Goal: Task Accomplishment & Management: Manage account settings

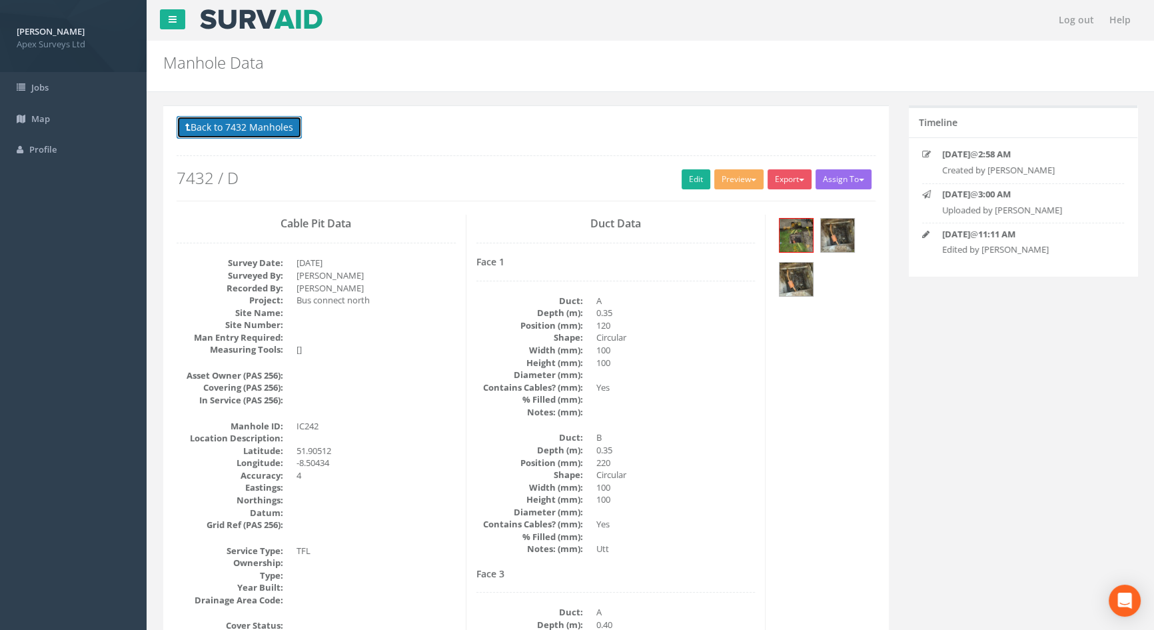
click at [280, 125] on button "Back to 7432 Manholes" at bounding box center [239, 127] width 125 height 23
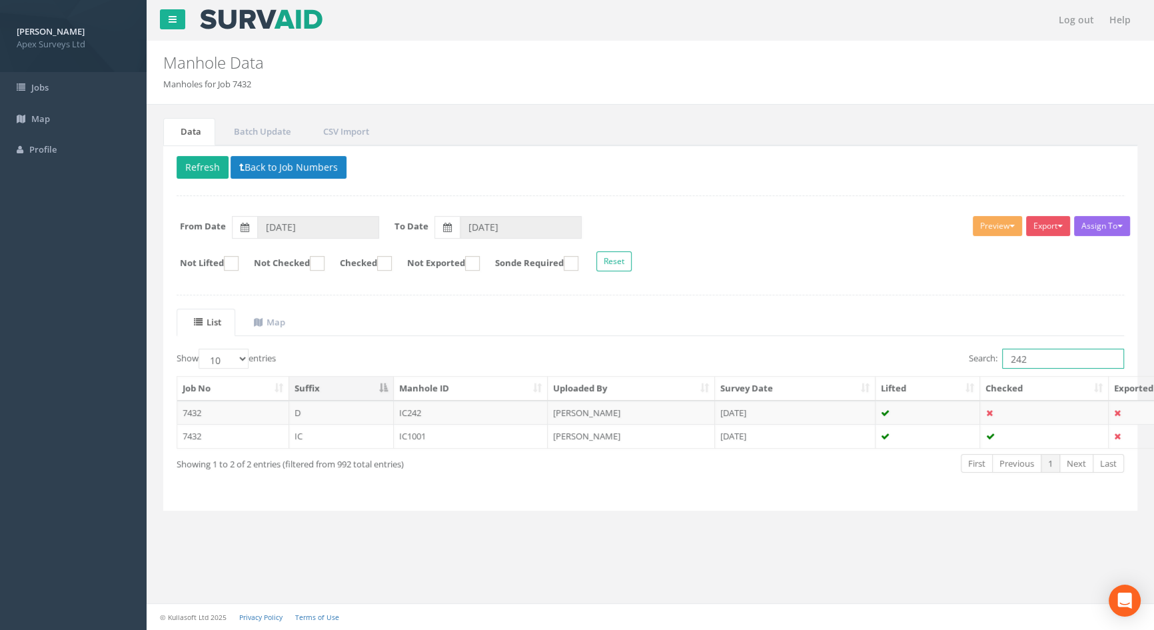
click at [1031, 354] on input "242" at bounding box center [1063, 358] width 122 height 20
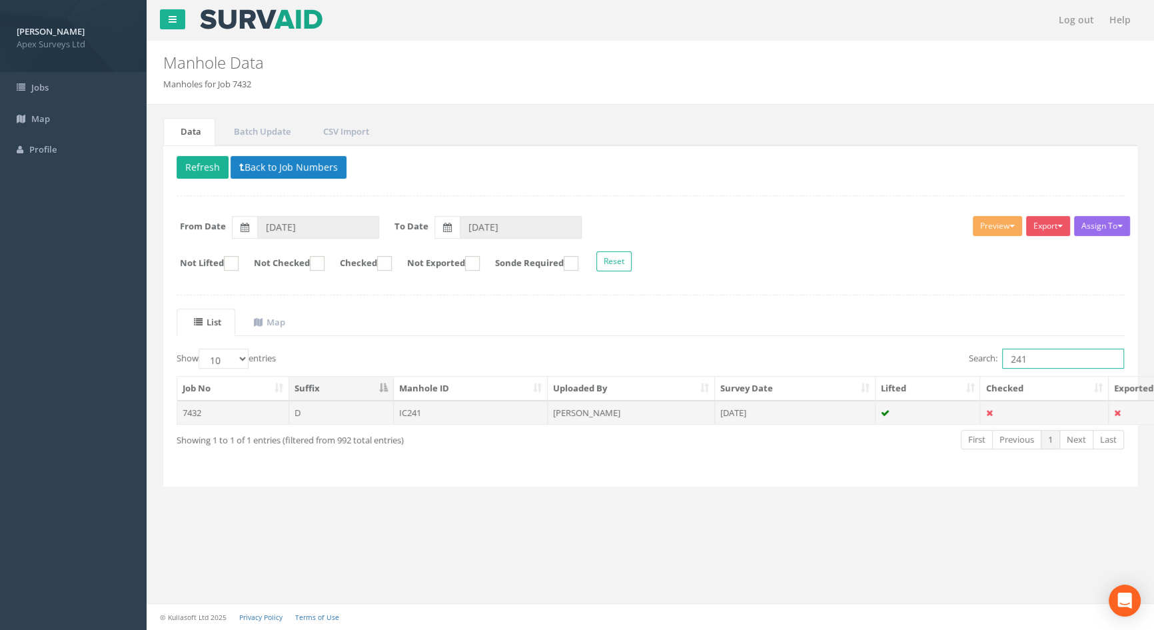
type input "241"
click at [403, 411] on td "IC241" at bounding box center [471, 412] width 155 height 24
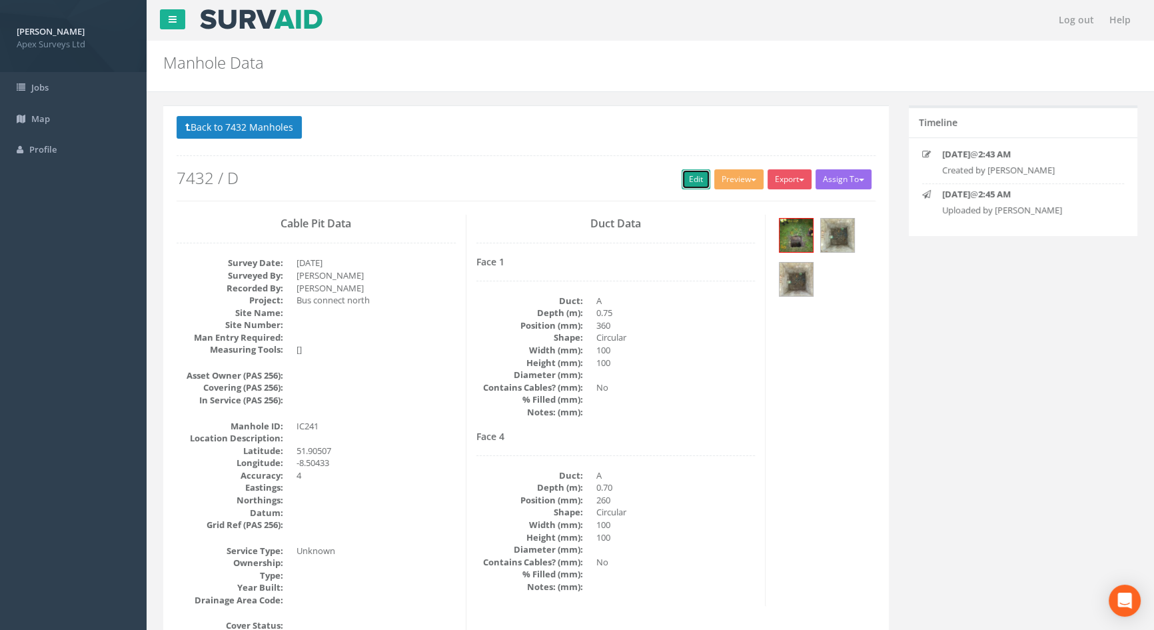
click at [683, 185] on link "Edit" at bounding box center [696, 179] width 29 height 20
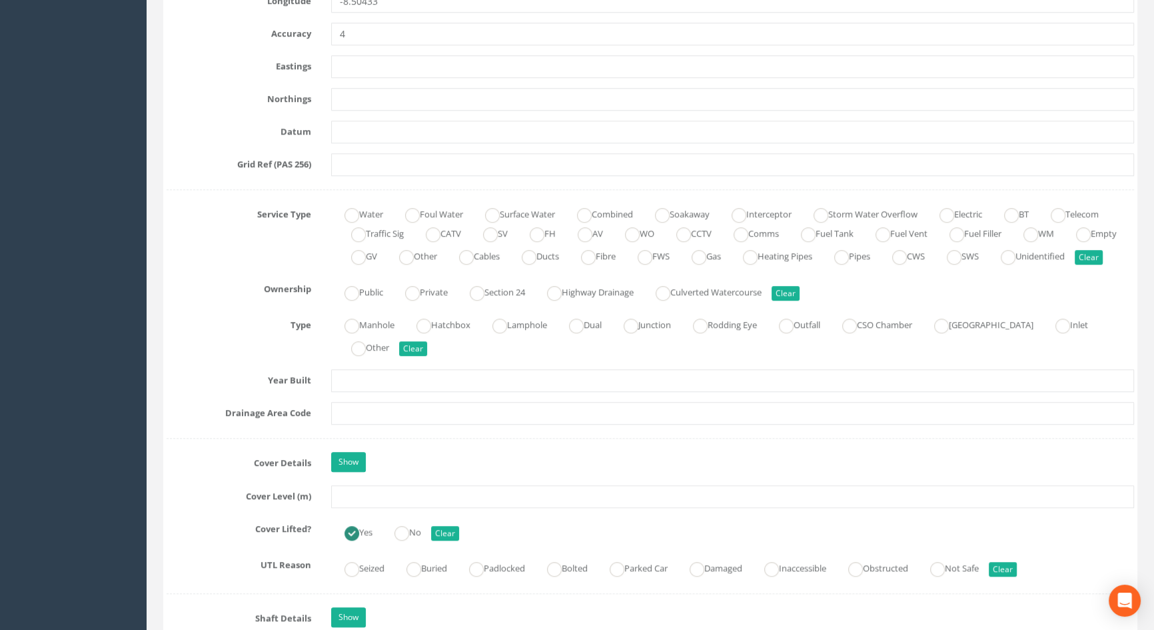
scroll to position [1090, 0]
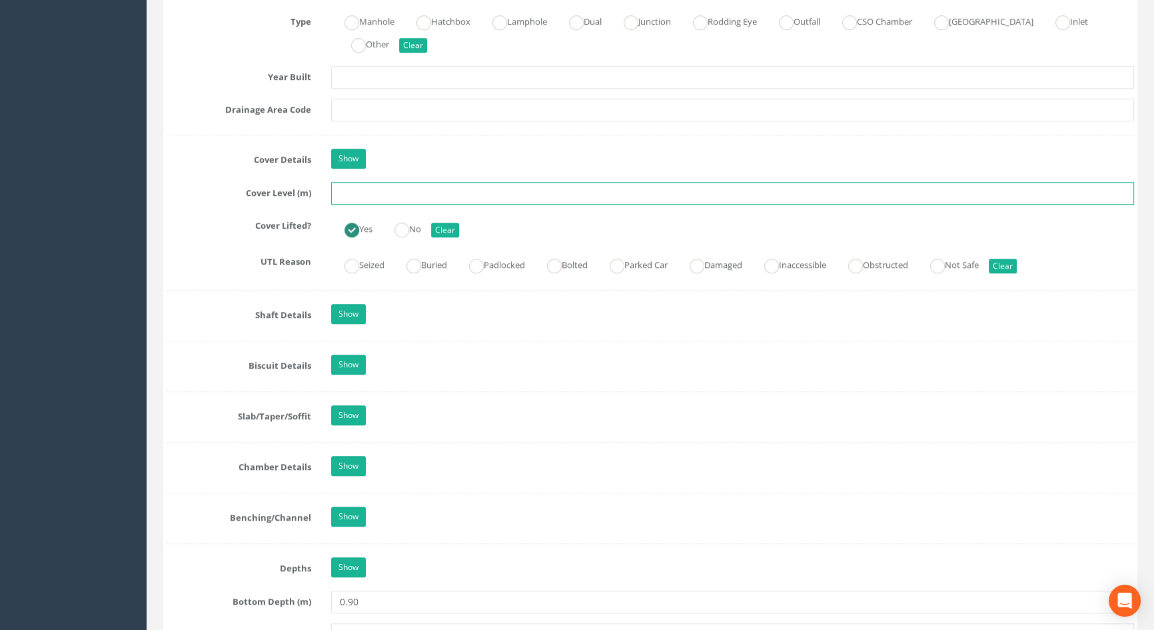
click at [380, 205] on input "text" at bounding box center [732, 193] width 803 height 23
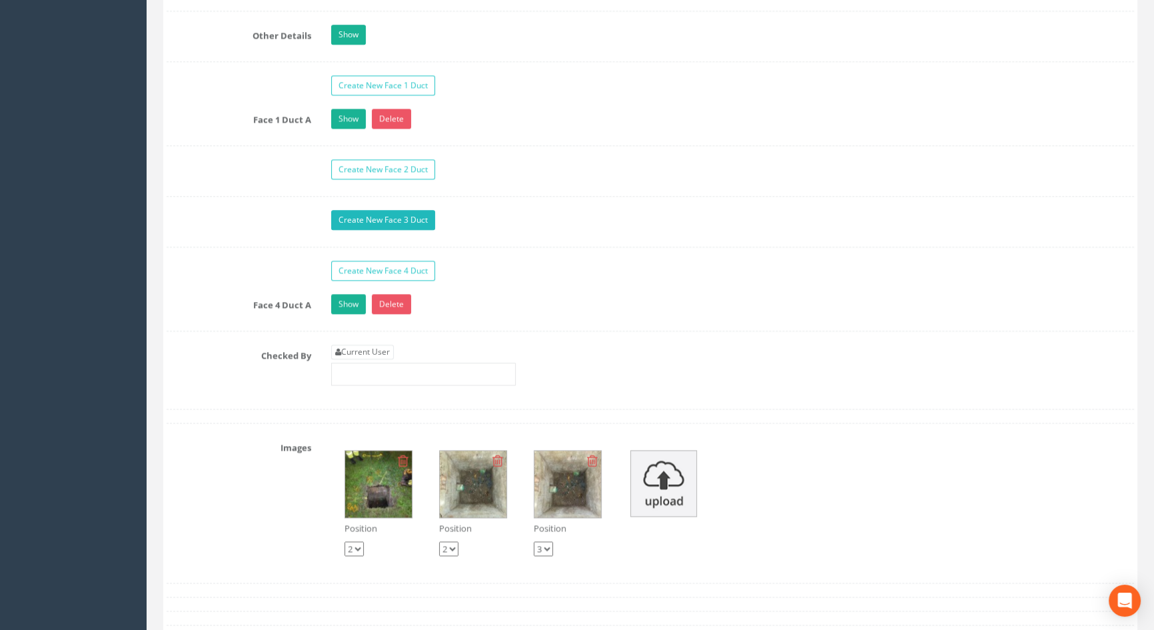
scroll to position [2119, 0]
type input "116.34"
click at [392, 358] on link "Current User" at bounding box center [362, 351] width 63 height 15
type input "[PERSON_NAME]"
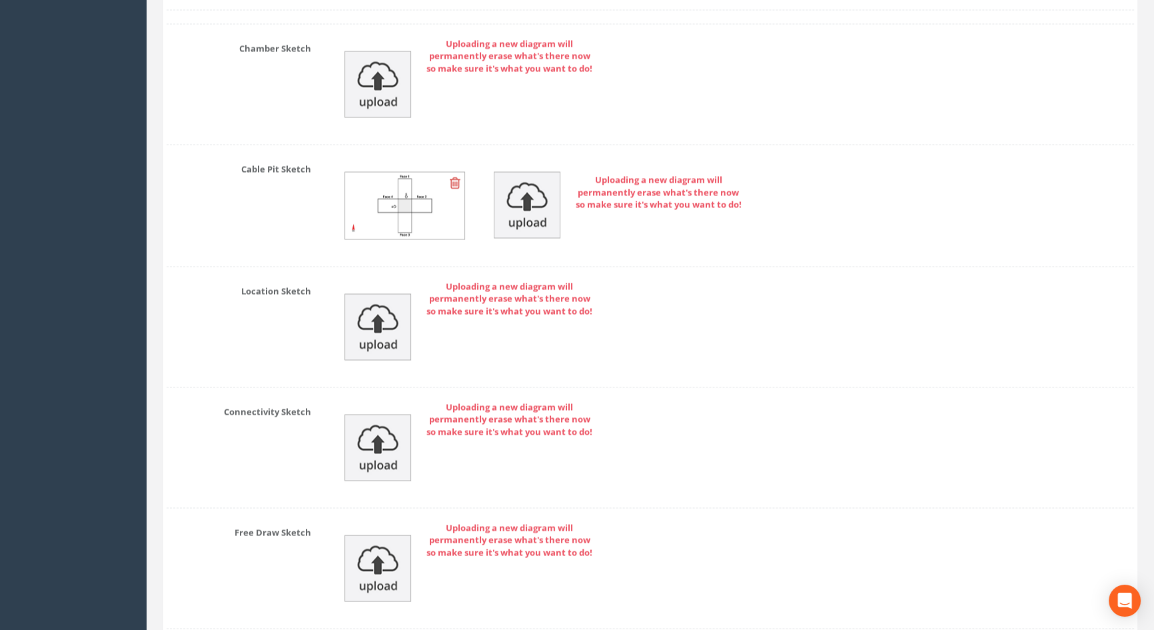
scroll to position [2978, 0]
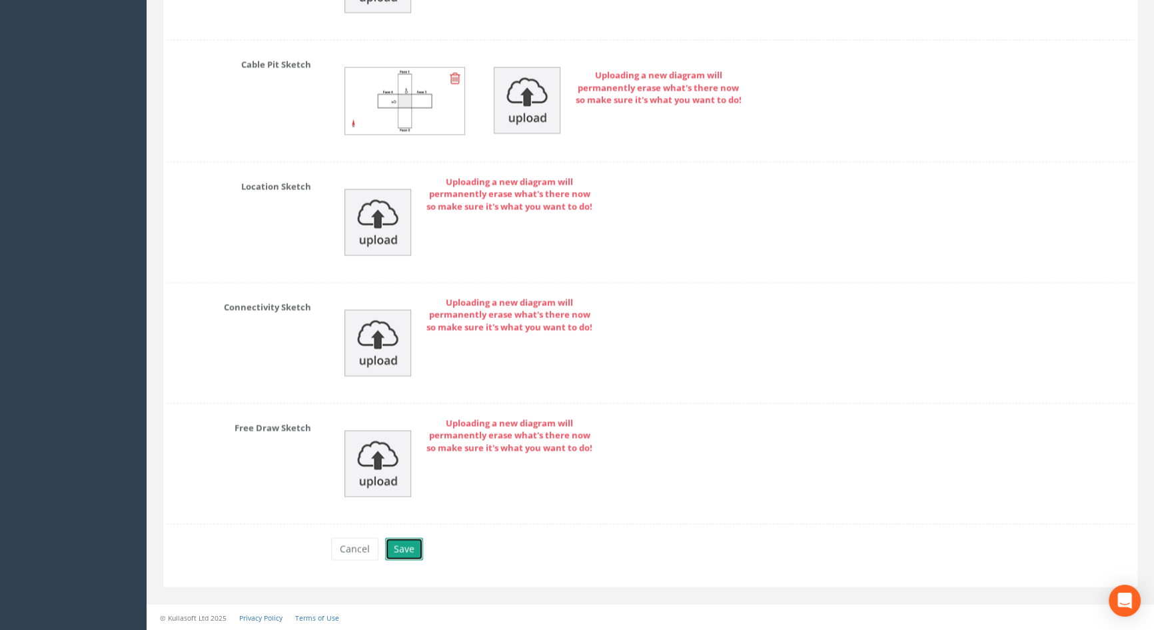
click at [406, 550] on button "Save" at bounding box center [404, 548] width 38 height 23
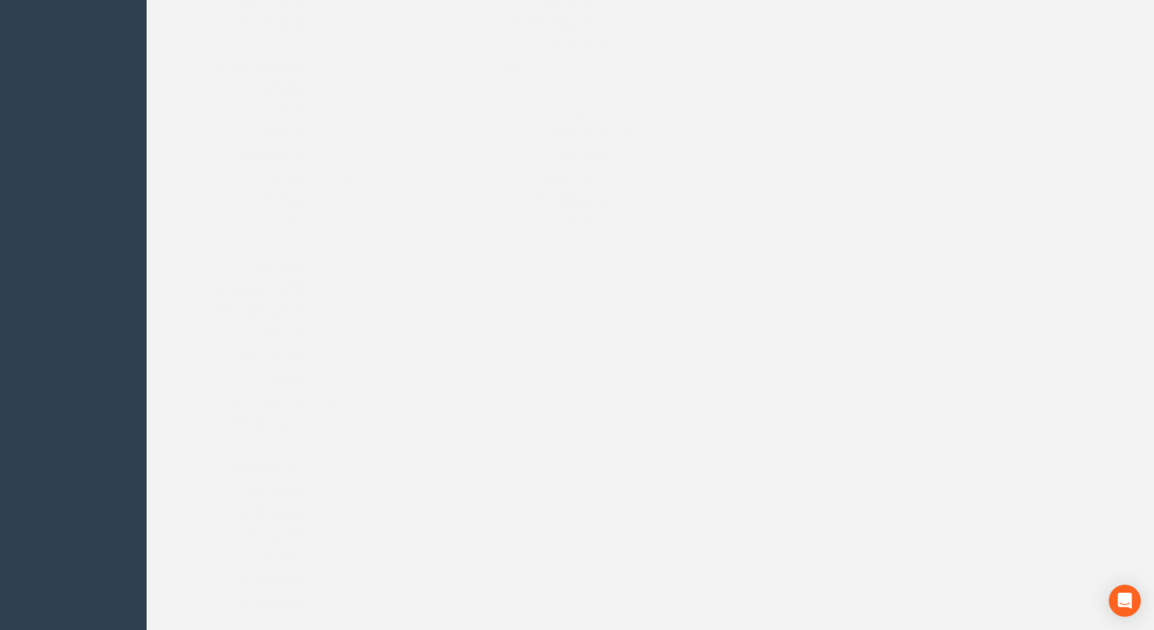
scroll to position [153, 0]
click at [843, 82] on img at bounding box center [837, 81] width 33 height 33
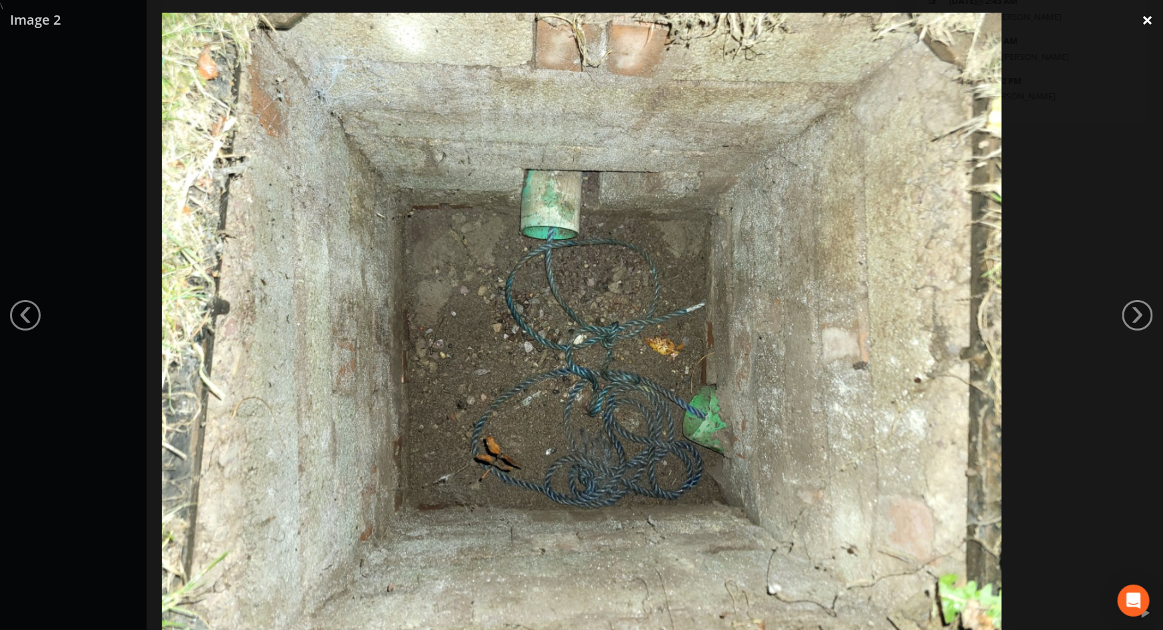
click at [1151, 10] on link "×" at bounding box center [1146, 20] width 31 height 40
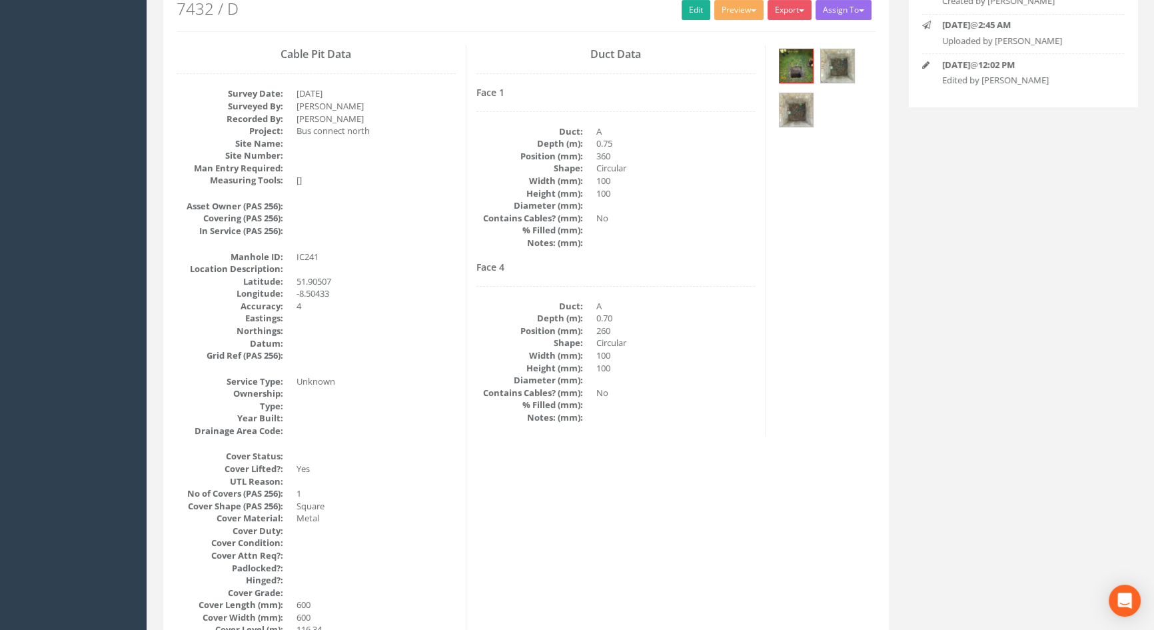
scroll to position [0, 0]
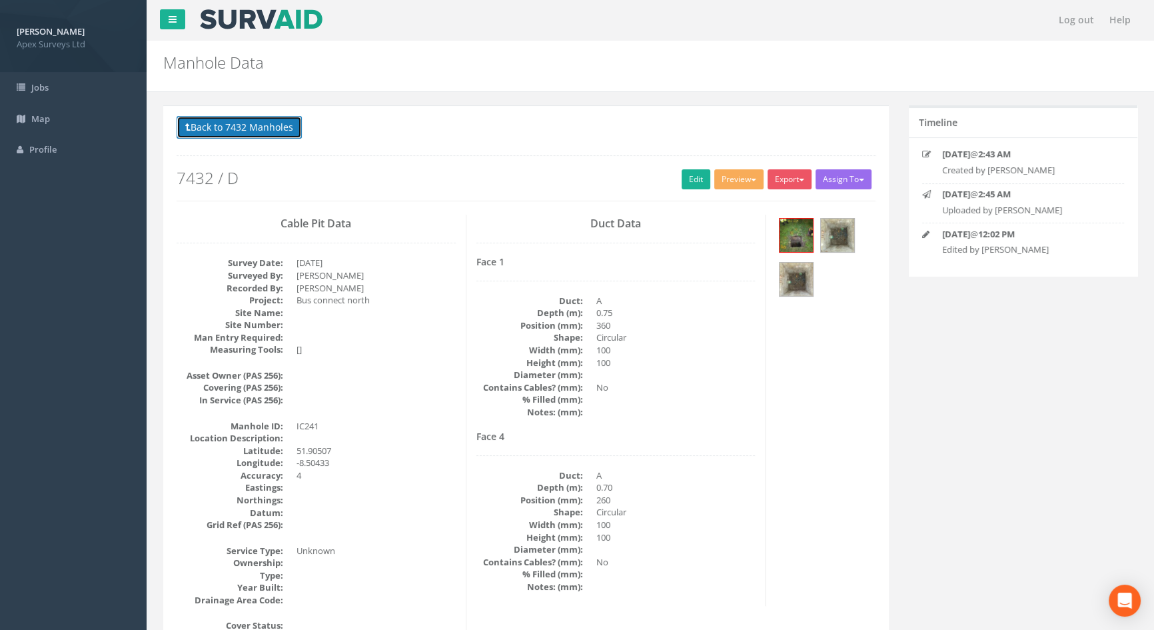
click at [242, 125] on button "Back to 7432 Manholes" at bounding box center [239, 127] width 125 height 23
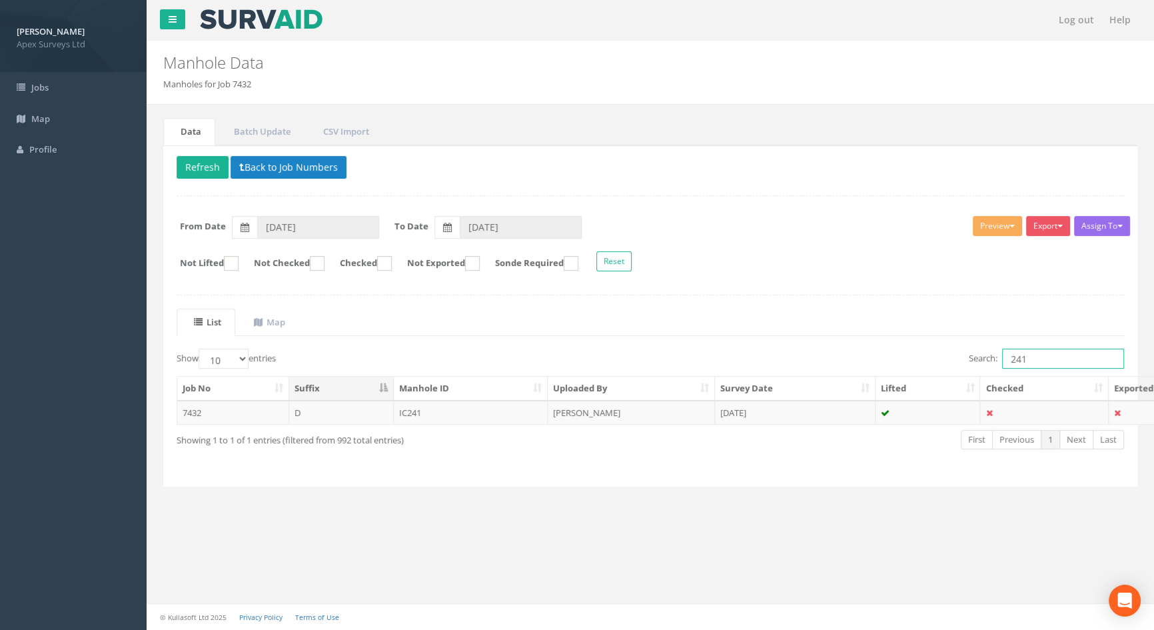
click at [1028, 359] on input "241" at bounding box center [1063, 358] width 122 height 20
type input "243"
click at [422, 408] on td "IC243" at bounding box center [471, 412] width 155 height 24
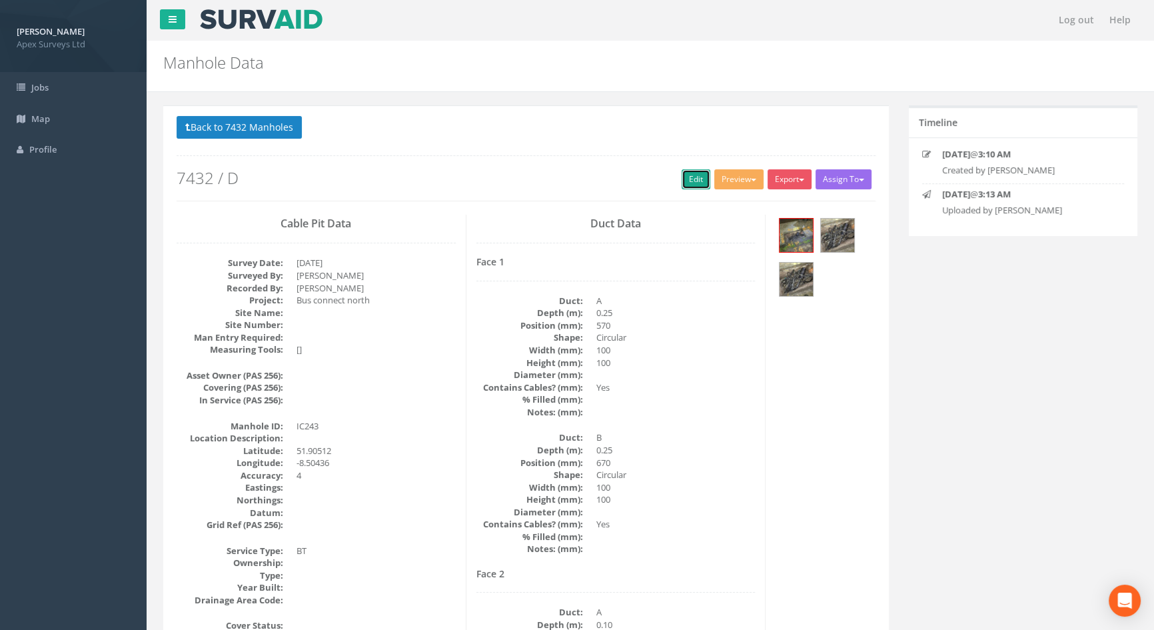
click at [694, 181] on link "Edit" at bounding box center [696, 179] width 29 height 20
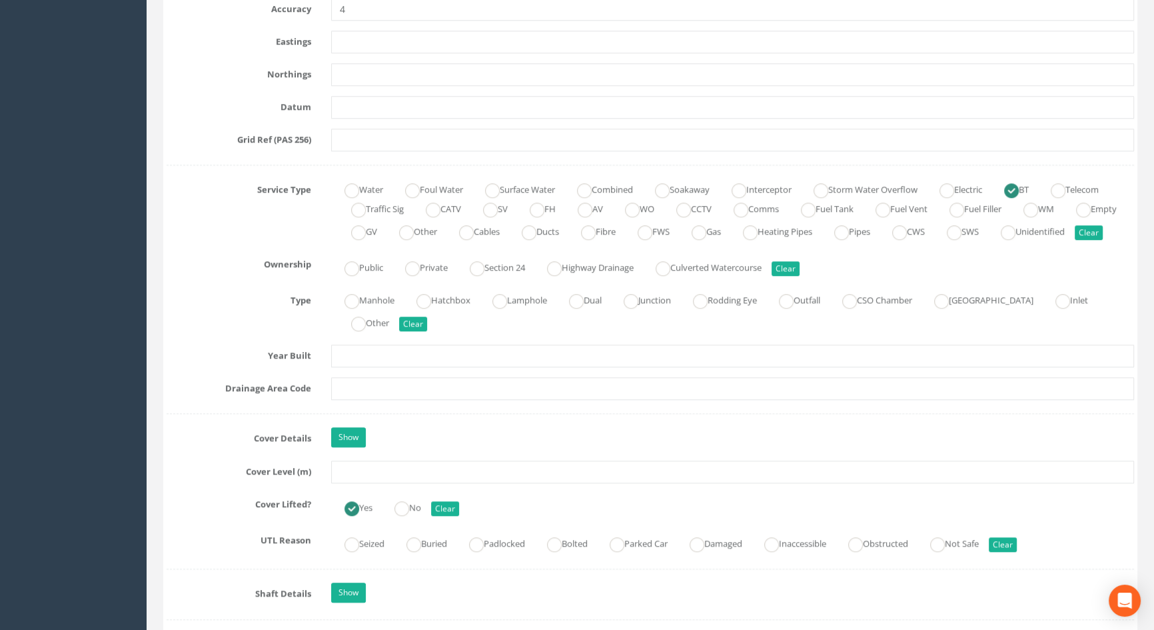
scroll to position [969, 0]
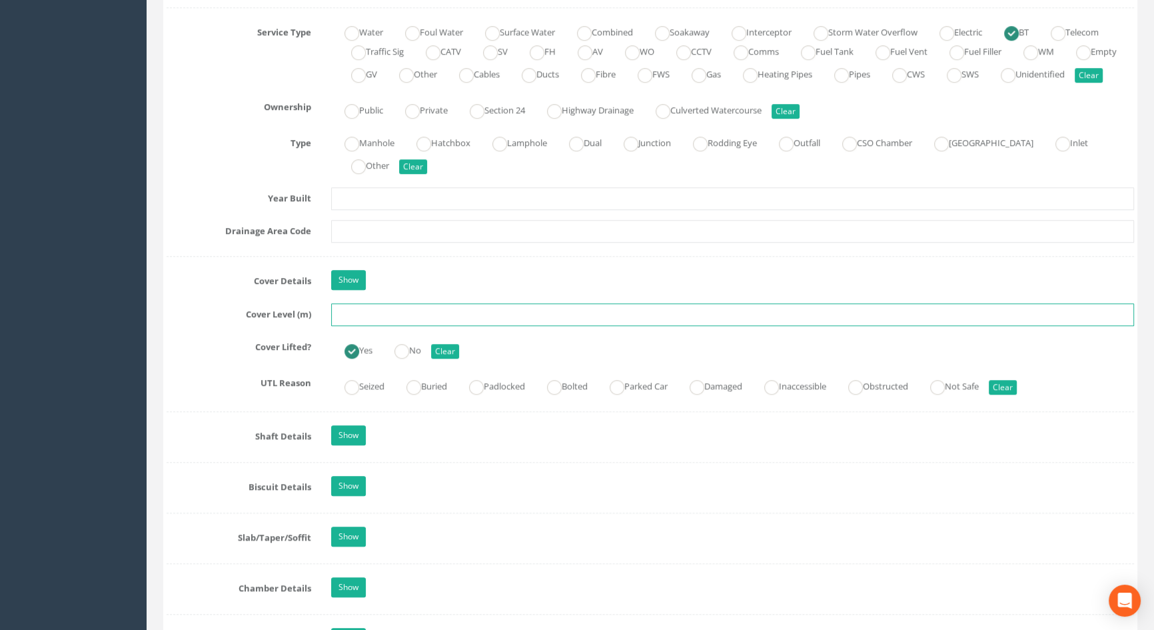
click at [420, 326] on input "text" at bounding box center [732, 314] width 803 height 23
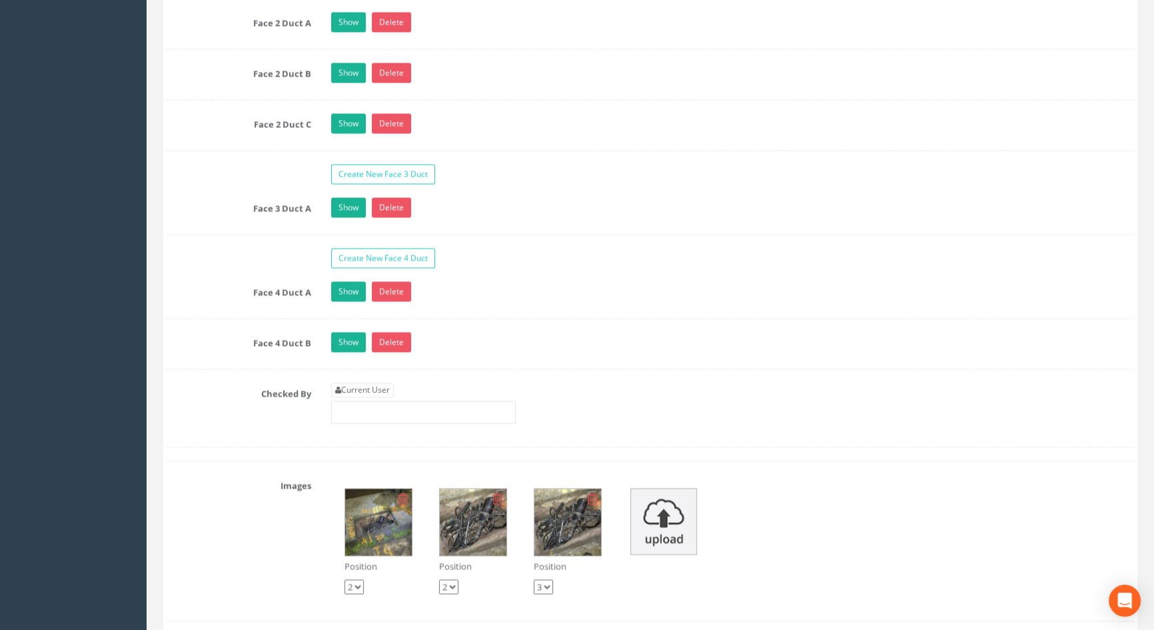
scroll to position [2362, 0]
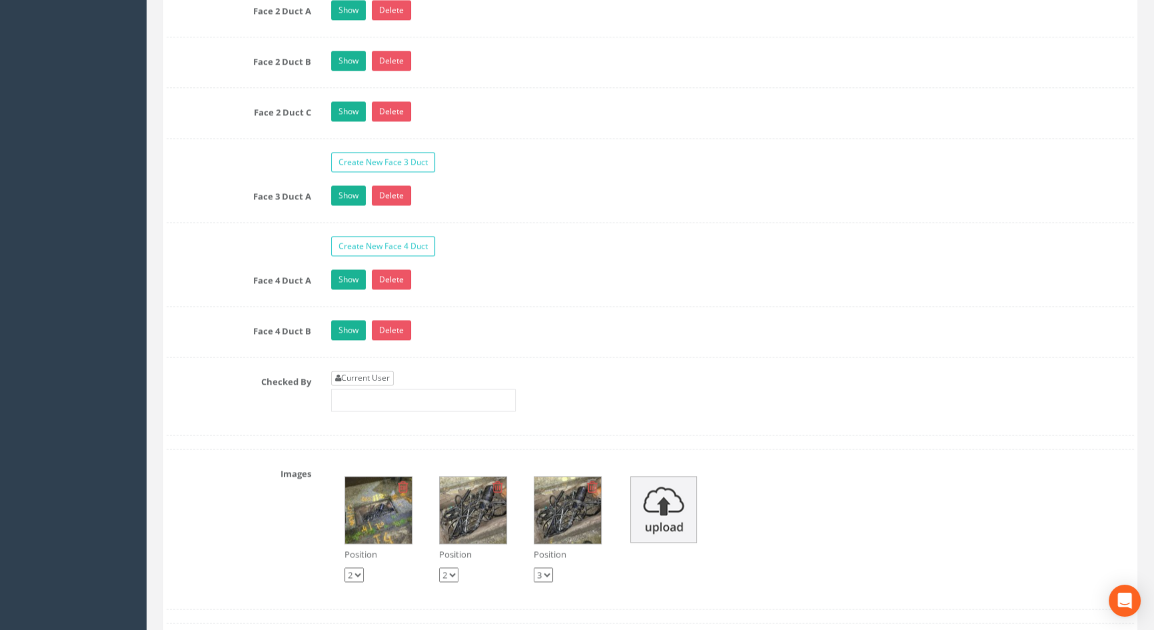
type input "116.45"
click at [372, 385] on link "Current User" at bounding box center [362, 377] width 63 height 15
type input "[PERSON_NAME]"
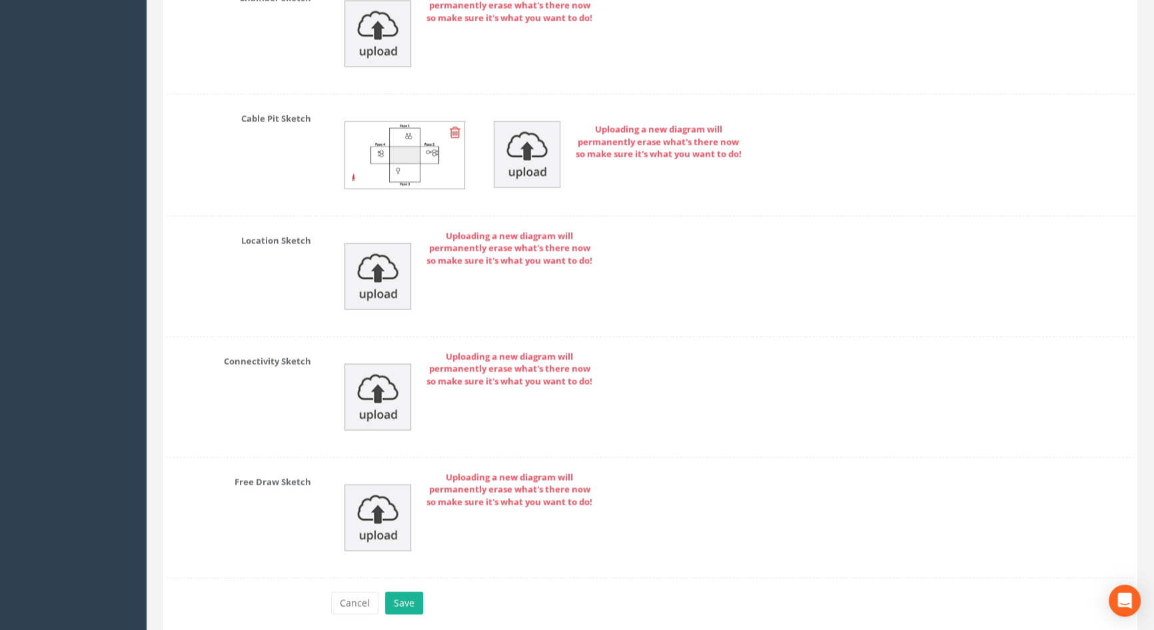
scroll to position [3247, 0]
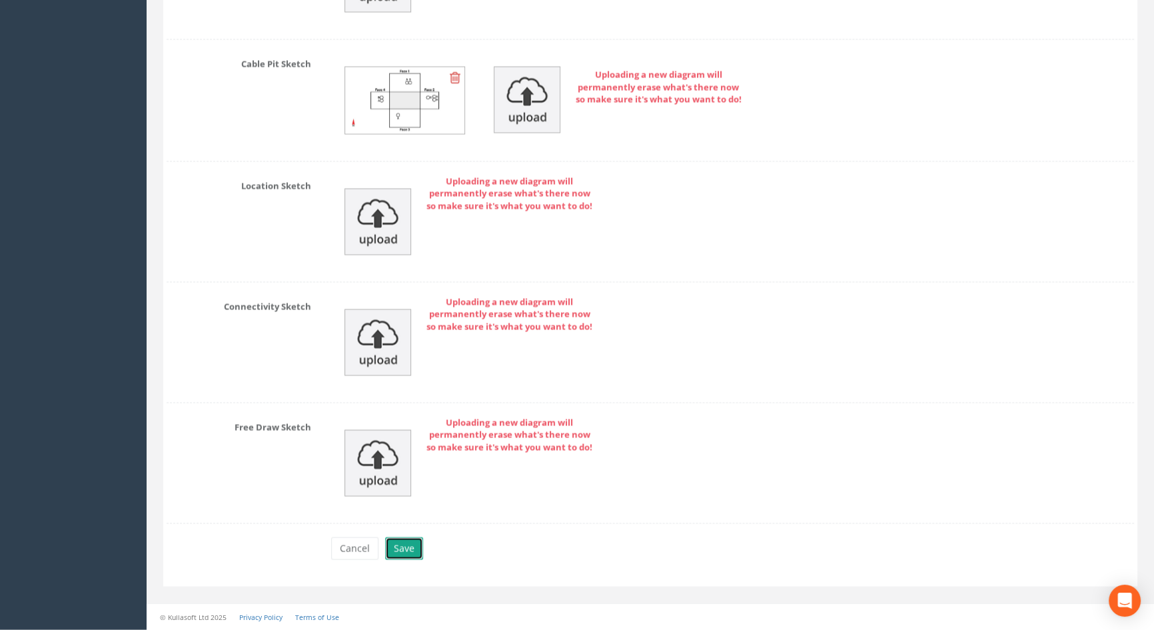
click at [398, 544] on button "Save" at bounding box center [404, 548] width 38 height 23
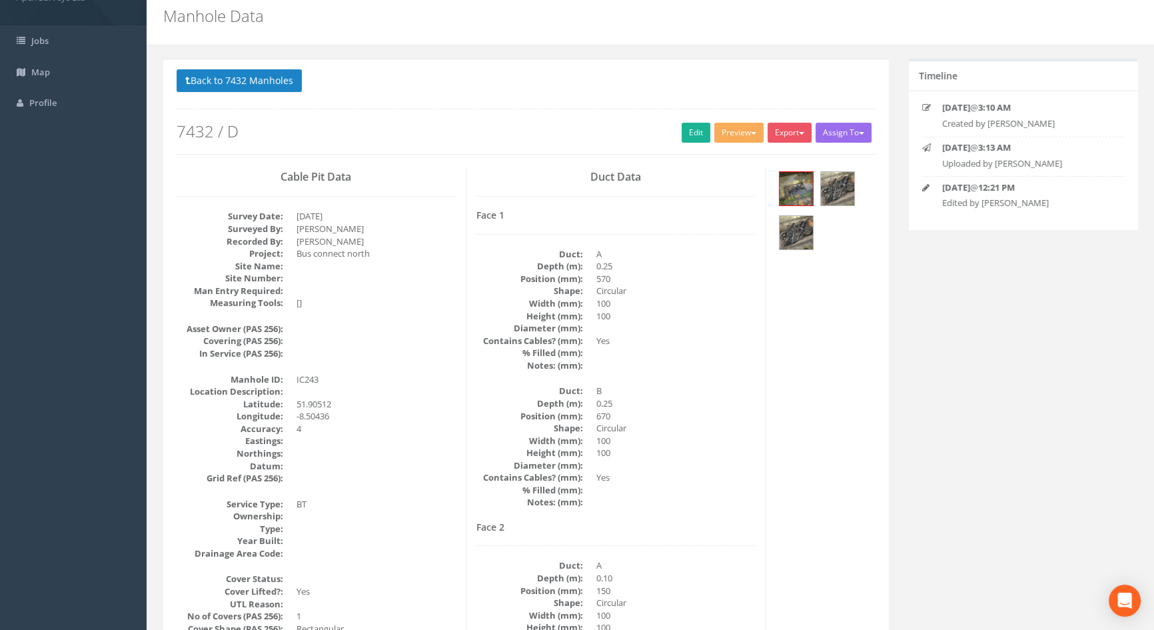
scroll to position [0, 0]
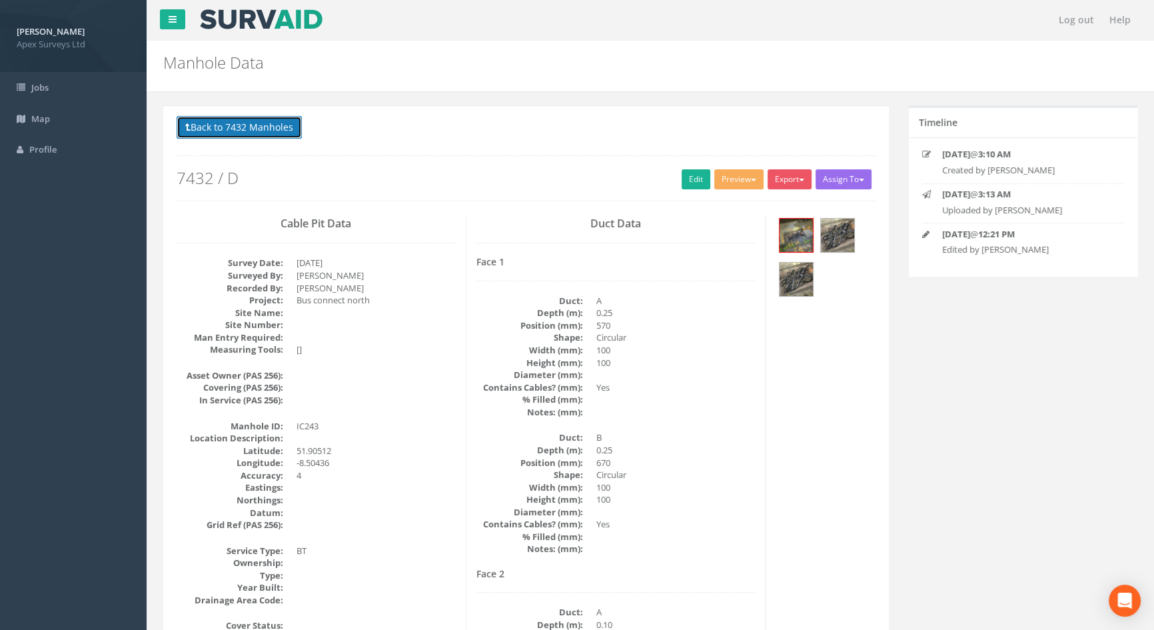
click at [272, 126] on button "Back to 7432 Manholes" at bounding box center [239, 127] width 125 height 23
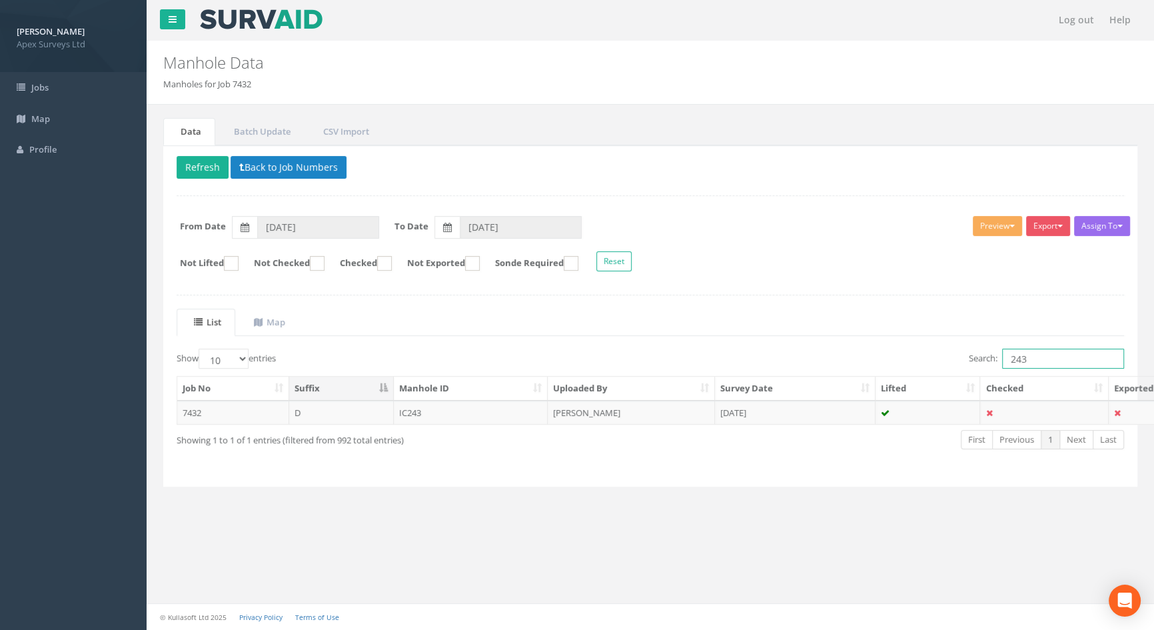
click at [1033, 360] on input "243" at bounding box center [1063, 358] width 122 height 20
type input "244"
click at [419, 410] on td "IC244" at bounding box center [471, 412] width 155 height 24
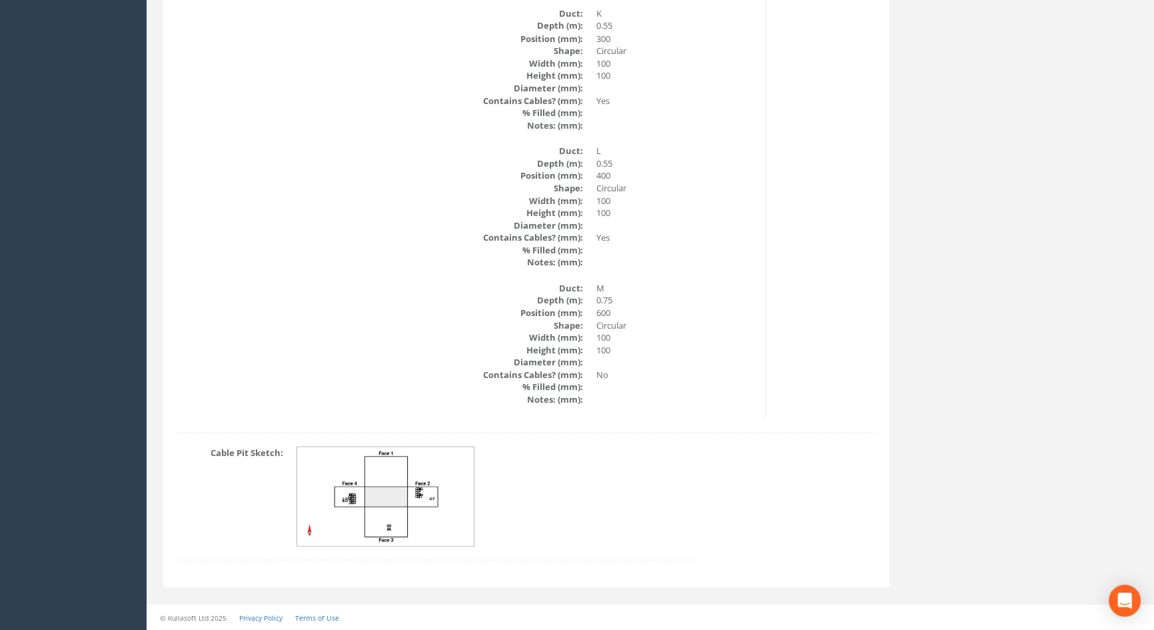
click at [418, 508] on img at bounding box center [386, 496] width 178 height 99
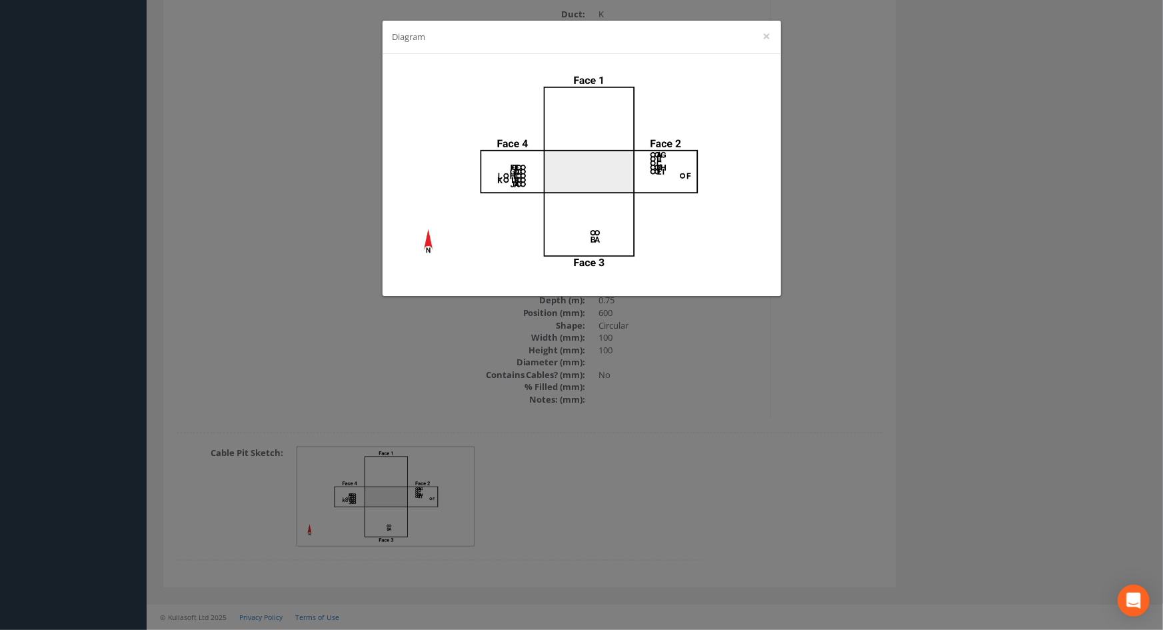
click at [724, 370] on div "Diagram ×" at bounding box center [581, 315] width 1163 height 630
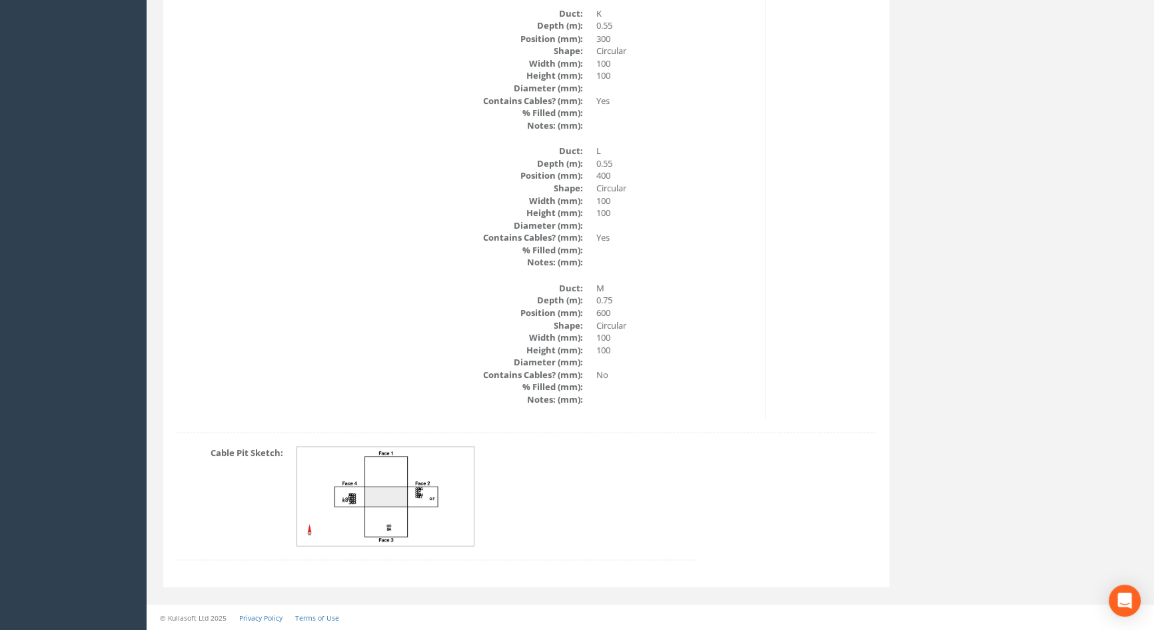
click at [394, 483] on img at bounding box center [386, 496] width 178 height 99
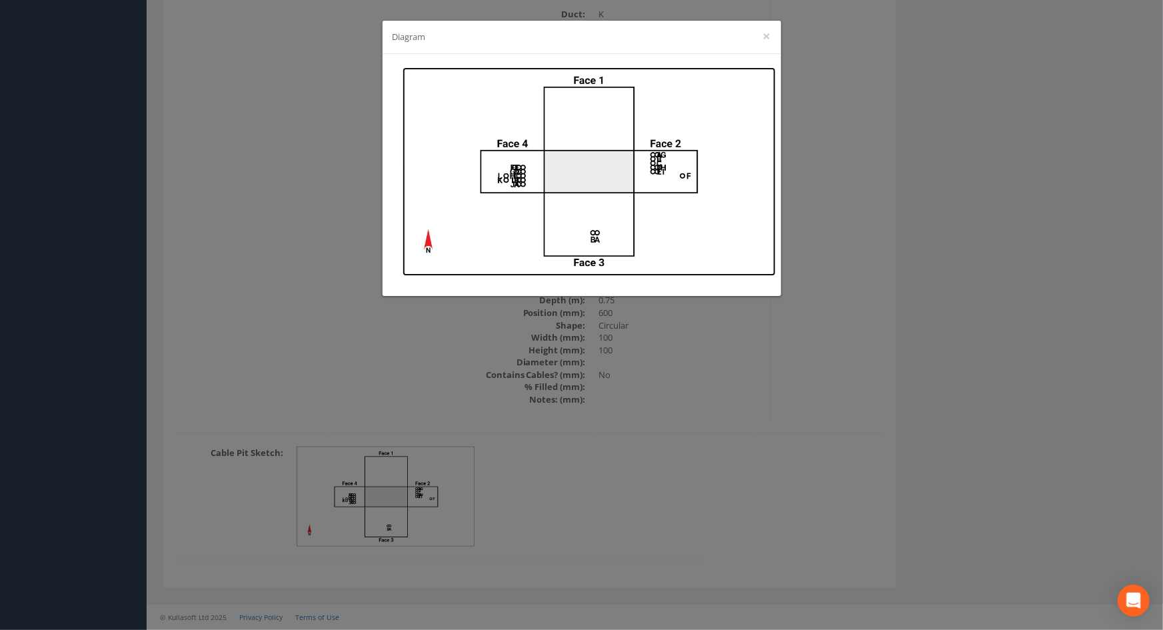
click at [676, 165] on img at bounding box center [588, 171] width 373 height 209
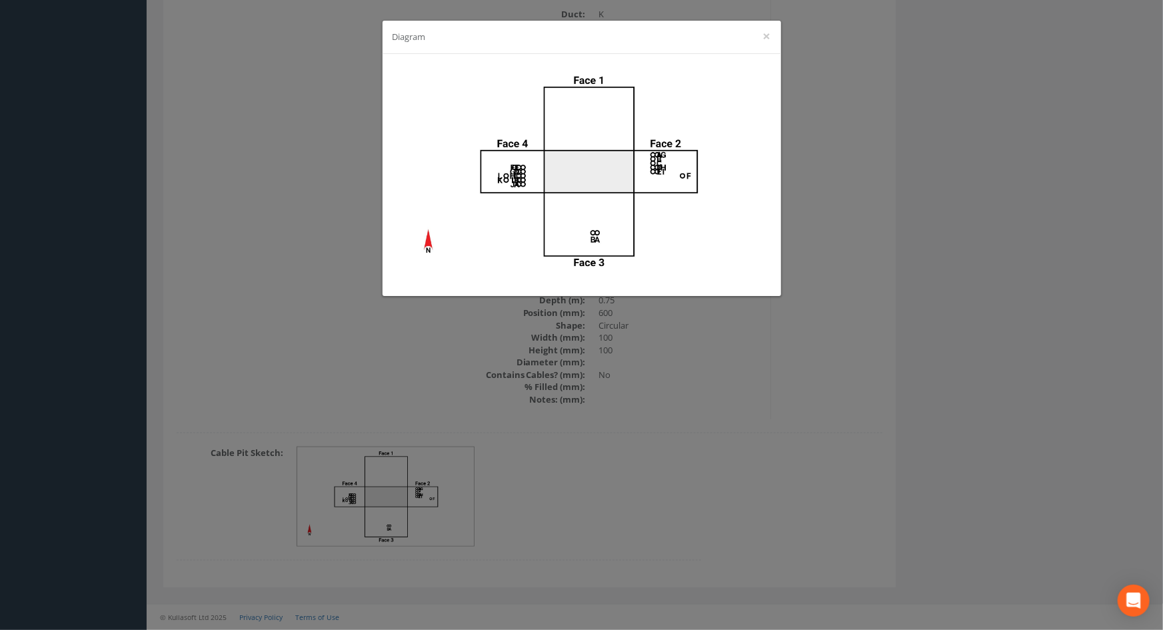
click at [862, 414] on div "Diagram ×" at bounding box center [581, 315] width 1163 height 630
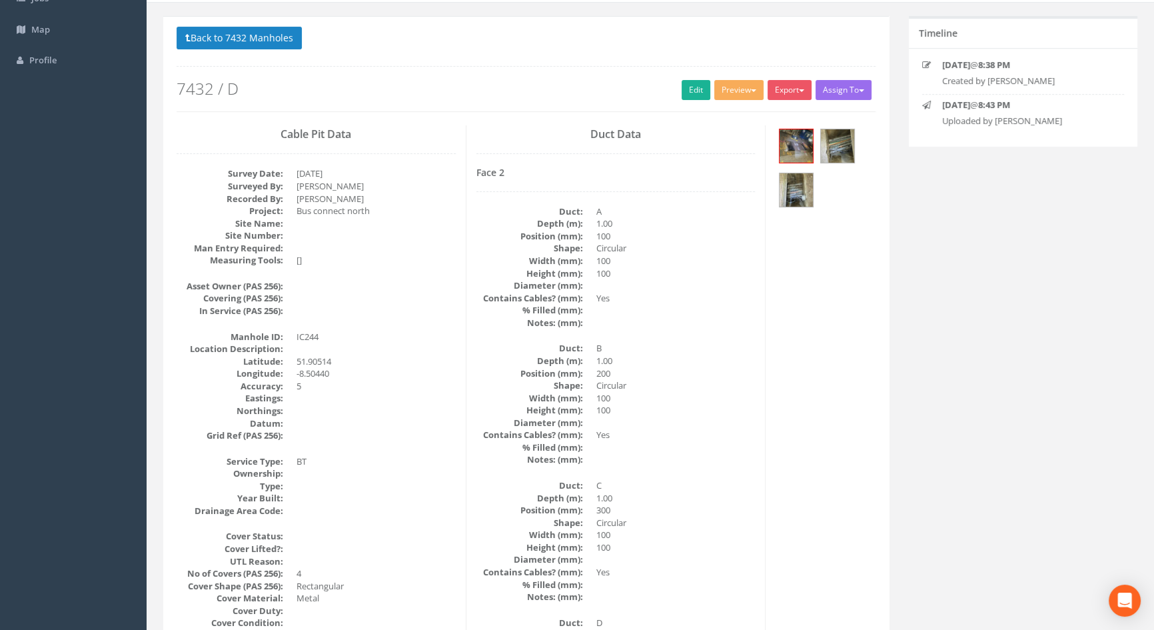
scroll to position [0, 0]
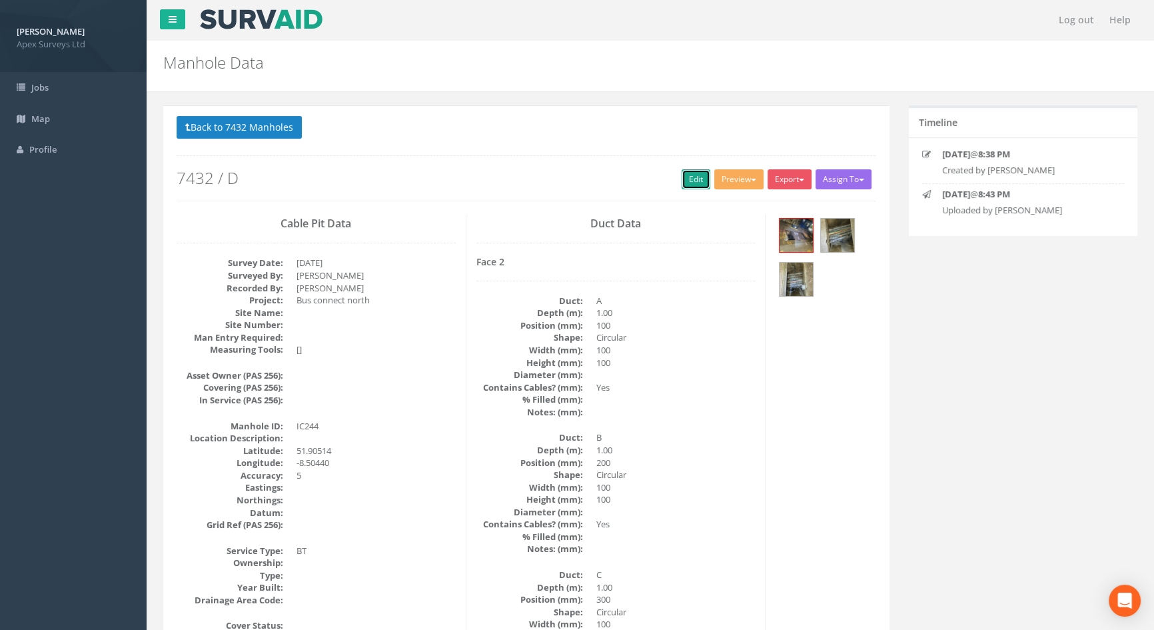
click at [682, 173] on link "Edit" at bounding box center [696, 179] width 29 height 20
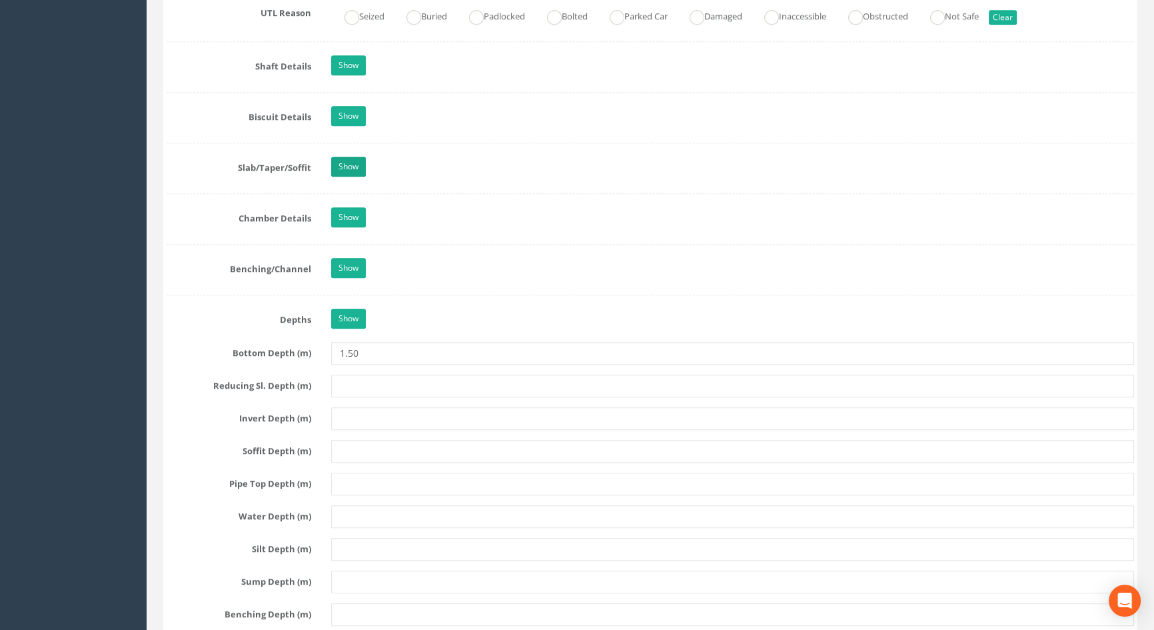
scroll to position [1090, 0]
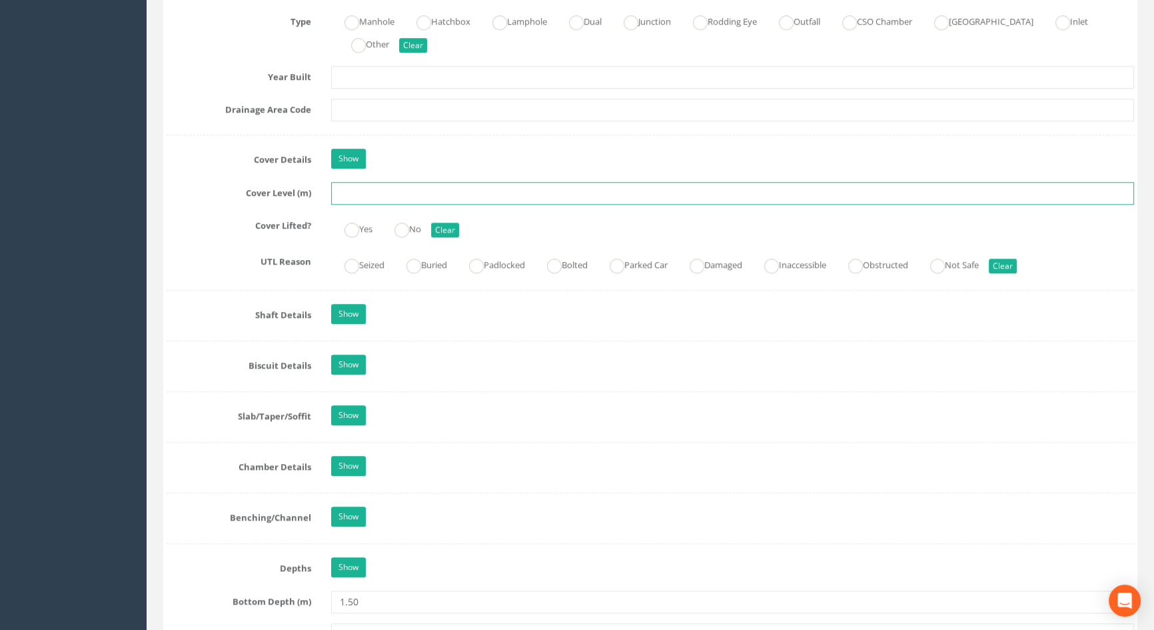
click at [360, 205] on input "text" at bounding box center [732, 193] width 803 height 23
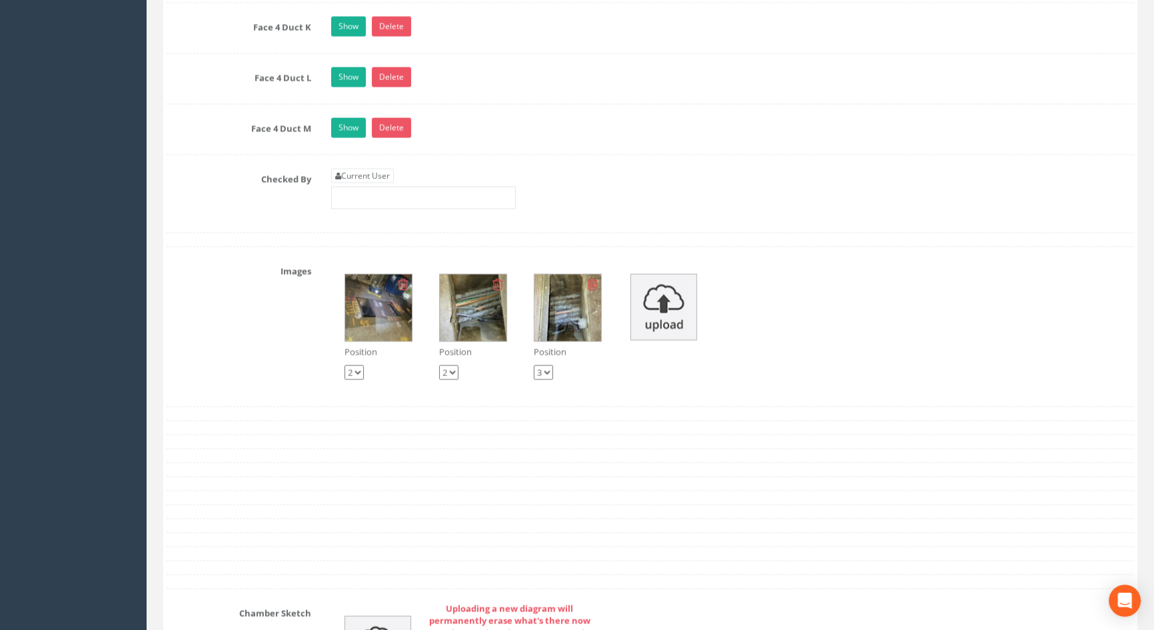
scroll to position [3391, 0]
type input "116.55"
click at [364, 183] on link "Current User" at bounding box center [362, 176] width 63 height 15
type input "[PERSON_NAME]"
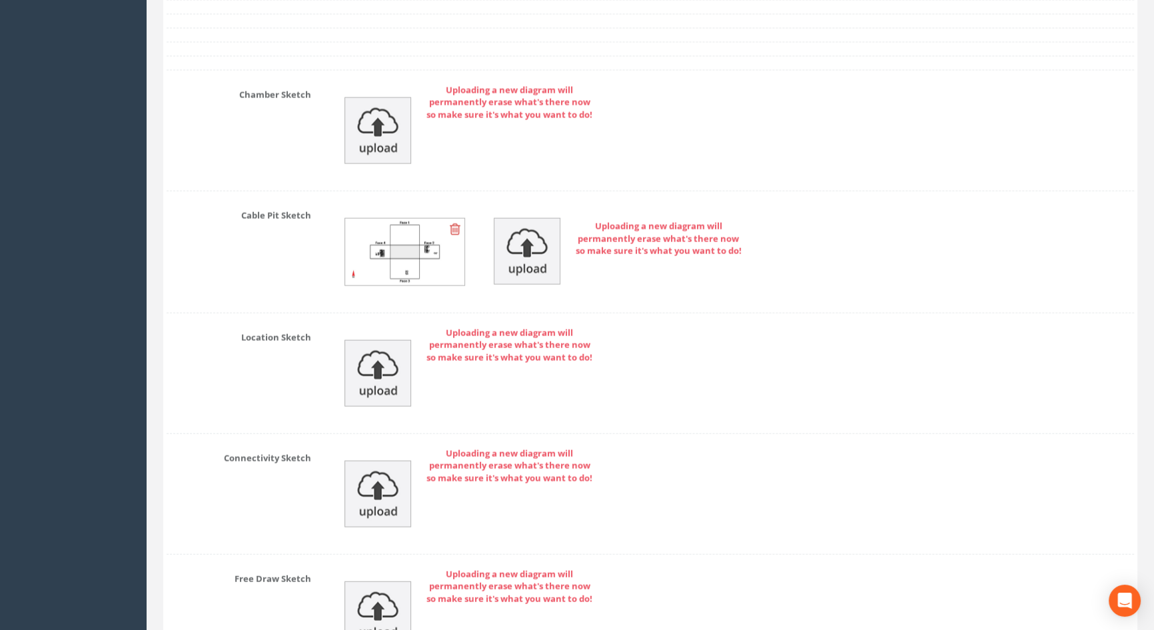
scroll to position [4072, 0]
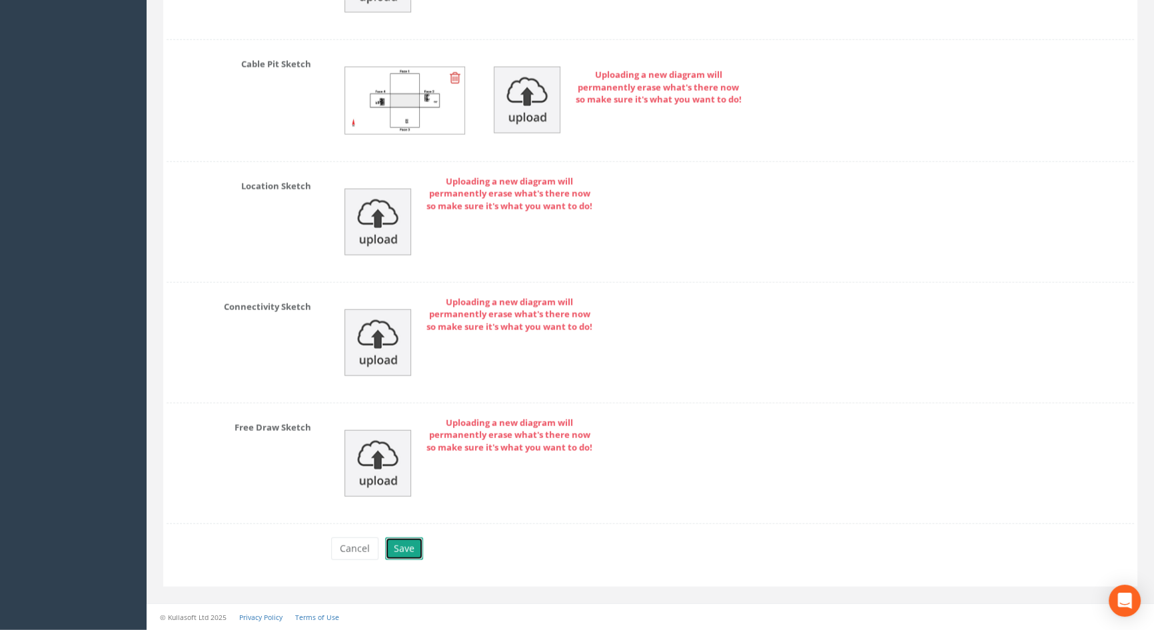
click at [396, 547] on button "Save" at bounding box center [404, 548] width 38 height 23
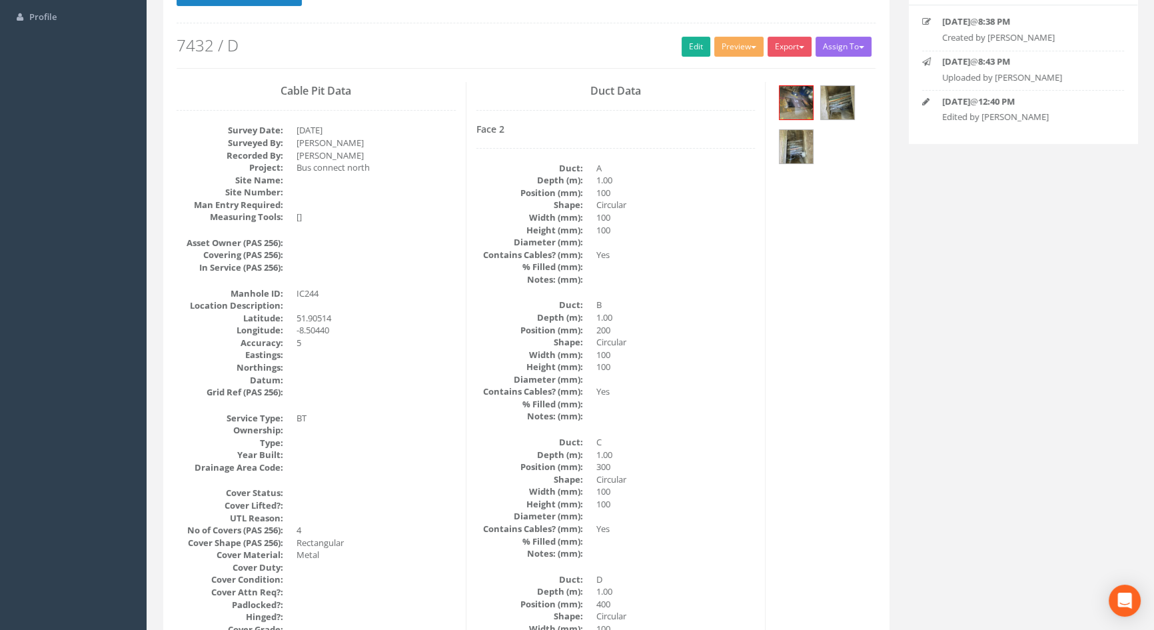
scroll to position [0, 0]
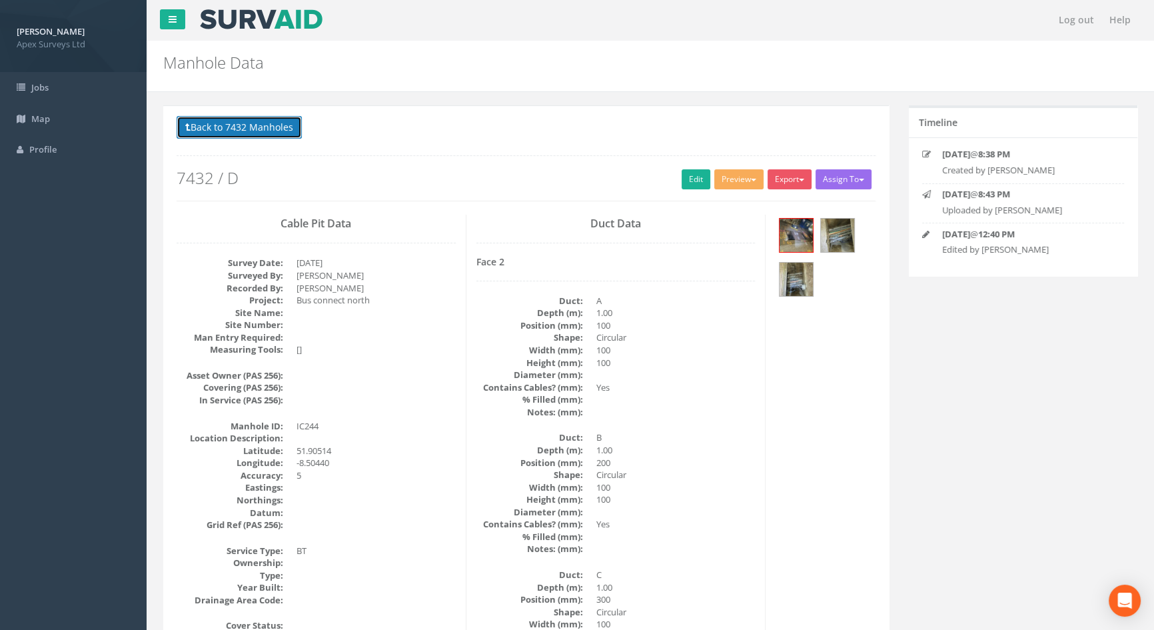
click at [275, 123] on button "Back to 7432 Manholes" at bounding box center [239, 127] width 125 height 23
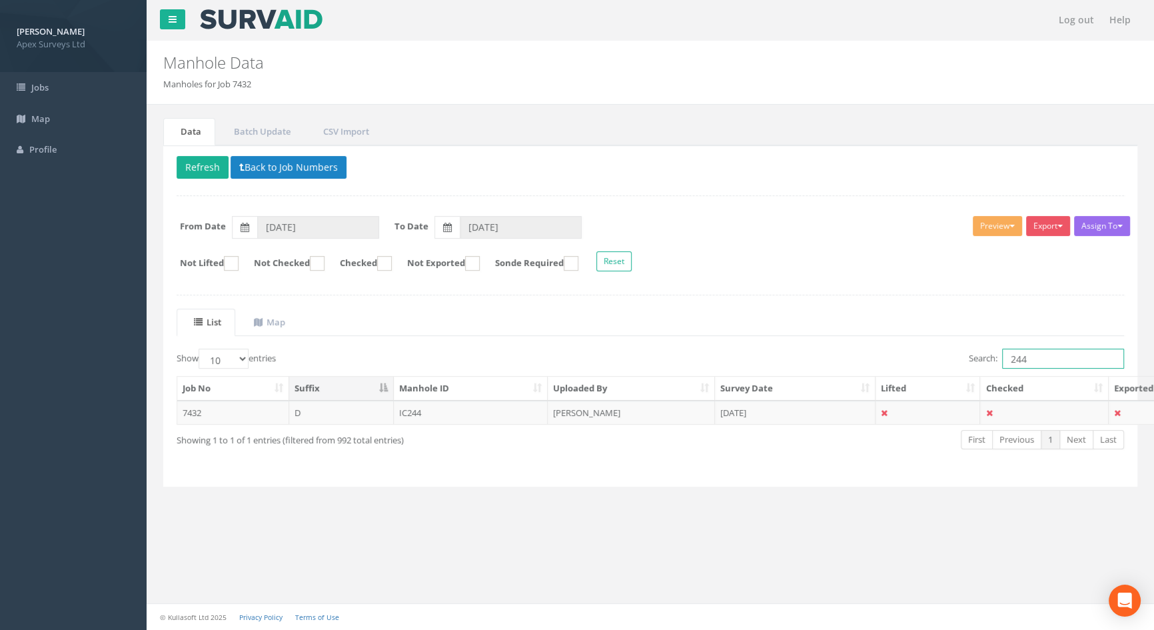
drag, startPoint x: 1041, startPoint y: 360, endPoint x: 948, endPoint y: 363, distance: 93.3
click at [948, 363] on div "Search: 244" at bounding box center [892, 359] width 464 height 23
type input "211"
click at [412, 413] on td "IC211" at bounding box center [471, 412] width 155 height 24
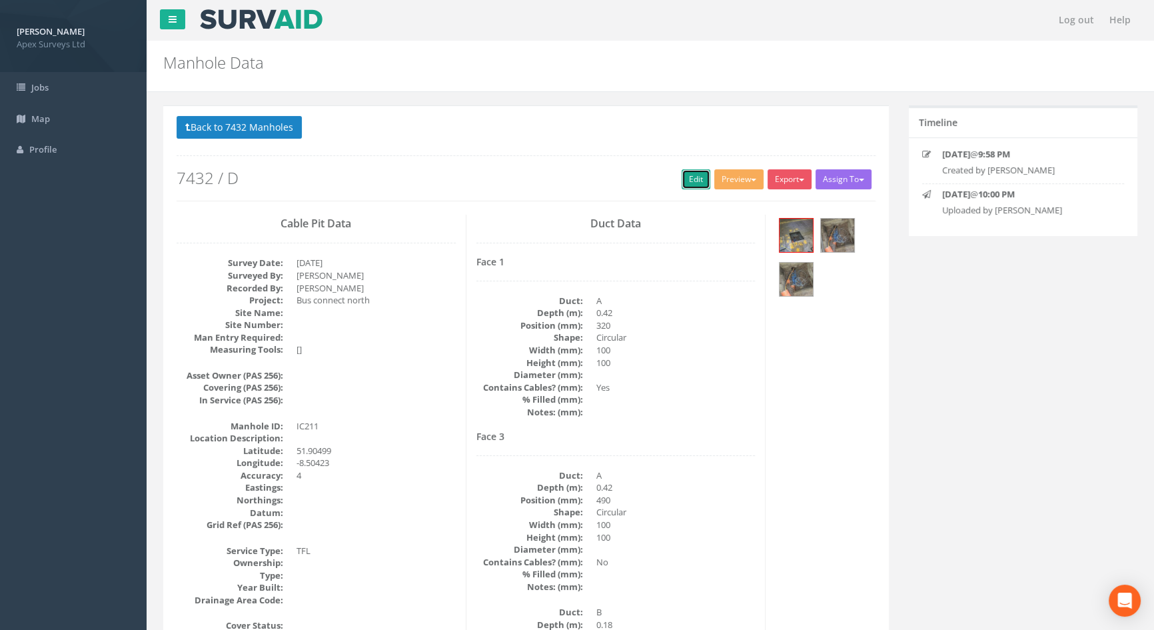
click at [690, 179] on link "Edit" at bounding box center [696, 179] width 29 height 20
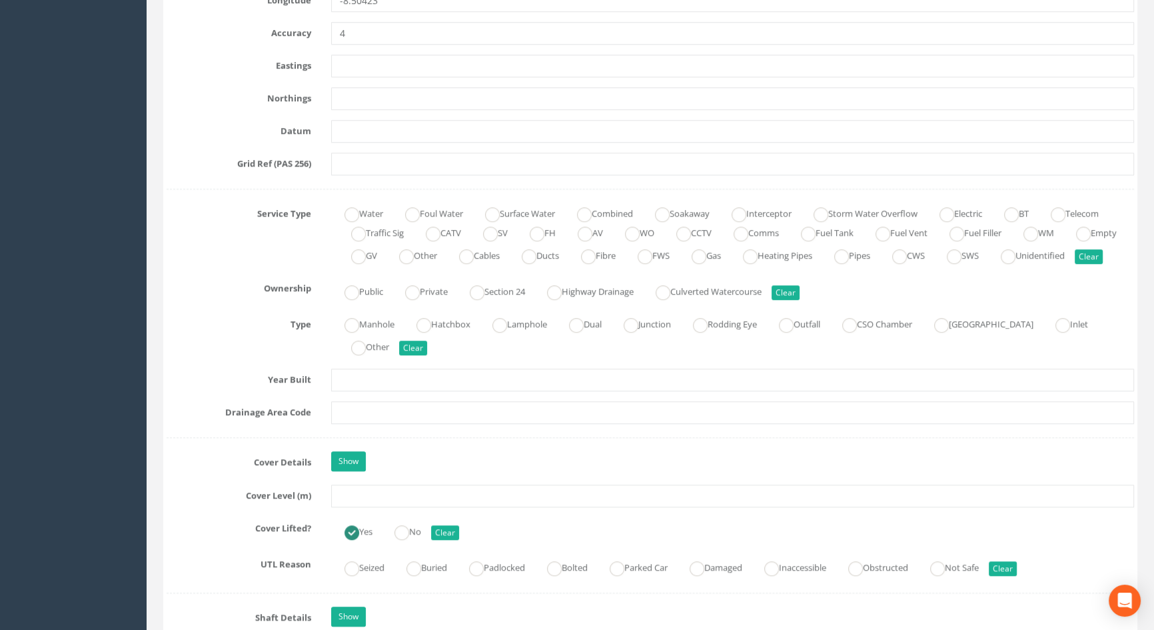
scroll to position [908, 0]
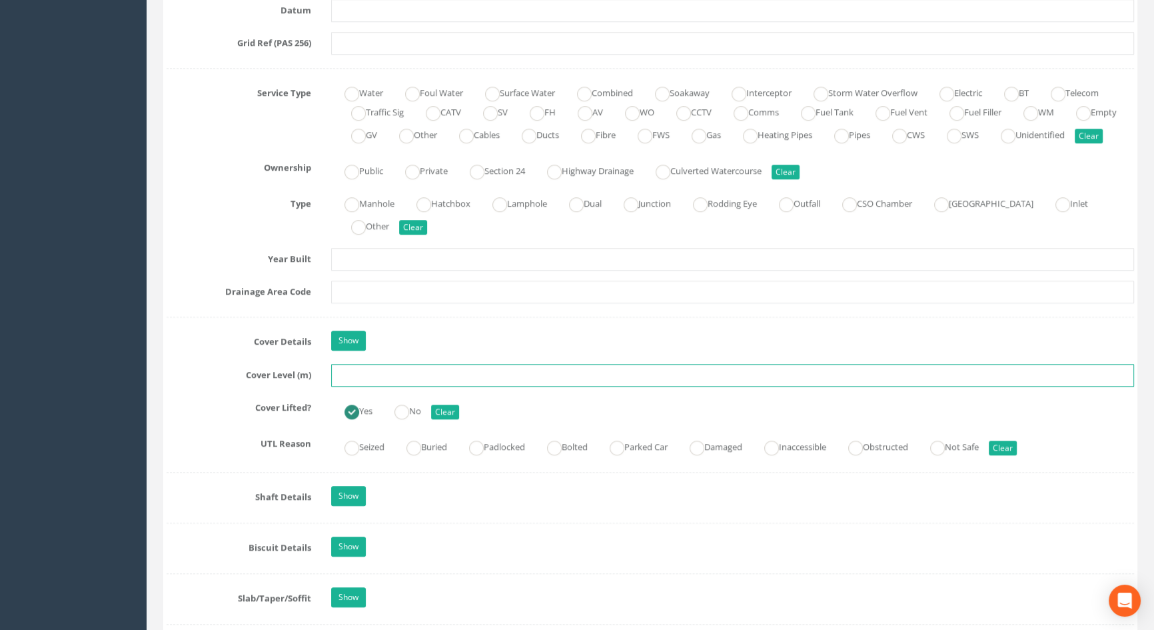
click at [366, 384] on input "text" at bounding box center [732, 375] width 803 height 23
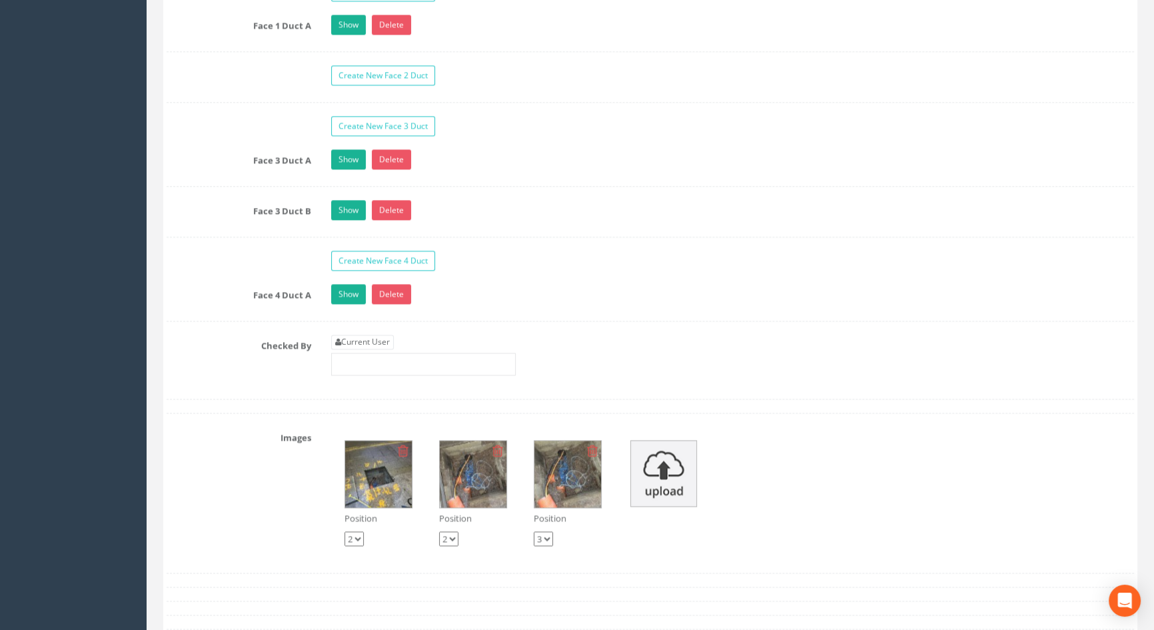
scroll to position [2362, 0]
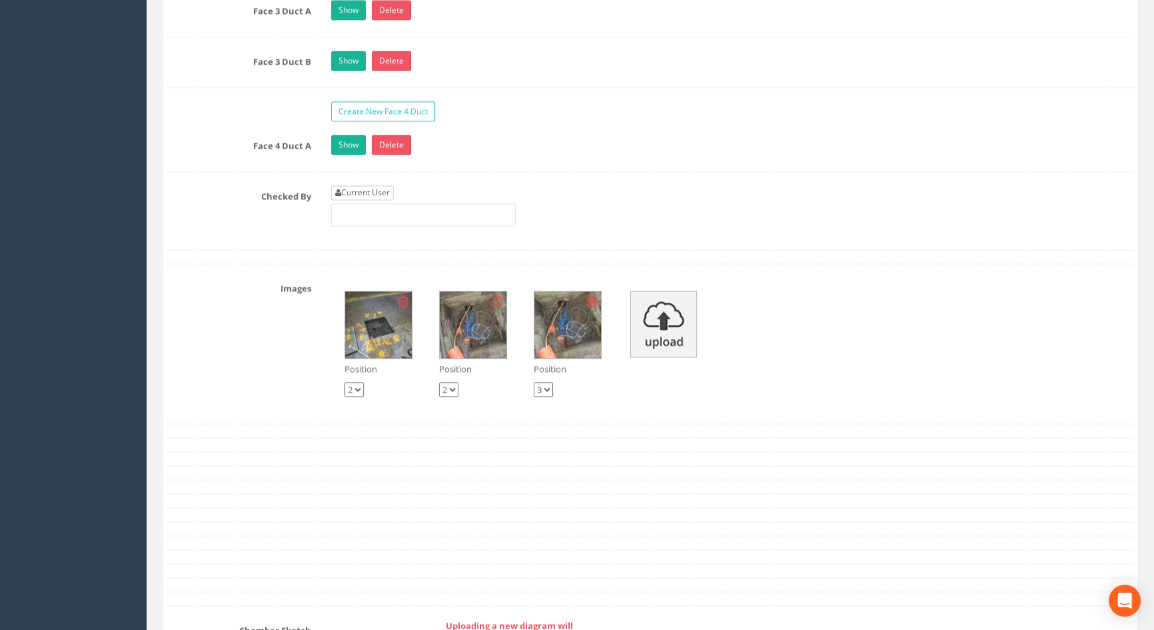
type input "116.12"
click at [358, 200] on link "Current User" at bounding box center [362, 192] width 63 height 15
type input "[PERSON_NAME]"
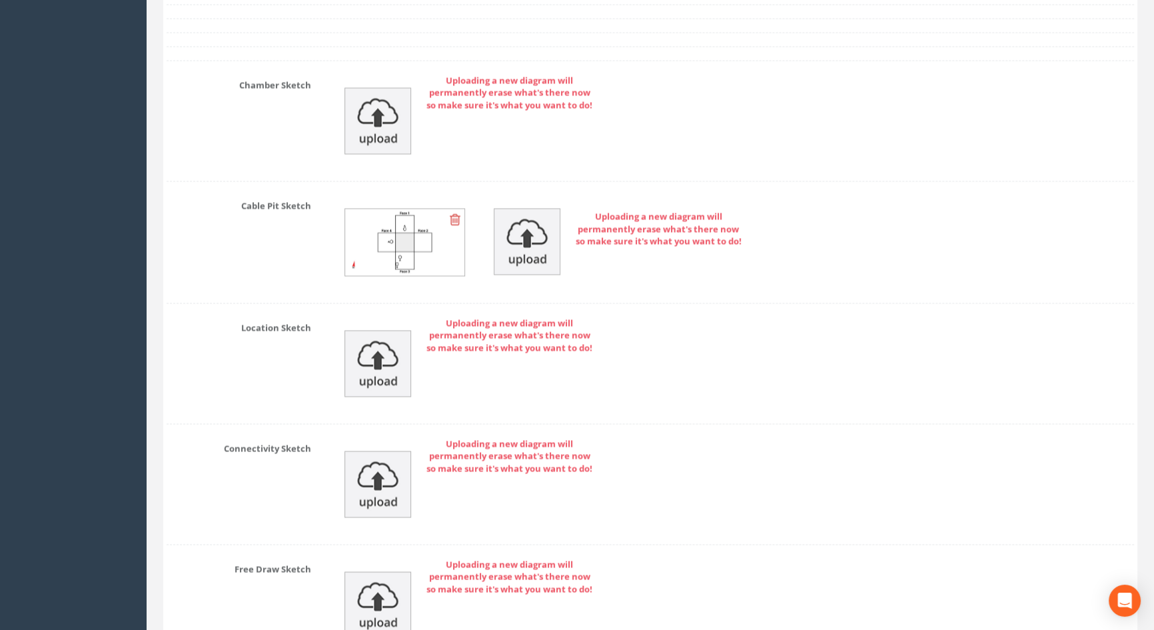
scroll to position [3062, 0]
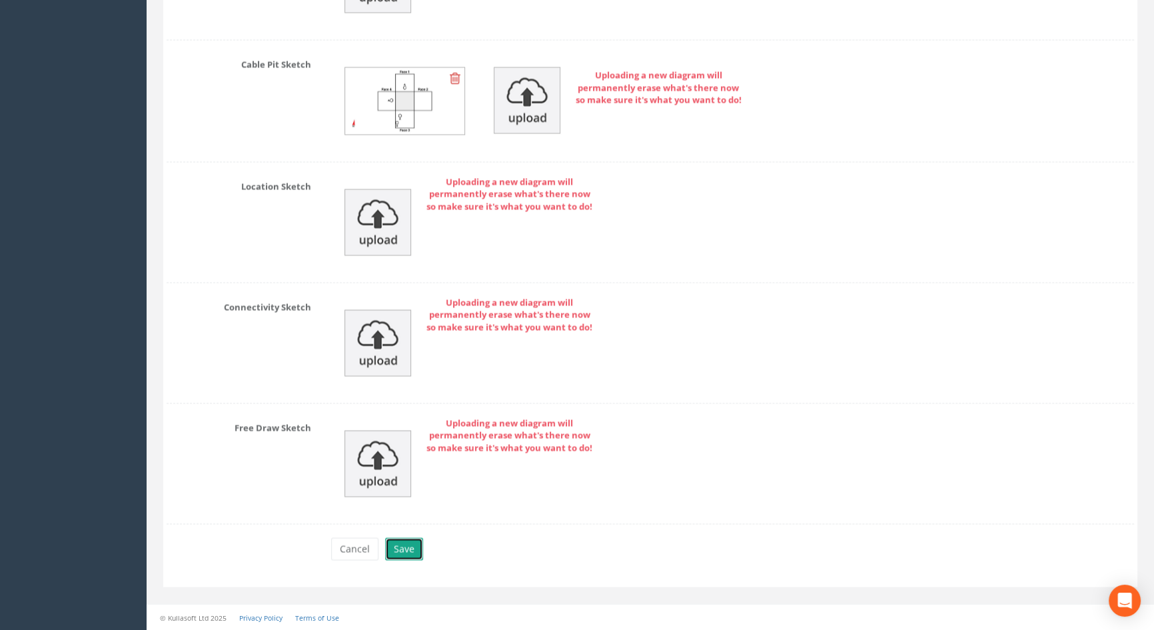
click at [403, 546] on button "Save" at bounding box center [404, 548] width 38 height 23
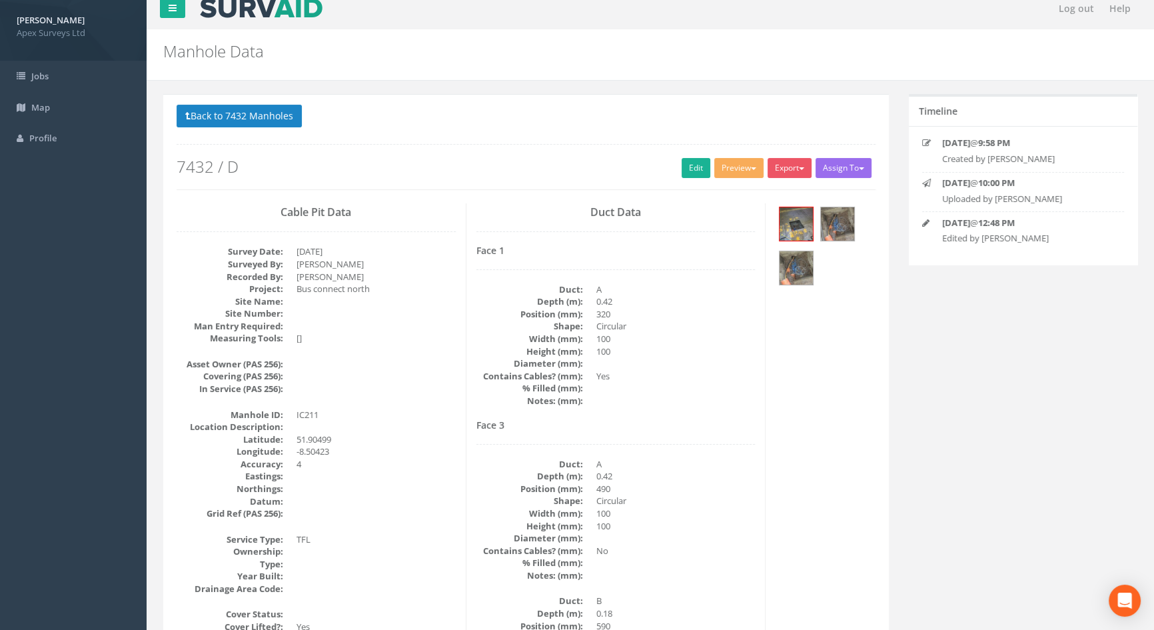
scroll to position [0, 0]
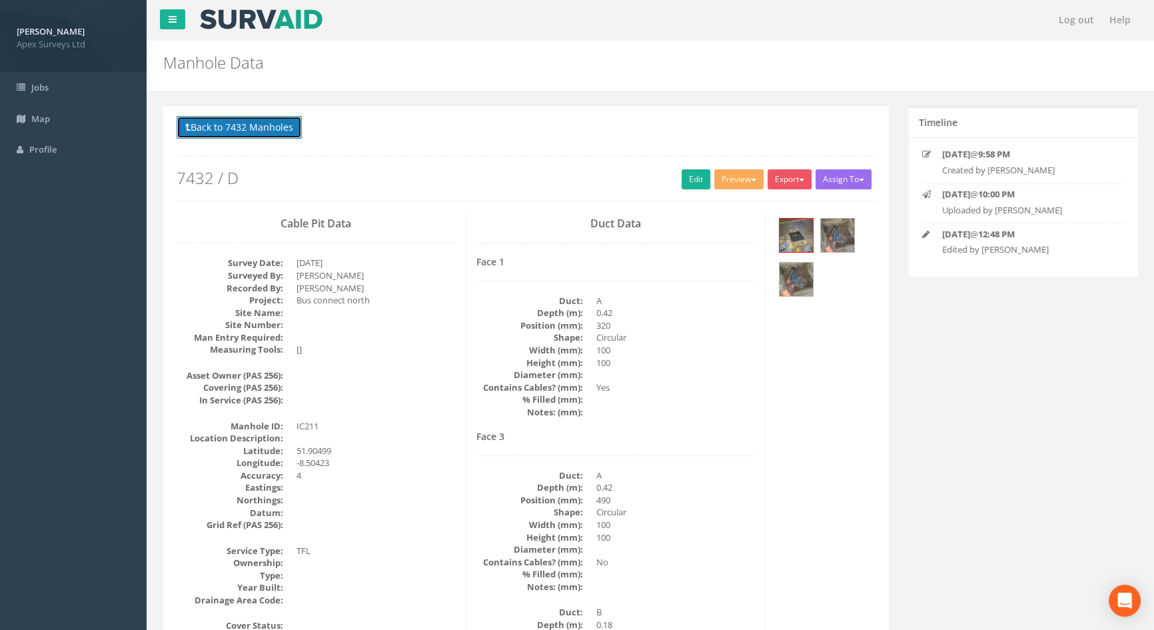
click at [278, 127] on button "Back to 7432 Manholes" at bounding box center [239, 127] width 125 height 23
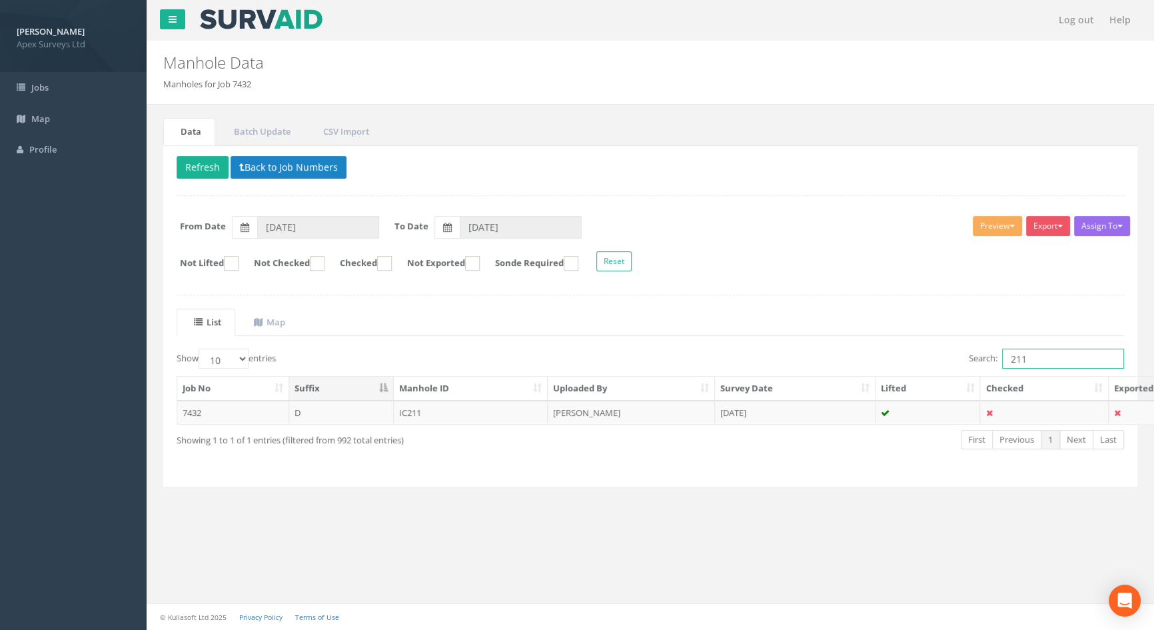
drag, startPoint x: 1047, startPoint y: 352, endPoint x: 945, endPoint y: 359, distance: 102.8
click at [945, 359] on div "Search: 211" at bounding box center [892, 359] width 464 height 23
type input "207"
click at [430, 410] on td "IC207" at bounding box center [471, 412] width 155 height 24
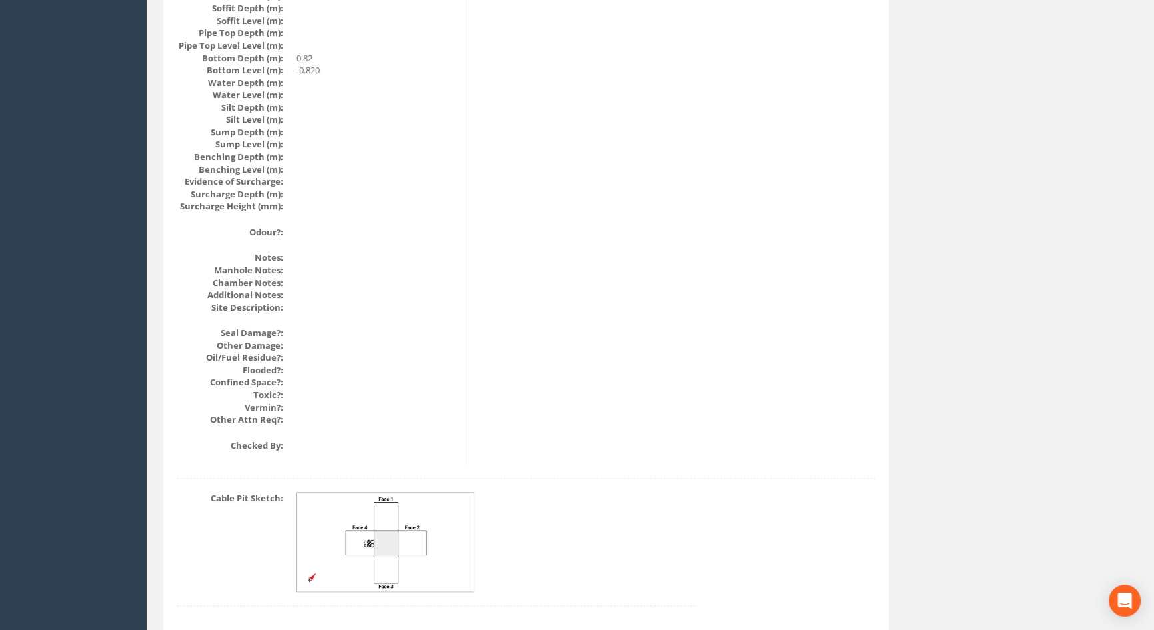
scroll to position [1425, 0]
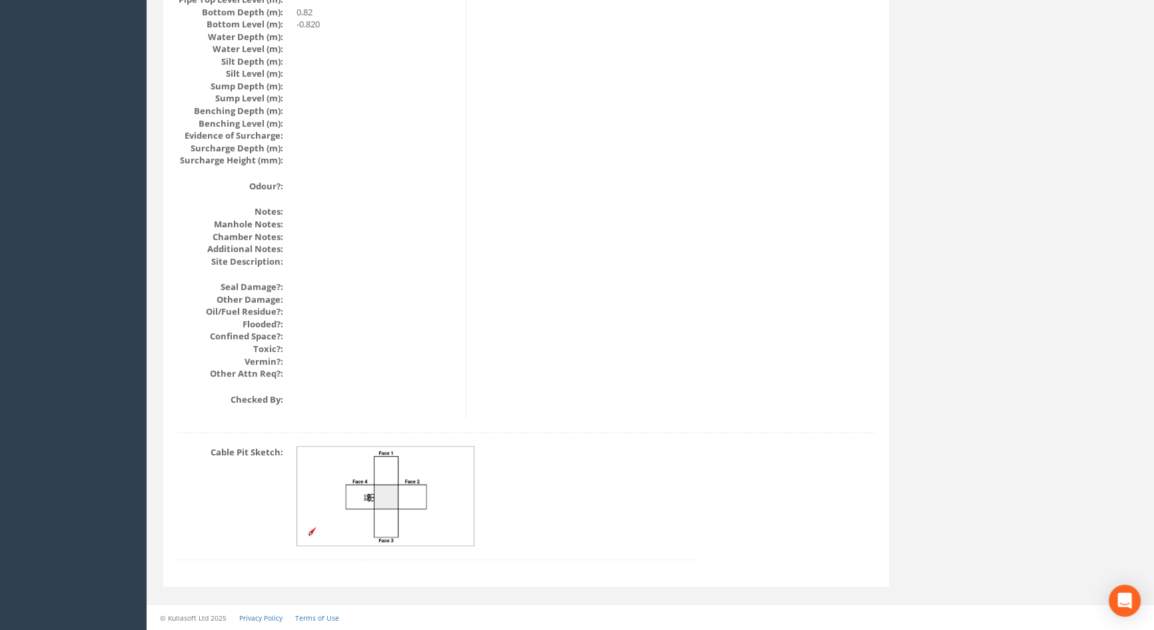
click at [352, 504] on img at bounding box center [386, 495] width 178 height 99
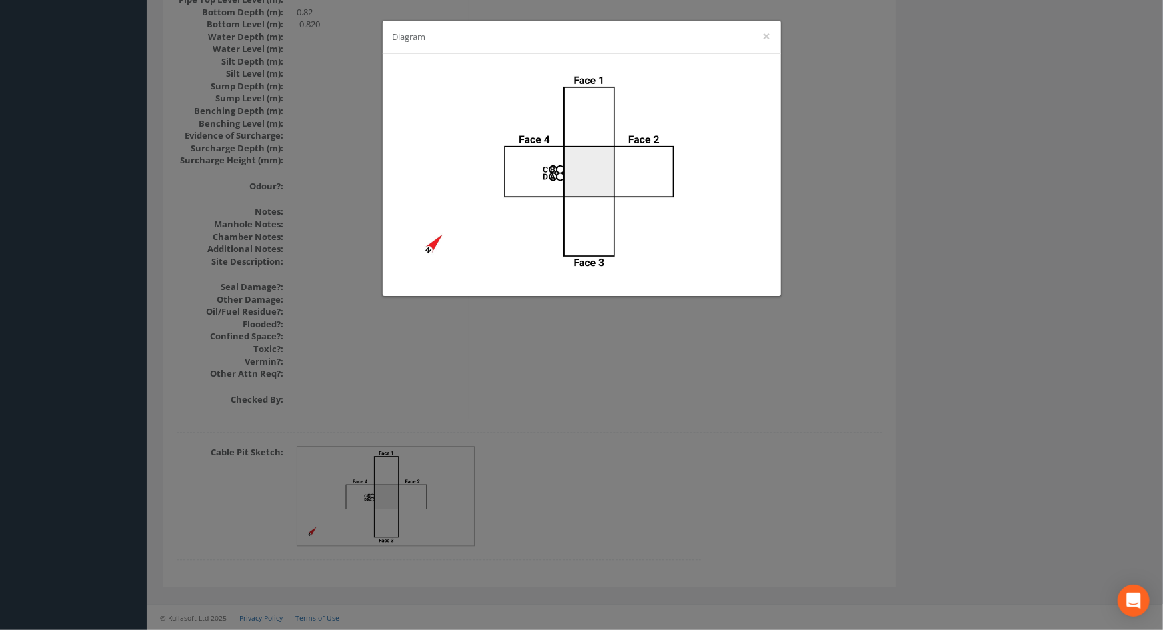
click at [726, 422] on div "Diagram ×" at bounding box center [581, 315] width 1163 height 630
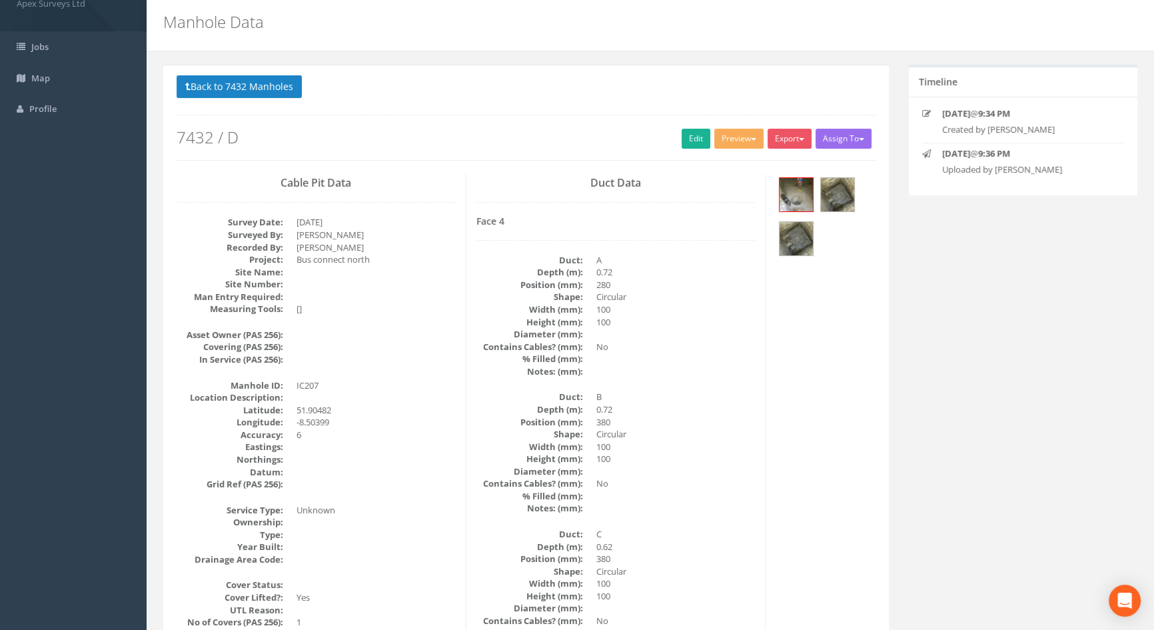
scroll to position [0, 0]
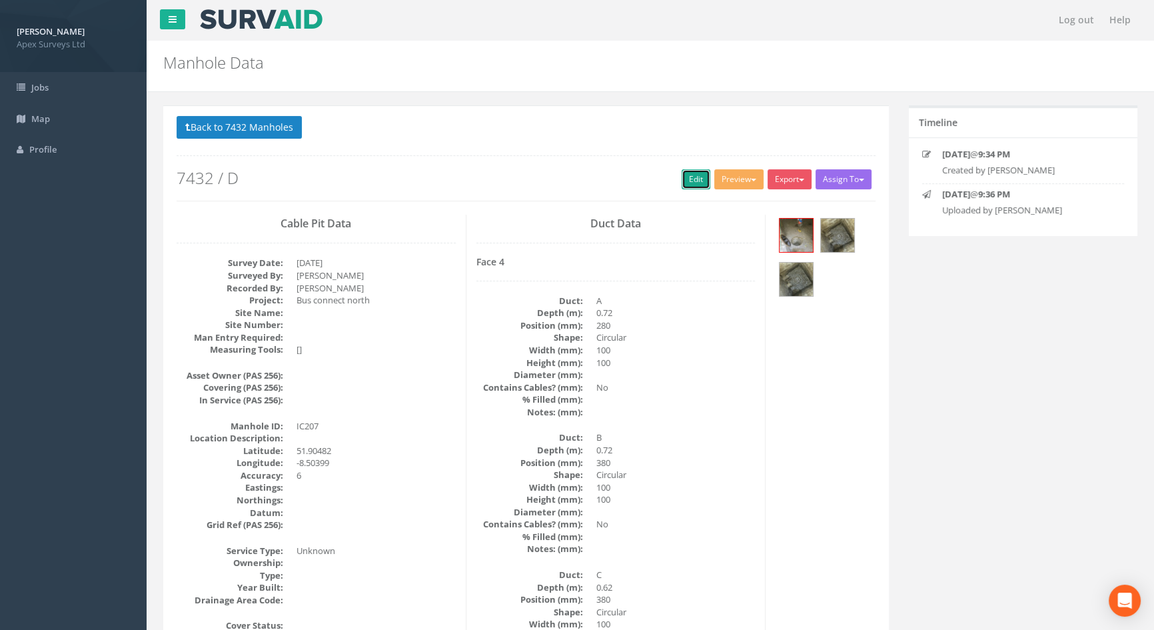
click at [697, 177] on link "Edit" at bounding box center [696, 179] width 29 height 20
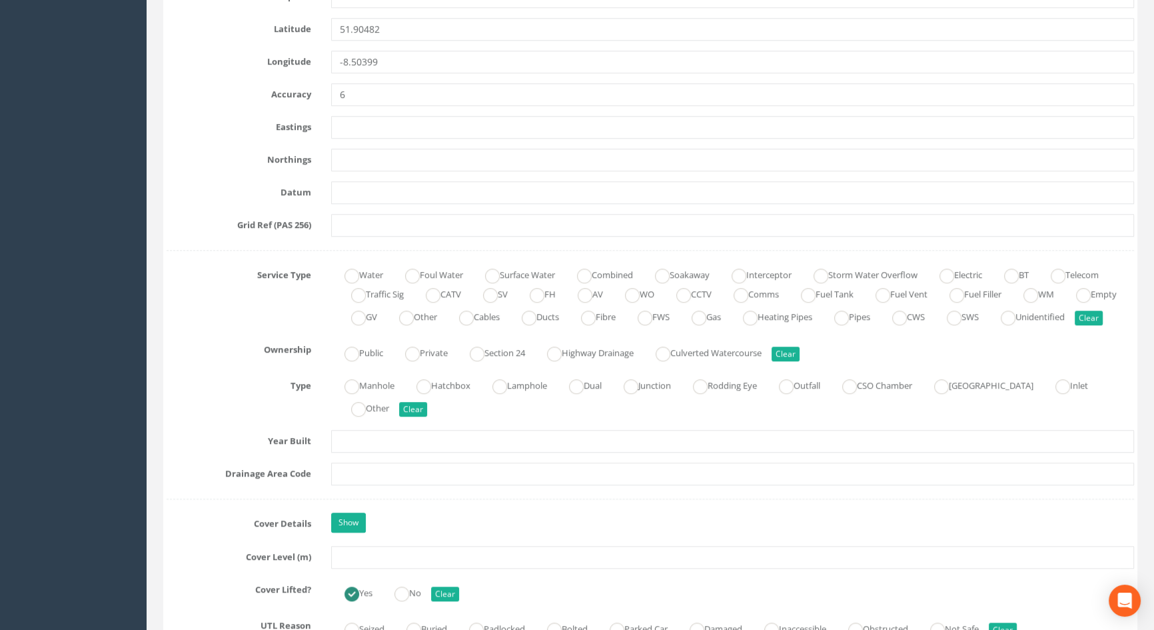
scroll to position [847, 0]
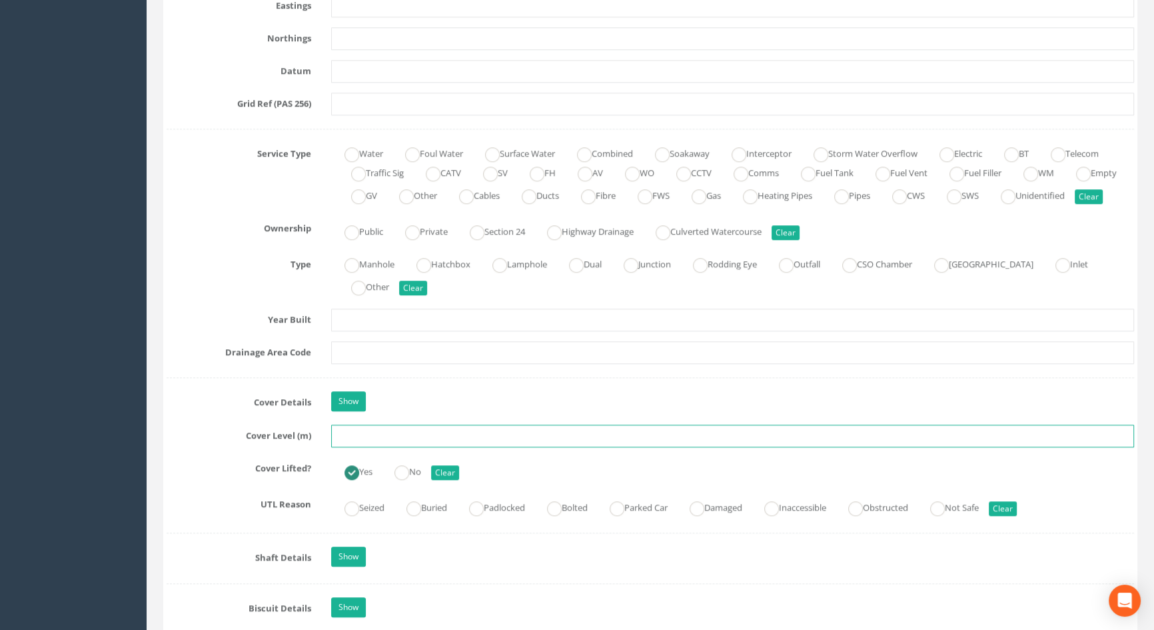
click at [360, 447] on input "text" at bounding box center [732, 435] width 803 height 23
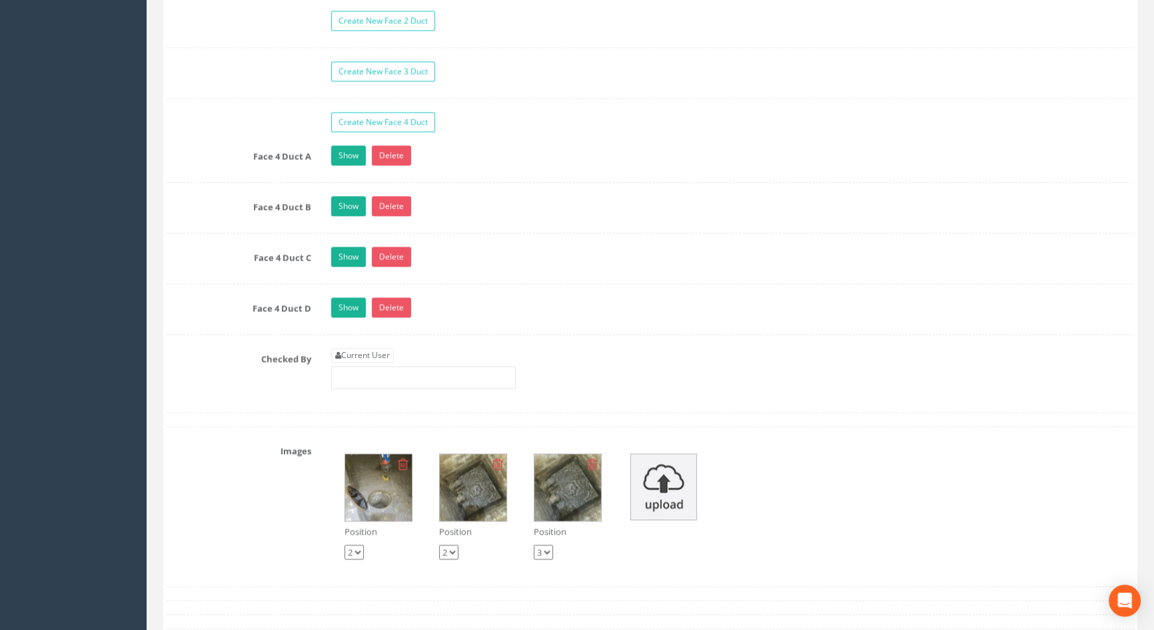
scroll to position [2362, 0]
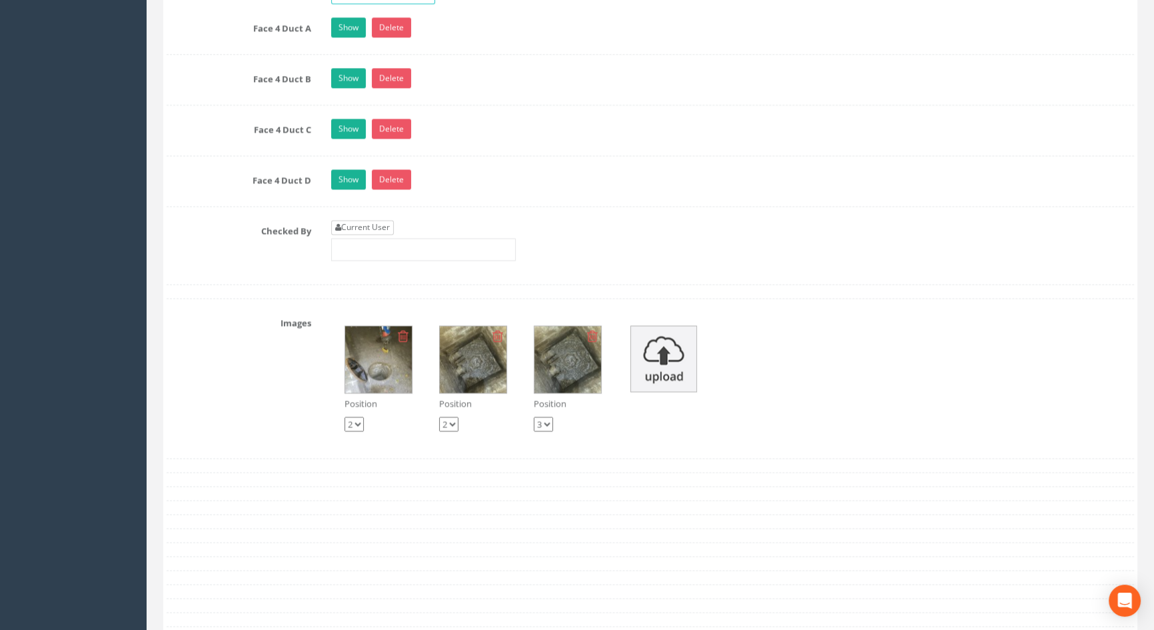
type input "115.34"
click at [371, 235] on link "Current User" at bounding box center [362, 227] width 63 height 15
type input "[PERSON_NAME]"
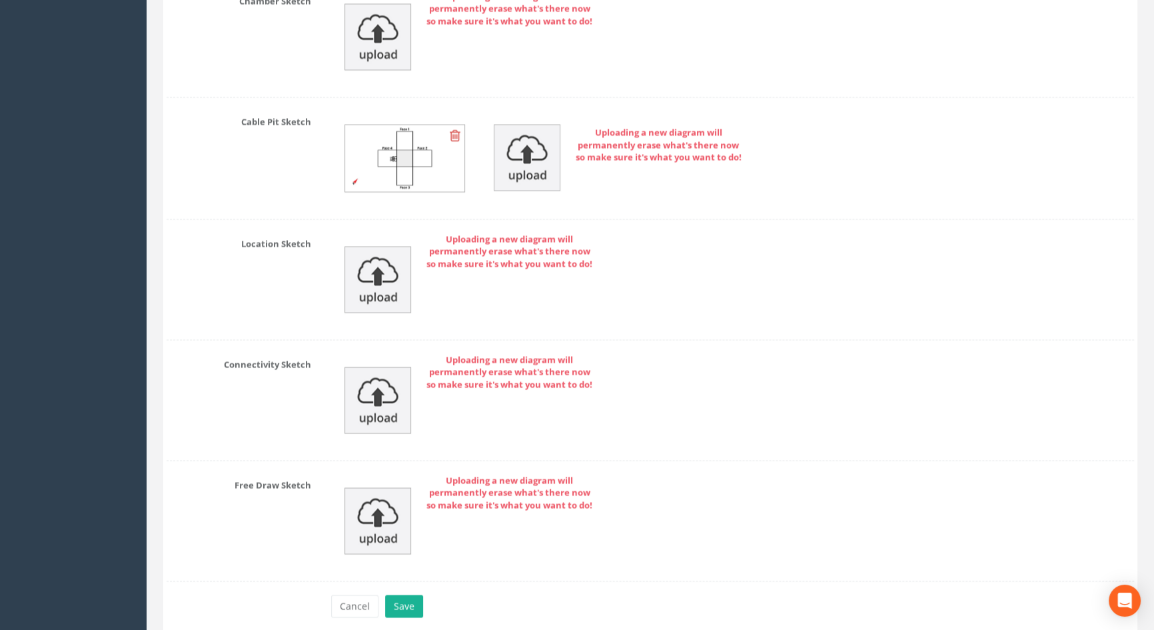
scroll to position [3097, 0]
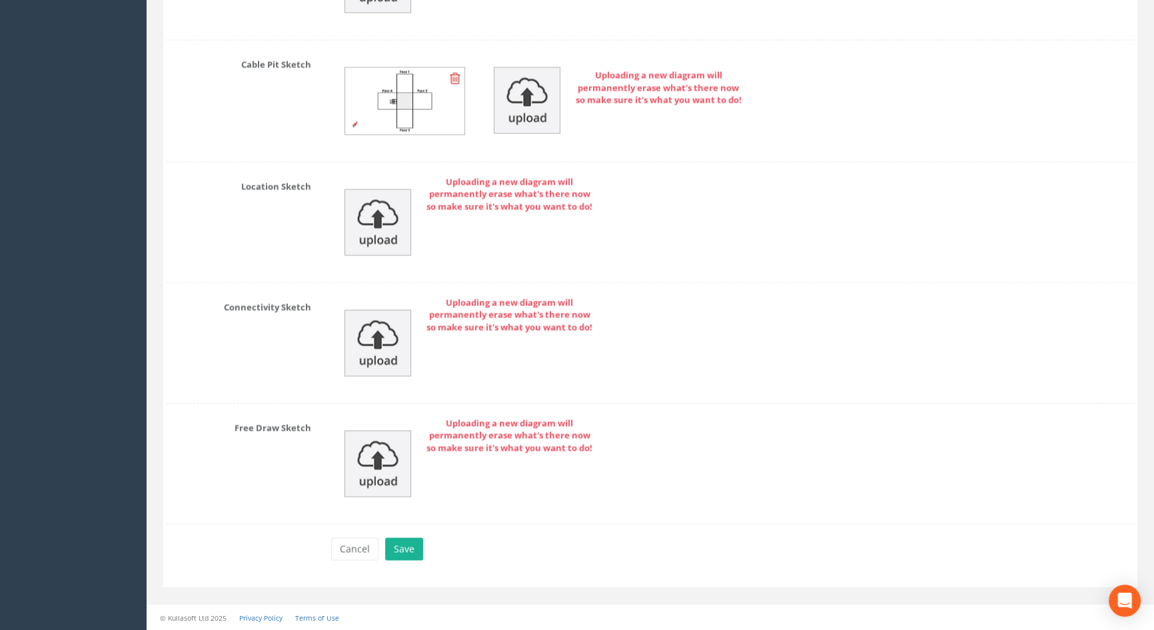
click at [406, 546] on button "Save" at bounding box center [404, 548] width 38 height 23
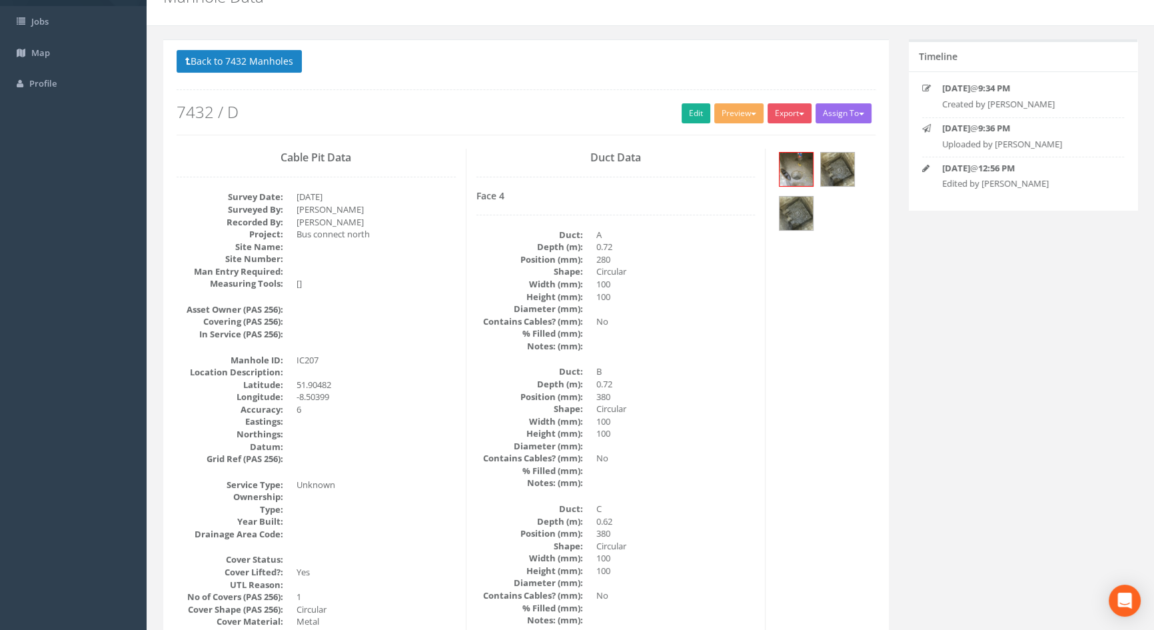
scroll to position [0, 0]
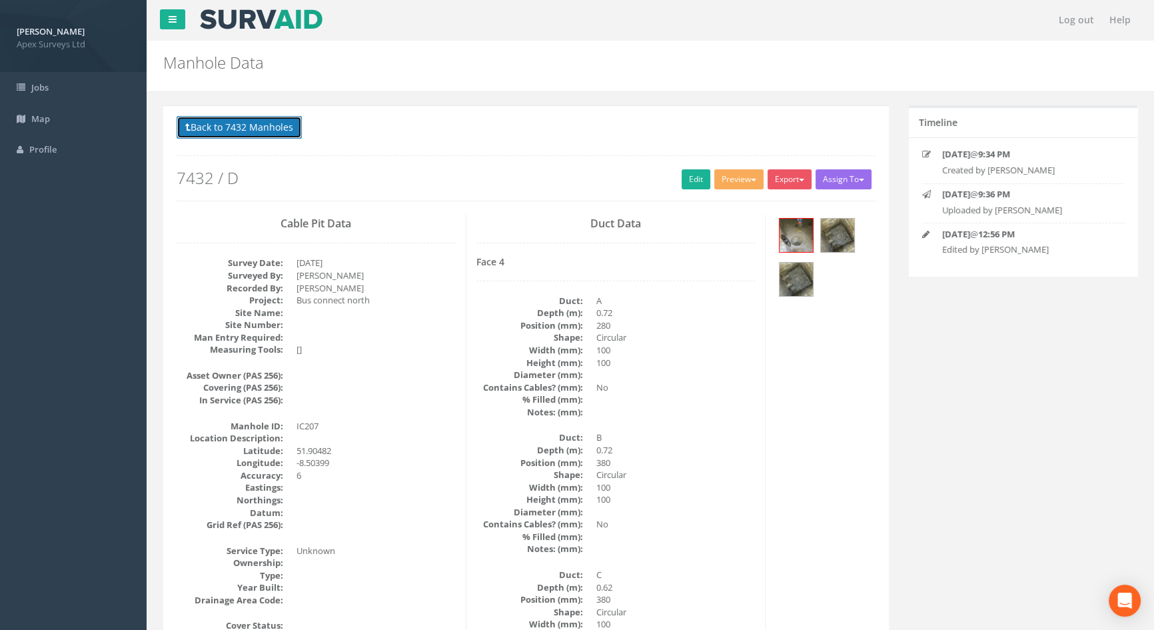
click at [259, 128] on button "Back to 7432 Manholes" at bounding box center [239, 127] width 125 height 23
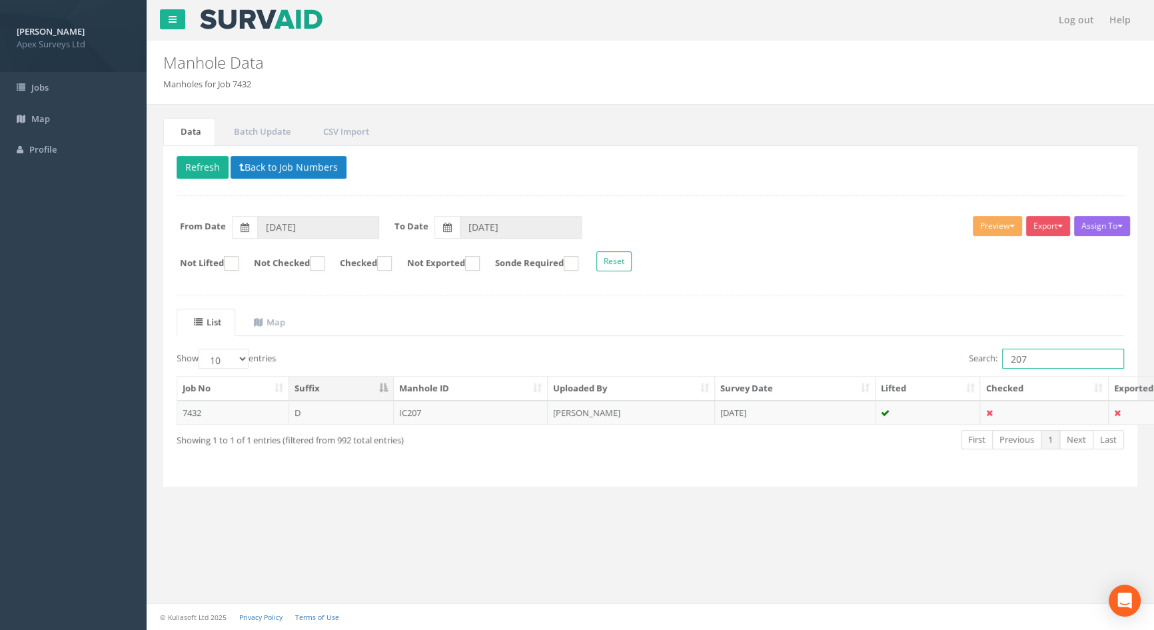
click at [1050, 361] on input "207" at bounding box center [1063, 358] width 122 height 20
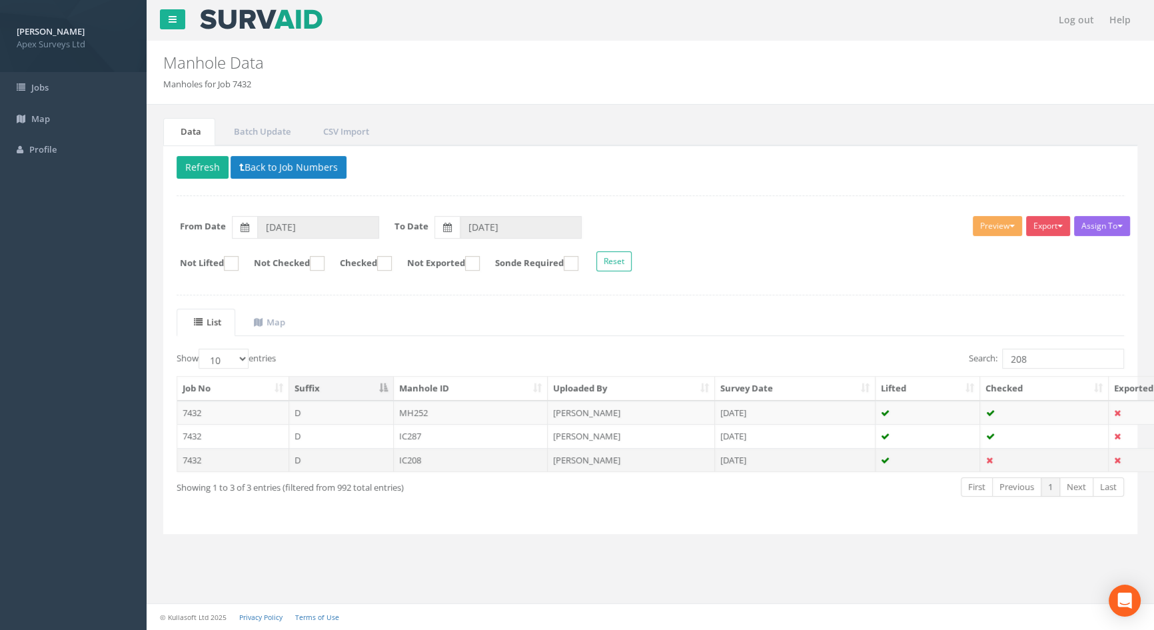
click at [412, 460] on td "IC208" at bounding box center [471, 460] width 155 height 24
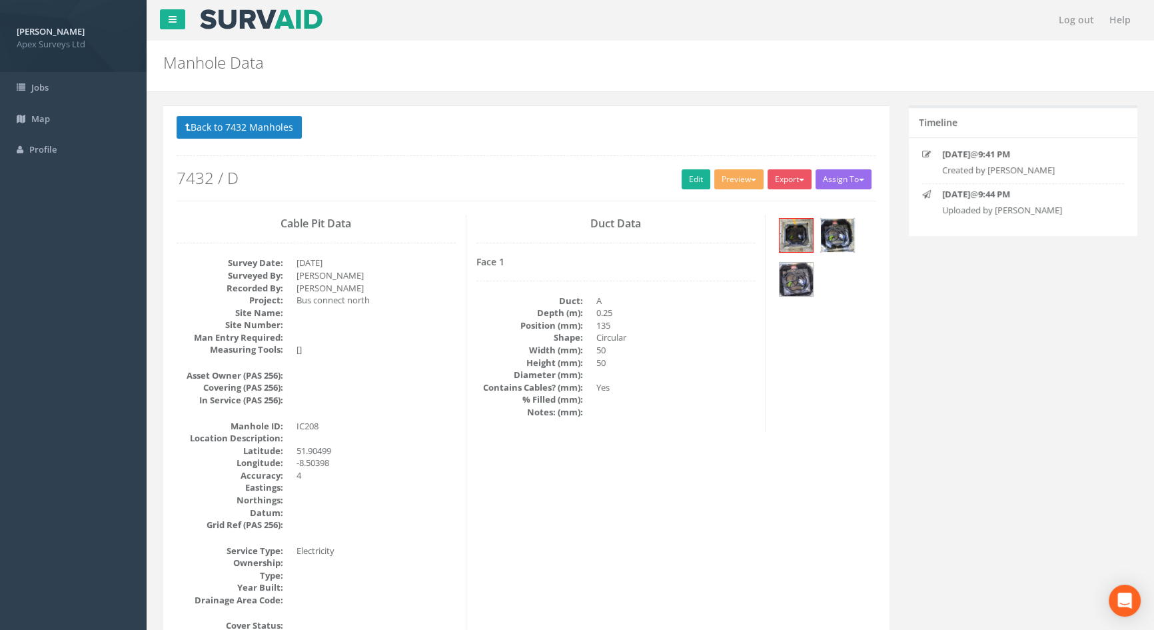
click at [835, 236] on img at bounding box center [837, 235] width 33 height 33
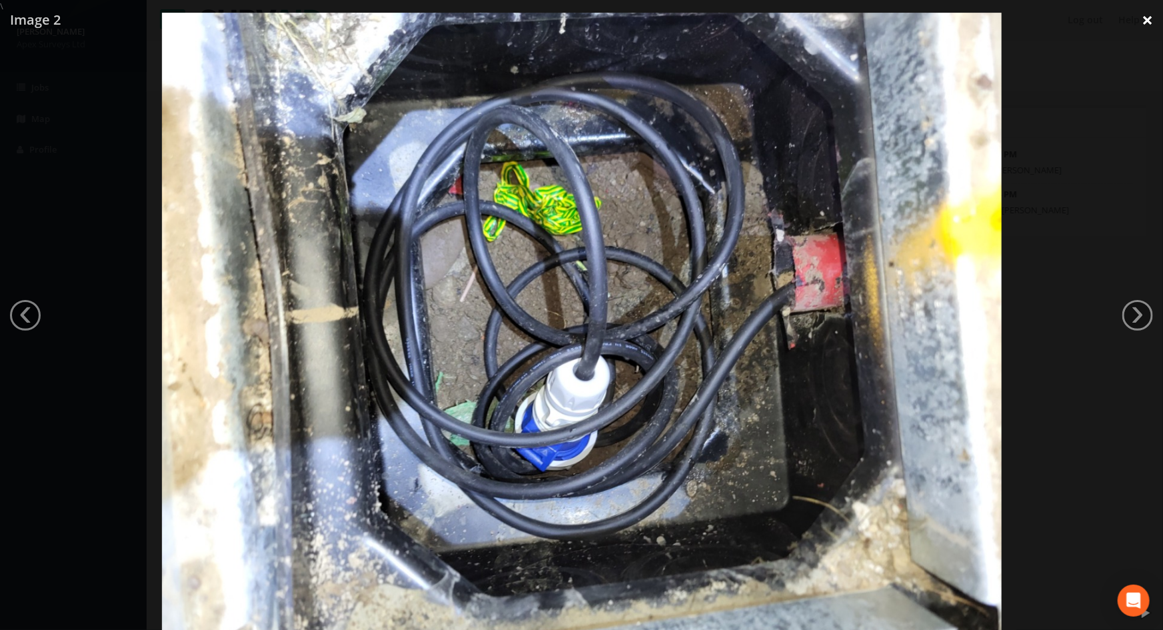
click at [1141, 19] on link "×" at bounding box center [1146, 20] width 31 height 40
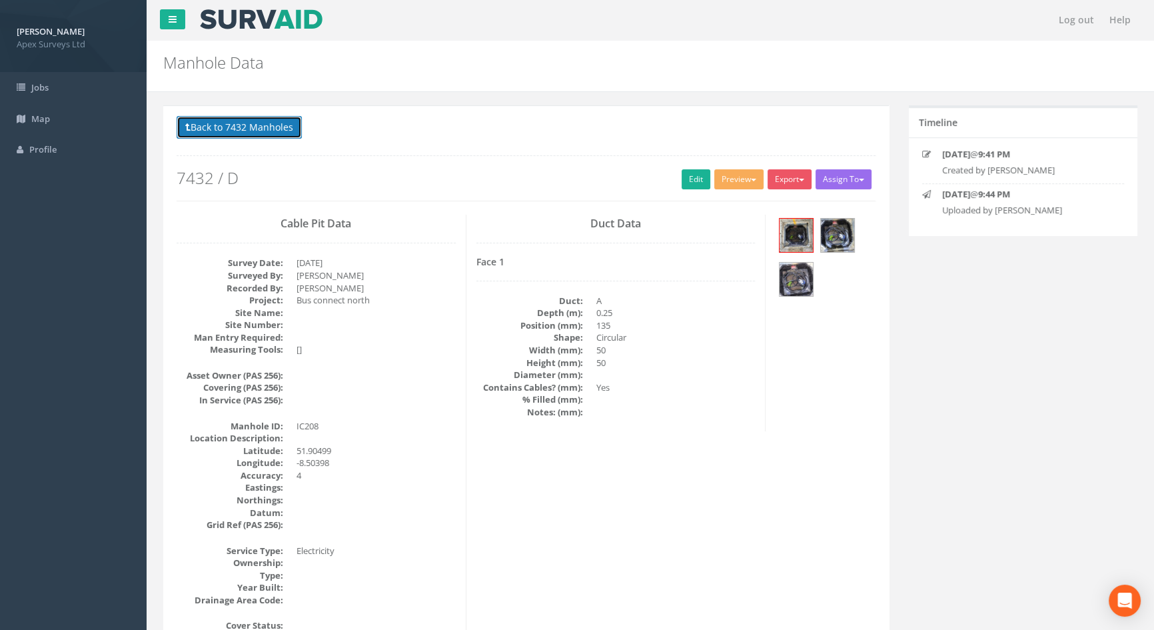
click at [209, 126] on button "Back to 7432 Manholes" at bounding box center [239, 127] width 125 height 23
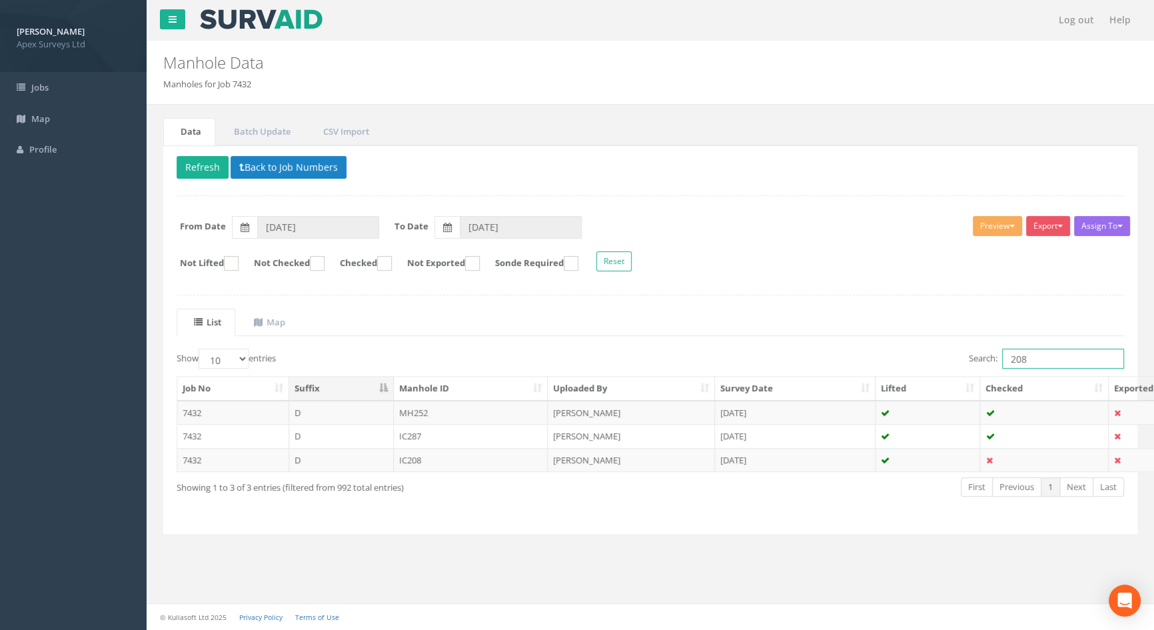
click at [1035, 356] on input "208" at bounding box center [1063, 358] width 122 height 20
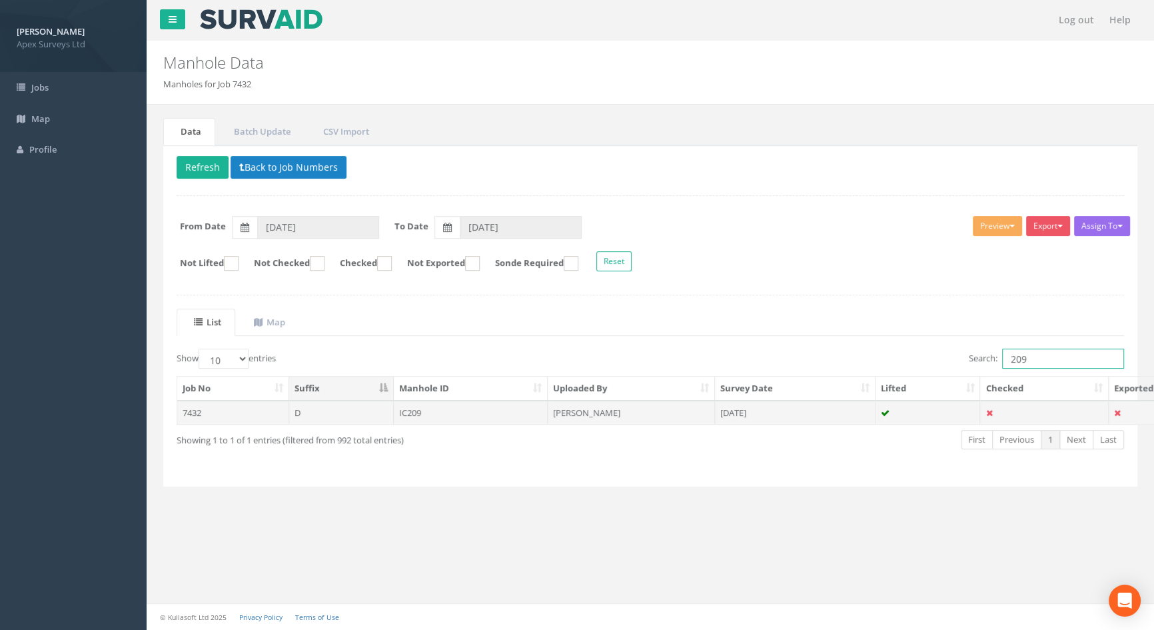
type input "209"
click at [414, 406] on td "IC209" at bounding box center [471, 412] width 155 height 24
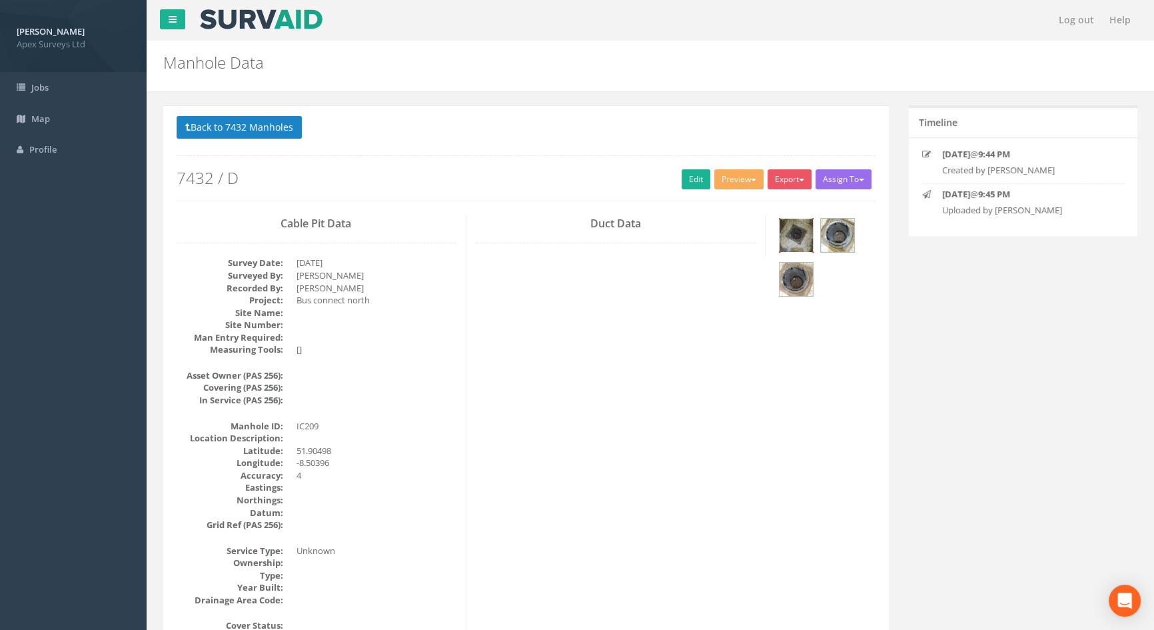
click at [804, 235] on img at bounding box center [796, 235] width 33 height 33
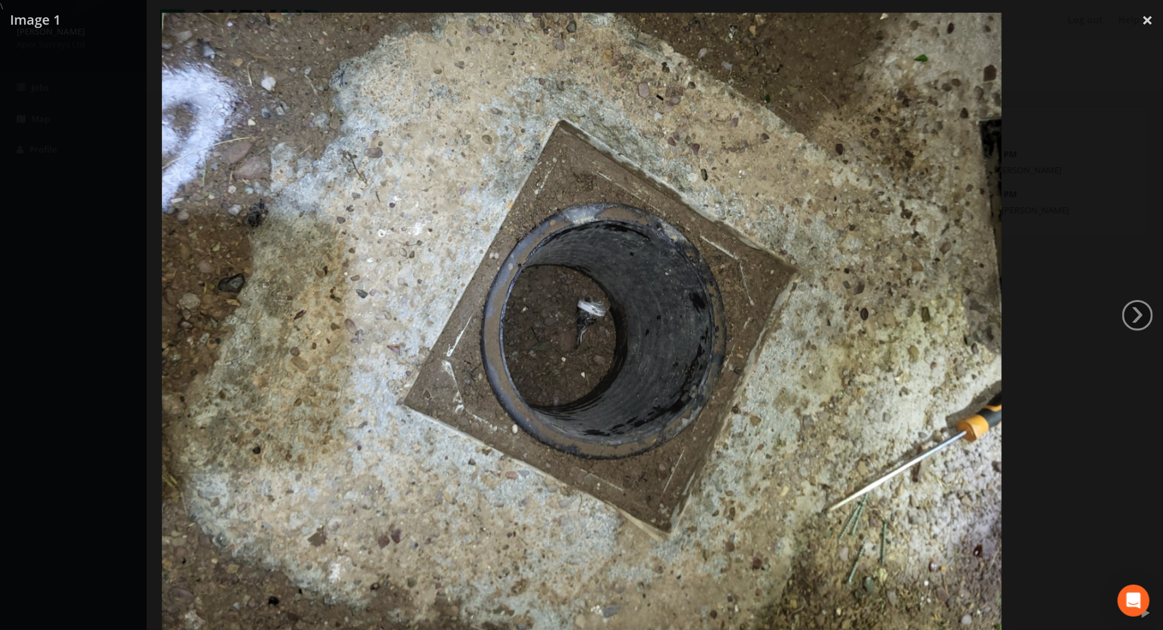
click at [720, 247] on img at bounding box center [581, 328] width 839 height 630
click at [555, 263] on img at bounding box center [581, 328] width 839 height 630
click at [1139, 19] on link "×" at bounding box center [1146, 20] width 31 height 40
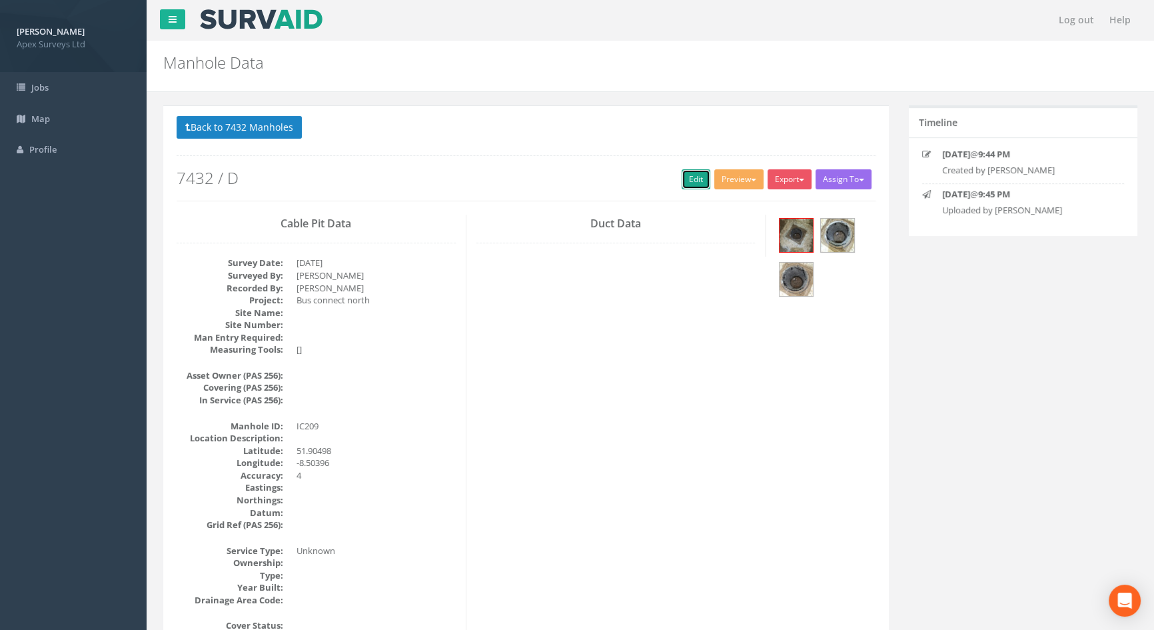
click at [696, 176] on link "Edit" at bounding box center [696, 179] width 29 height 20
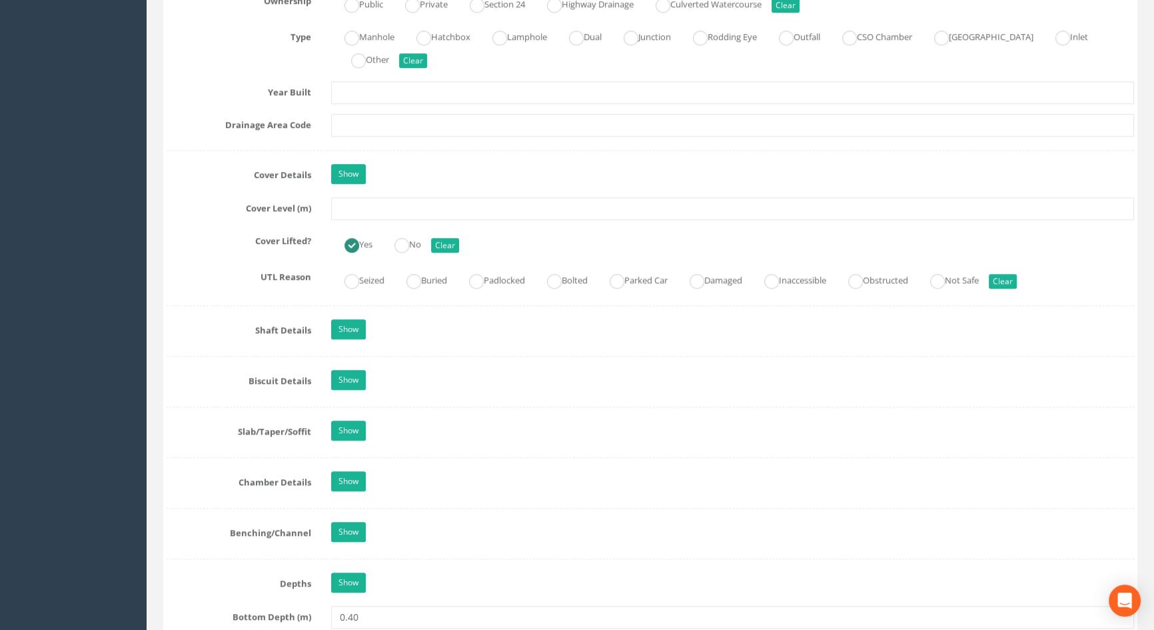
scroll to position [1090, 0]
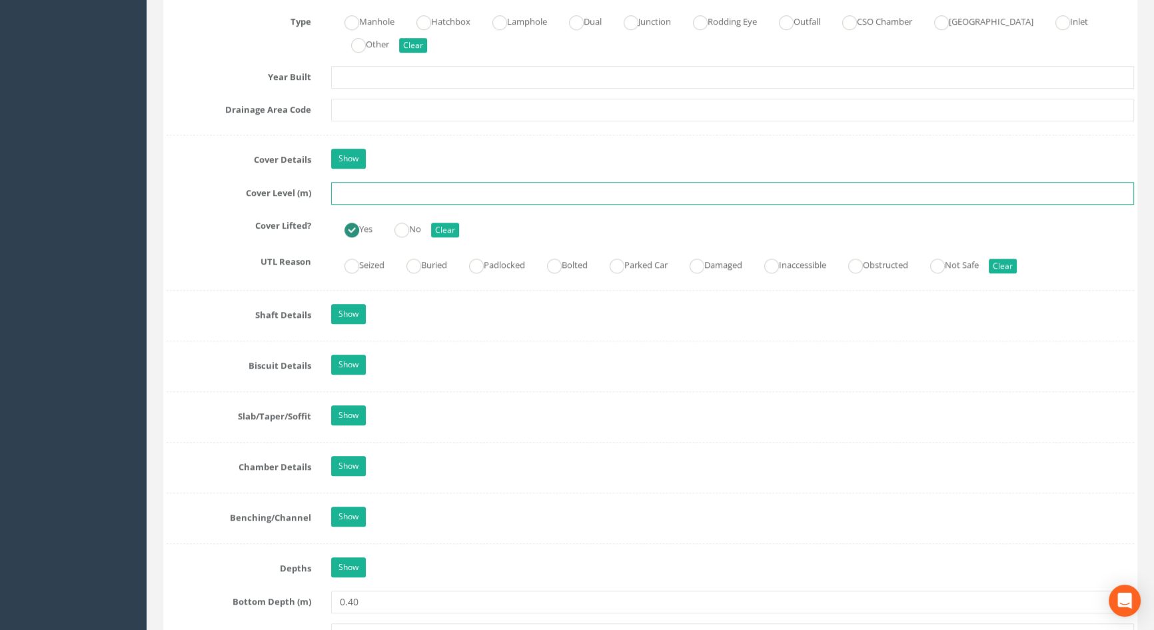
click at [344, 205] on input "text" at bounding box center [732, 193] width 803 height 23
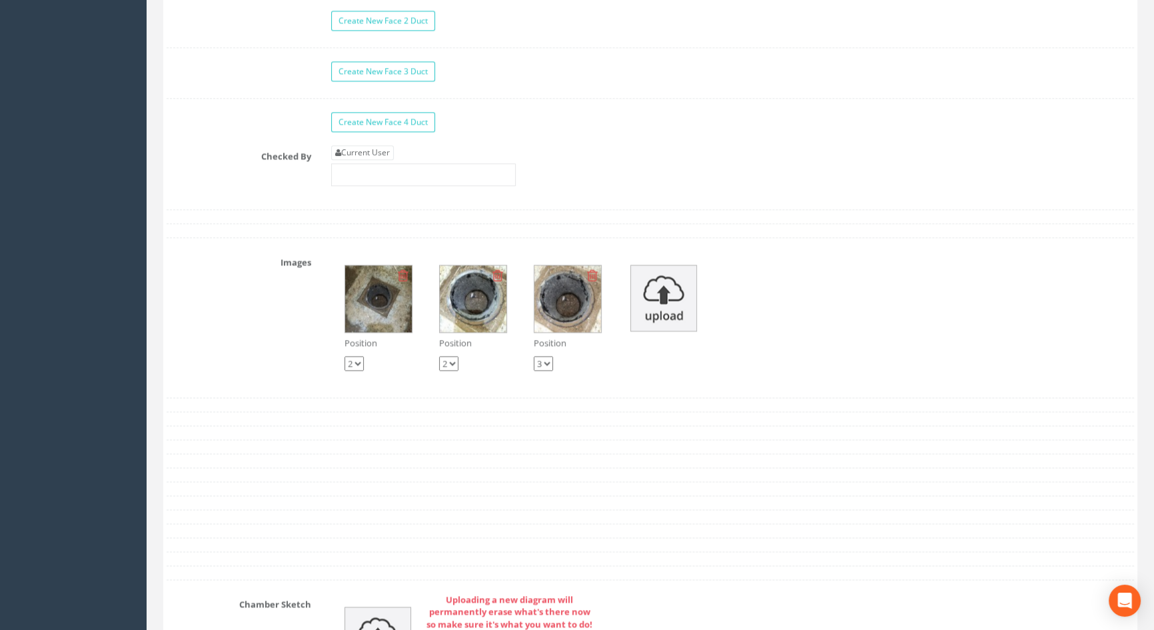
scroll to position [2241, 0]
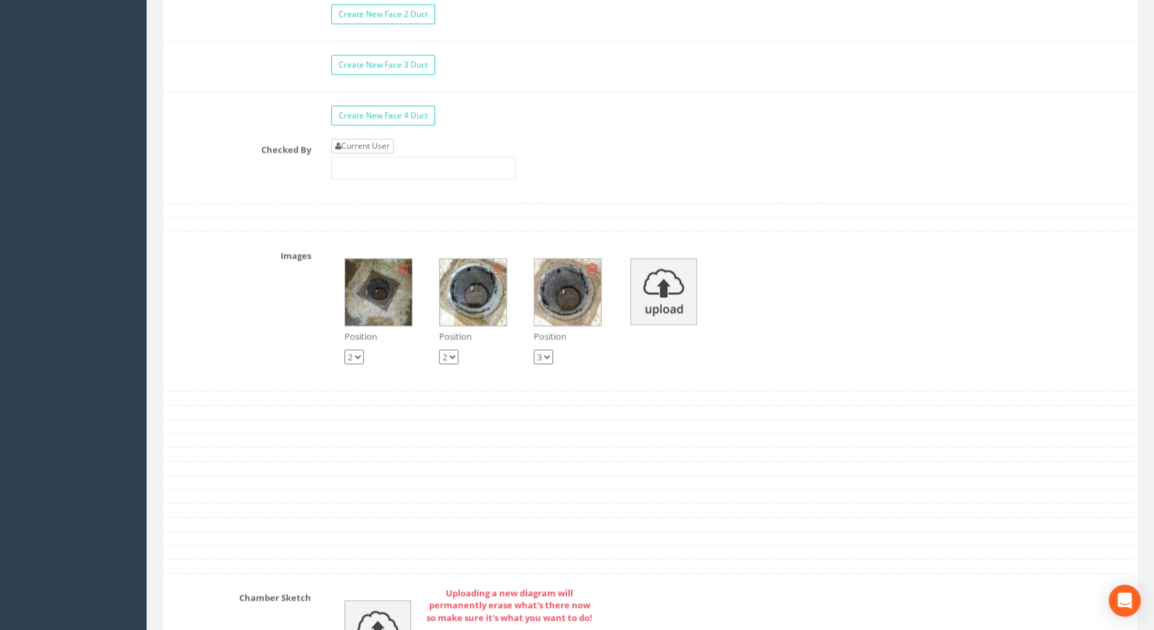
type input "116.40"
click at [382, 153] on link "Current User" at bounding box center [362, 146] width 63 height 15
type input "[PERSON_NAME]"
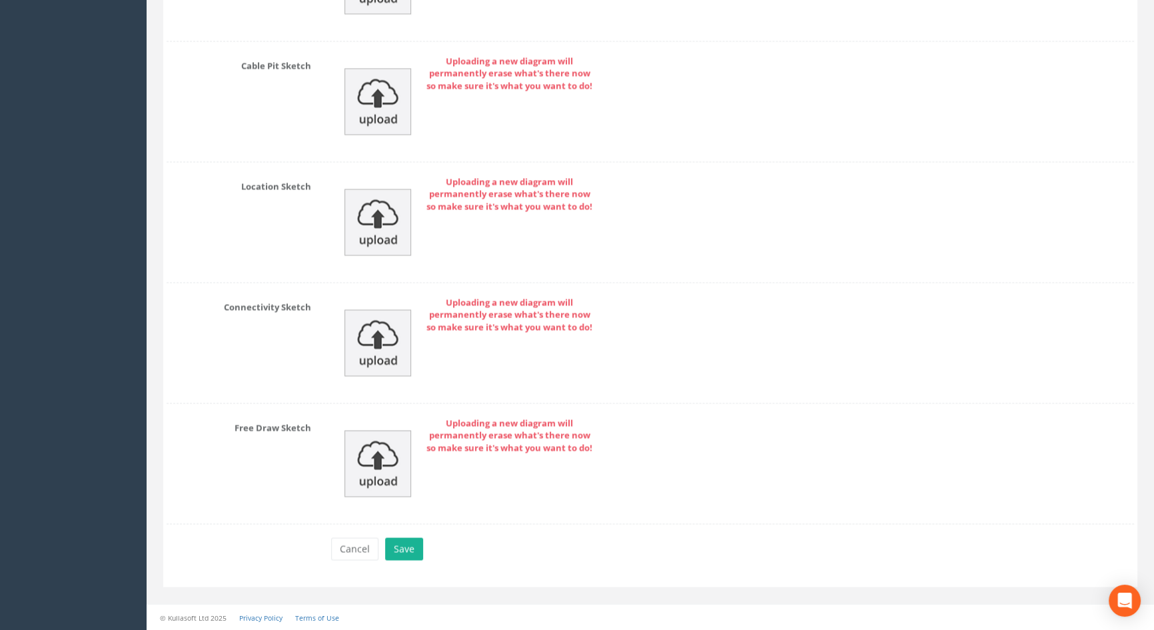
scroll to position [2908, 0]
click at [404, 551] on button "Save" at bounding box center [404, 548] width 38 height 23
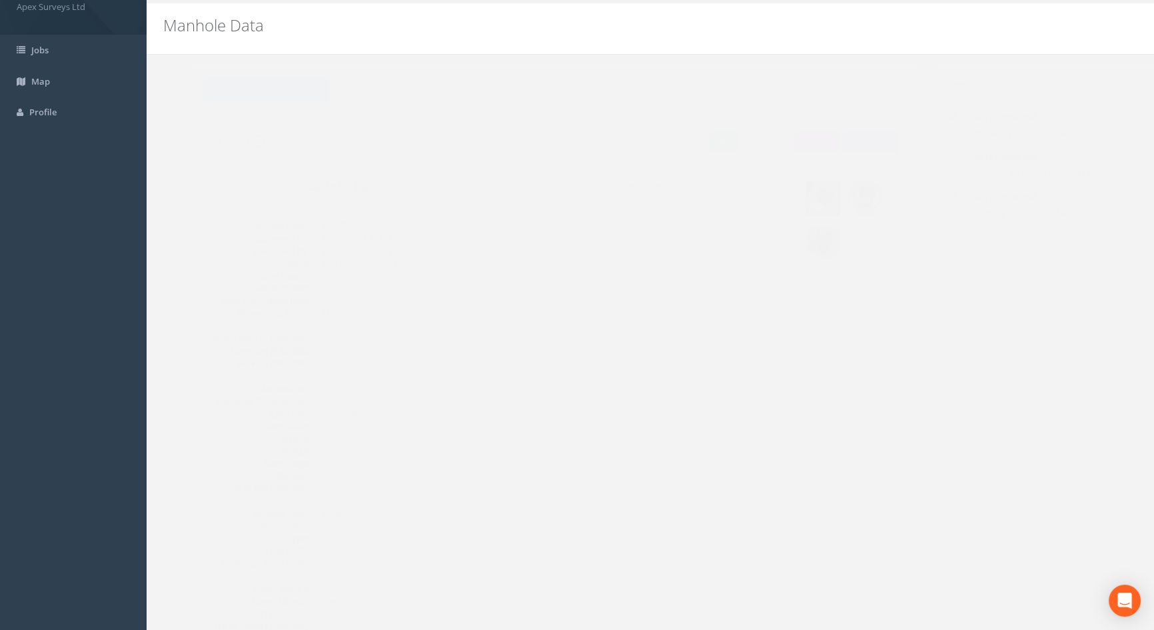
scroll to position [0, 0]
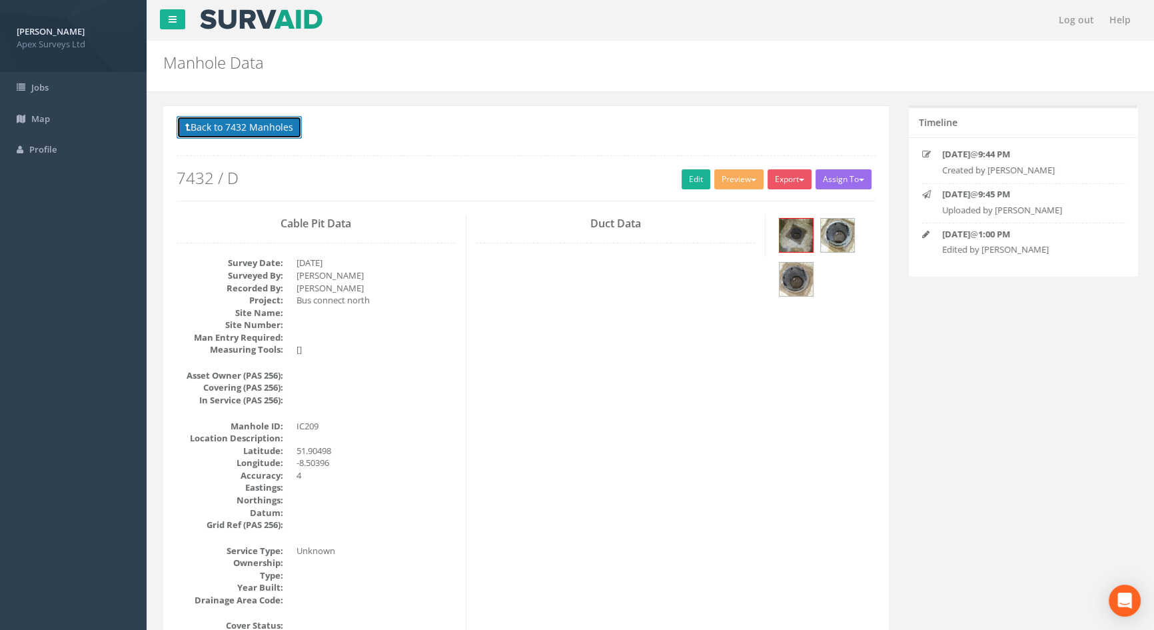
click at [225, 129] on button "Back to 7432 Manholes" at bounding box center [239, 127] width 125 height 23
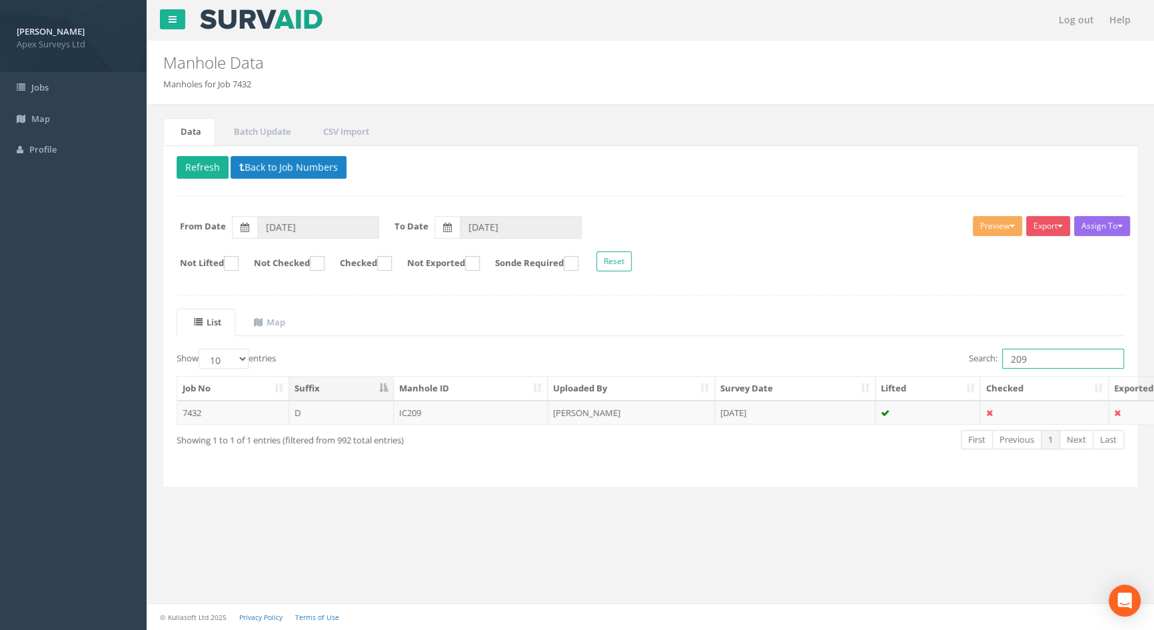
click at [1044, 355] on input "209" at bounding box center [1063, 358] width 122 height 20
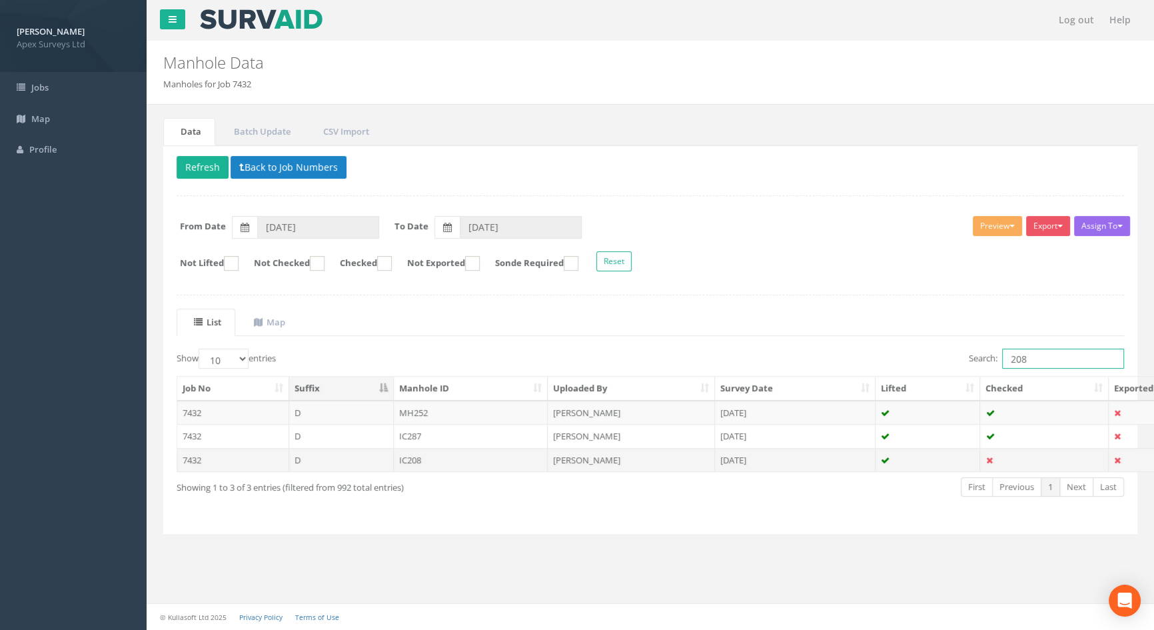
type input "208"
click at [418, 460] on td "IC208" at bounding box center [471, 460] width 155 height 24
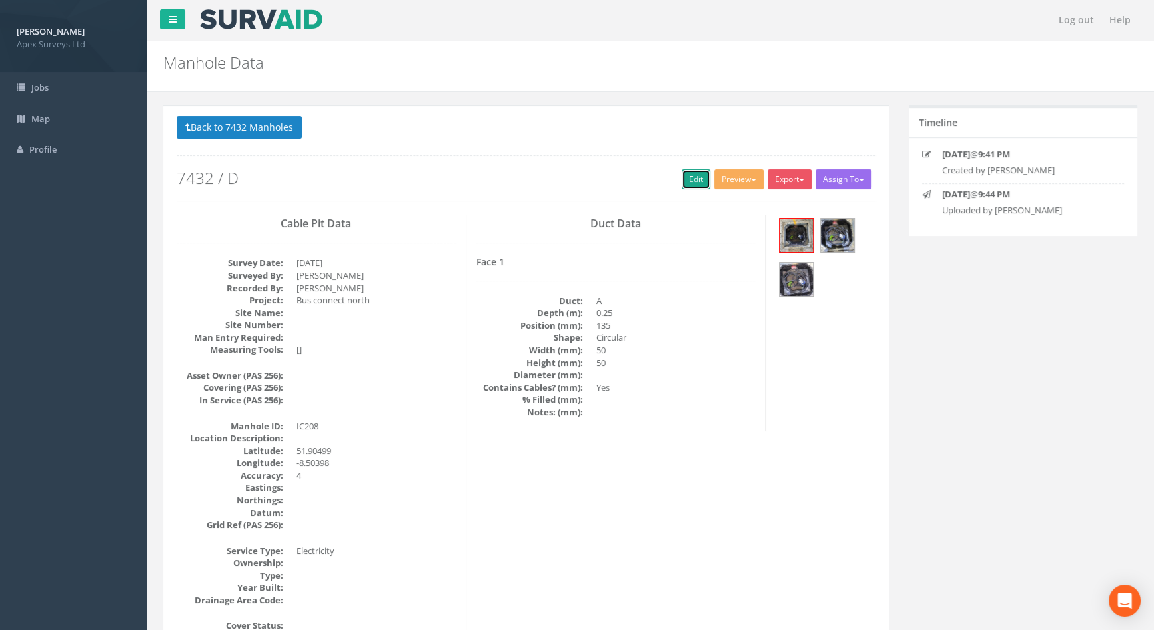
click at [682, 176] on link "Edit" at bounding box center [696, 179] width 29 height 20
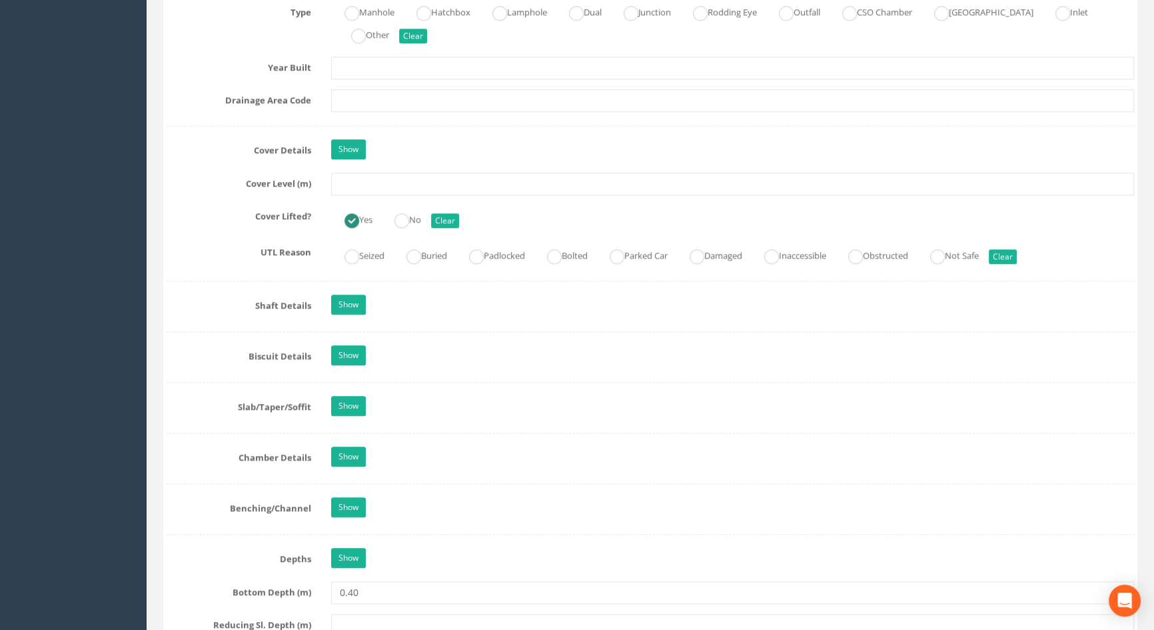
scroll to position [1029, 0]
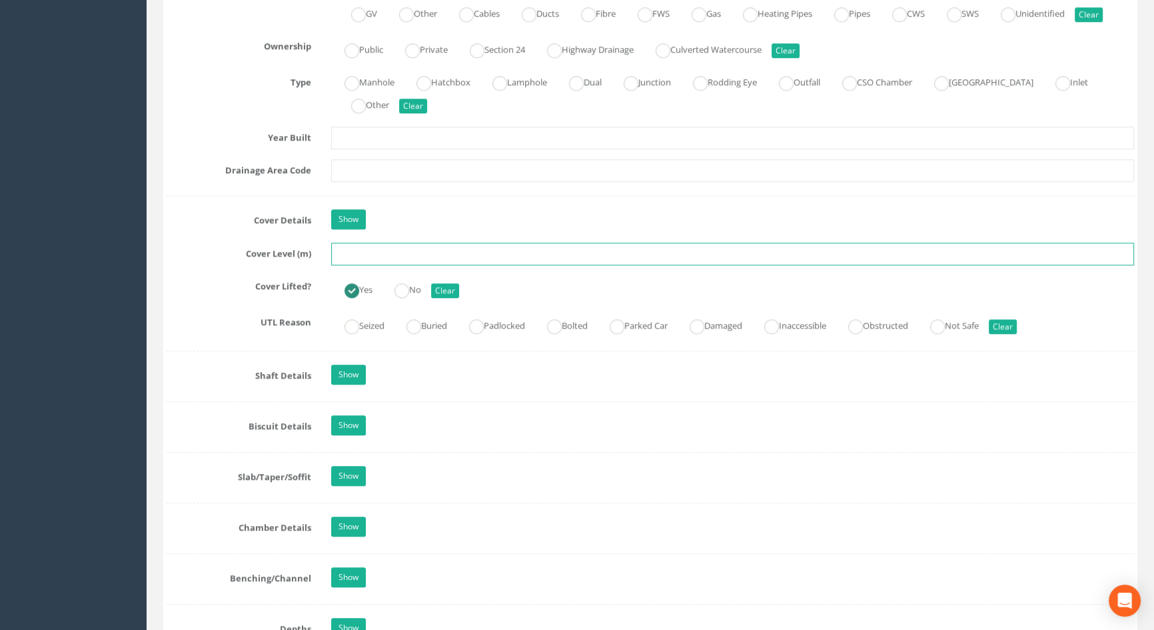
click at [396, 265] on input "text" at bounding box center [732, 254] width 803 height 23
type input "116.39"
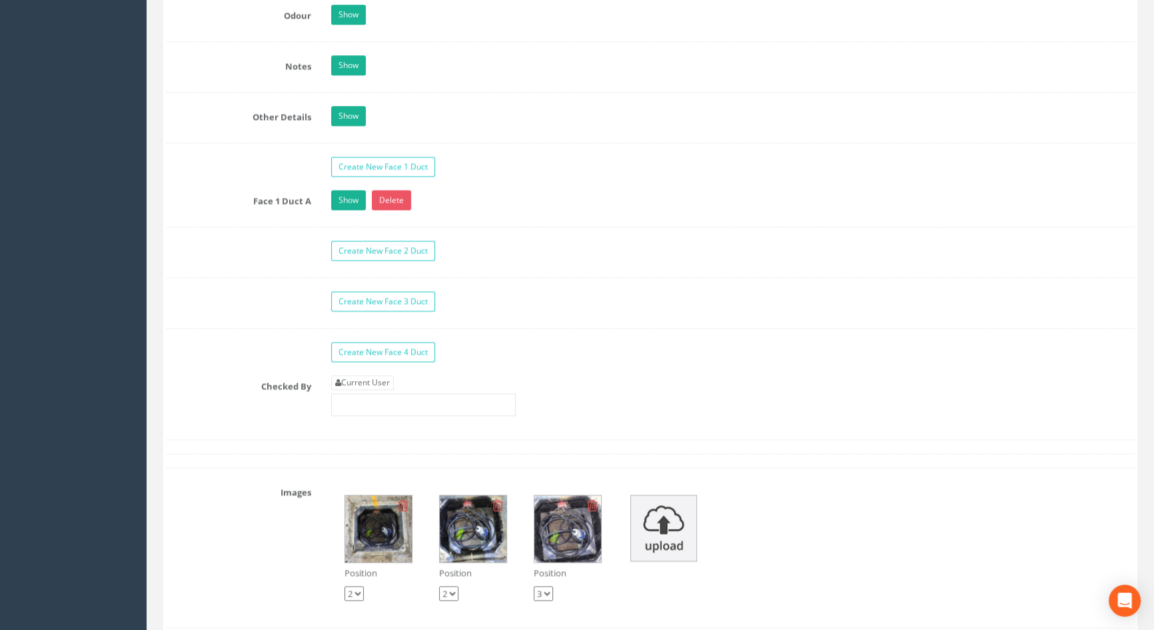
scroll to position [2180, 0]
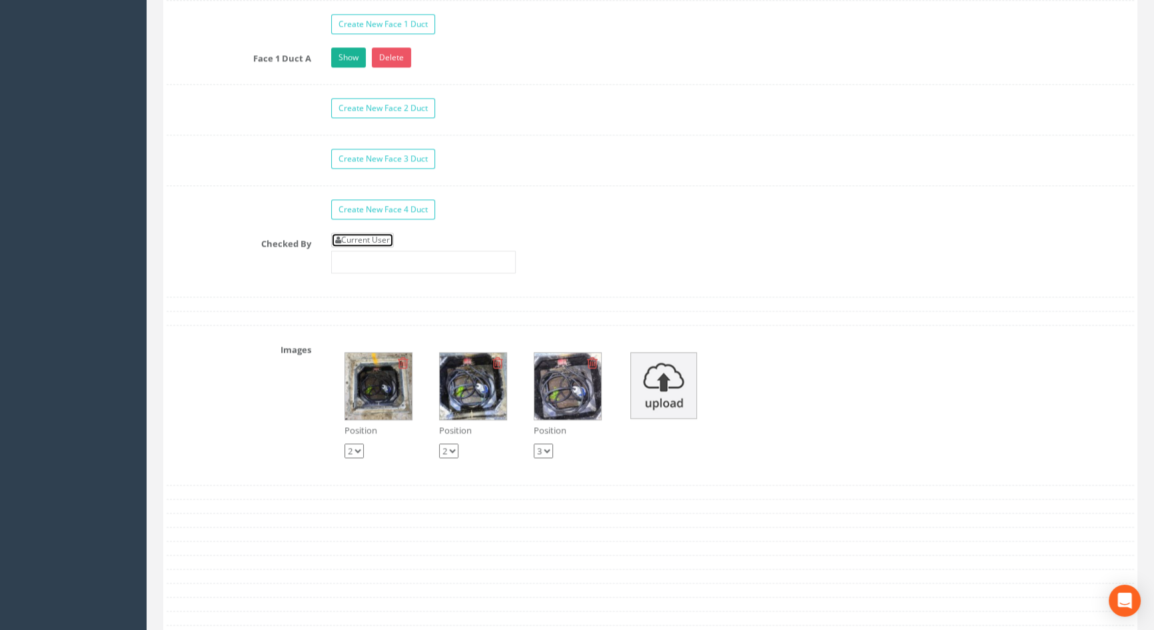
click at [369, 247] on link "Current User" at bounding box center [362, 240] width 63 height 15
type input "[PERSON_NAME]"
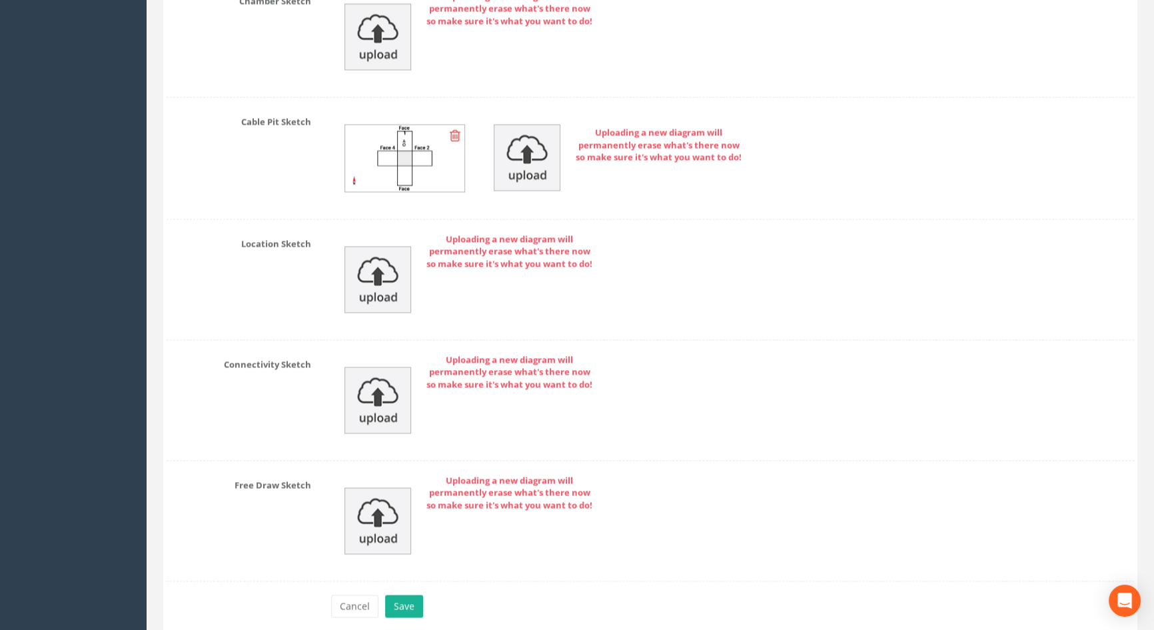
scroll to position [2942, 0]
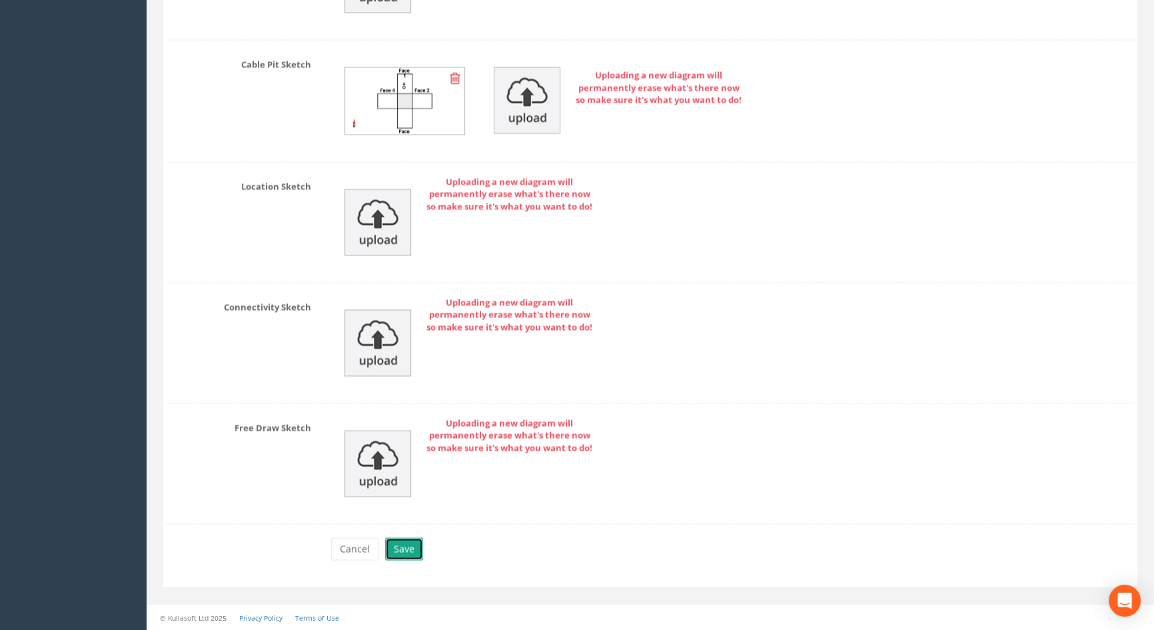
click at [407, 543] on button "Save" at bounding box center [404, 548] width 38 height 23
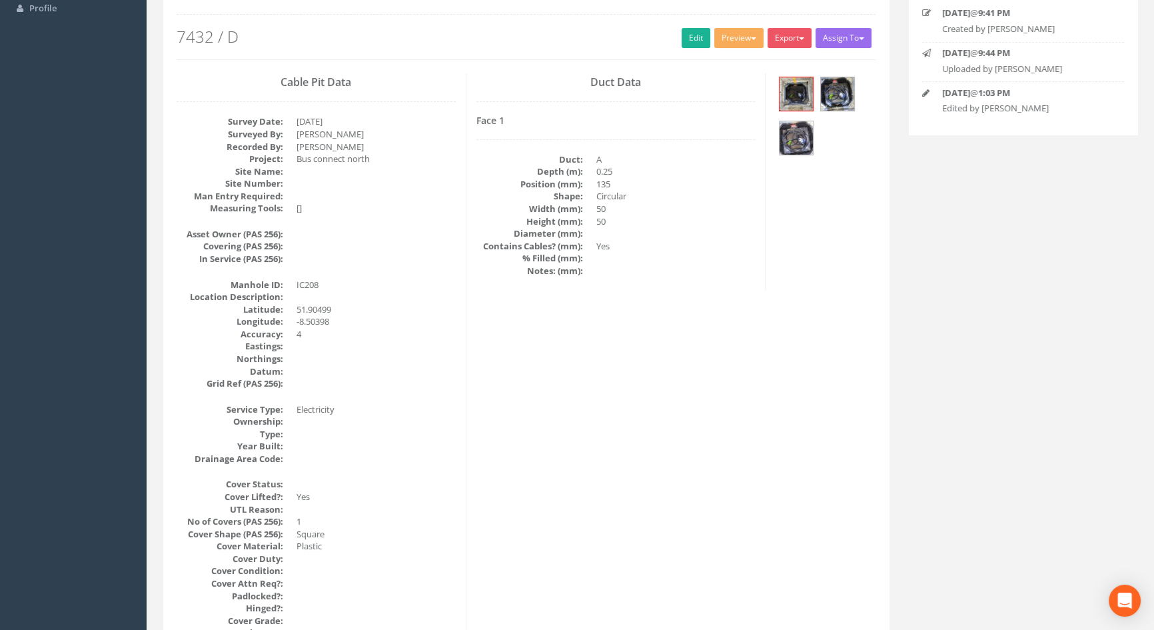
scroll to position [0, 0]
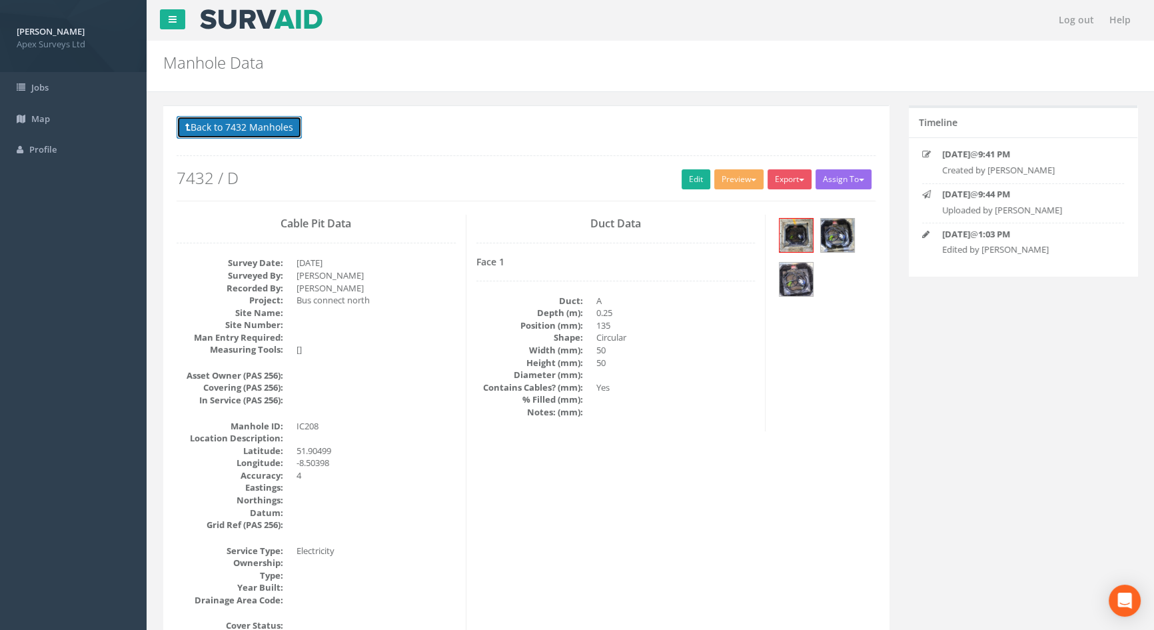
click at [205, 127] on button "Back to 7432 Manholes" at bounding box center [239, 127] width 125 height 23
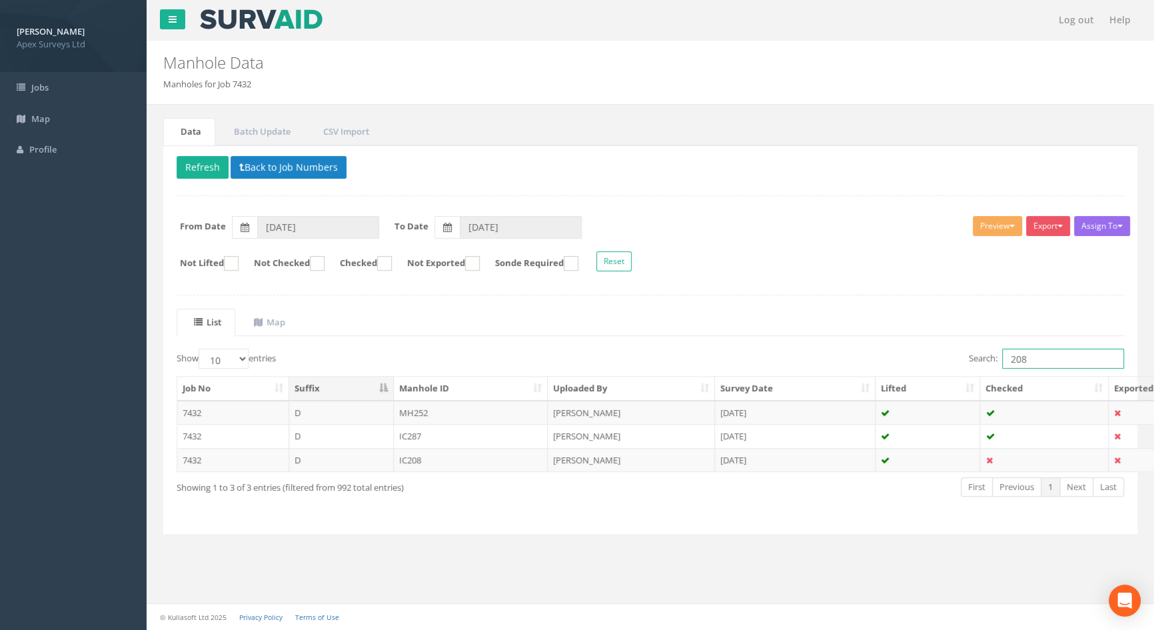
drag, startPoint x: 1029, startPoint y: 356, endPoint x: 917, endPoint y: 352, distance: 112.0
click at [917, 352] on div "Search: 208" at bounding box center [892, 359] width 464 height 23
type input "212"
click at [417, 459] on td "IC212" at bounding box center [471, 460] width 155 height 24
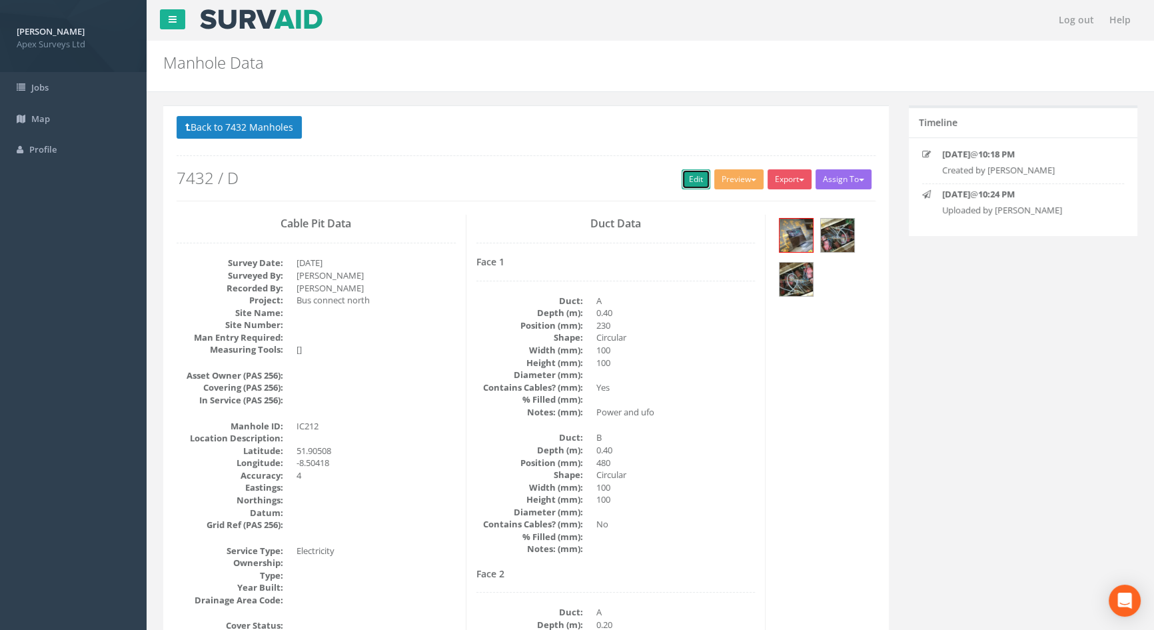
click at [688, 181] on link "Edit" at bounding box center [696, 179] width 29 height 20
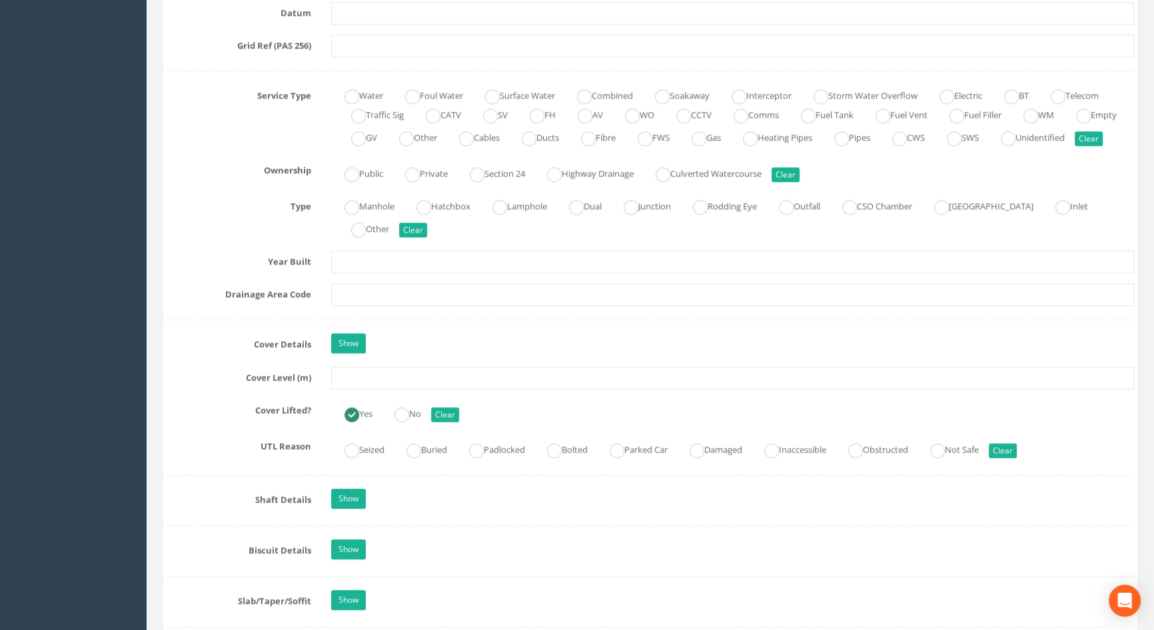
scroll to position [908, 0]
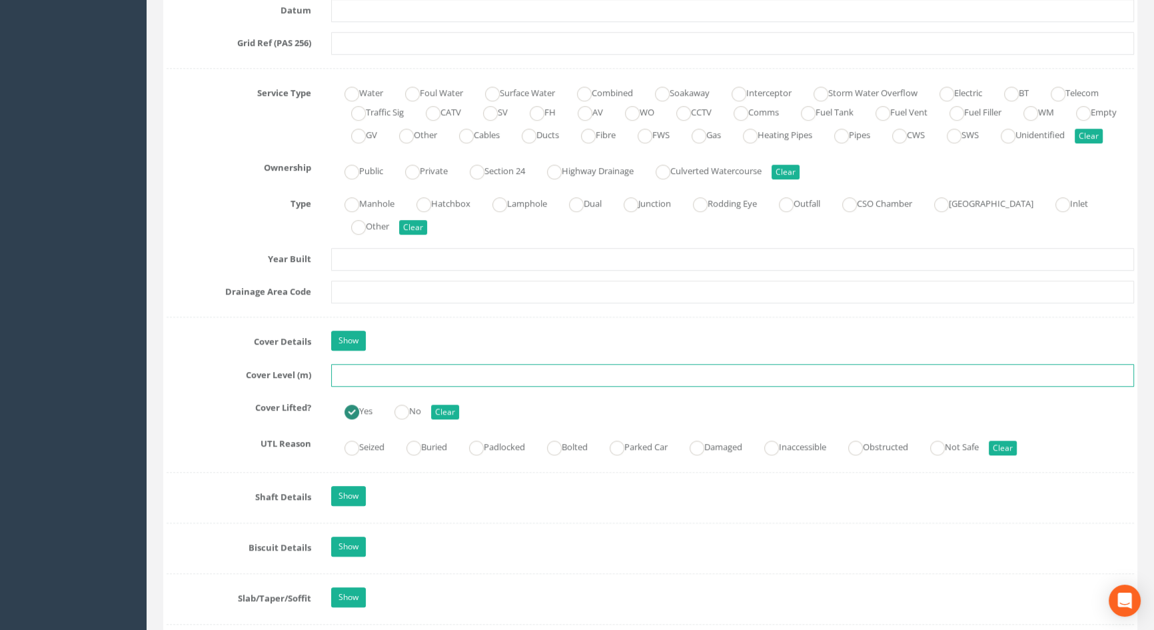
click at [352, 386] on input "text" at bounding box center [732, 375] width 803 height 23
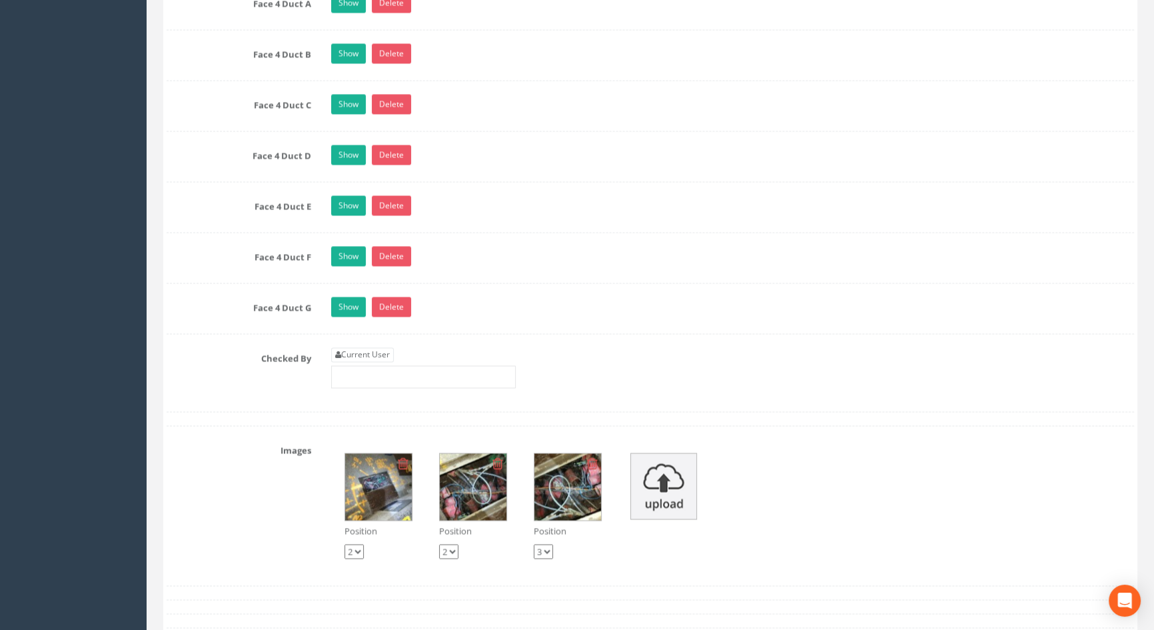
scroll to position [2846, 0]
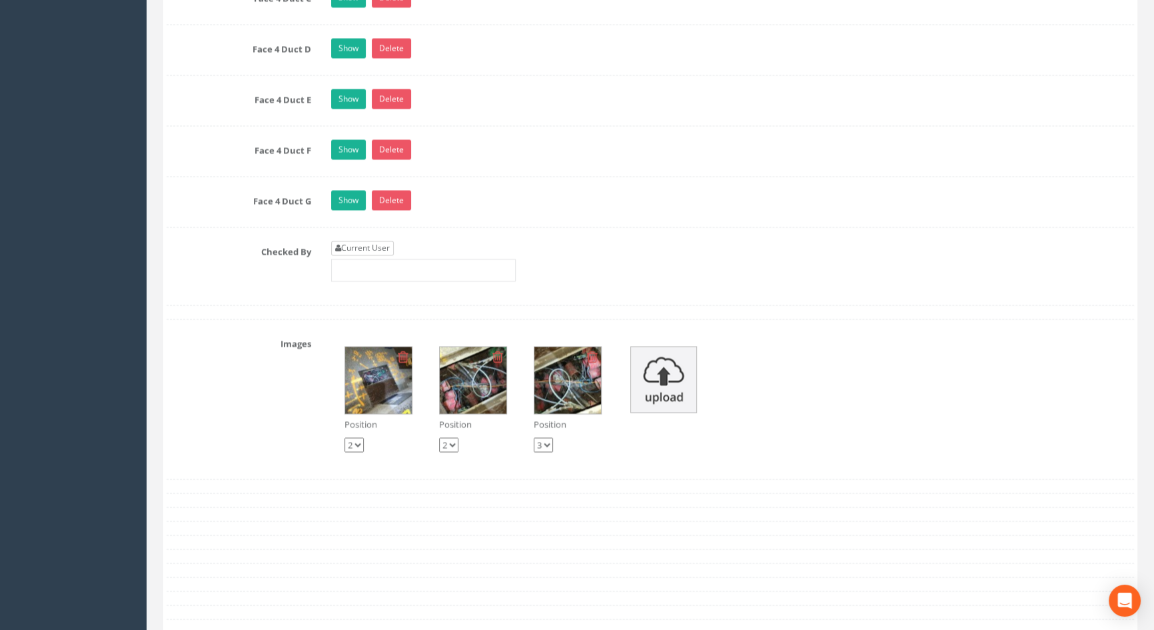
type input "116.25"
click at [377, 255] on link "Current User" at bounding box center [362, 248] width 63 height 15
type input "[PERSON_NAME]"
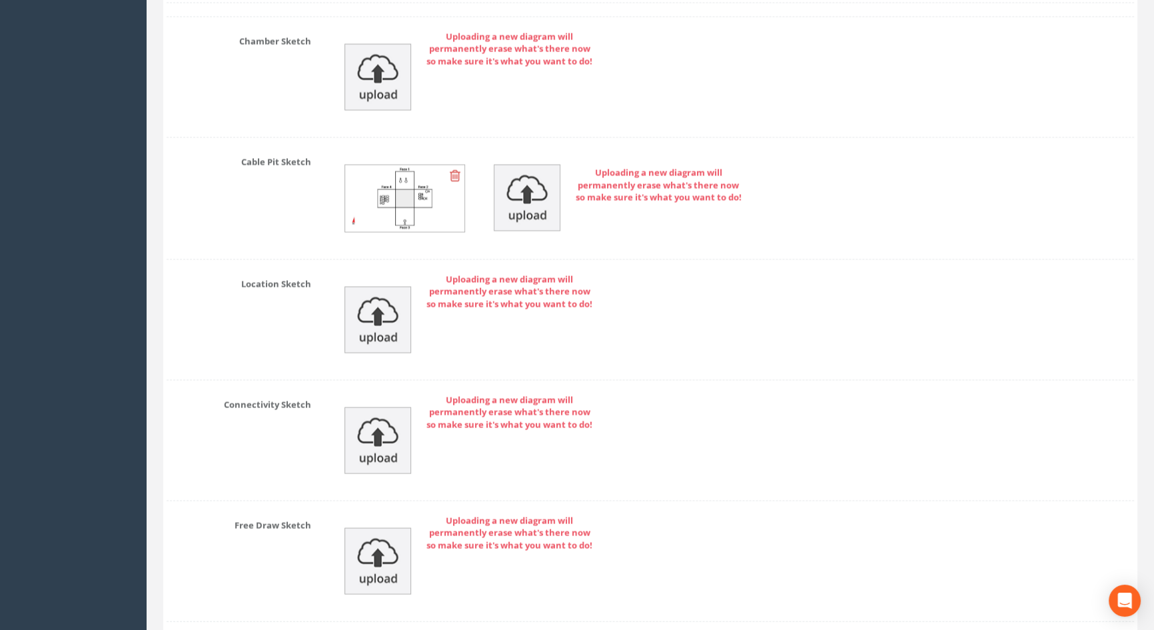
scroll to position [3600, 0]
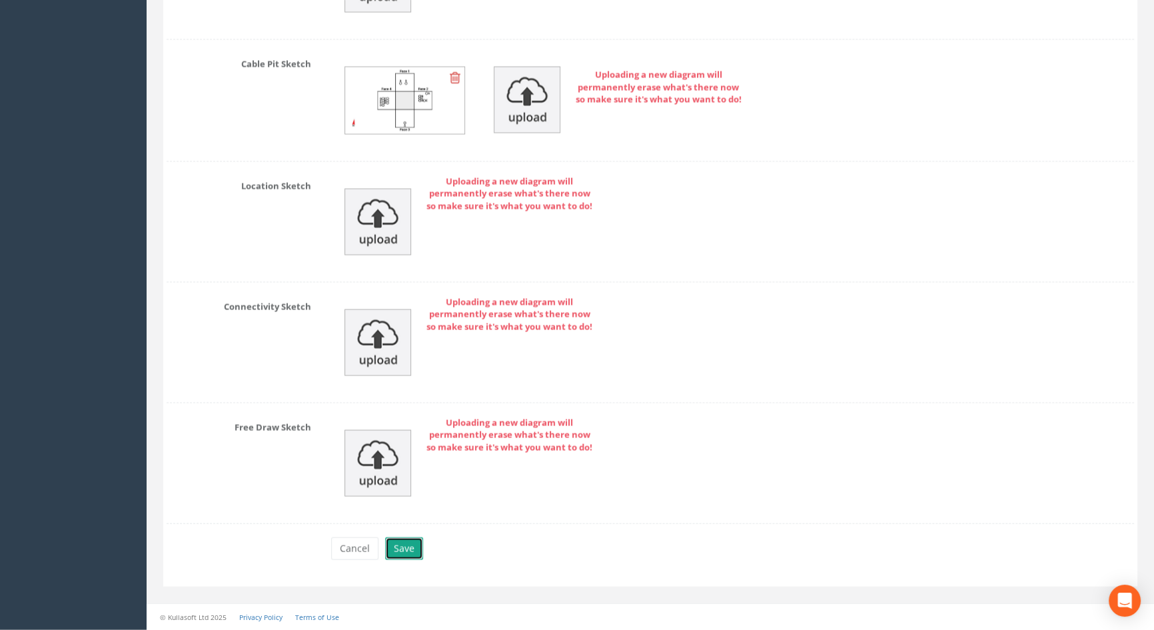
click at [416, 544] on button "Save" at bounding box center [404, 548] width 38 height 23
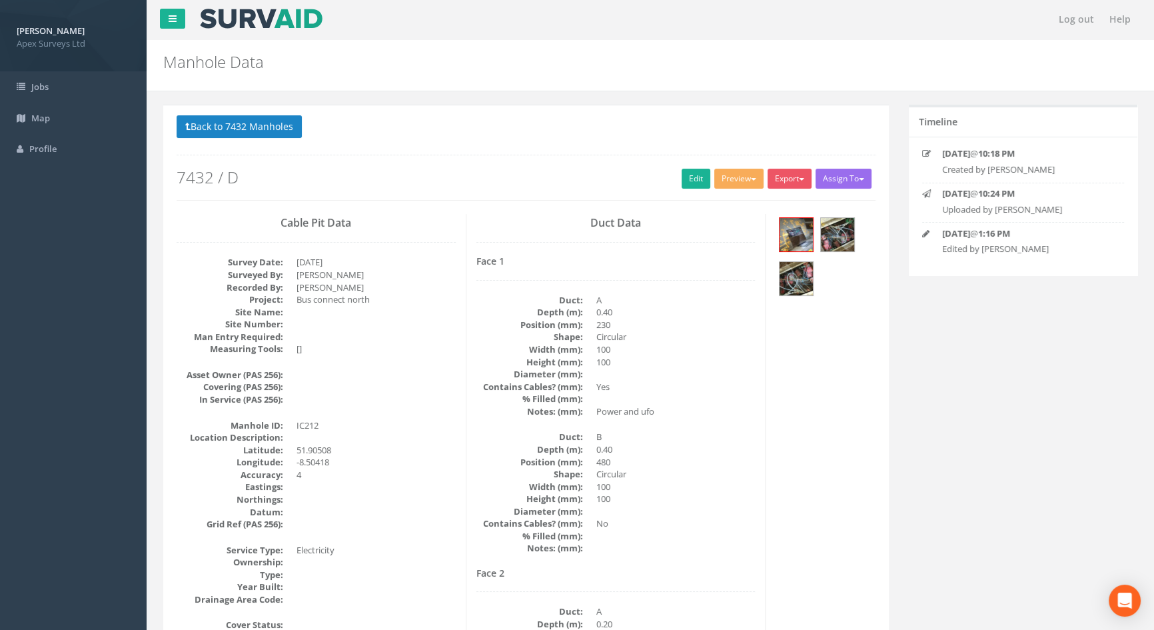
scroll to position [0, 0]
click at [280, 127] on button "Back to 7432 Manholes" at bounding box center [239, 127] width 125 height 23
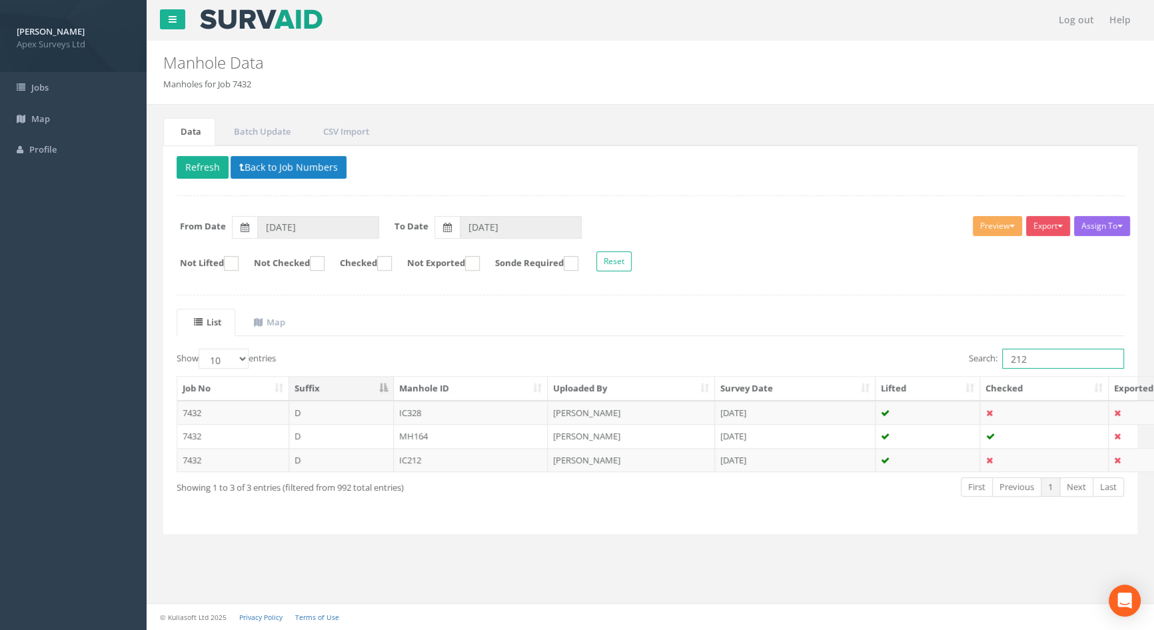
drag, startPoint x: 1035, startPoint y: 360, endPoint x: 993, endPoint y: 350, distance: 43.1
click at [993, 350] on label "Search: 212" at bounding box center [1046, 358] width 155 height 20
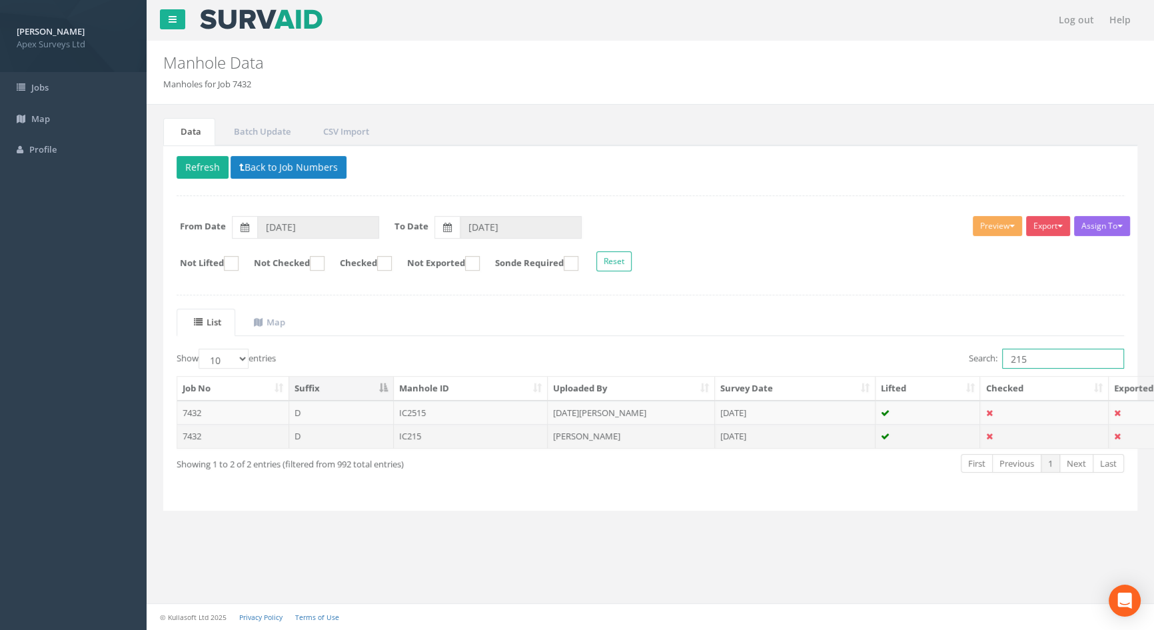
type input "215"
click at [412, 436] on td "IC215" at bounding box center [471, 436] width 155 height 24
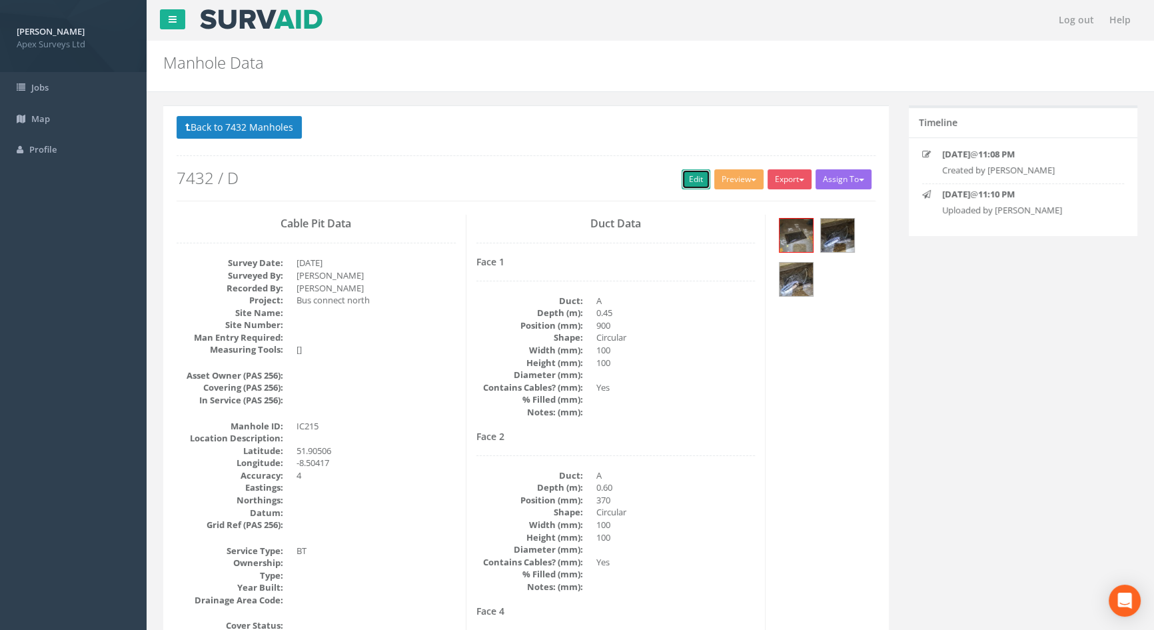
click at [684, 181] on link "Edit" at bounding box center [696, 179] width 29 height 20
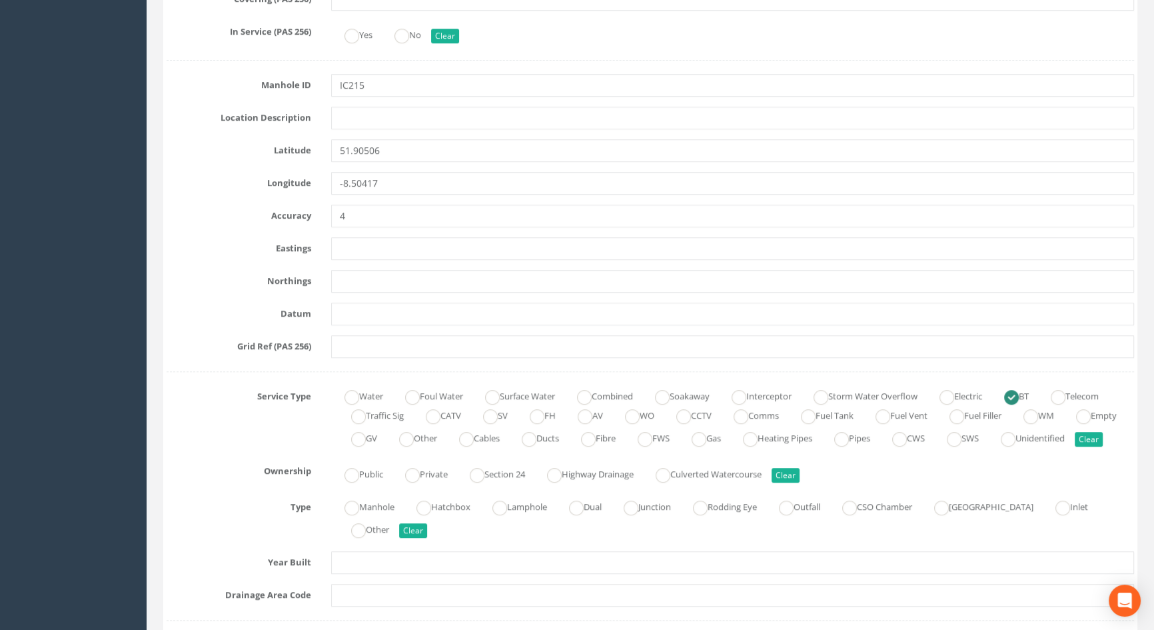
scroll to position [726, 0]
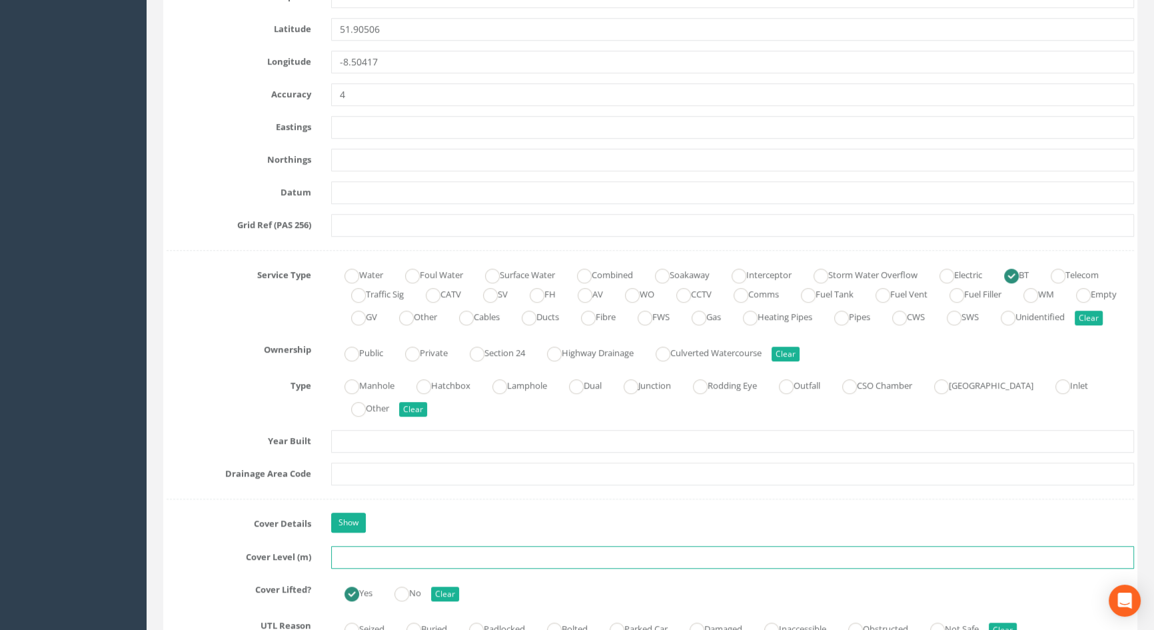
click at [346, 568] on input "text" at bounding box center [732, 557] width 803 height 23
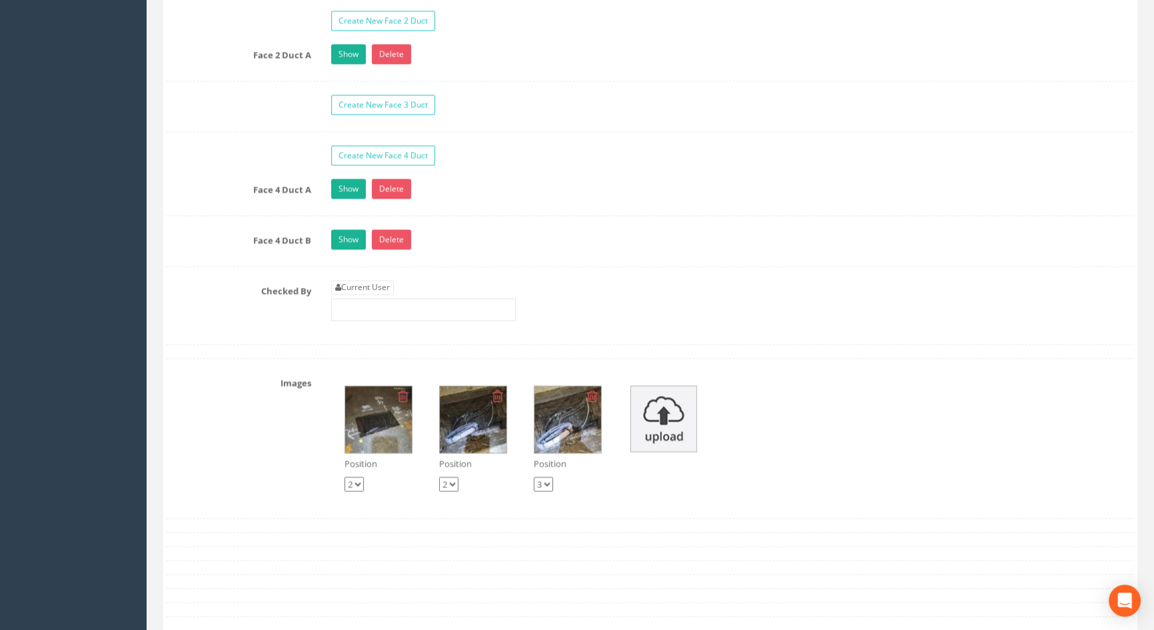
scroll to position [2301, 0]
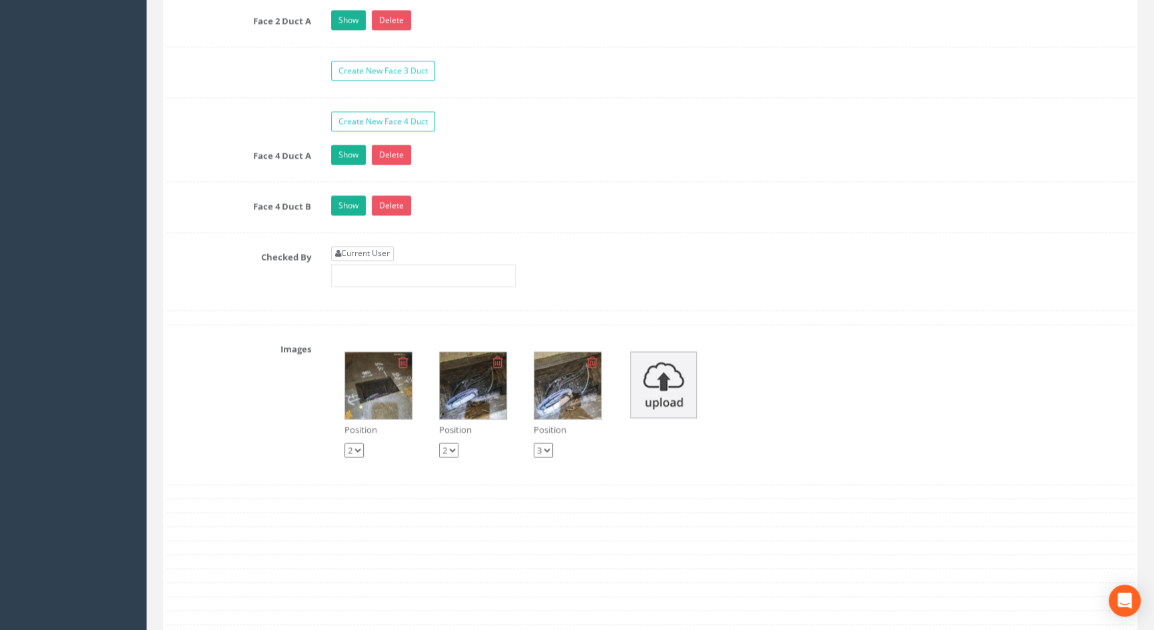
type input "116.33"
click at [377, 261] on link "Current User" at bounding box center [362, 253] width 63 height 15
type input "[PERSON_NAME]"
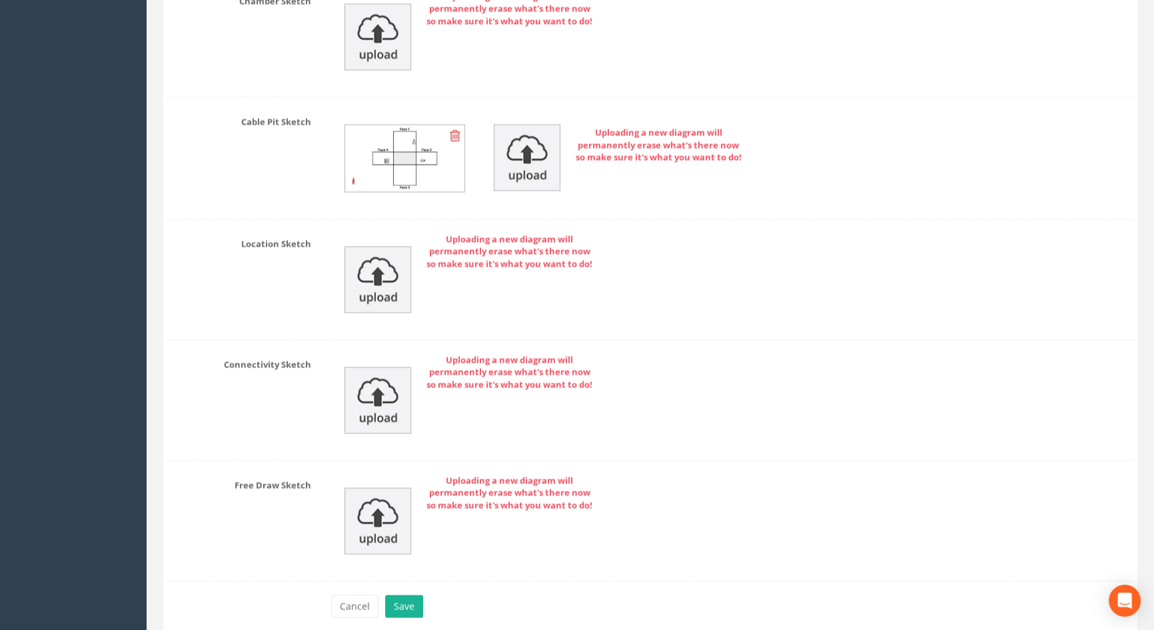
scroll to position [3062, 0]
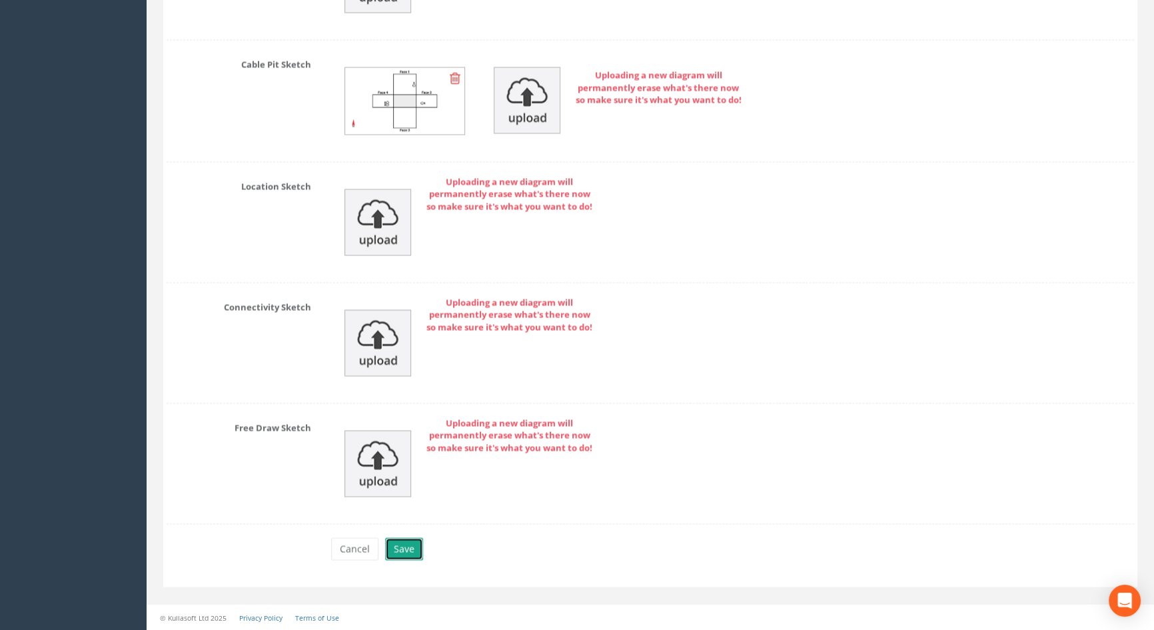
click at [409, 550] on button "Save" at bounding box center [404, 548] width 38 height 23
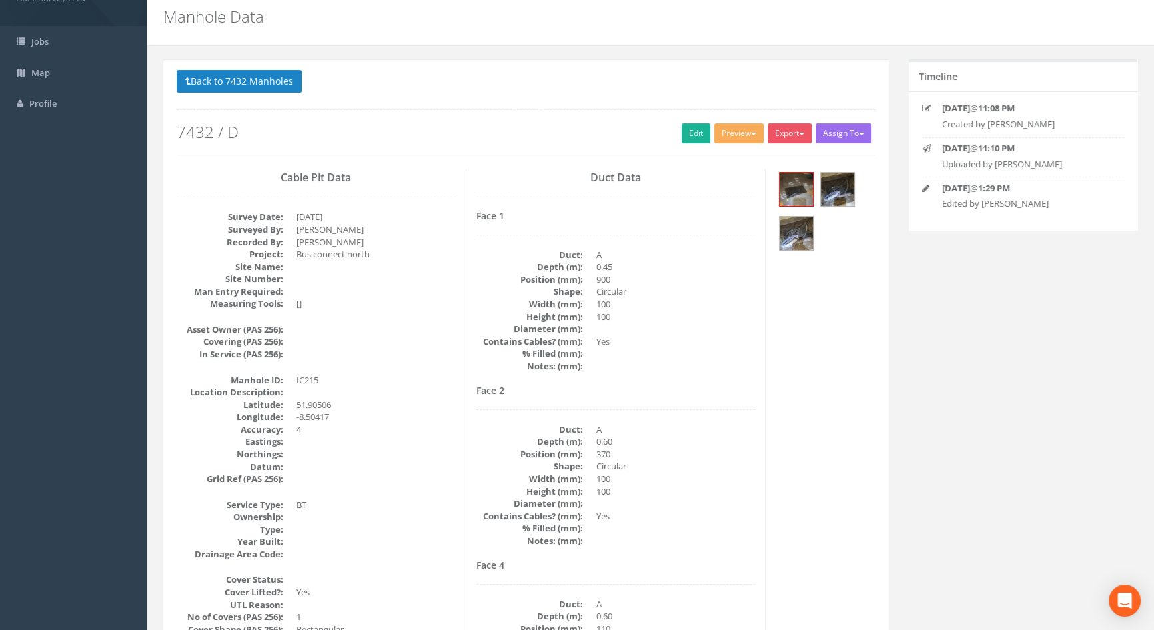
scroll to position [0, 0]
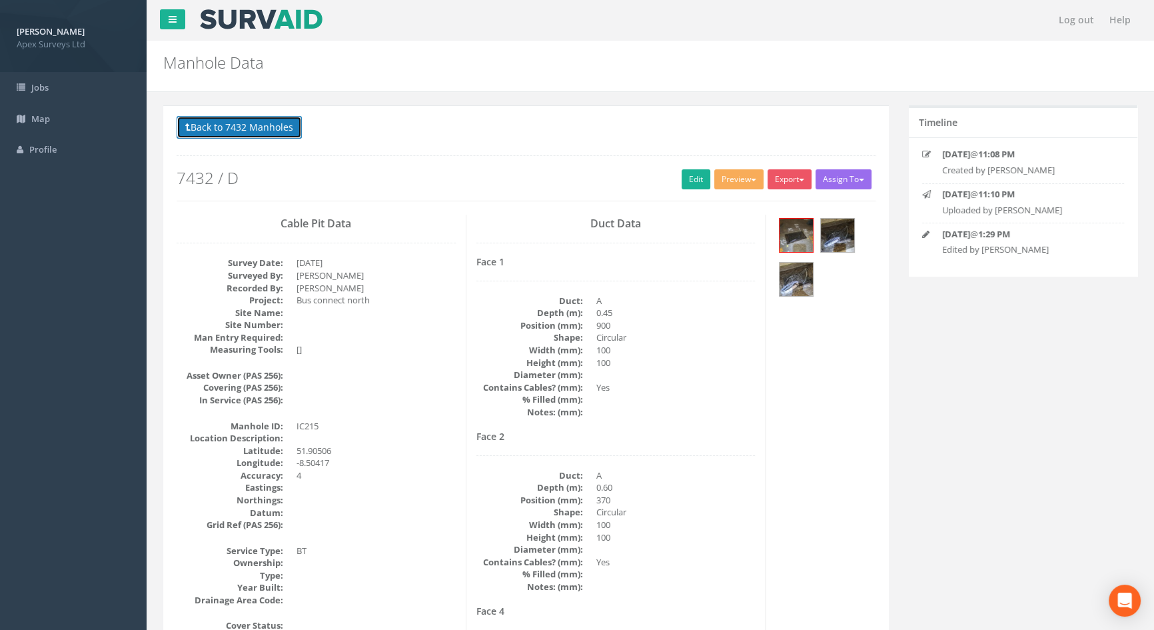
click at [257, 126] on button "Back to 7432 Manholes" at bounding box center [239, 127] width 125 height 23
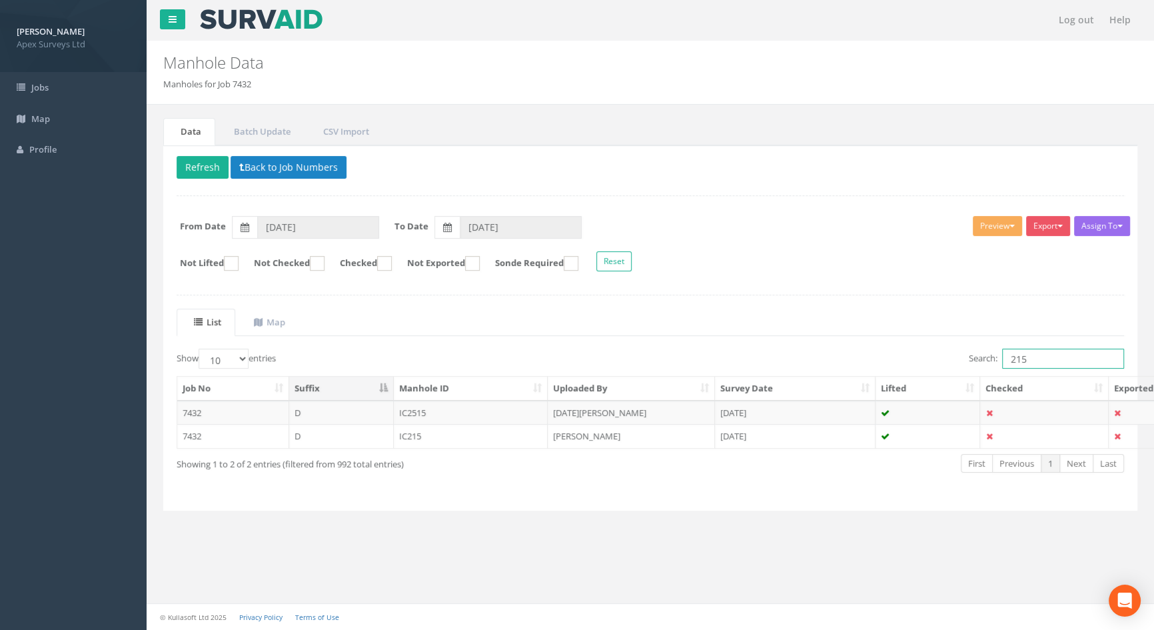
click at [1029, 360] on input "215" at bounding box center [1063, 358] width 122 height 20
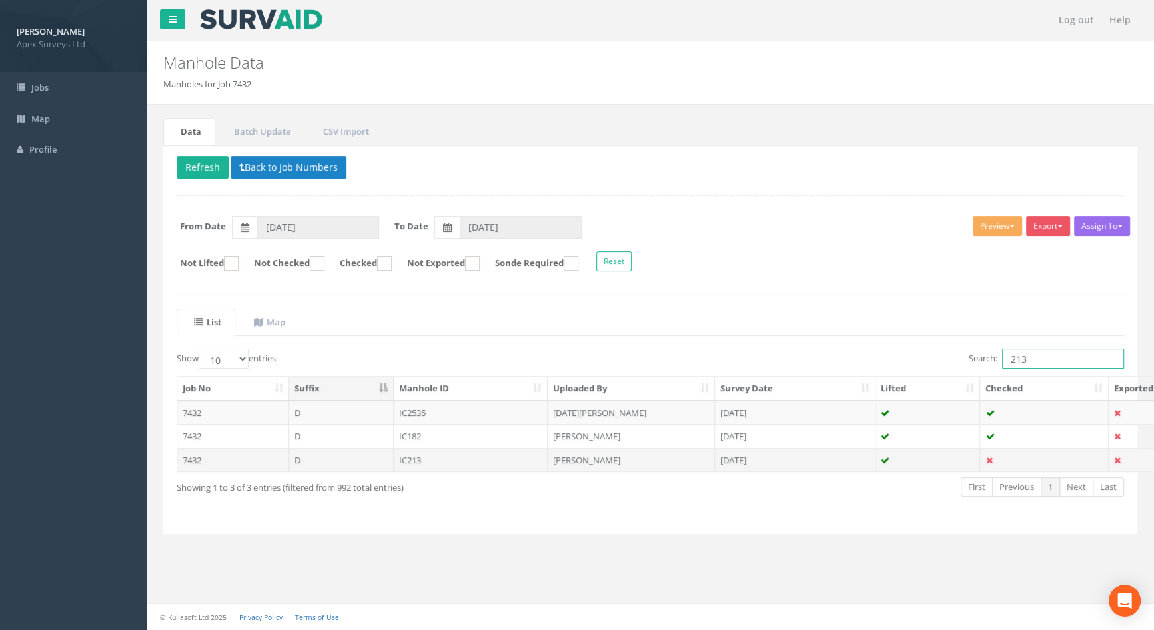
type input "213"
click at [410, 460] on td "IC213" at bounding box center [471, 460] width 155 height 24
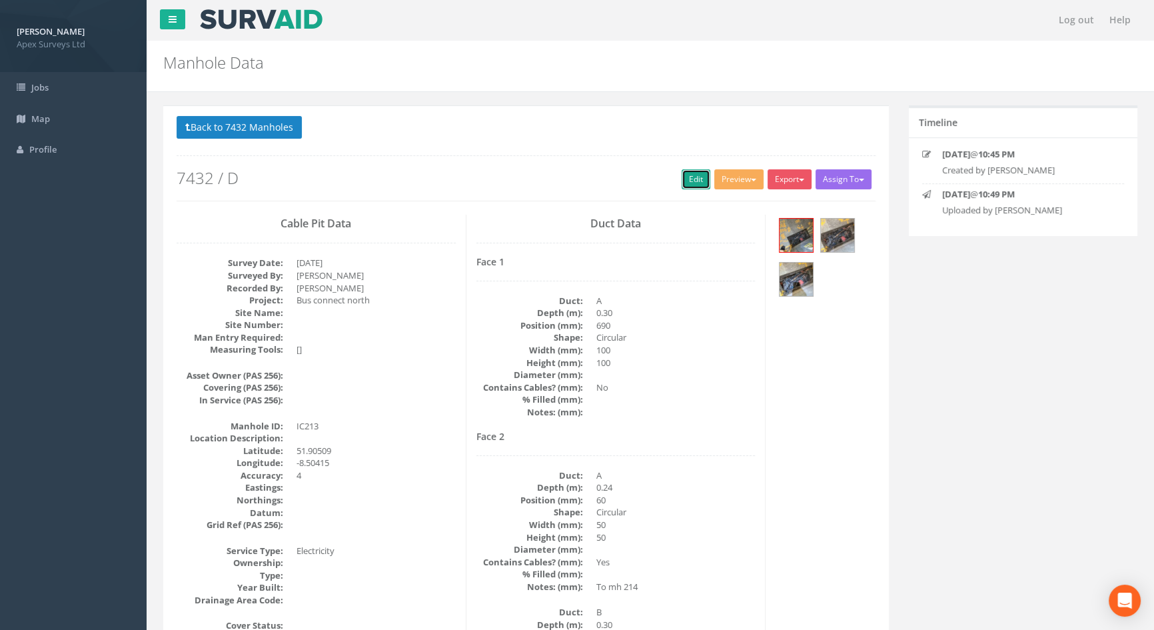
click at [694, 173] on link "Edit" at bounding box center [696, 179] width 29 height 20
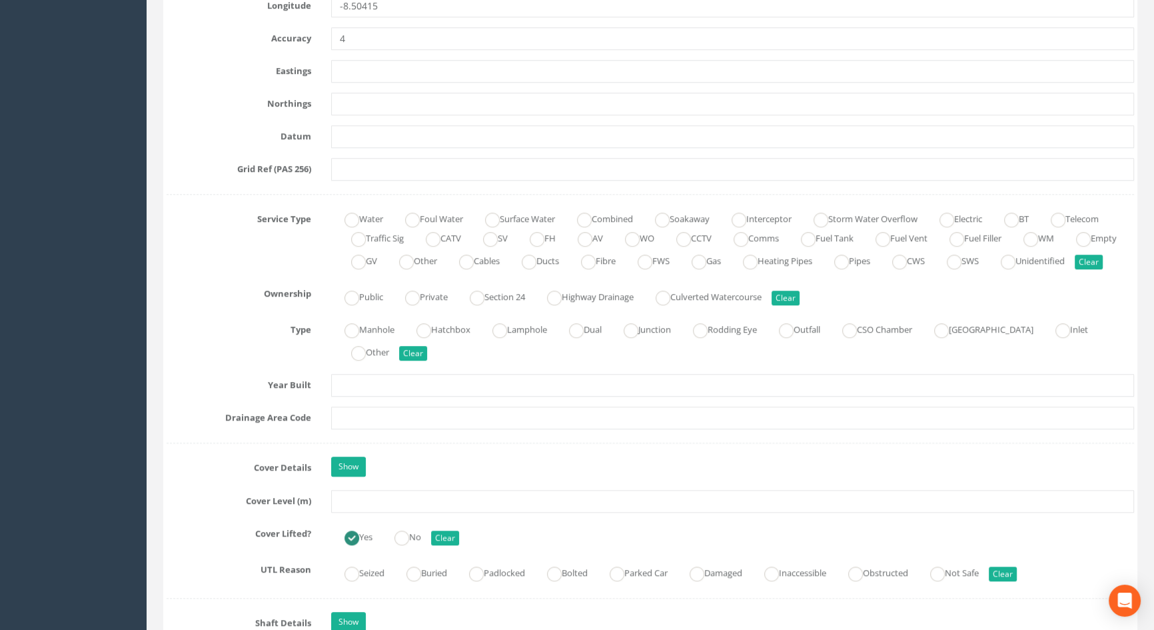
scroll to position [787, 0]
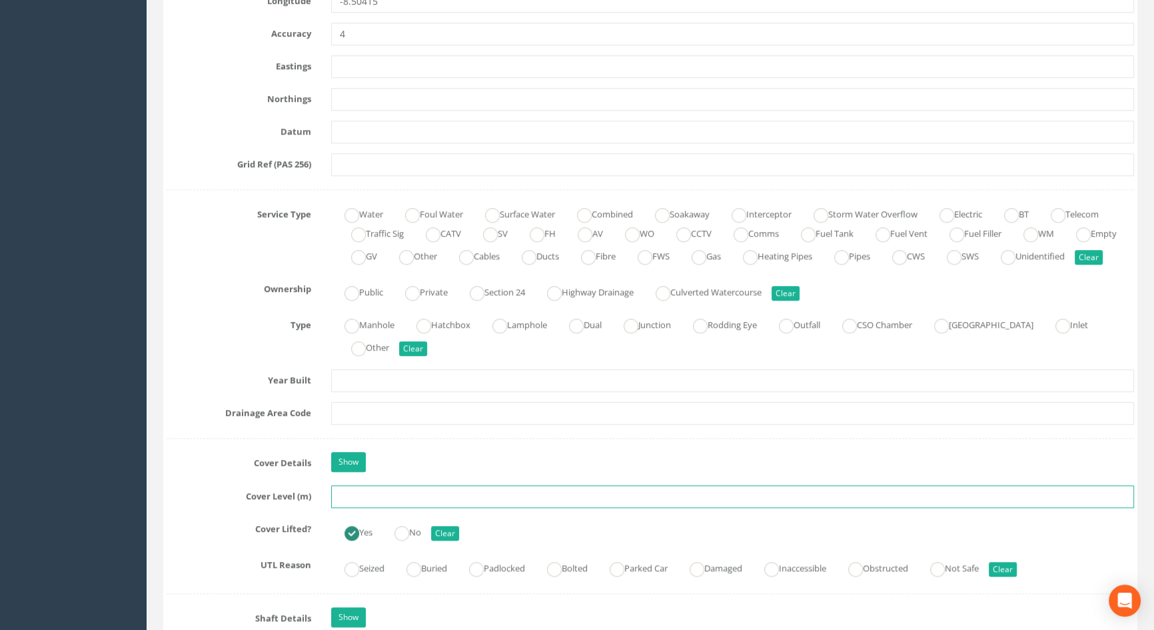
click at [350, 508] on input "text" at bounding box center [732, 496] width 803 height 23
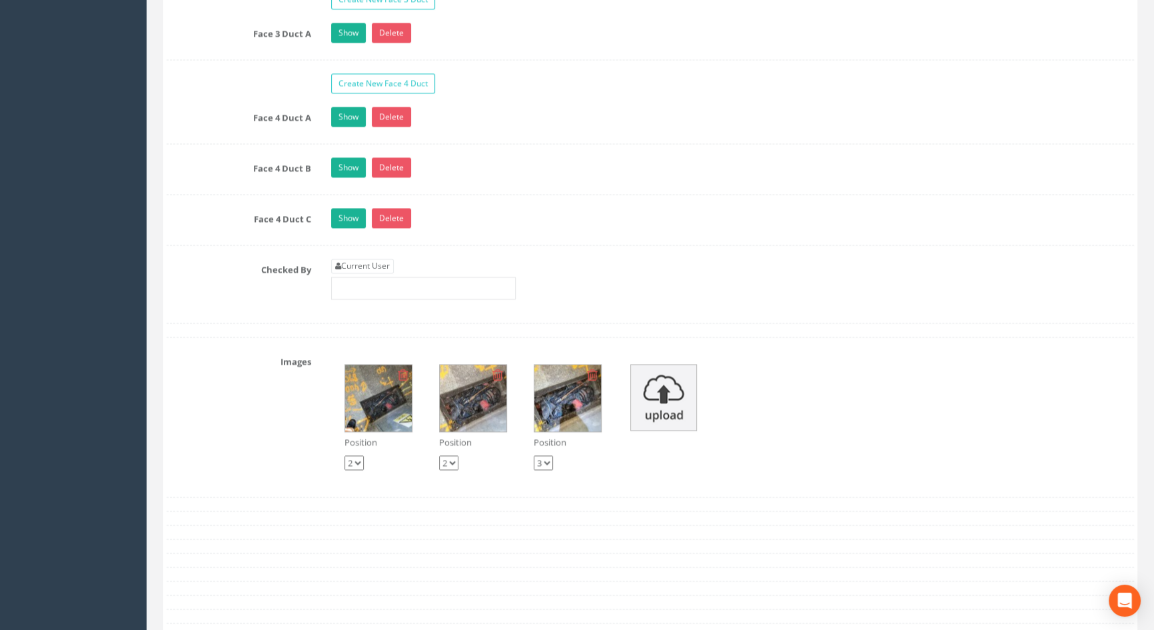
scroll to position [2604, 0]
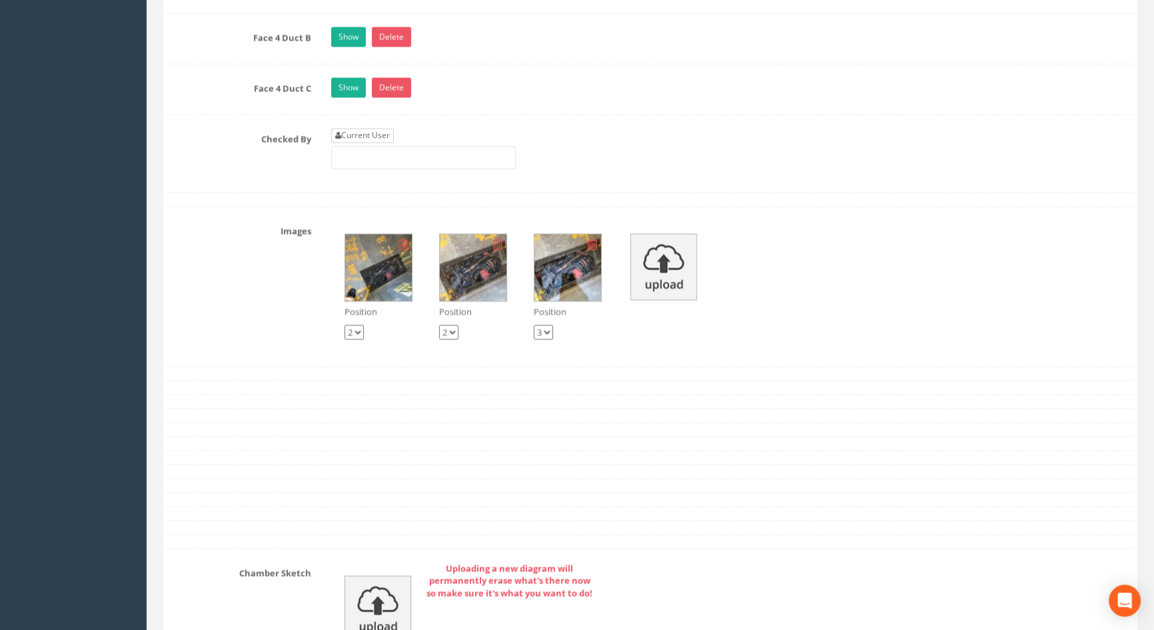
type input "116.37"
click at [352, 143] on link "Current User" at bounding box center [362, 135] width 63 height 15
type input "[PERSON_NAME]"
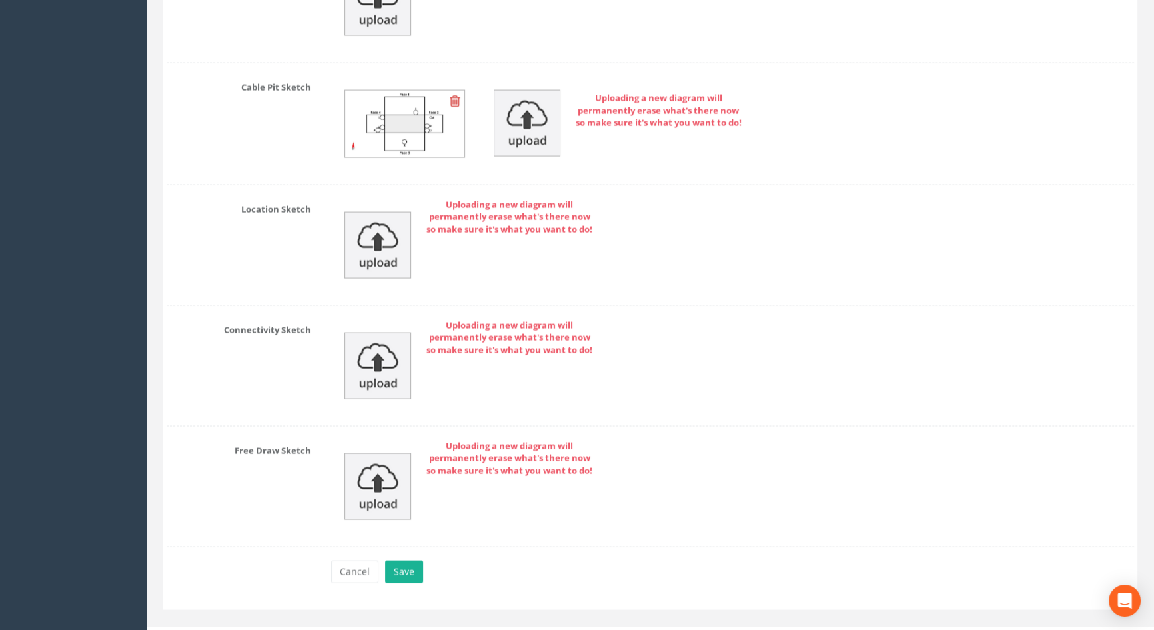
scroll to position [3247, 0]
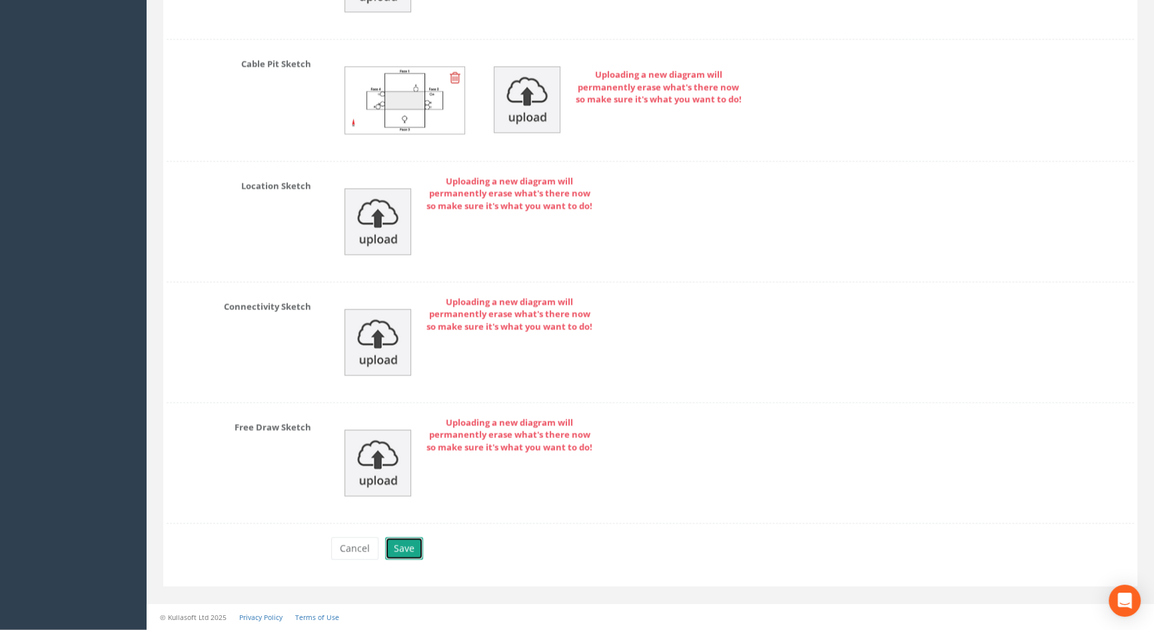
click at [387, 549] on button "Save" at bounding box center [404, 548] width 38 height 23
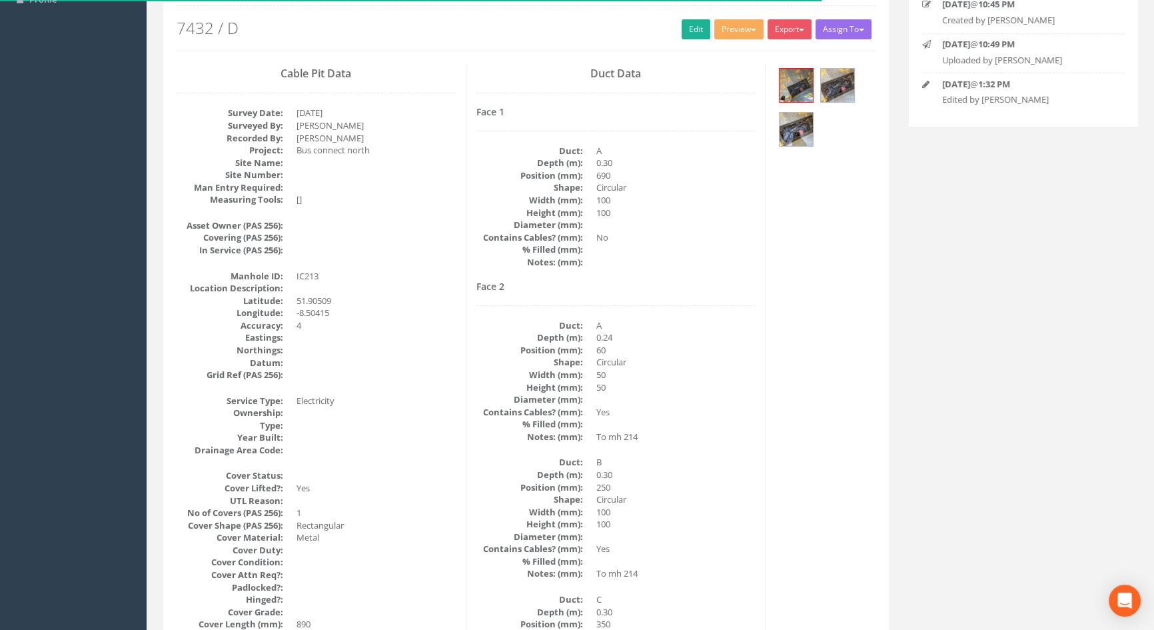
scroll to position [93, 0]
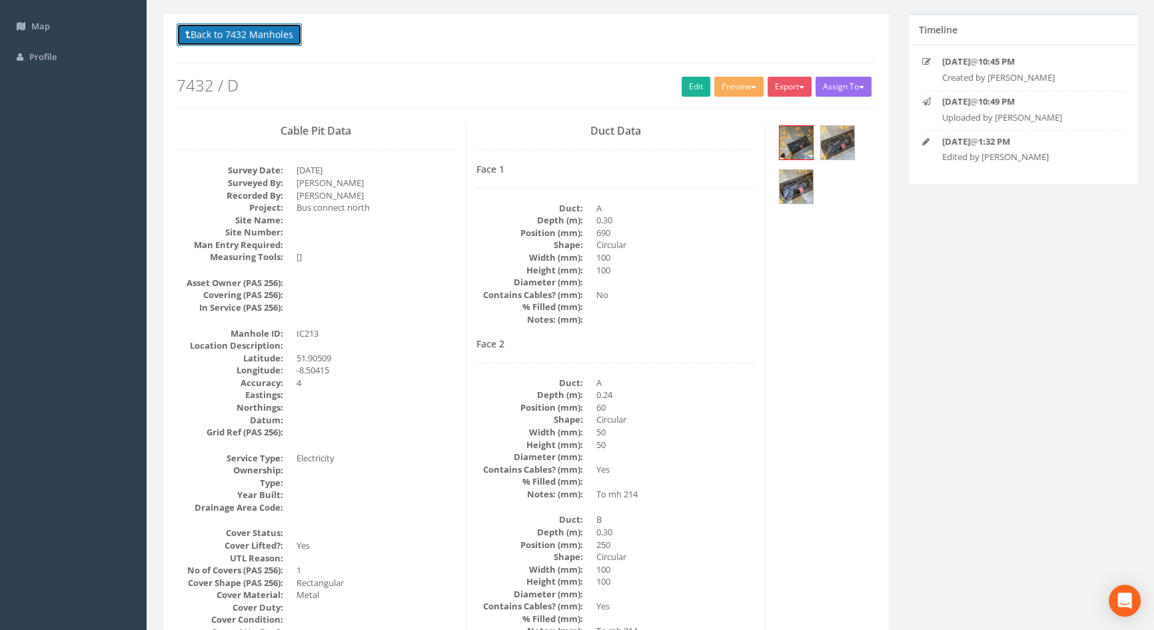
click at [236, 35] on button "Back to 7432 Manholes" at bounding box center [239, 34] width 125 height 23
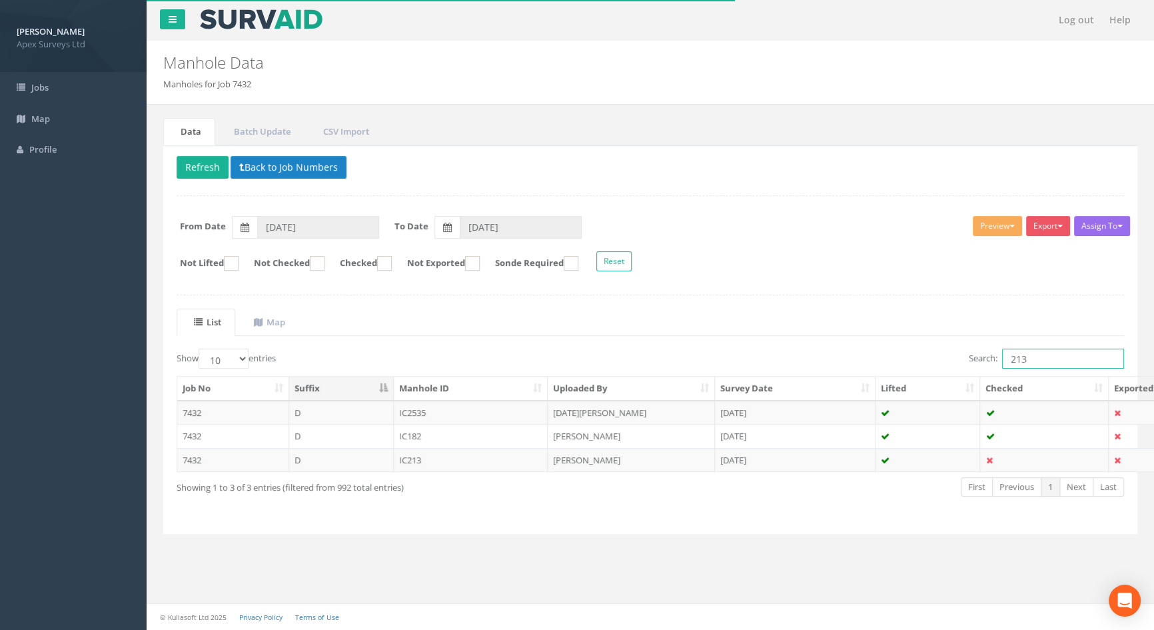
click at [1035, 355] on input "213" at bounding box center [1063, 358] width 122 height 20
click at [416, 458] on td "IC214" at bounding box center [471, 460] width 155 height 24
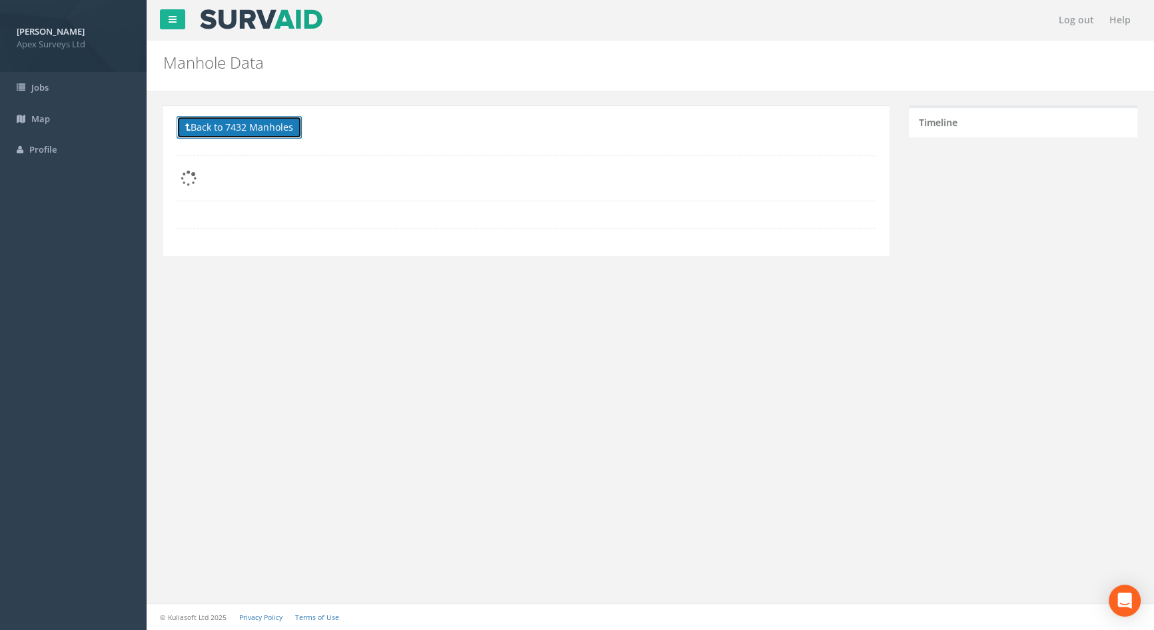
click at [263, 128] on button "Back to 7432 Manholes" at bounding box center [239, 127] width 125 height 23
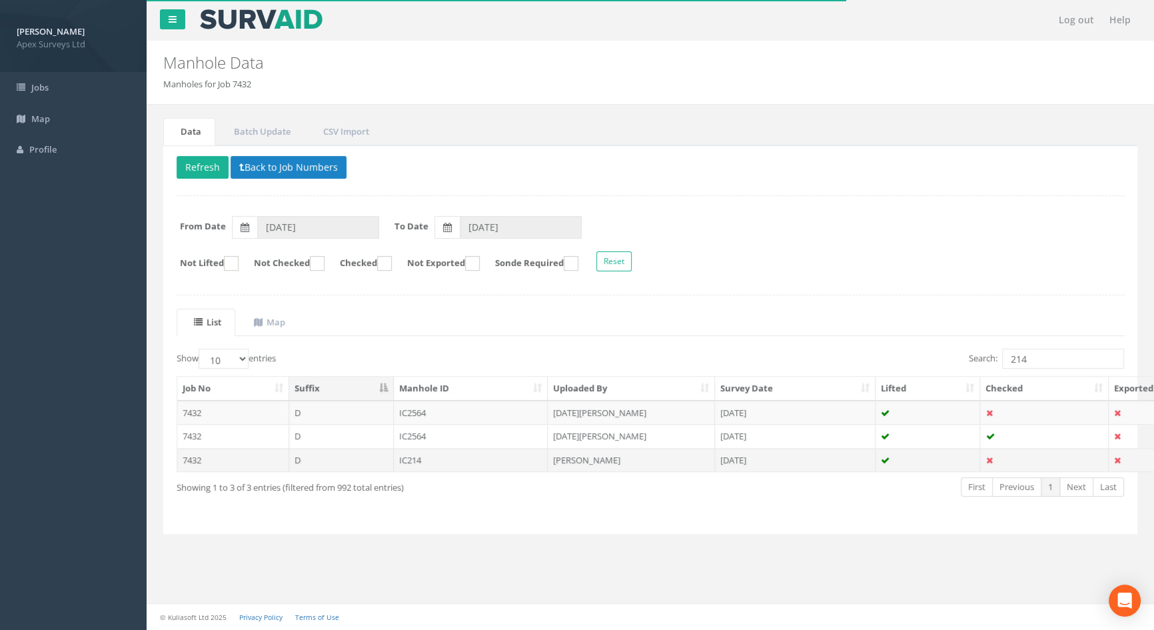
click at [409, 458] on td "IC214" at bounding box center [471, 460] width 155 height 24
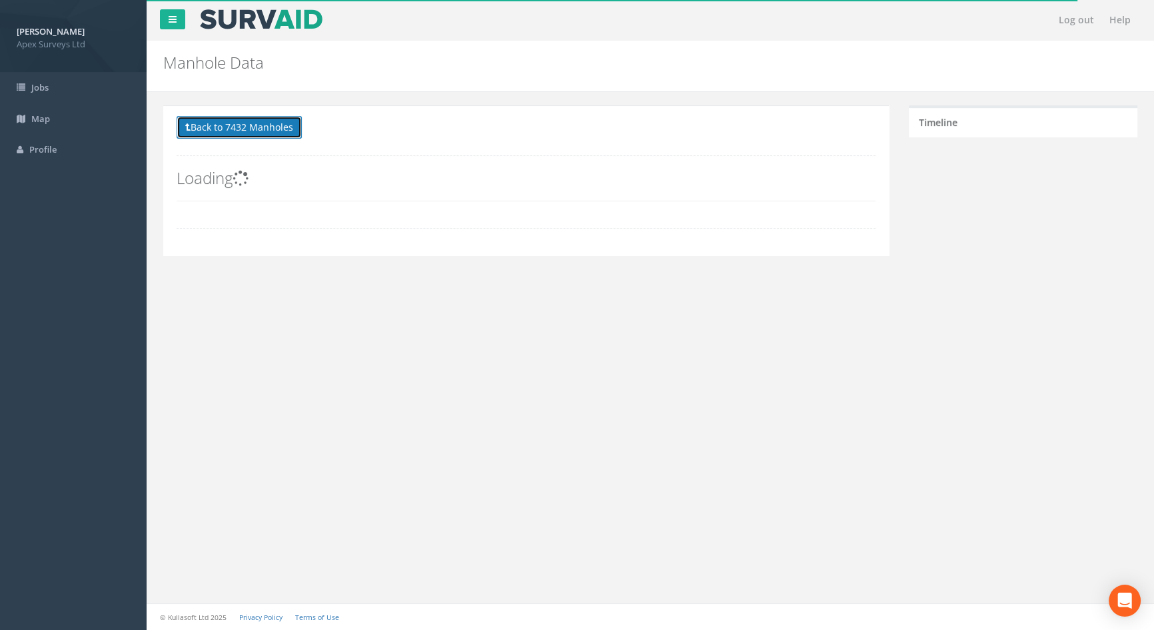
click at [224, 123] on button "Back to 7432 Manholes" at bounding box center [239, 127] width 125 height 23
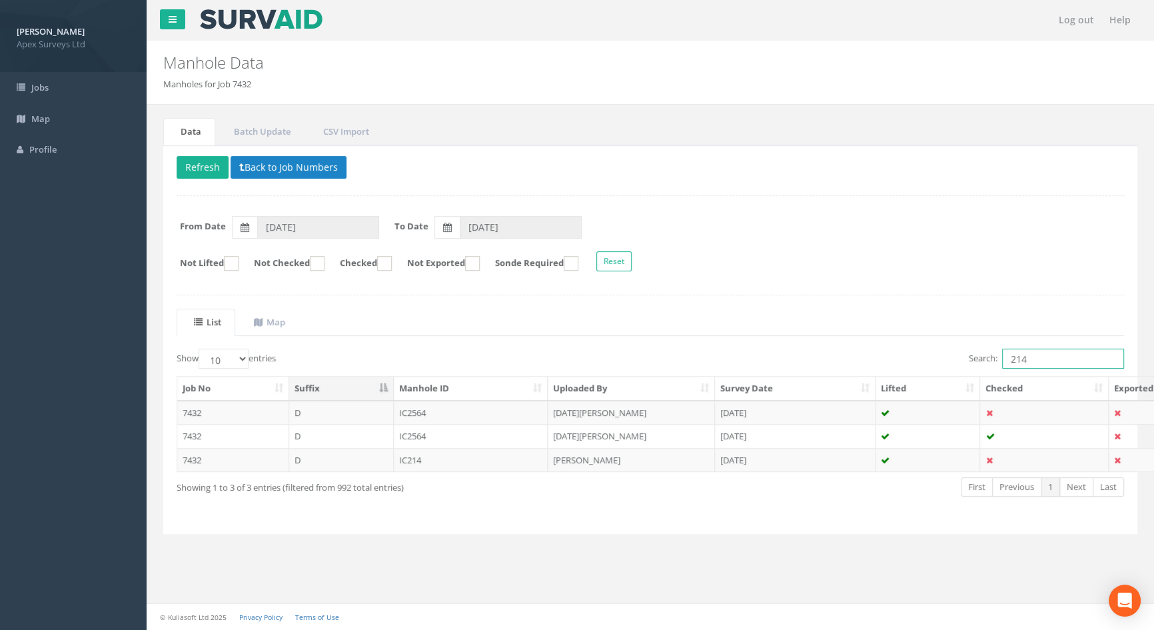
click at [1053, 356] on input "214" at bounding box center [1063, 358] width 122 height 20
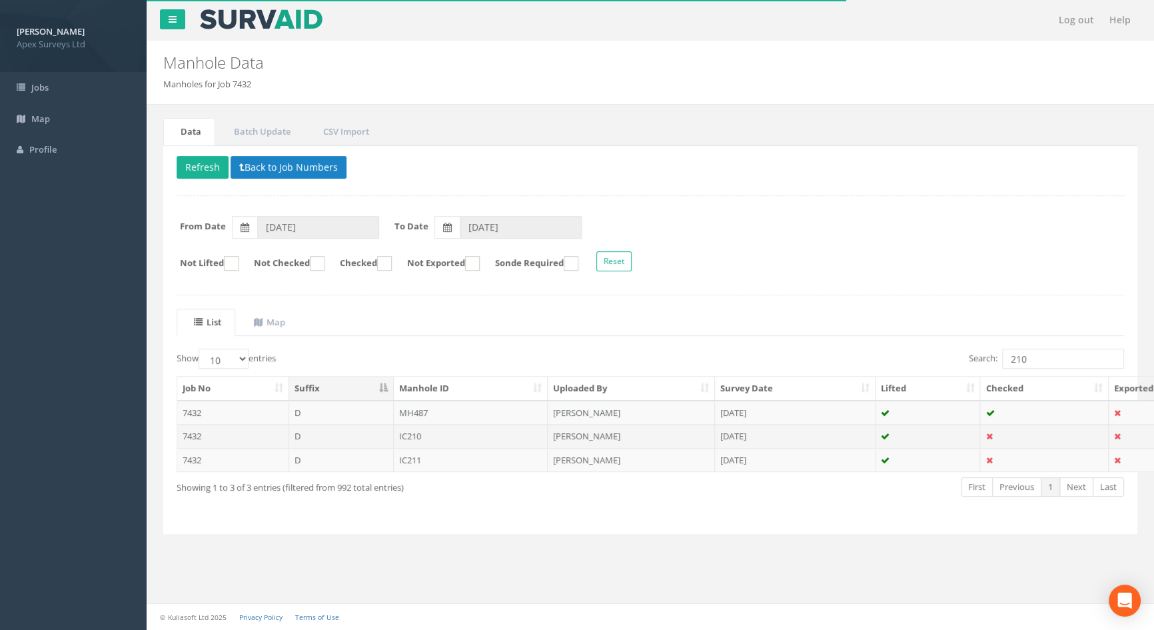
click at [411, 438] on td "IC210" at bounding box center [471, 436] width 155 height 24
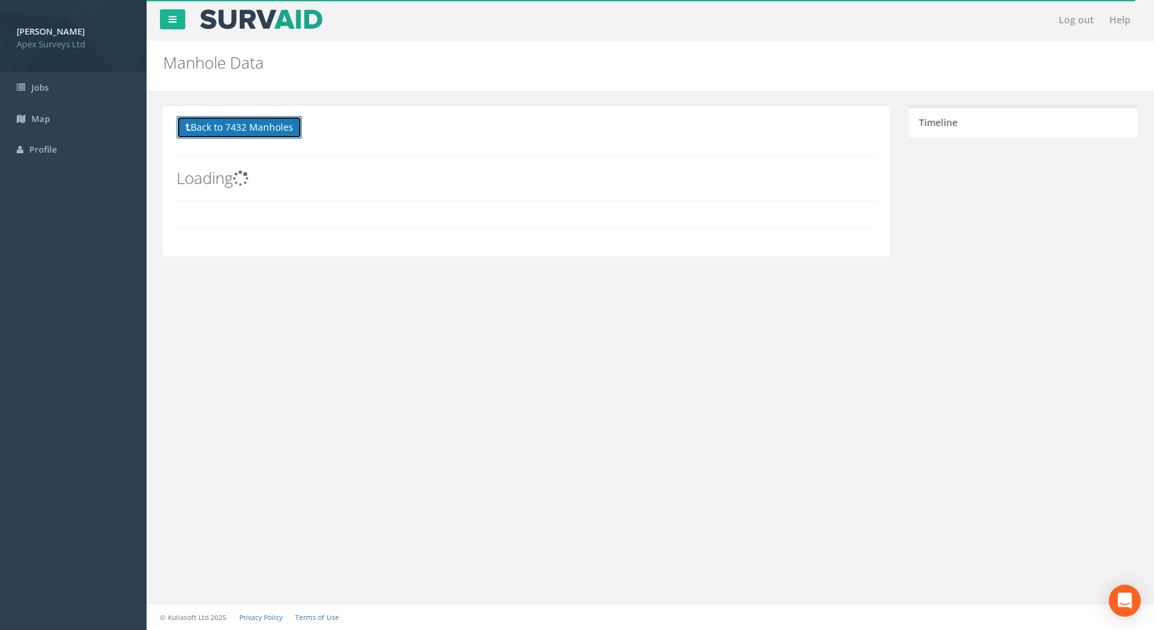
click at [240, 127] on button "Back to 7432 Manholes" at bounding box center [239, 127] width 125 height 23
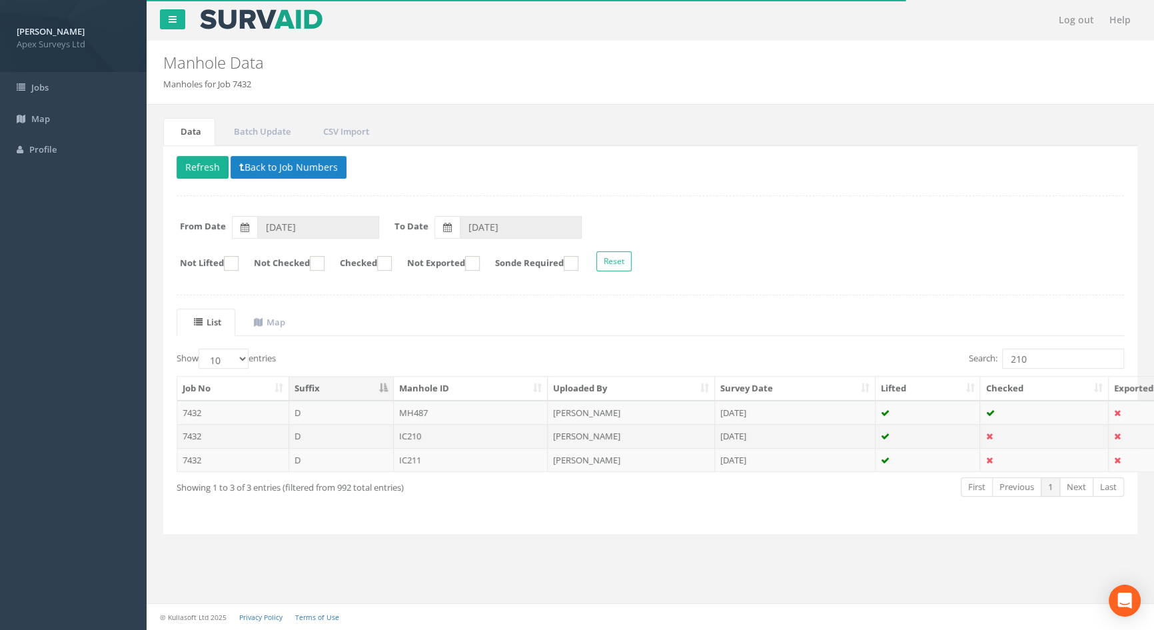
click at [418, 431] on td "IC210" at bounding box center [471, 436] width 155 height 24
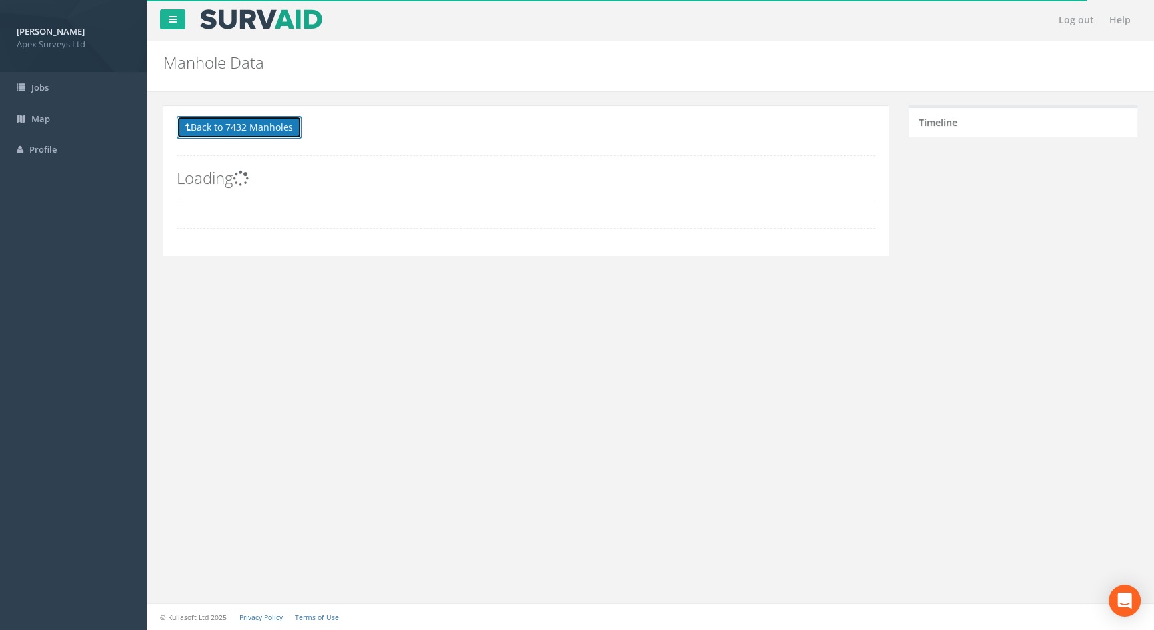
click at [270, 128] on button "Back to 7432 Manholes" at bounding box center [239, 127] width 125 height 23
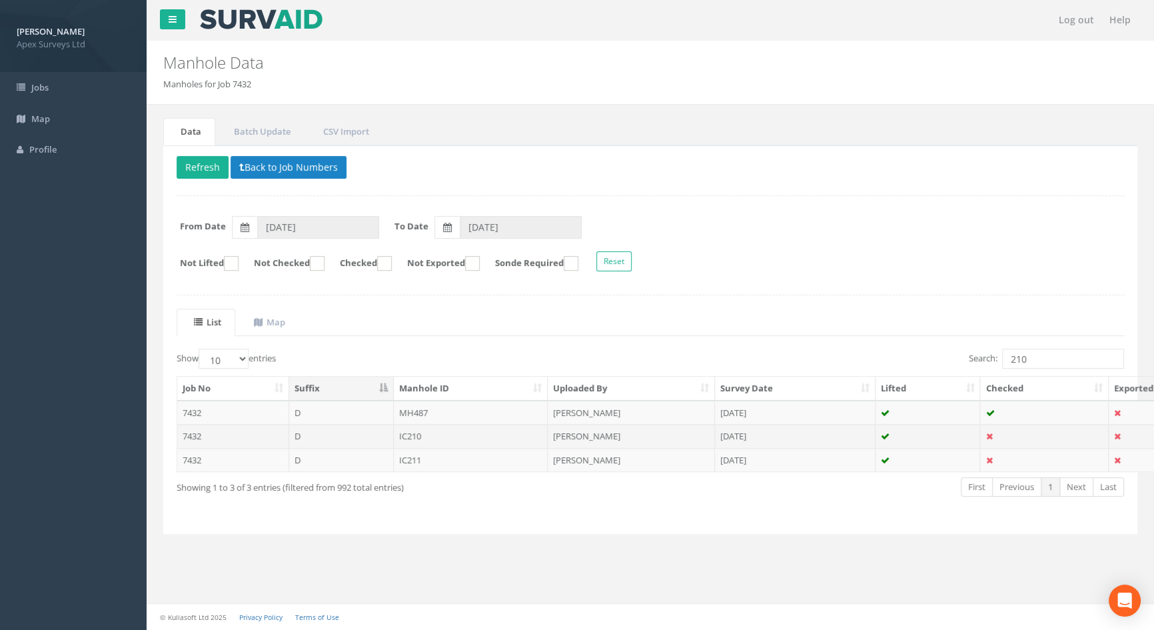
click at [415, 434] on td "IC210" at bounding box center [471, 436] width 155 height 24
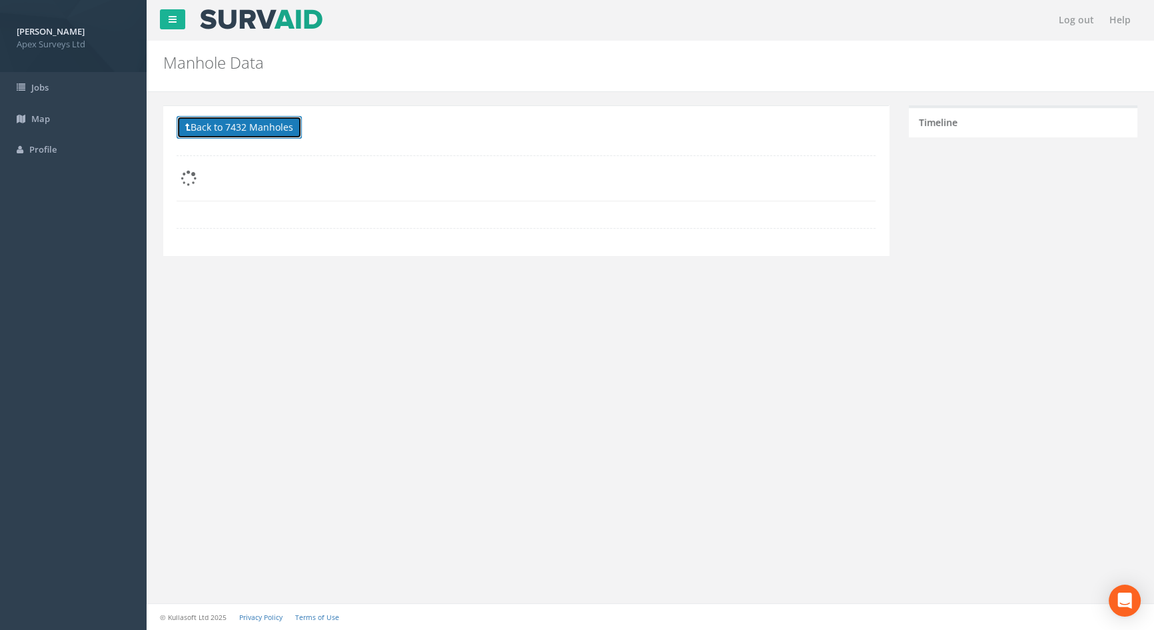
click at [239, 127] on button "Back to 7432 Manholes" at bounding box center [239, 127] width 125 height 23
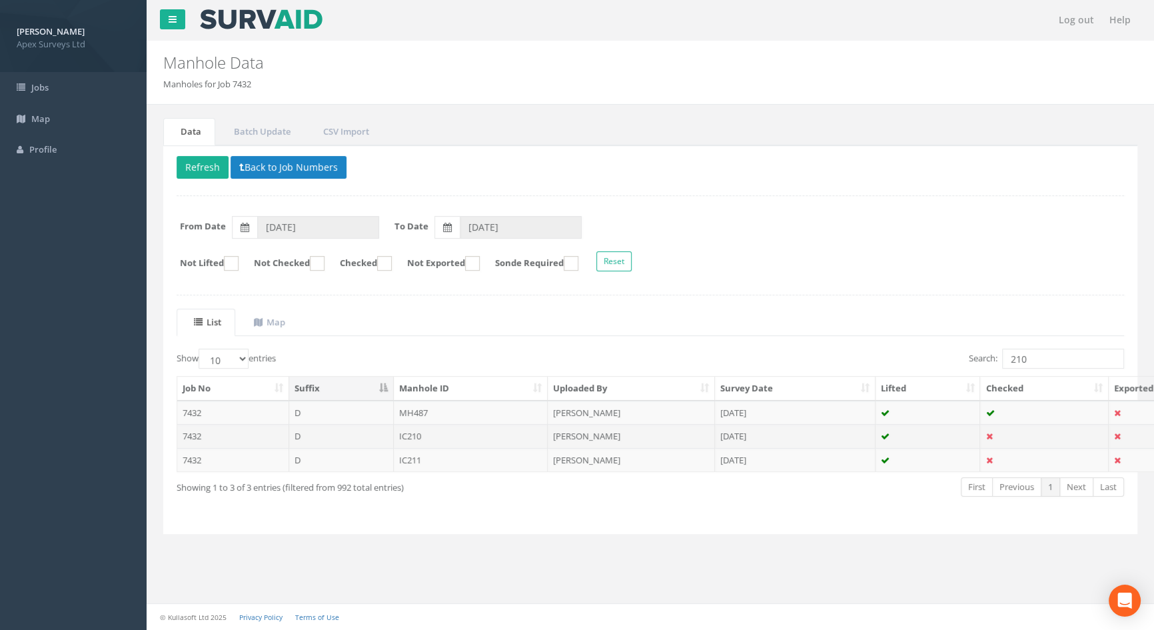
click at [424, 435] on td "IC210" at bounding box center [471, 436] width 155 height 24
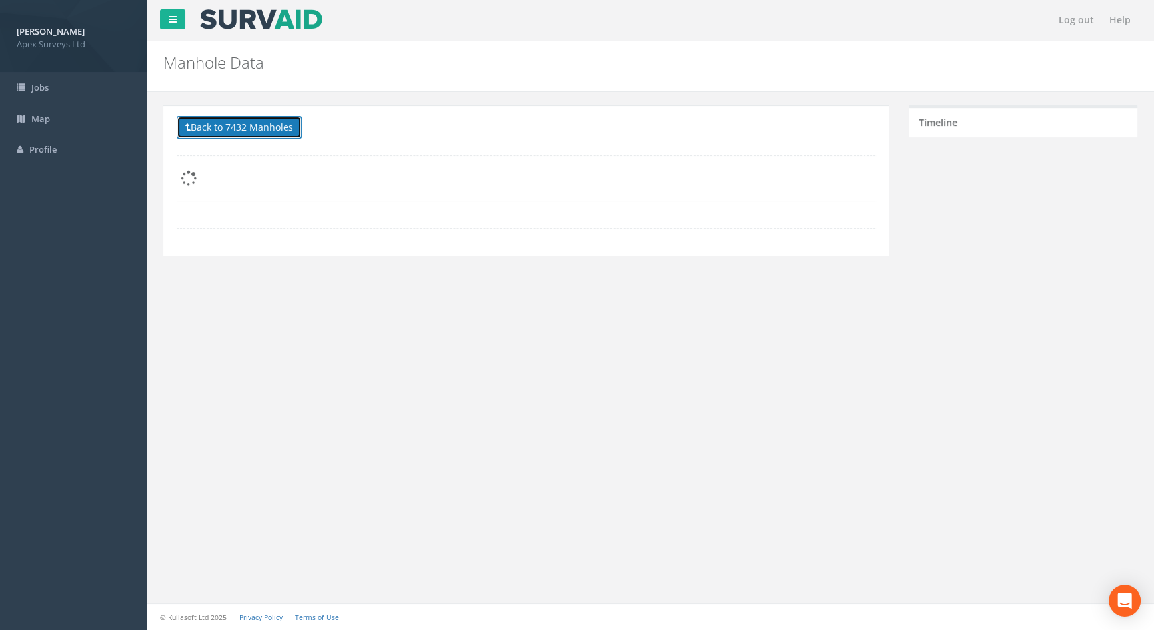
click at [258, 122] on button "Back to 7432 Manholes" at bounding box center [239, 127] width 125 height 23
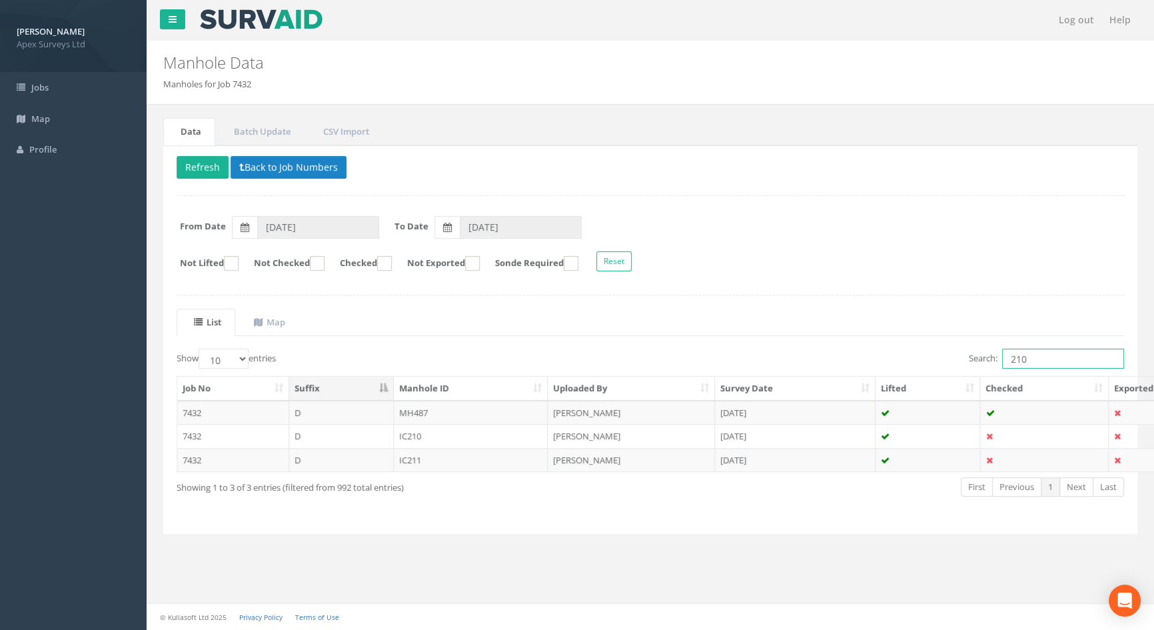
click at [1036, 354] on input "210" at bounding box center [1063, 358] width 122 height 20
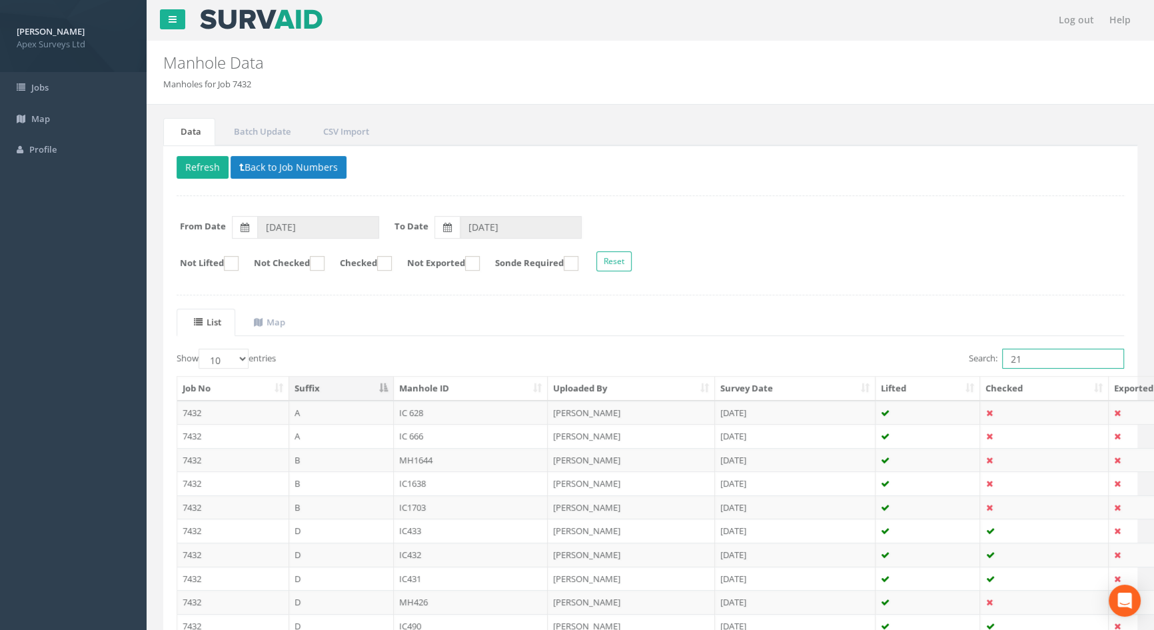
type input "210"
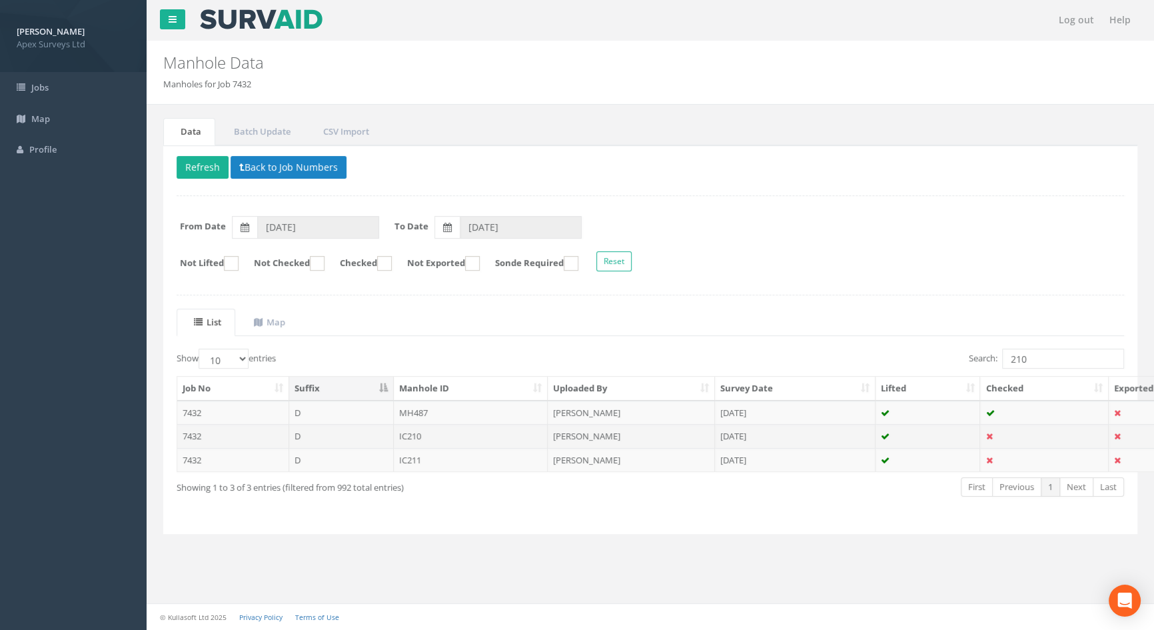
click at [413, 433] on td "IC210" at bounding box center [471, 436] width 155 height 24
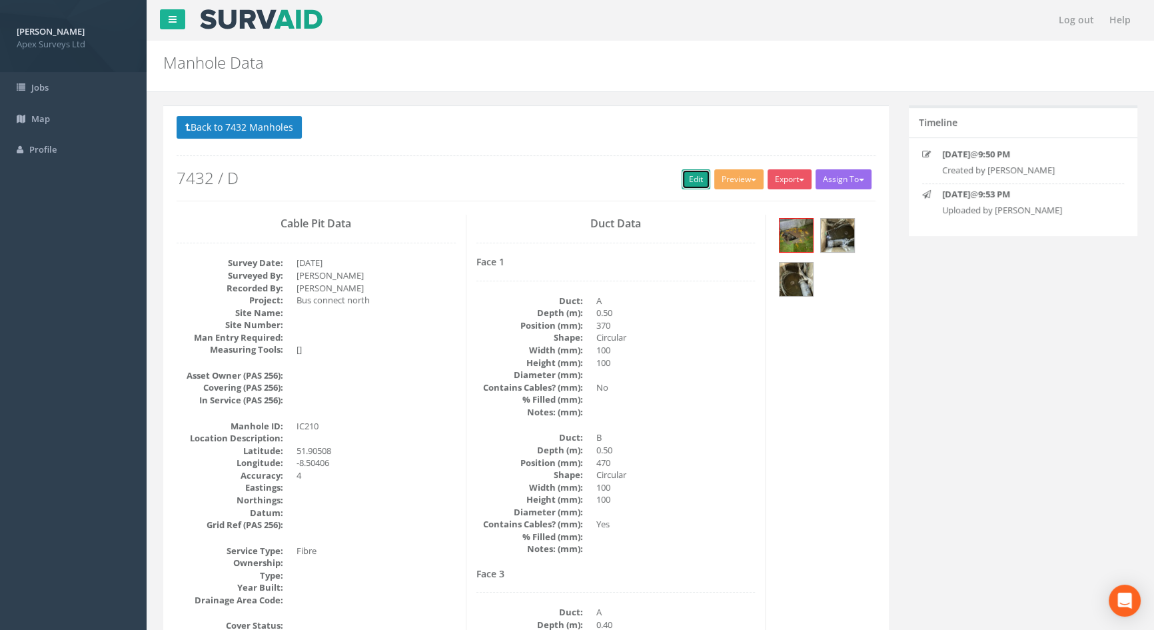
click at [686, 183] on link "Edit" at bounding box center [696, 179] width 29 height 20
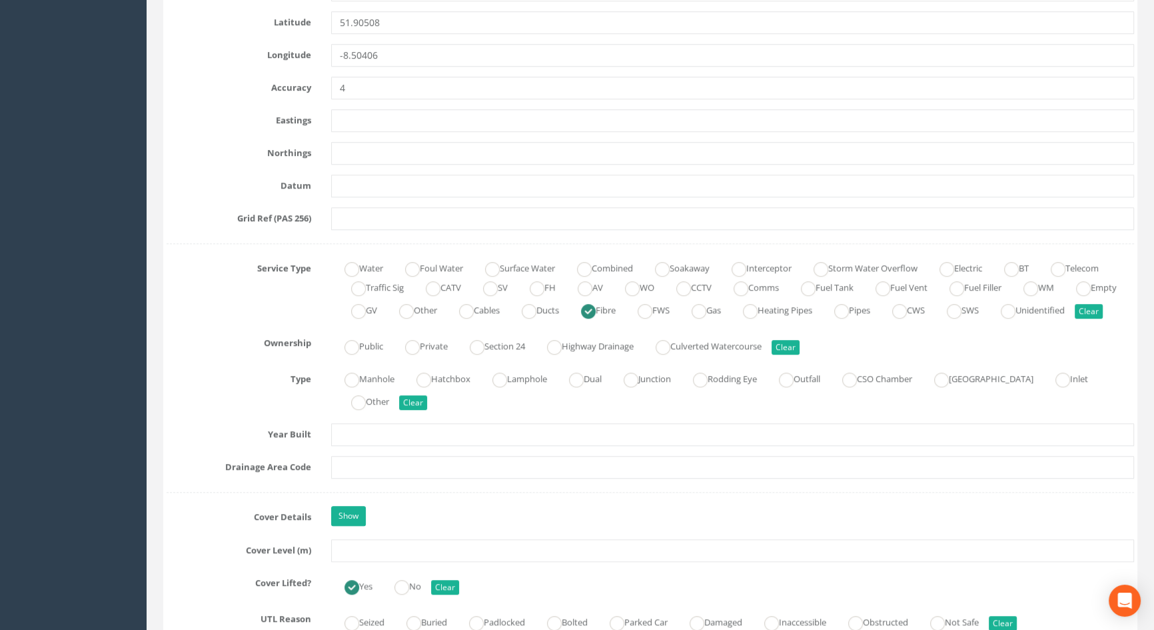
scroll to position [908, 0]
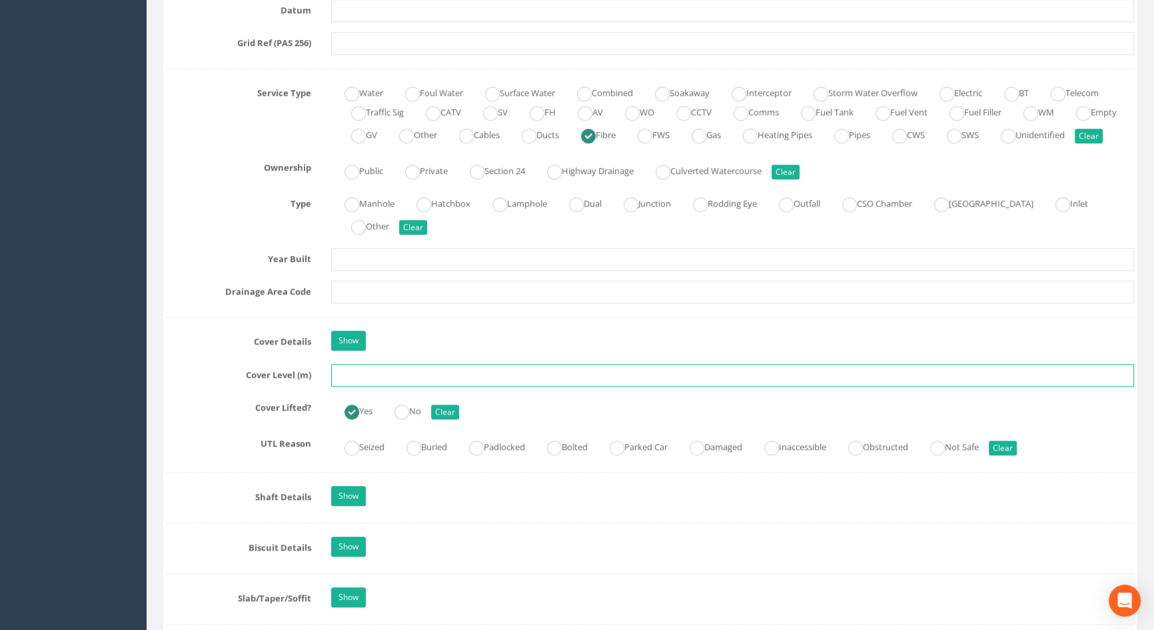
click at [388, 386] on input "text" at bounding box center [732, 375] width 803 height 23
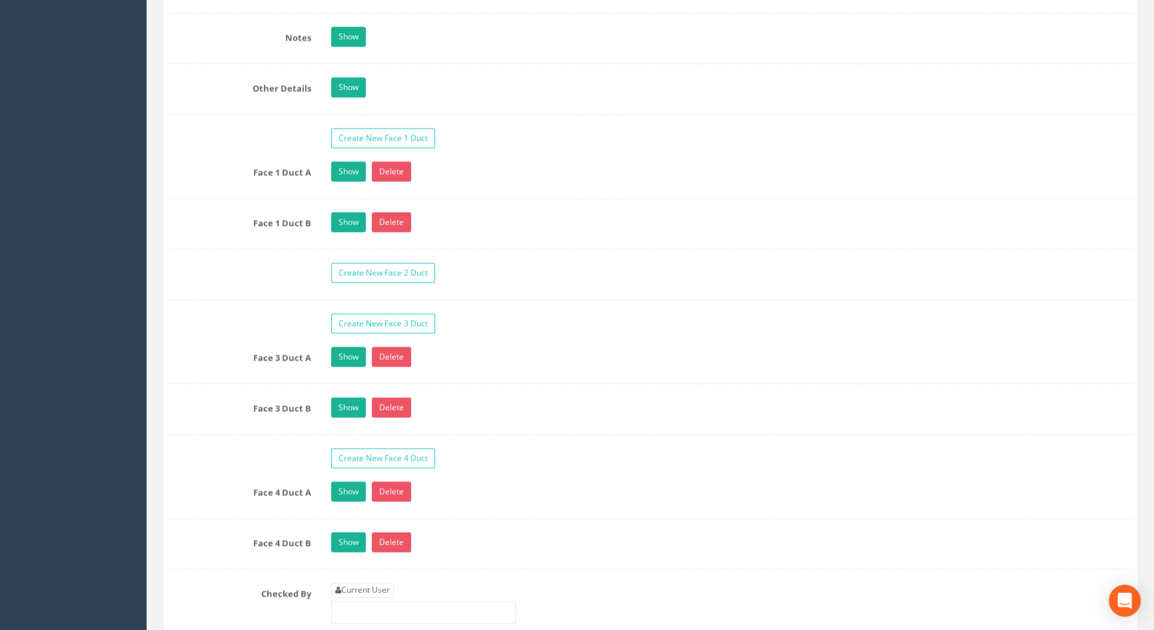
scroll to position [2241, 0]
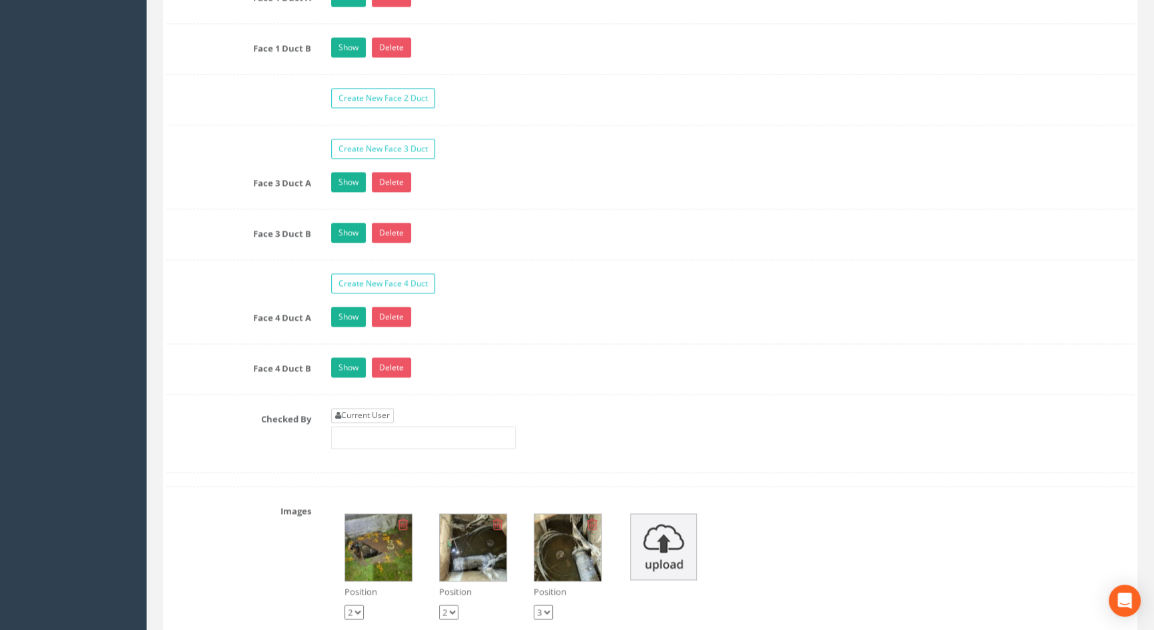
type input "116.59"
click at [386, 422] on link "Current User" at bounding box center [362, 415] width 63 height 15
type input "[PERSON_NAME]"
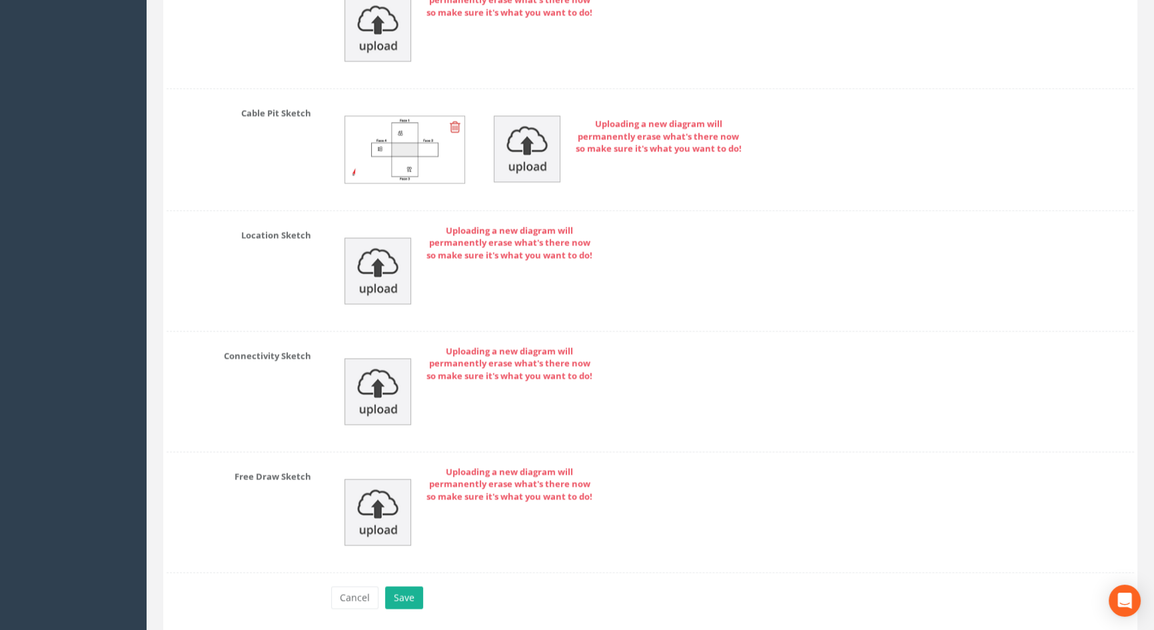
scroll to position [3163, 0]
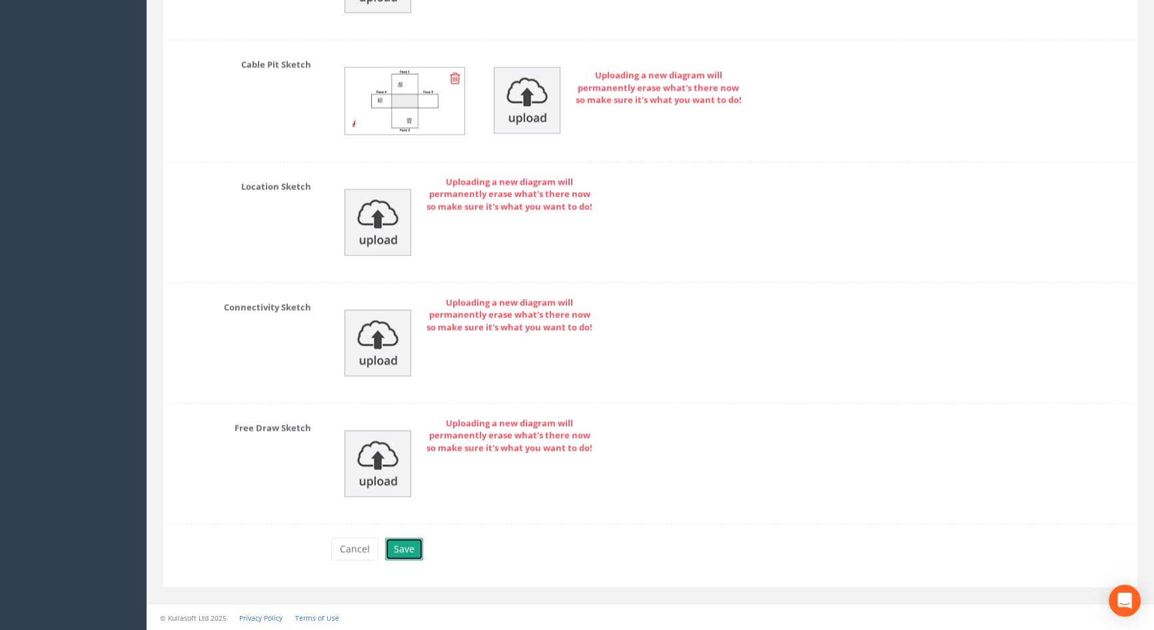
click at [412, 546] on button "Save" at bounding box center [404, 548] width 38 height 23
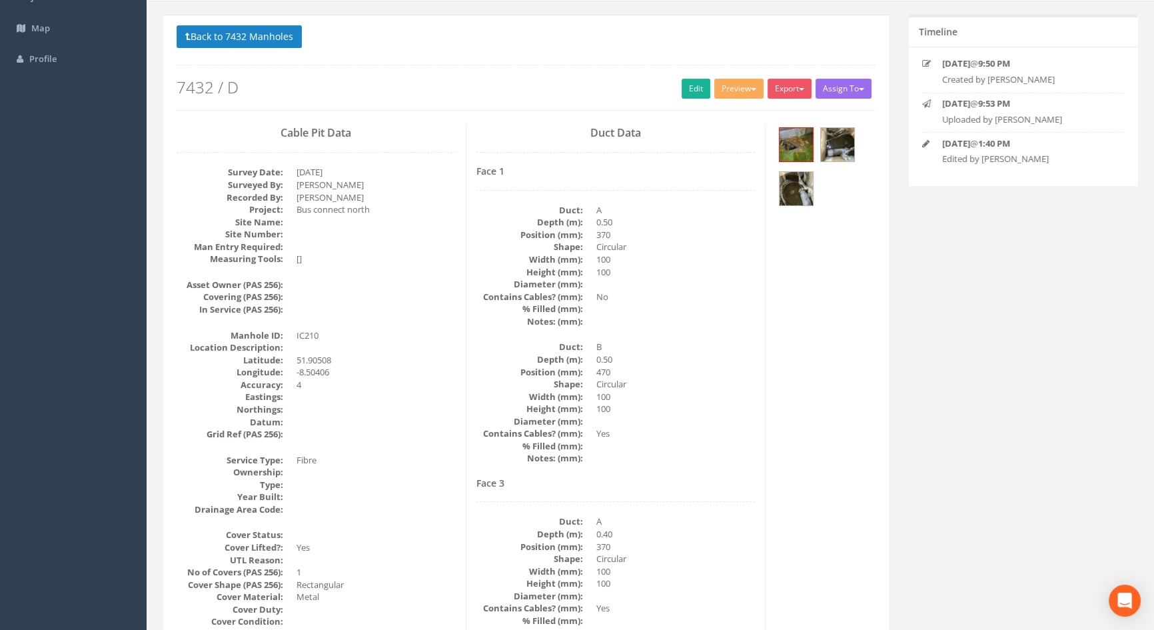
scroll to position [0, 0]
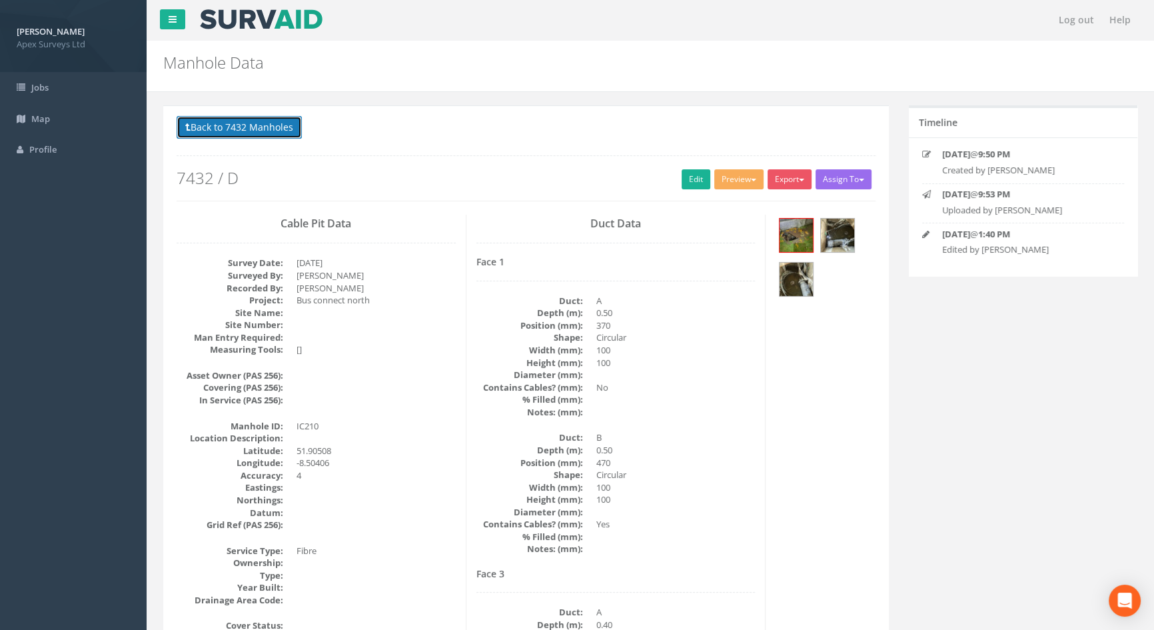
click at [283, 132] on button "Back to 7432 Manholes" at bounding box center [239, 127] width 125 height 23
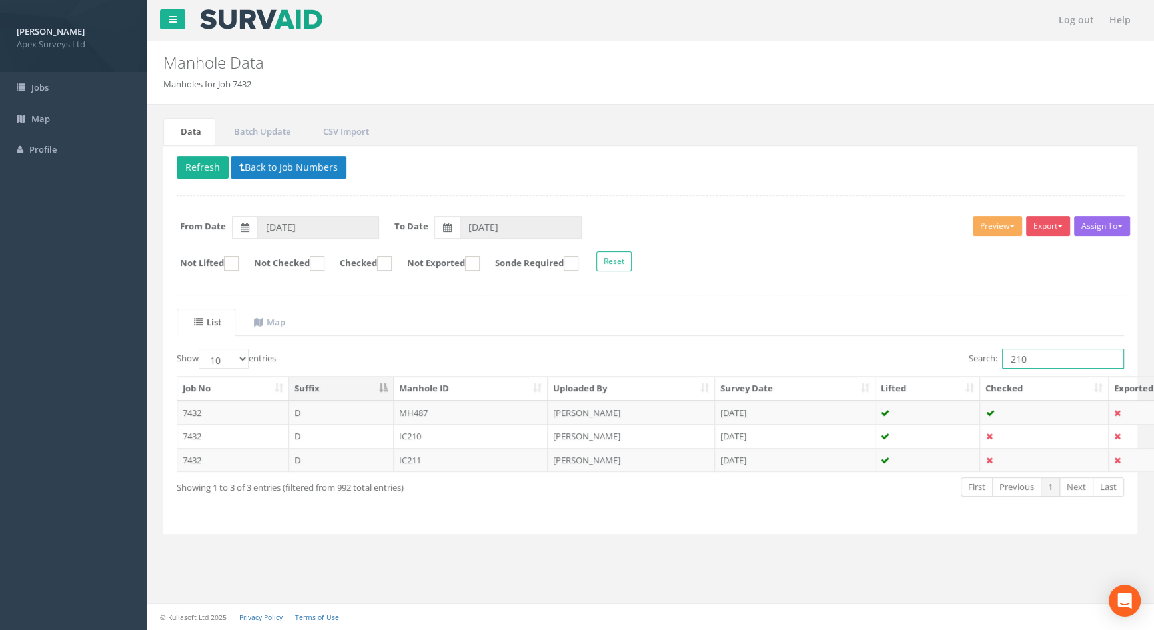
click at [1044, 354] on input "210" at bounding box center [1063, 358] width 122 height 20
type input "214"
click at [416, 457] on td "IC214" at bounding box center [471, 460] width 155 height 24
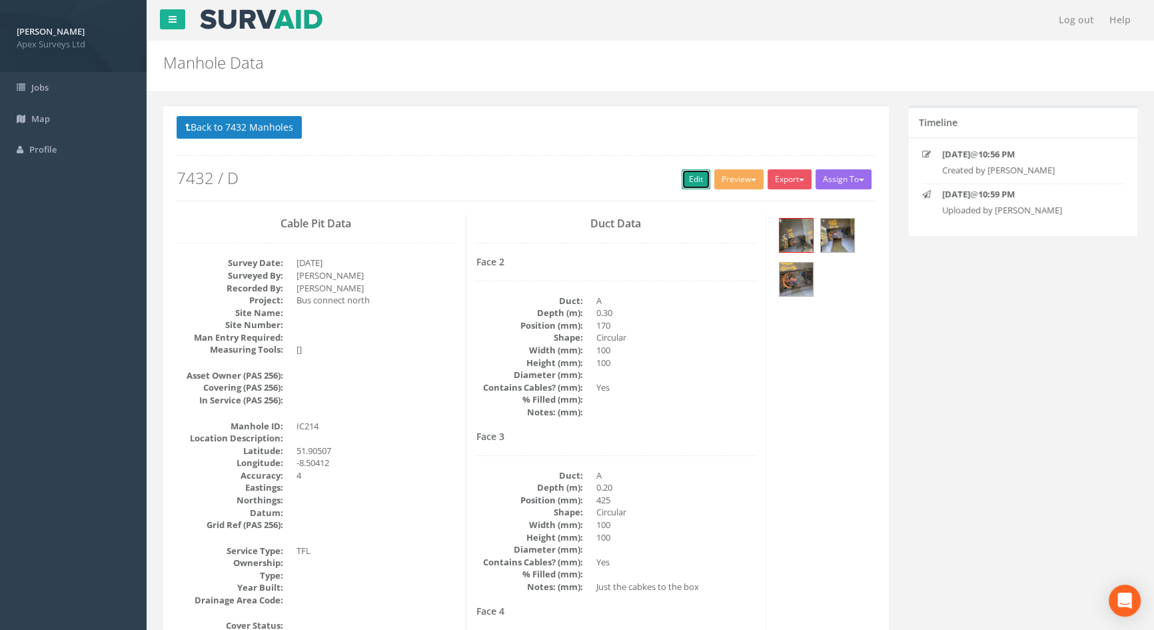
click at [685, 175] on link "Edit" at bounding box center [696, 179] width 29 height 20
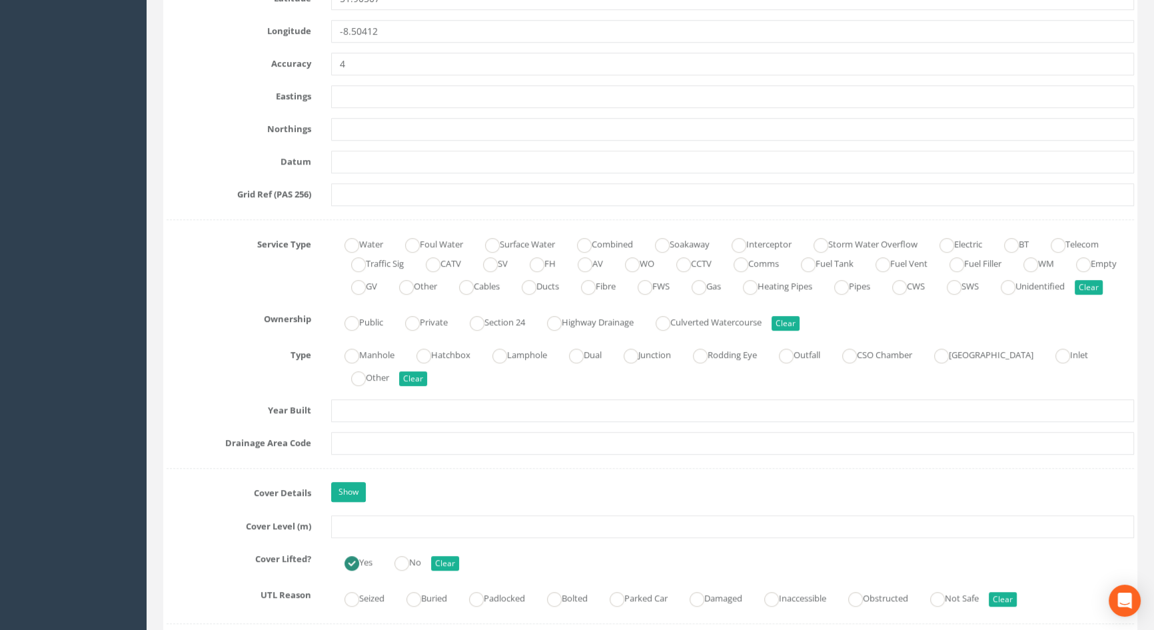
scroll to position [847, 0]
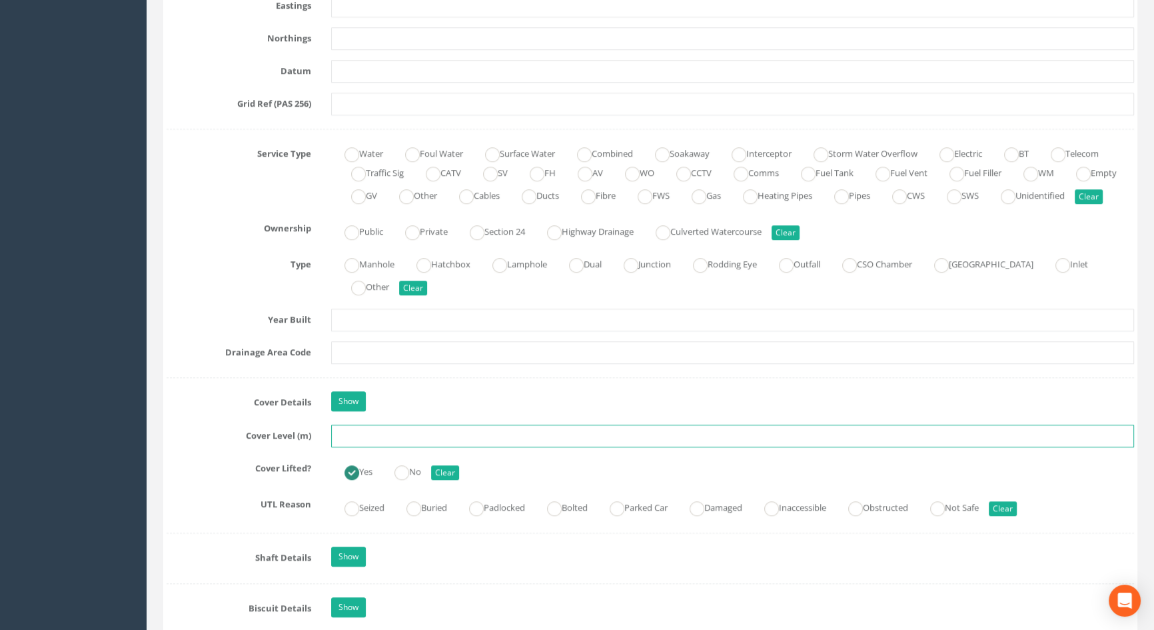
click at [364, 446] on input "text" at bounding box center [732, 435] width 803 height 23
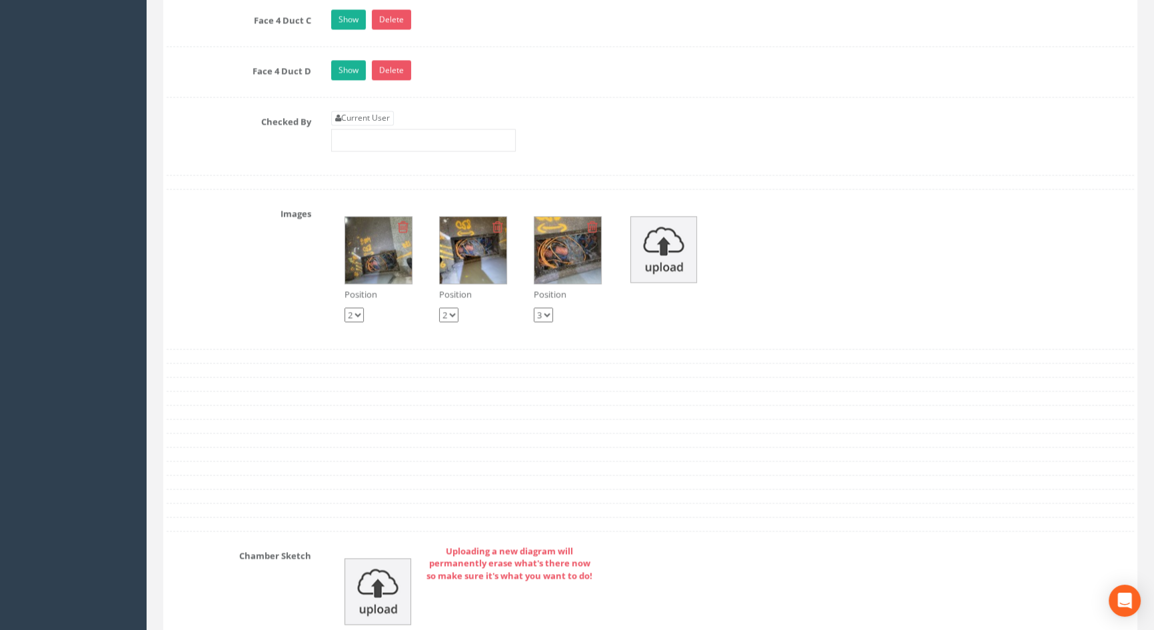
scroll to position [2544, 0]
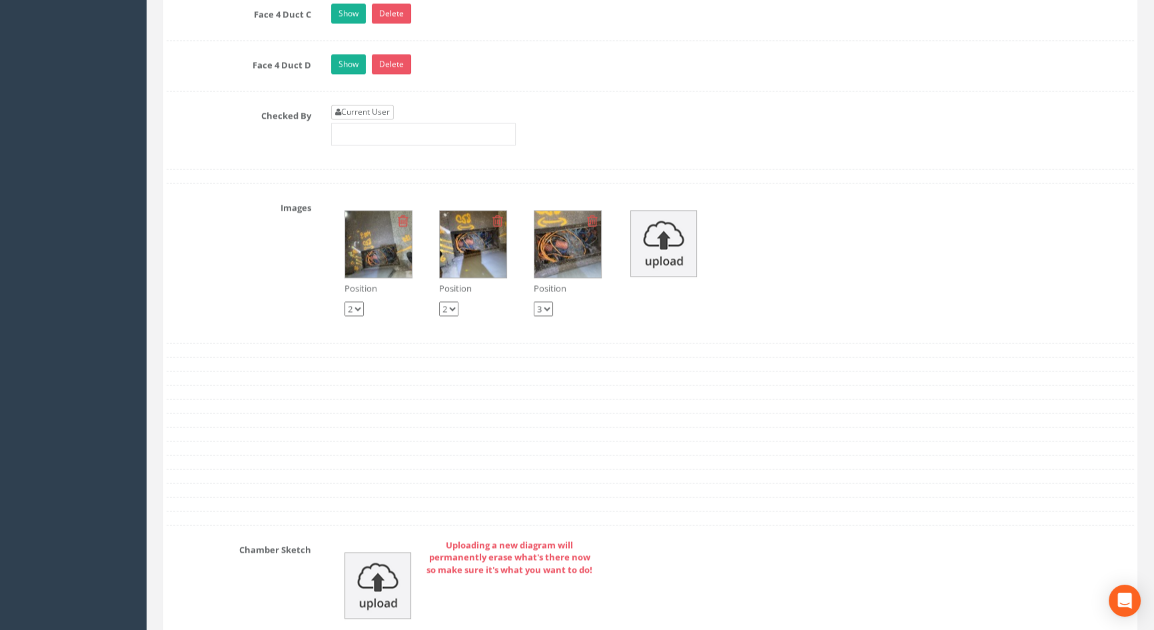
type input "116.45"
click at [372, 119] on link "Current User" at bounding box center [362, 112] width 63 height 15
type input "[PERSON_NAME]"
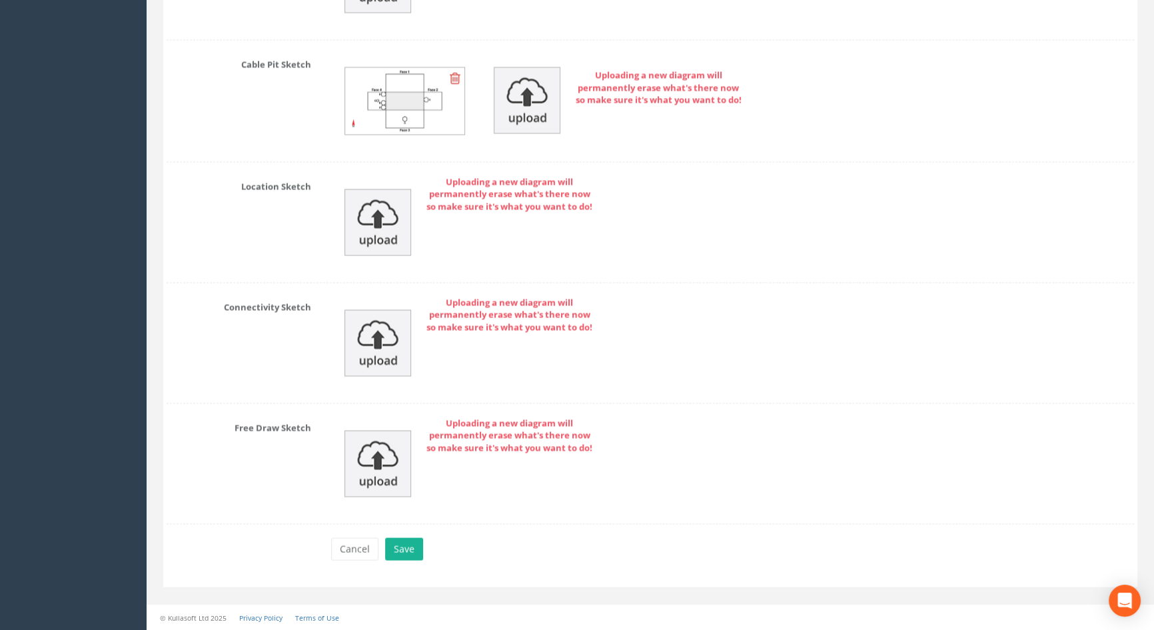
scroll to position [3163, 0]
click at [406, 548] on button "Save" at bounding box center [404, 548] width 38 height 23
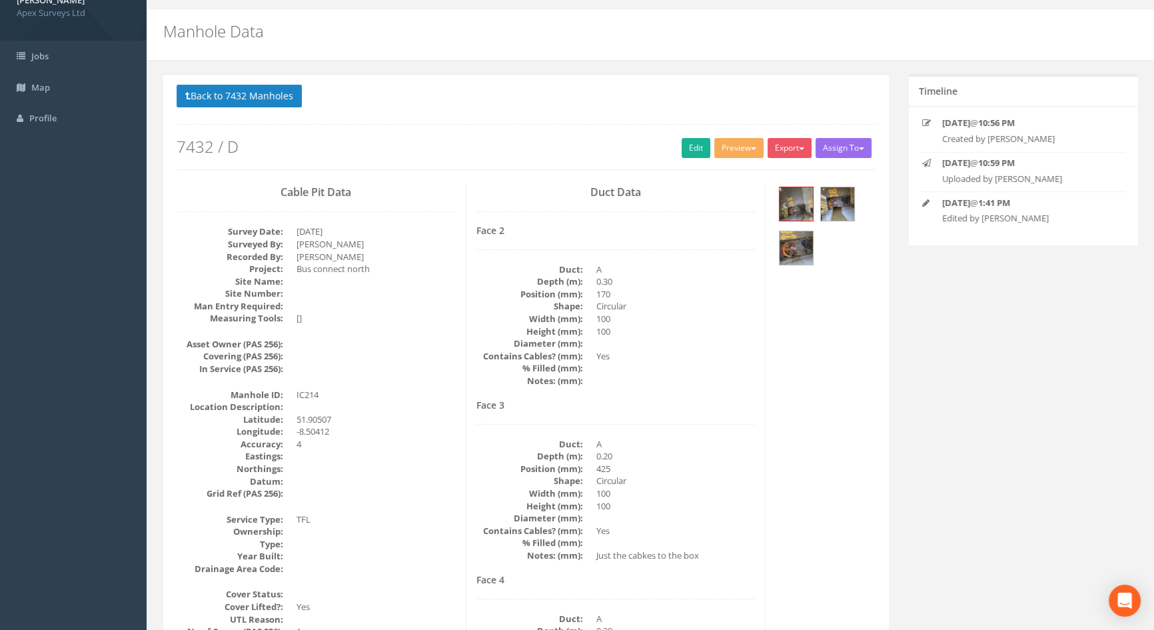
scroll to position [0, 0]
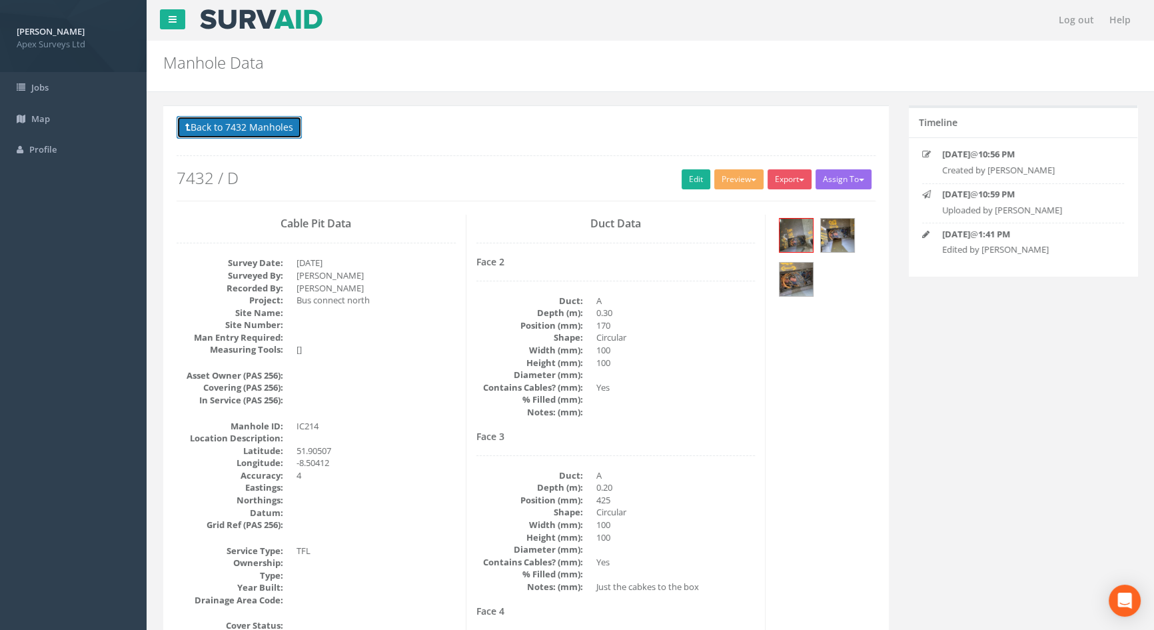
click at [254, 122] on button "Back to 7432 Manholes" at bounding box center [239, 127] width 125 height 23
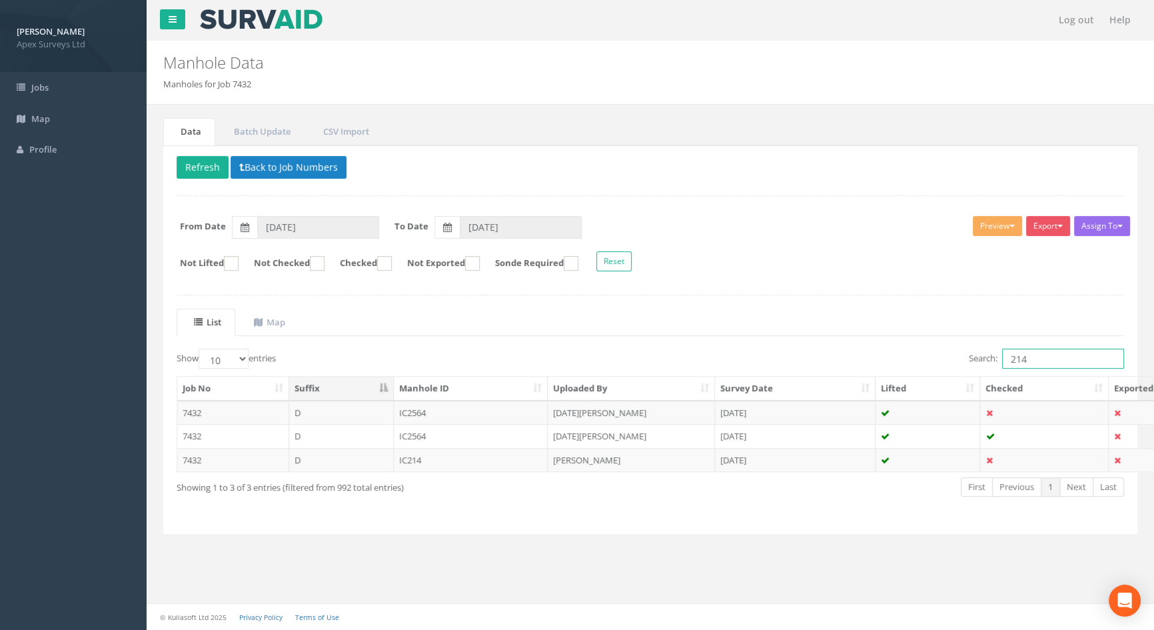
click at [1038, 353] on input "214" at bounding box center [1063, 358] width 122 height 20
type input "216"
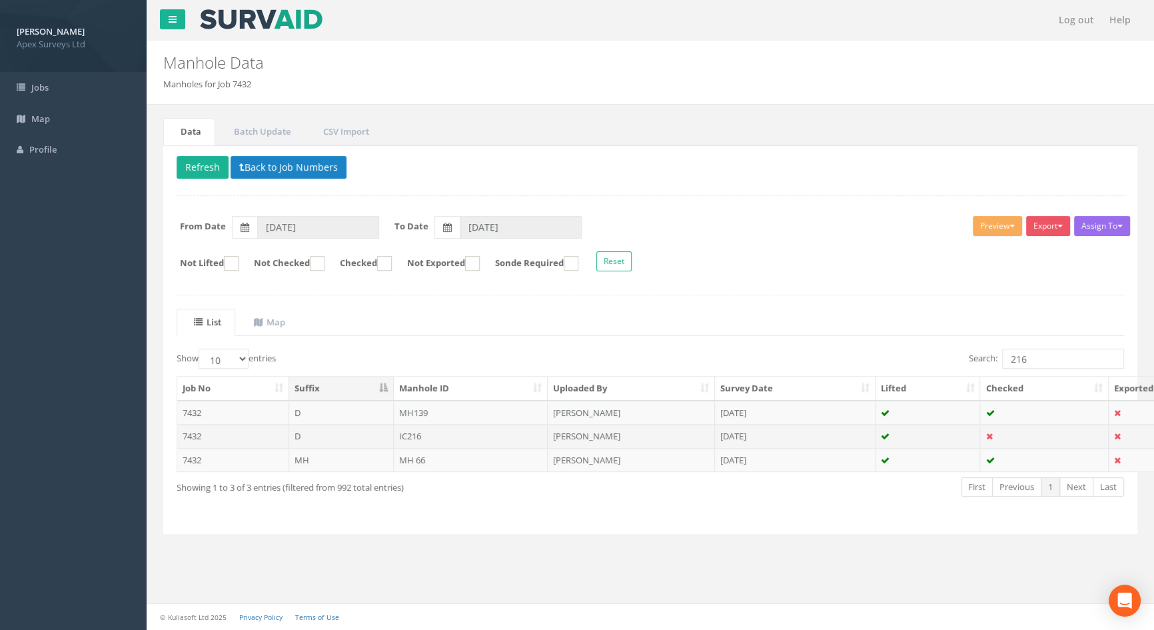
click at [418, 435] on td "IC216" at bounding box center [471, 436] width 155 height 24
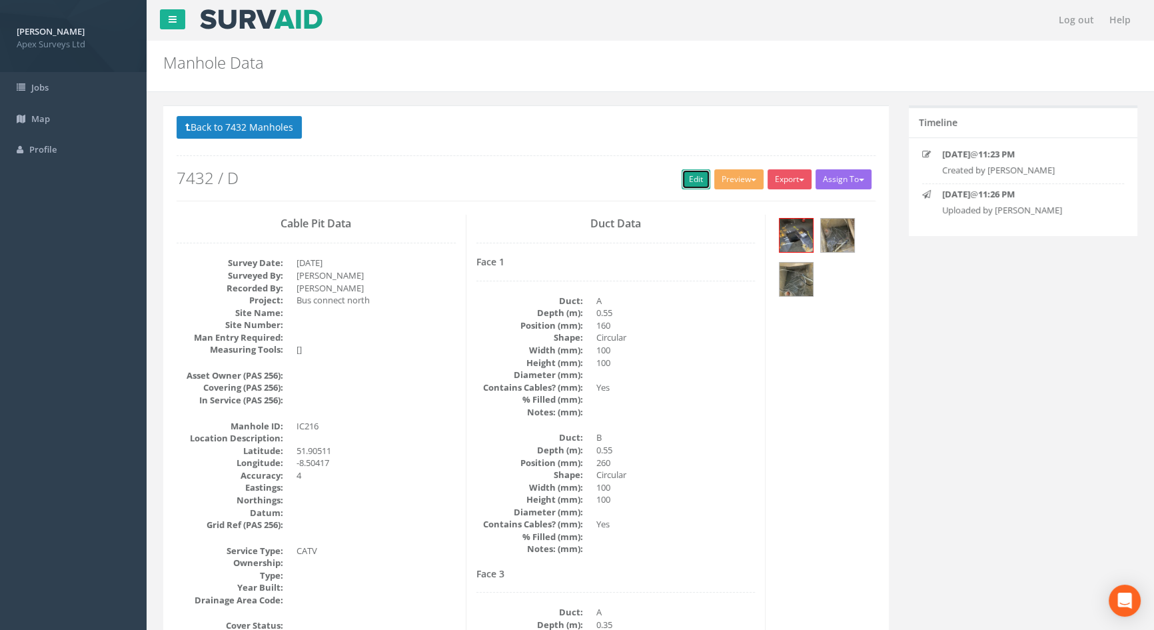
click at [688, 177] on link "Edit" at bounding box center [696, 179] width 29 height 20
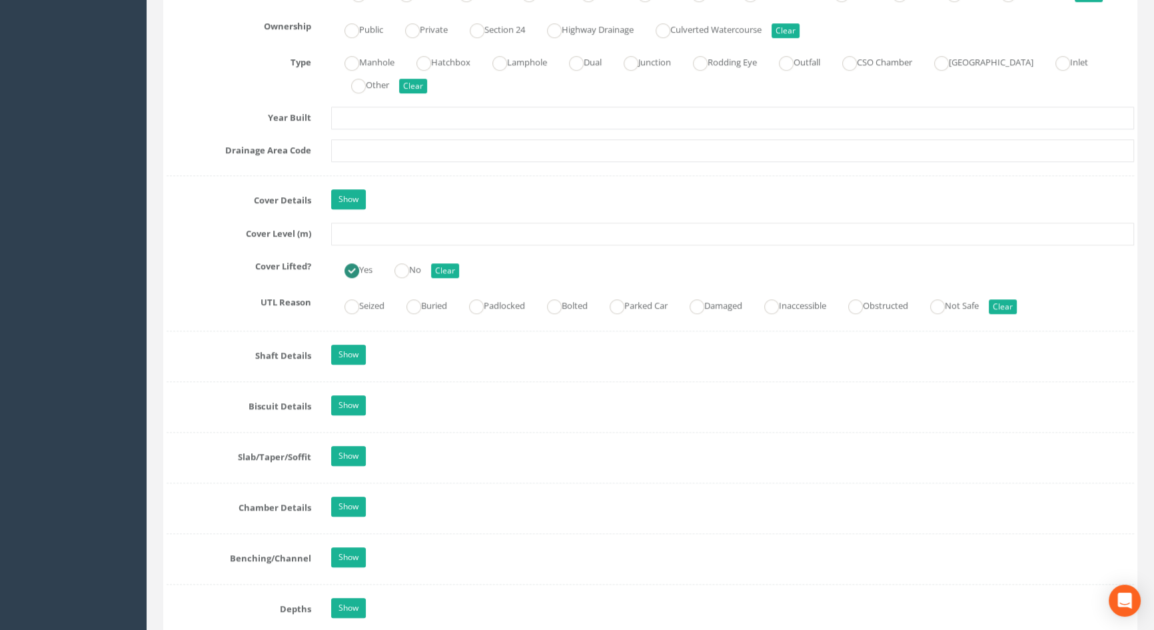
scroll to position [1090, 0]
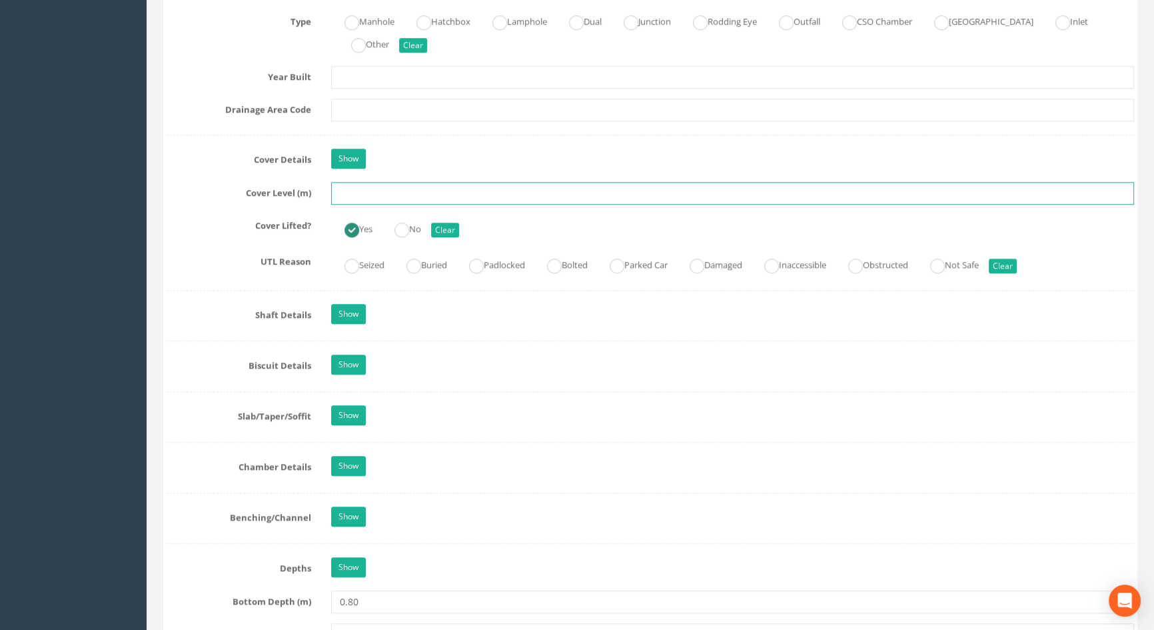
click at [360, 205] on input "text" at bounding box center [732, 193] width 803 height 23
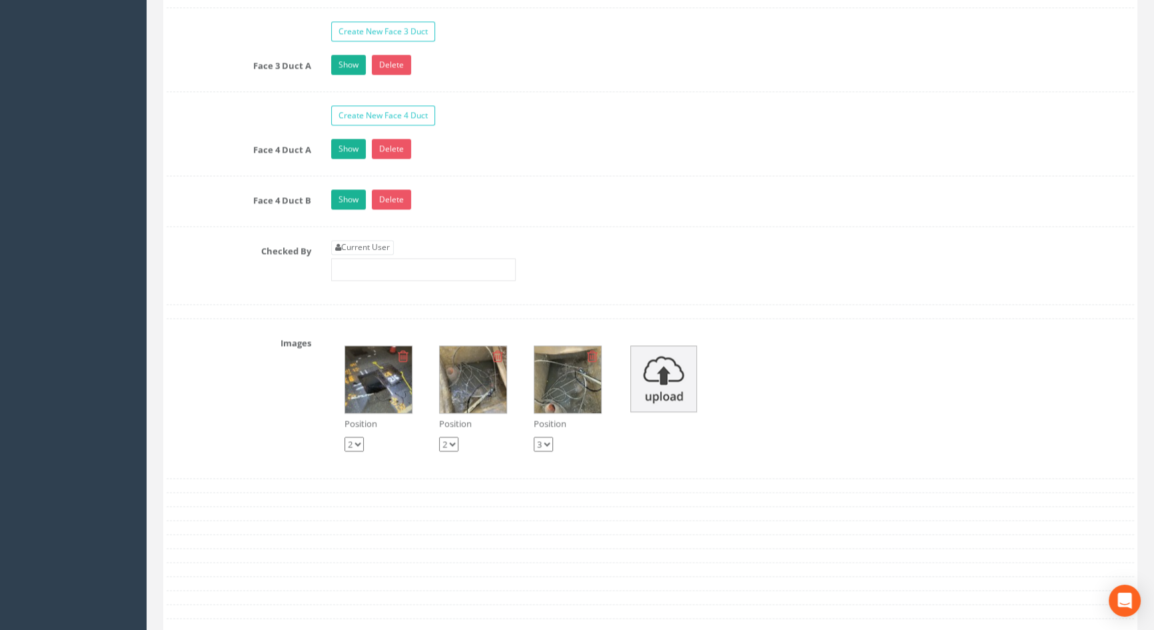
scroll to position [2544, 0]
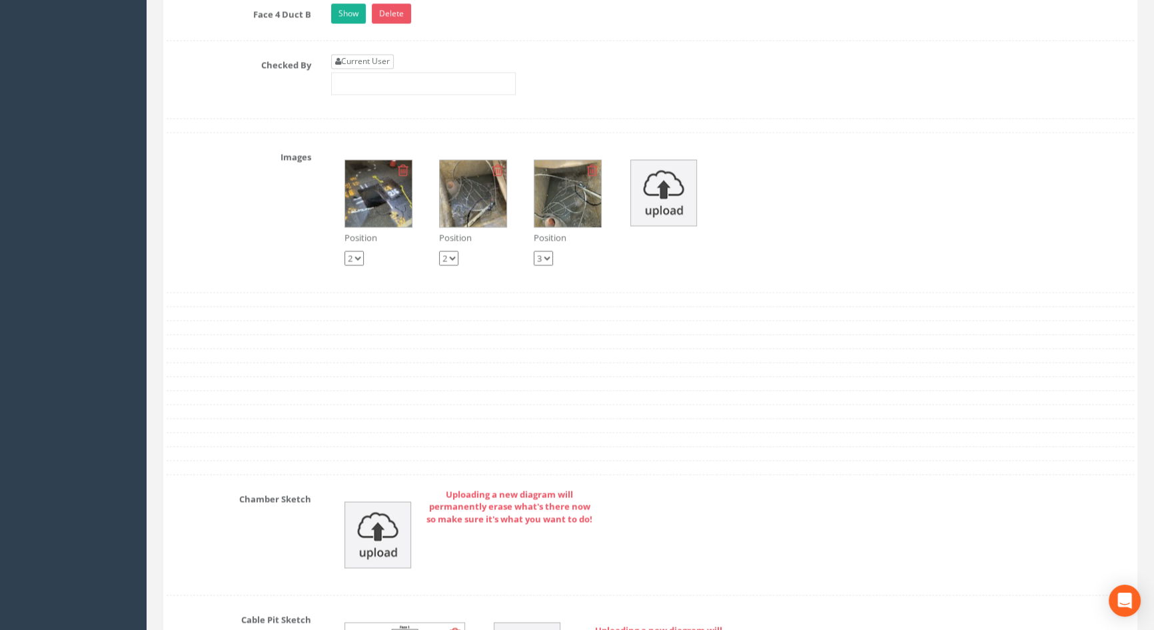
type input "116.31"
click at [354, 69] on link "Current User" at bounding box center [362, 61] width 63 height 15
type input "[PERSON_NAME]"
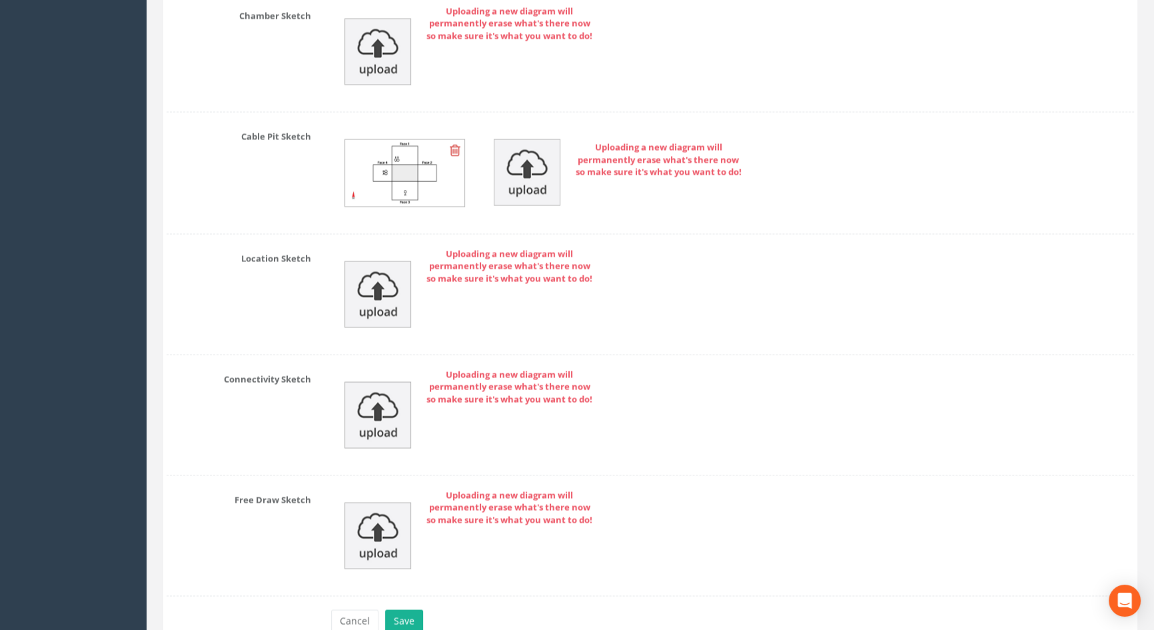
scroll to position [3112, 0]
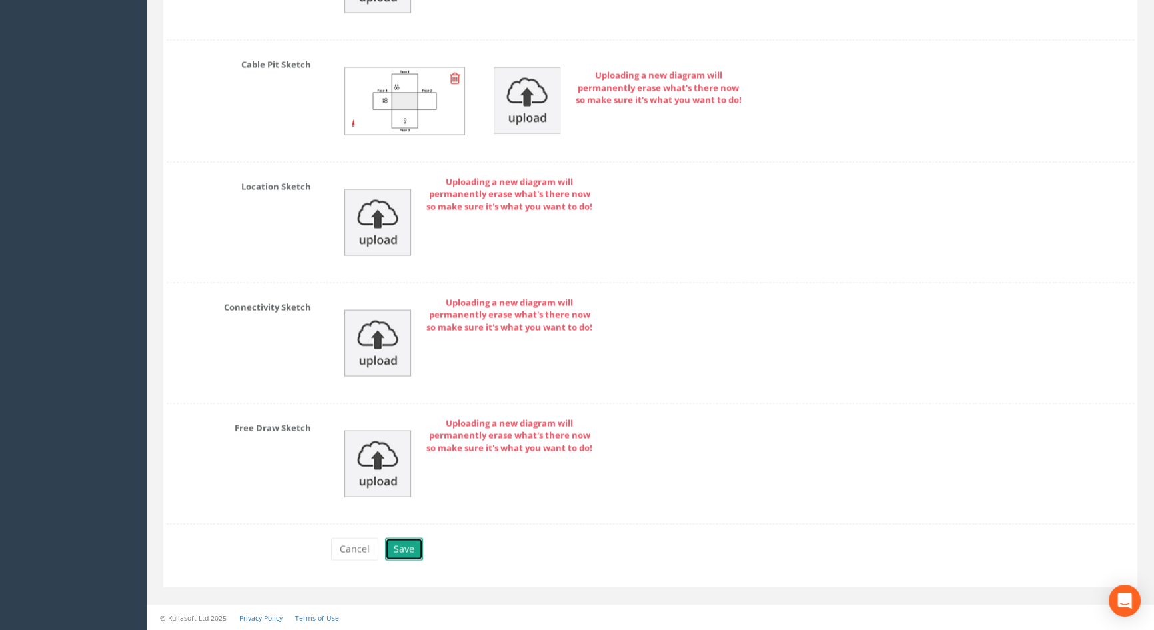
click at [398, 545] on button "Save" at bounding box center [404, 548] width 38 height 23
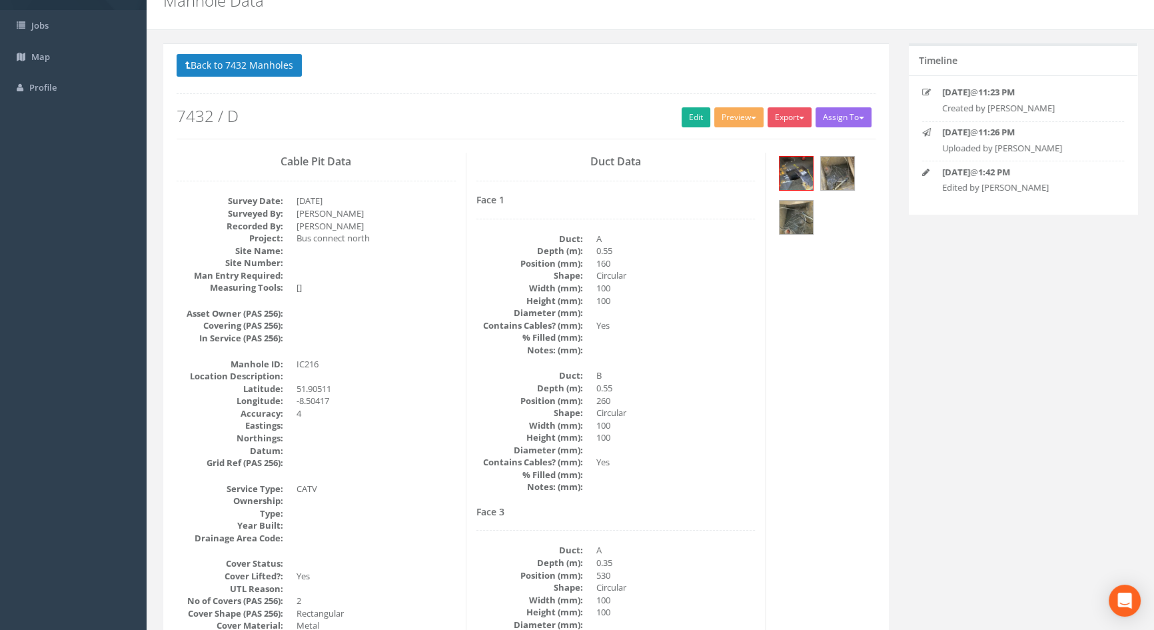
scroll to position [0, 0]
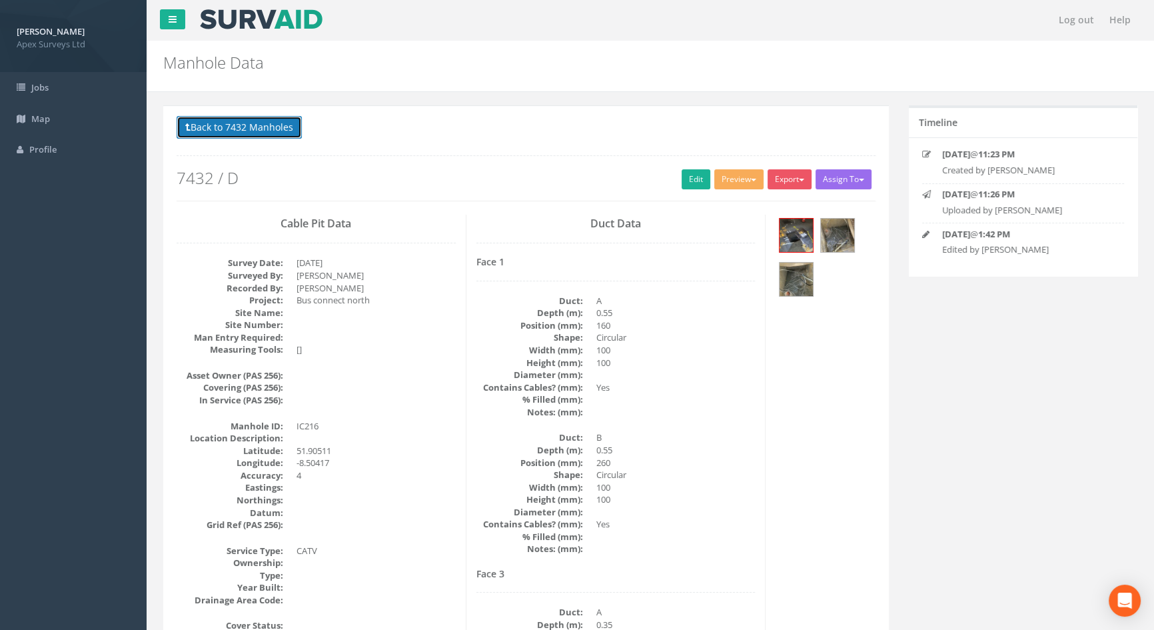
click at [251, 126] on button "Back to 7432 Manholes" at bounding box center [239, 127] width 125 height 23
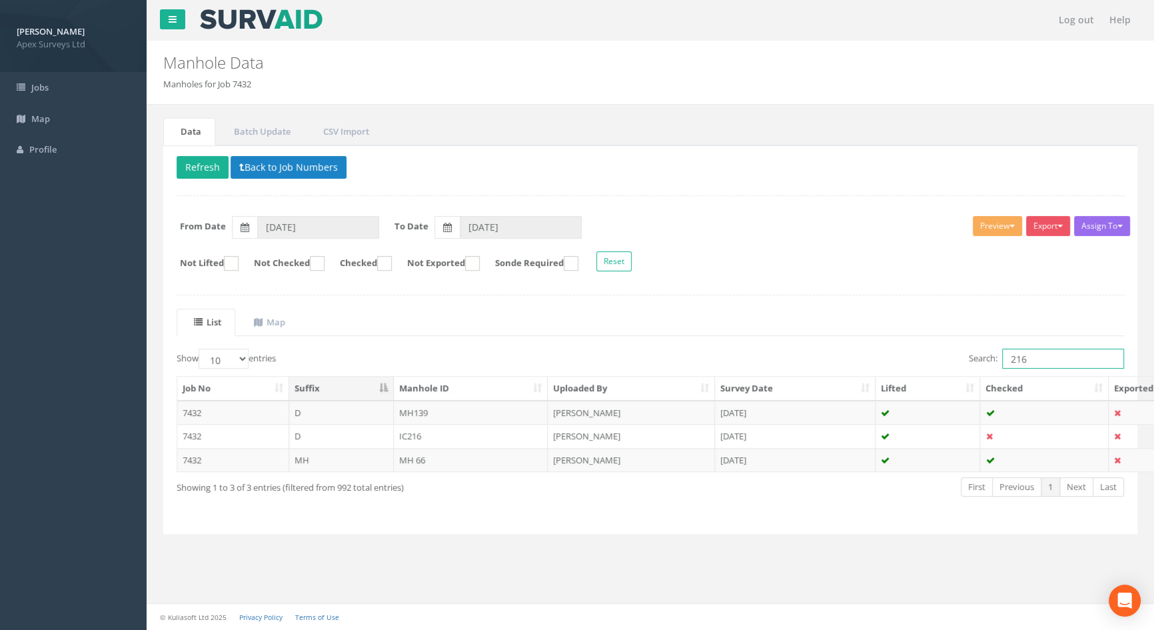
drag, startPoint x: 1040, startPoint y: 362, endPoint x: 963, endPoint y: 359, distance: 76.7
click at [963, 359] on div "Search: 216" at bounding box center [892, 359] width 464 height 23
type input "249"
click at [416, 457] on td "MH249" at bounding box center [471, 460] width 155 height 24
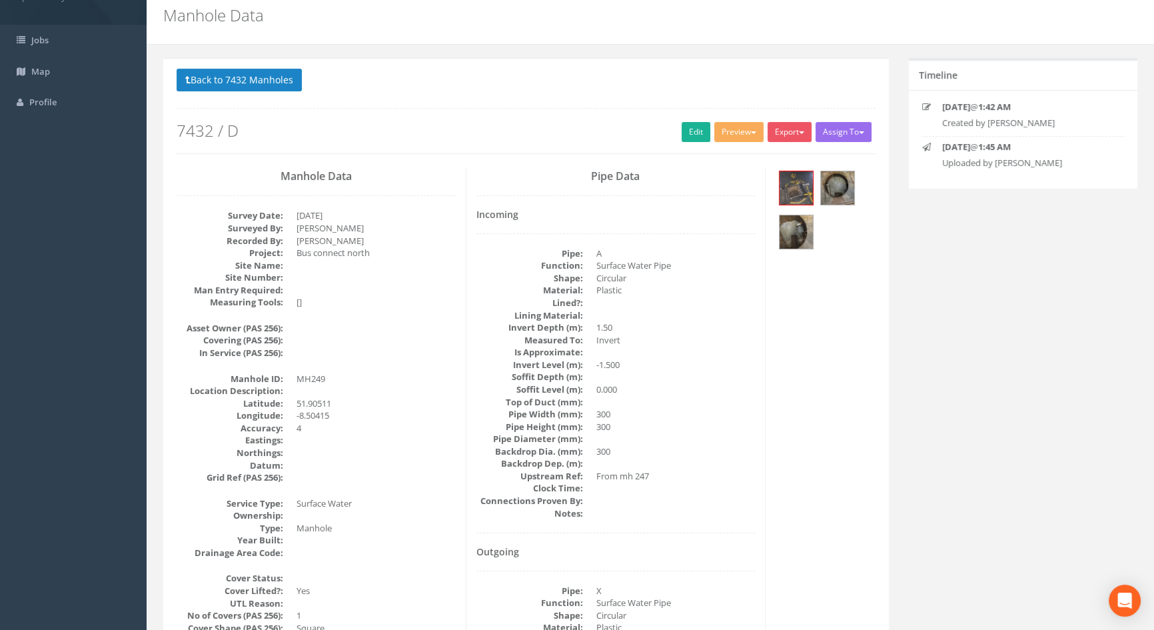
scroll to position [32, 0]
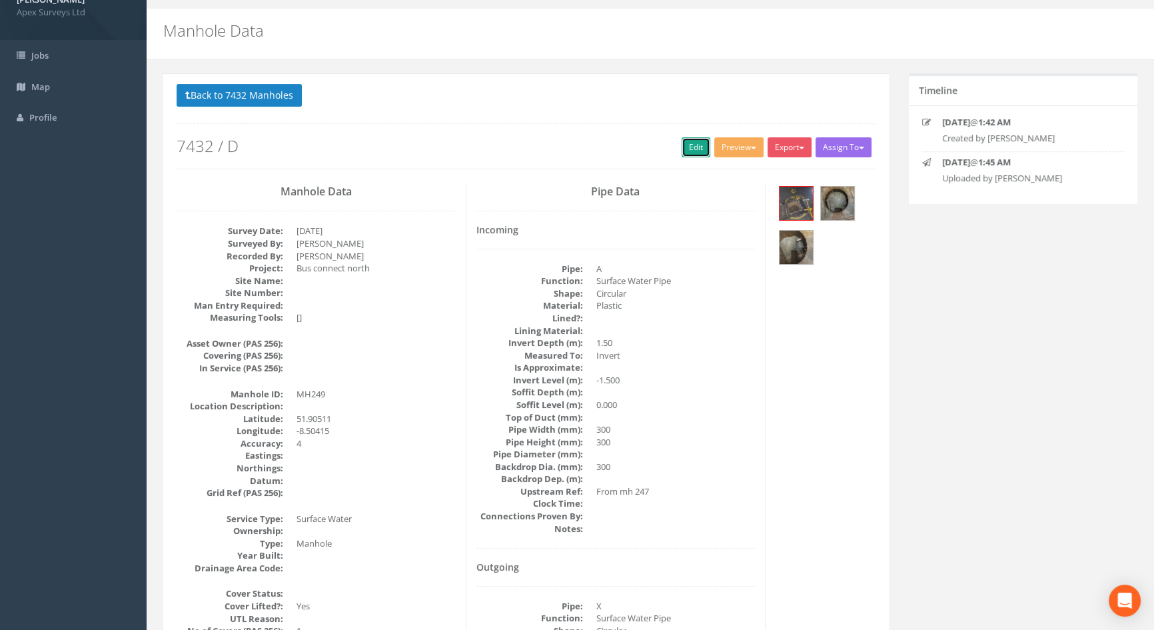
click at [688, 140] on link "Edit" at bounding box center [696, 147] width 29 height 20
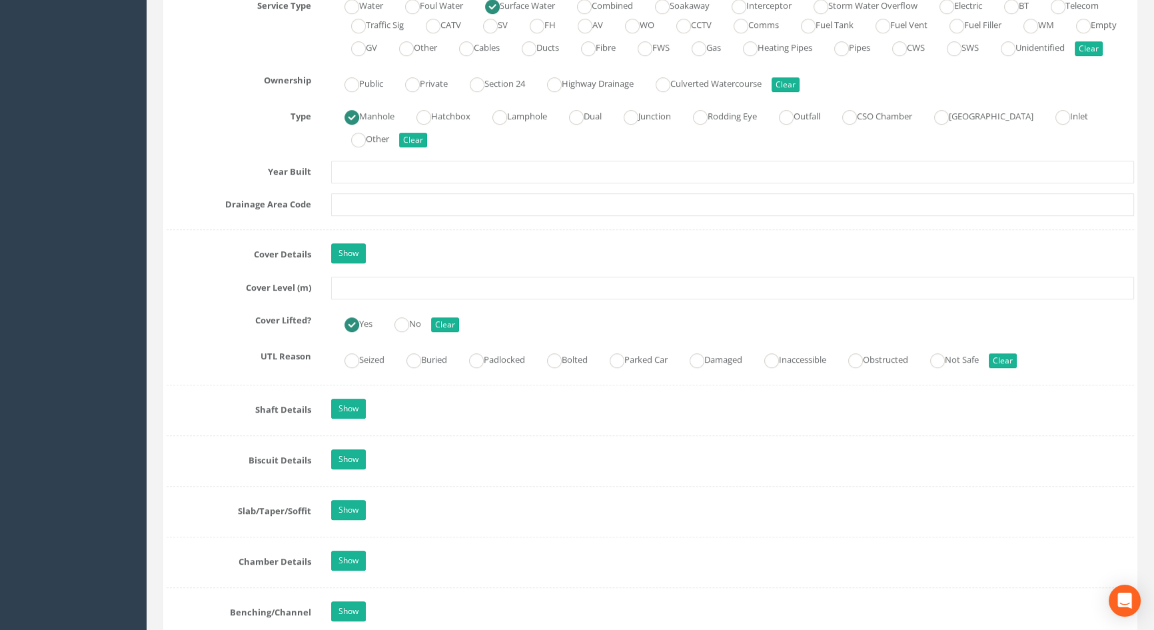
scroll to position [1001, 0]
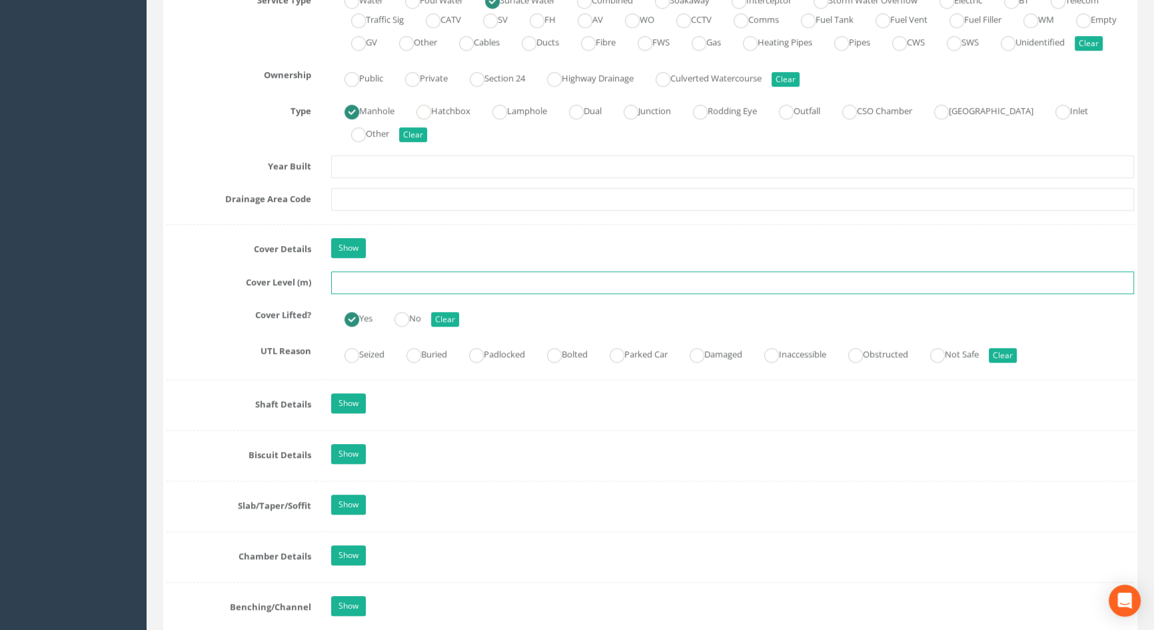
click at [376, 294] on input "text" at bounding box center [732, 282] width 803 height 23
click at [357, 294] on input "text" at bounding box center [732, 282] width 803 height 23
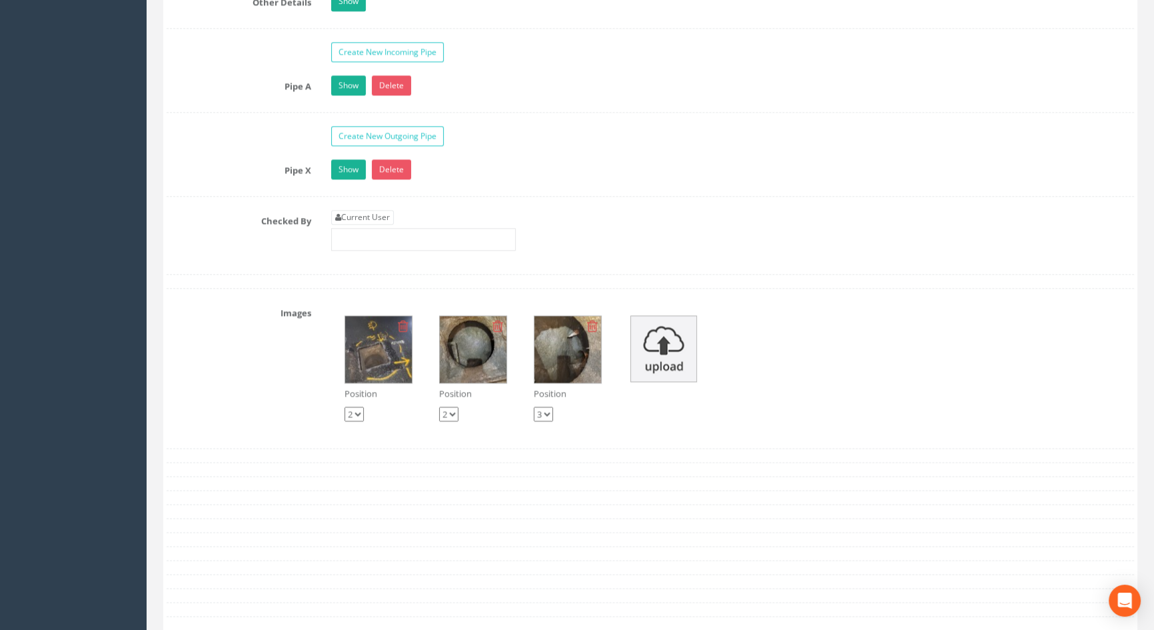
scroll to position [2152, 0]
type input "116.34"
click at [392, 225] on link "Current User" at bounding box center [362, 217] width 63 height 15
type input "[PERSON_NAME]"
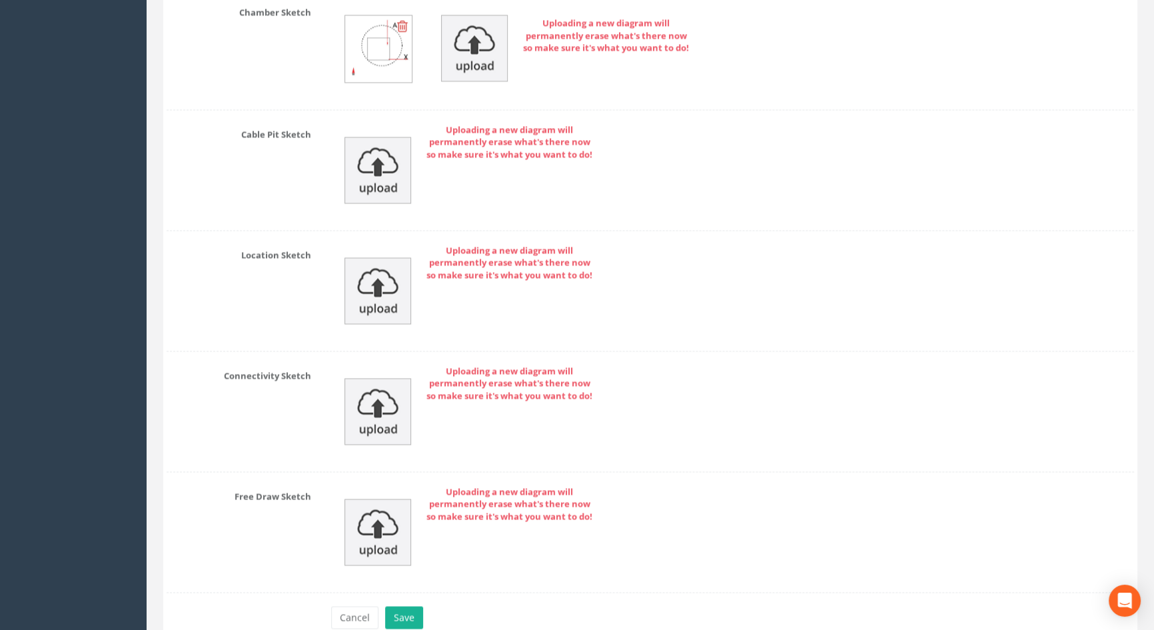
scroll to position [2878, 0]
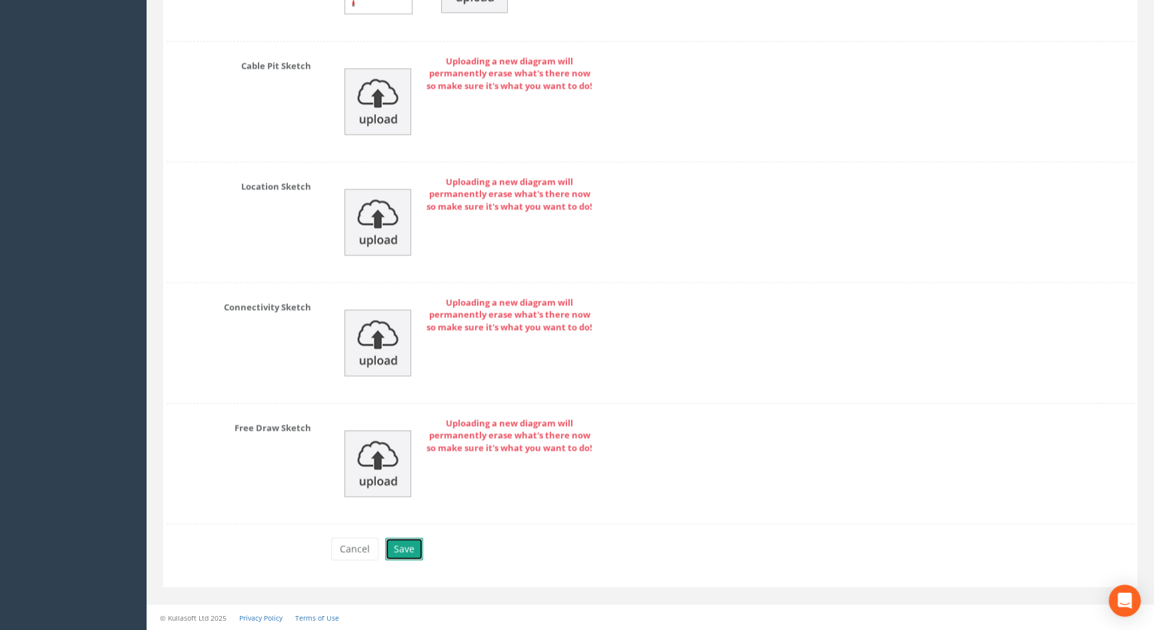
click at [400, 553] on button "Save" at bounding box center [404, 548] width 38 height 23
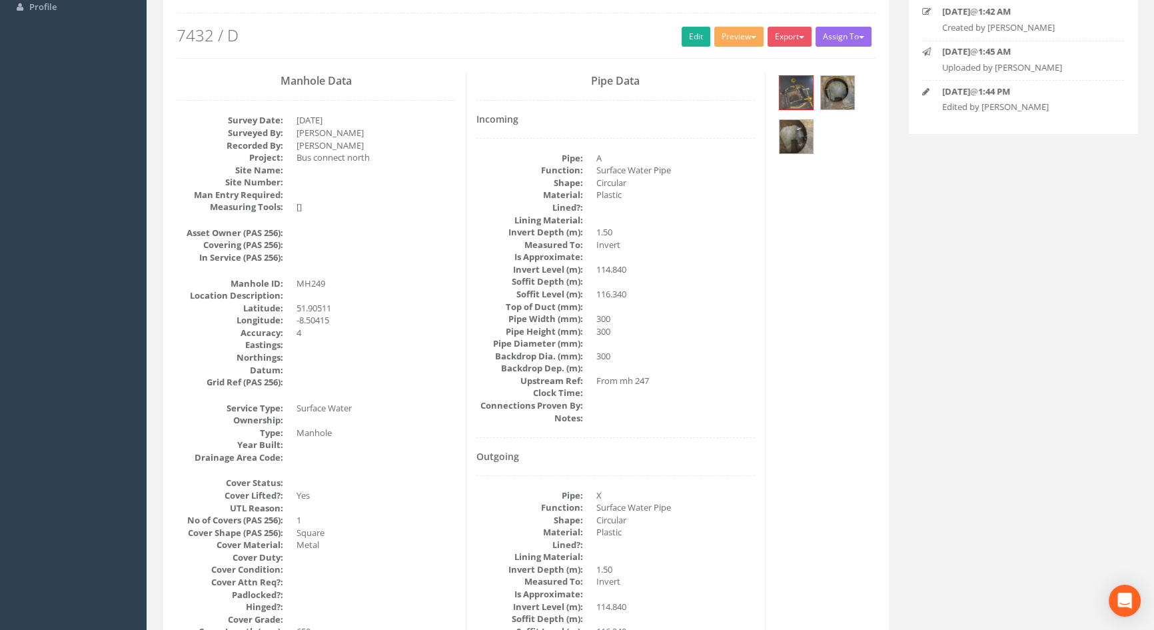
scroll to position [0, 0]
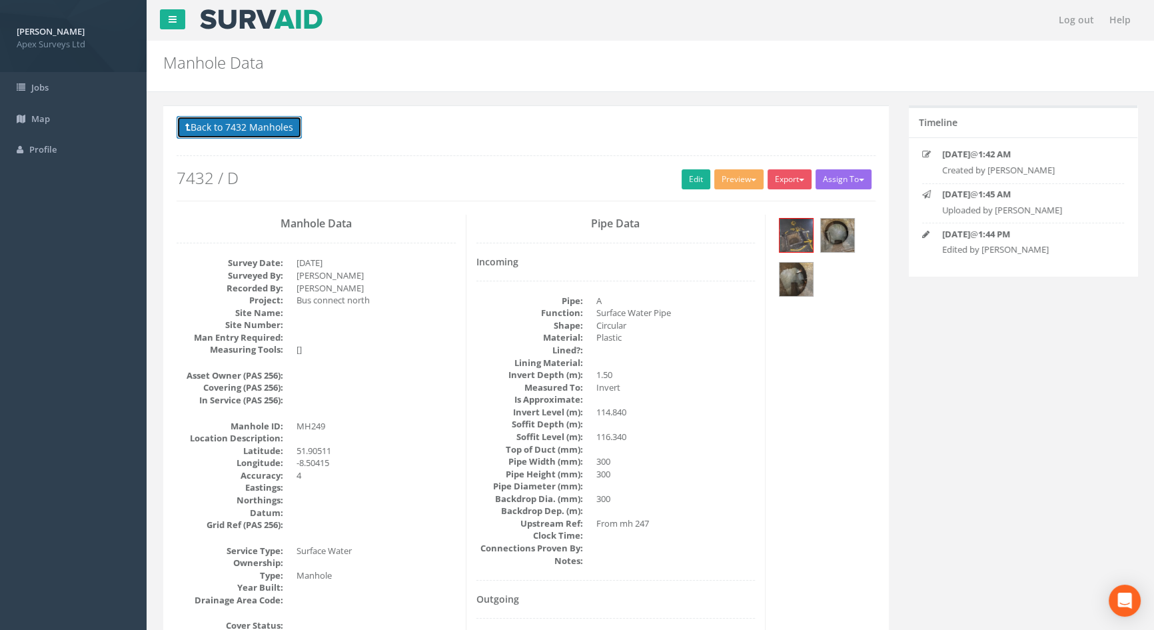
click at [230, 131] on button "Back to 7432 Manholes" at bounding box center [239, 127] width 125 height 23
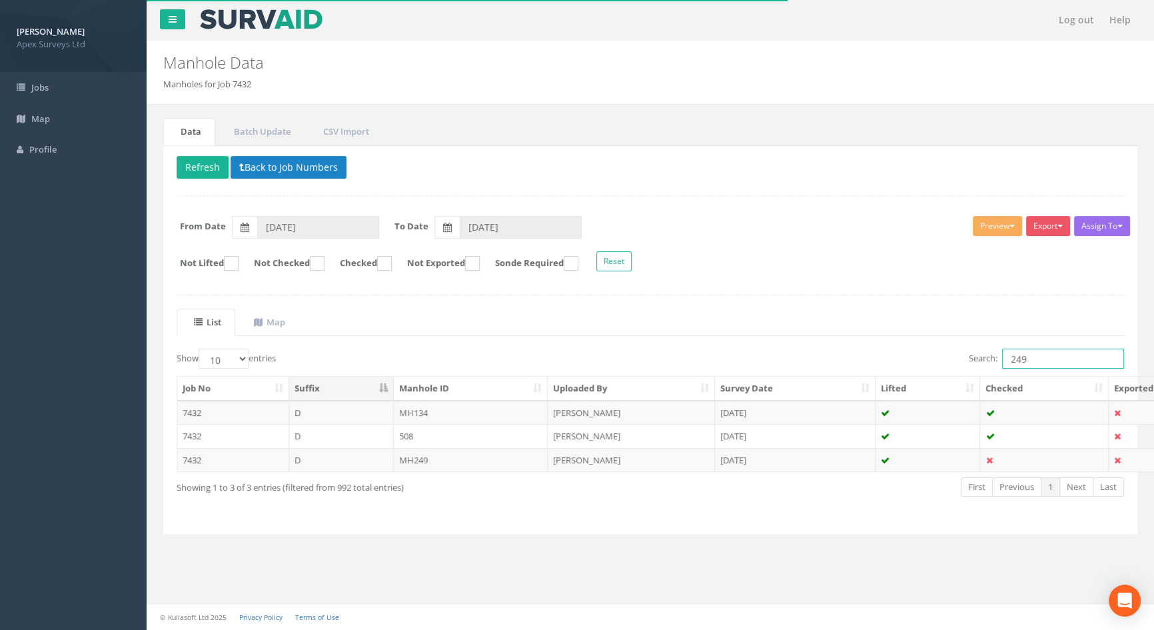
drag, startPoint x: 1030, startPoint y: 353, endPoint x: 905, endPoint y: 340, distance: 126.0
click at [905, 340] on div "List Map Show 10 25 50 100 entries Search: 249 Job No Suffix Manhole ID Uploade…" at bounding box center [650, 414] width 947 height 212
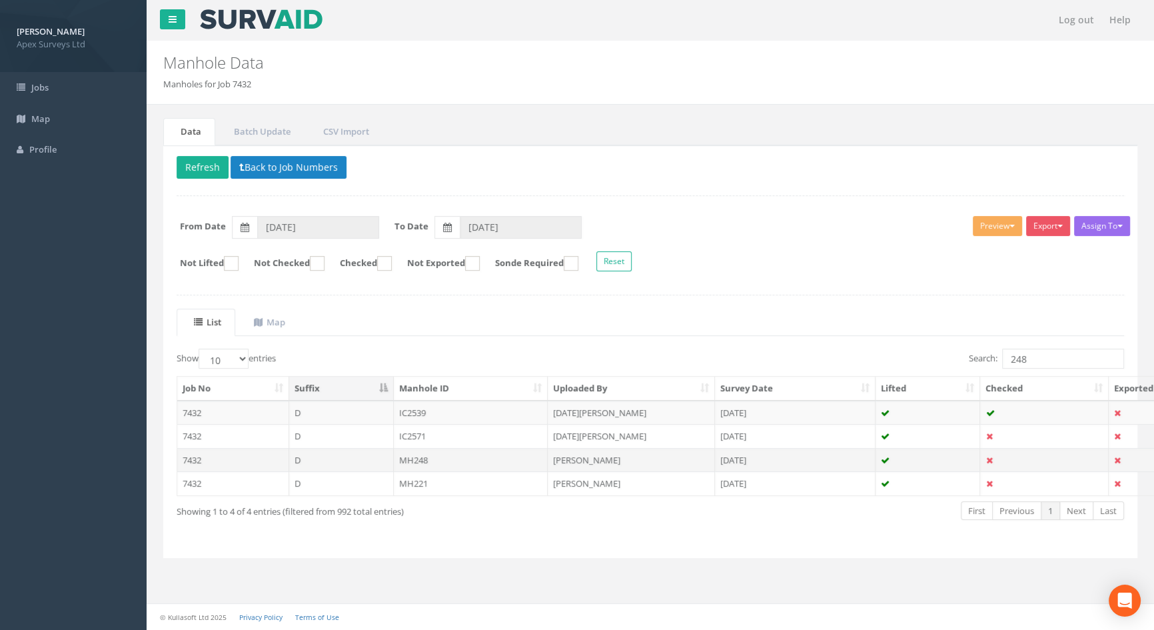
click at [410, 462] on td "MH248" at bounding box center [471, 460] width 155 height 24
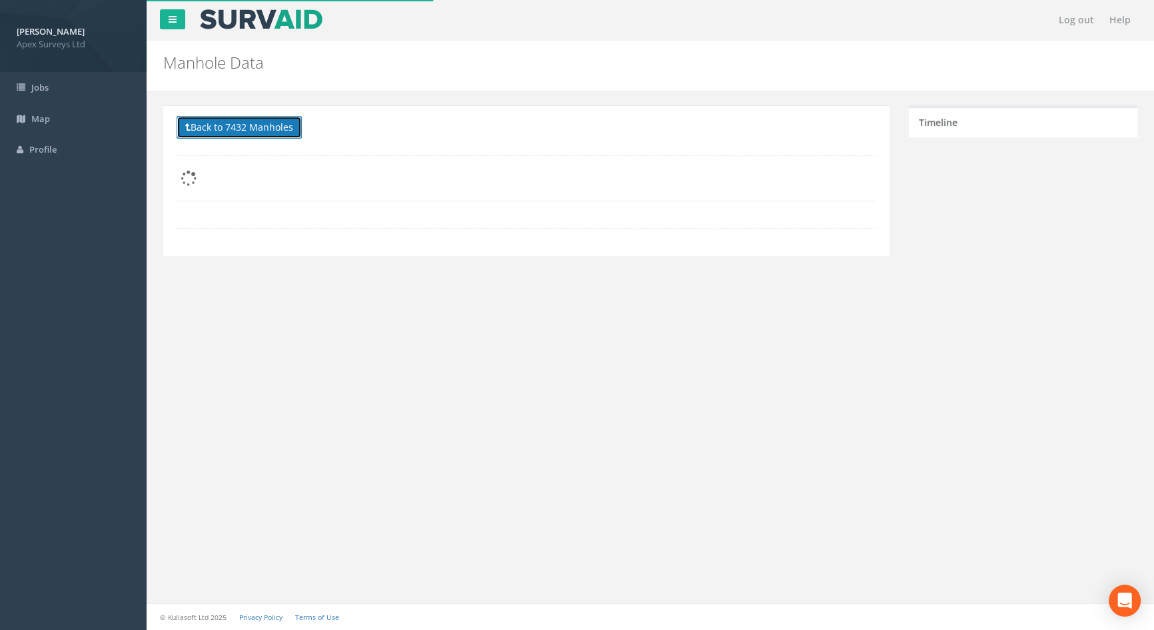
click at [294, 129] on button "Back to 7432 Manholes" at bounding box center [239, 127] width 125 height 23
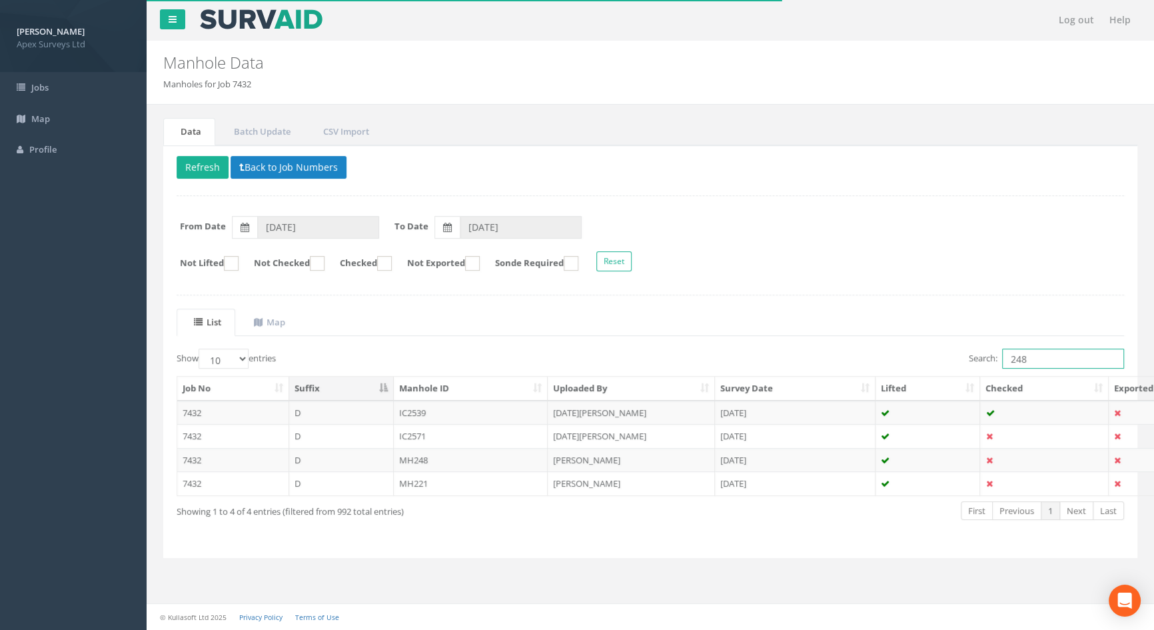
click at [1039, 356] on input "248" at bounding box center [1063, 358] width 122 height 20
click at [416, 456] on td "MH248" at bounding box center [471, 460] width 155 height 24
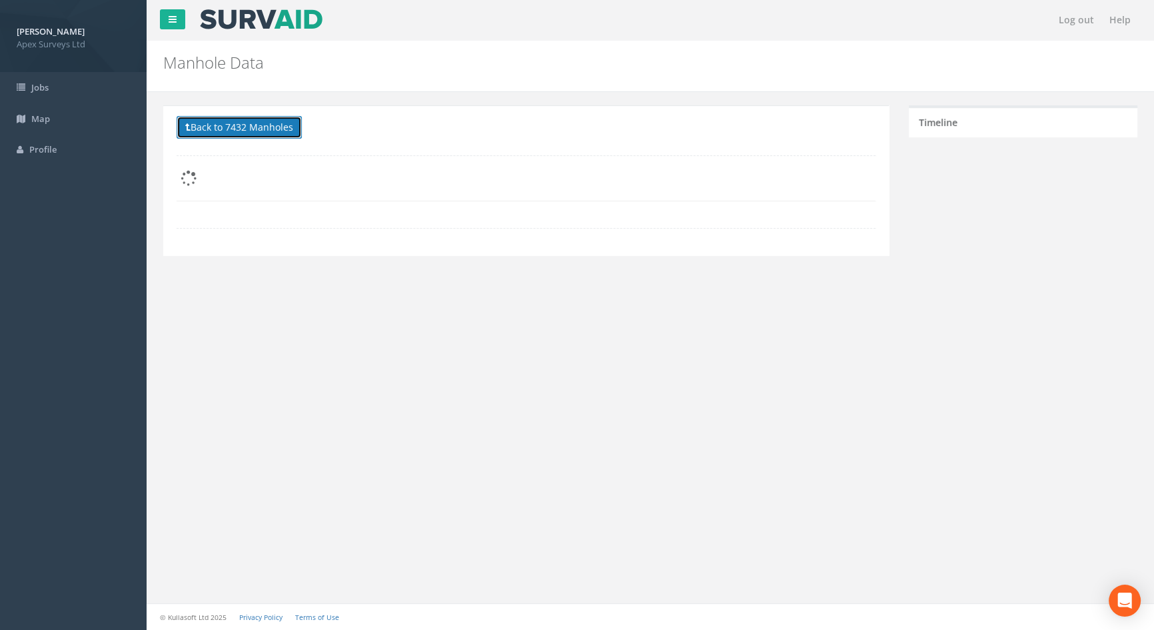
click at [247, 131] on button "Back to 7432 Manholes" at bounding box center [239, 127] width 125 height 23
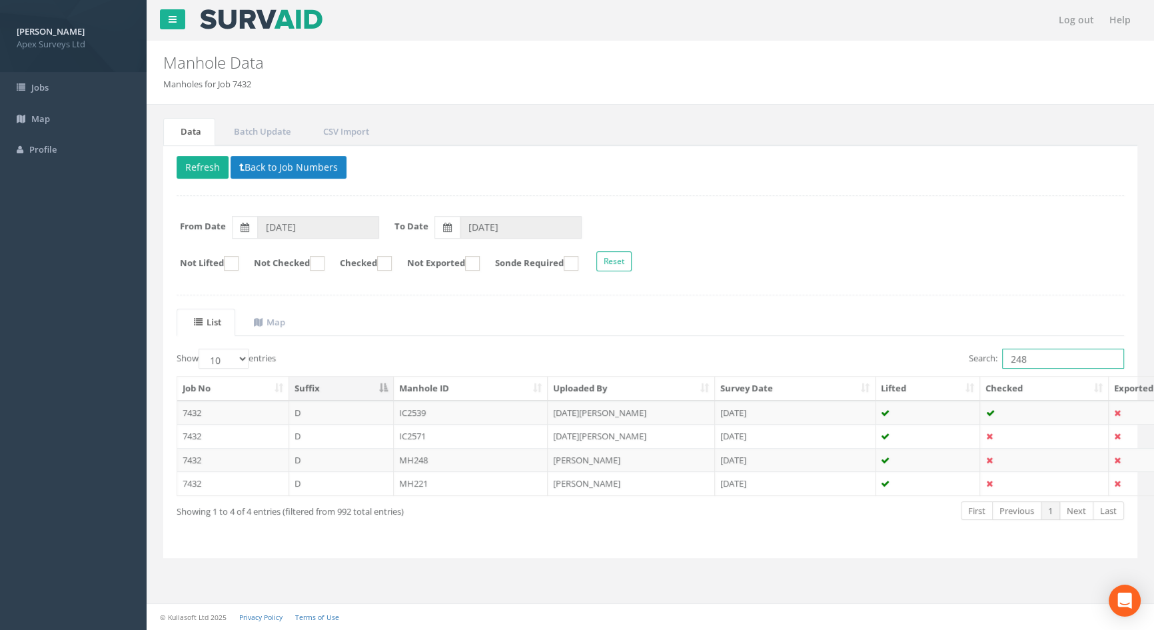
click at [1049, 359] on input "248" at bounding box center [1063, 358] width 122 height 20
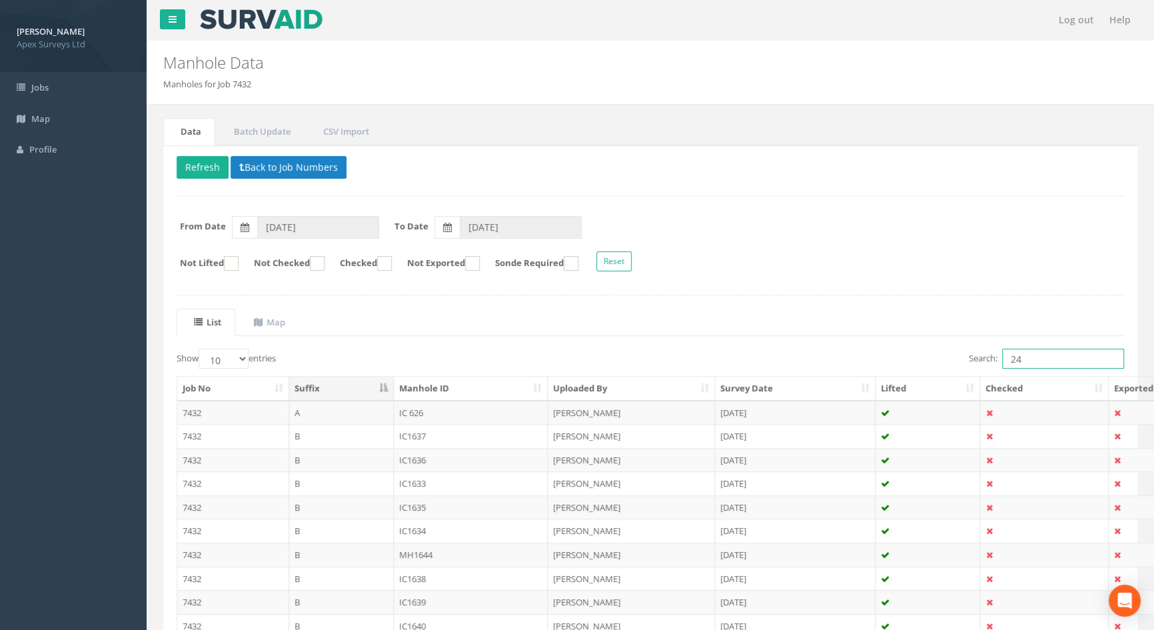
type input "248"
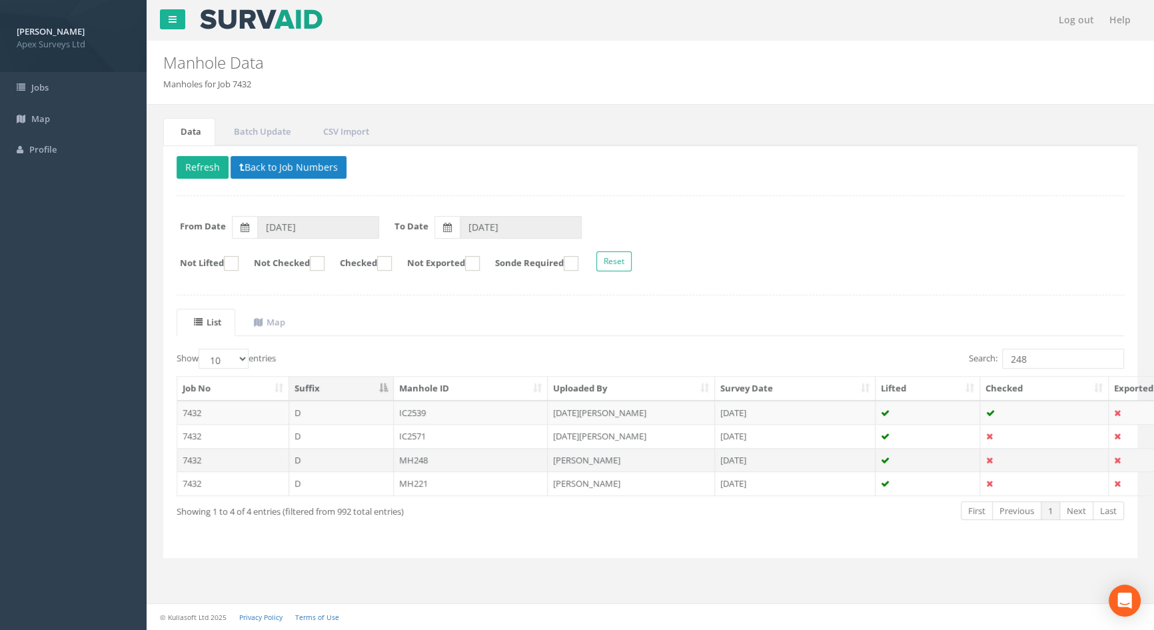
click at [426, 456] on td "MH248" at bounding box center [471, 460] width 155 height 24
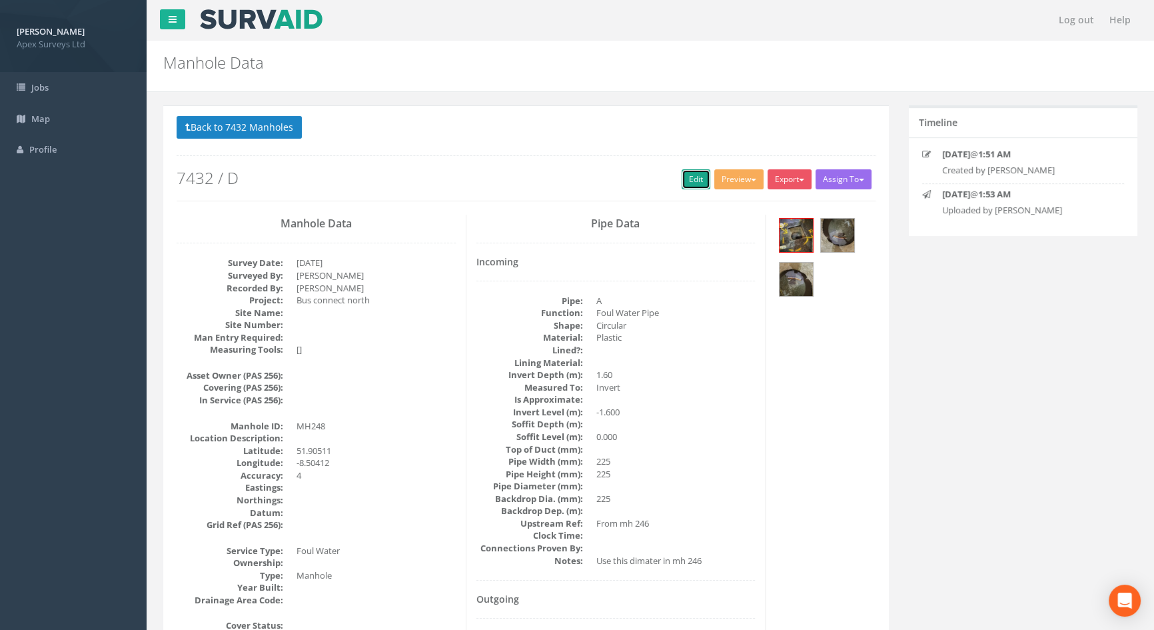
click at [686, 183] on link "Edit" at bounding box center [696, 179] width 29 height 20
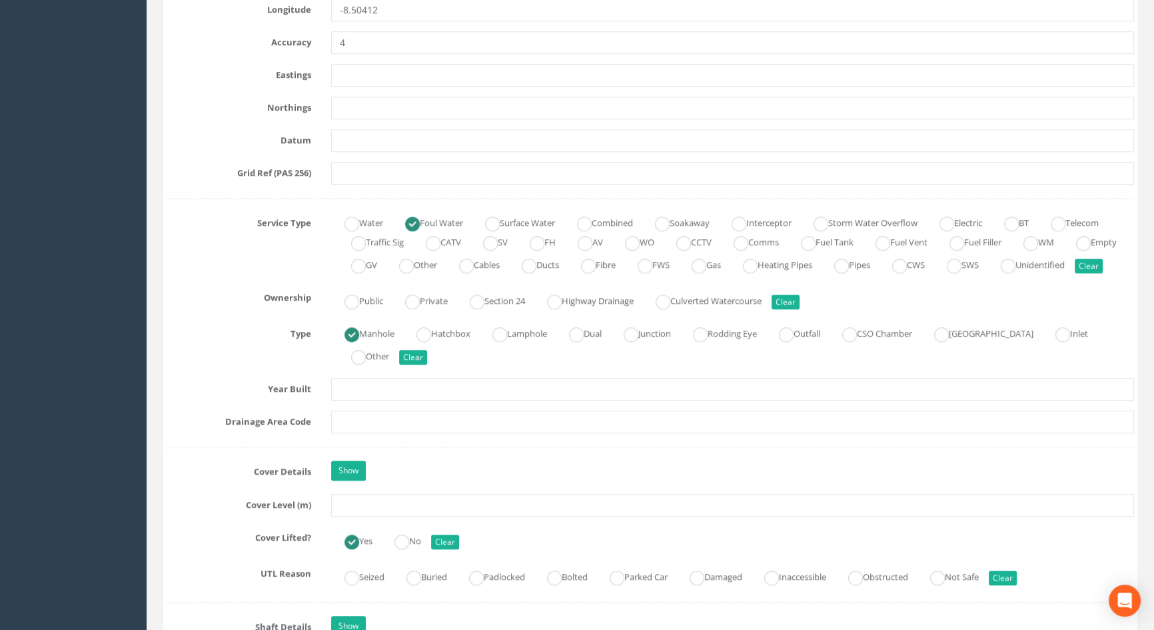
scroll to position [847, 0]
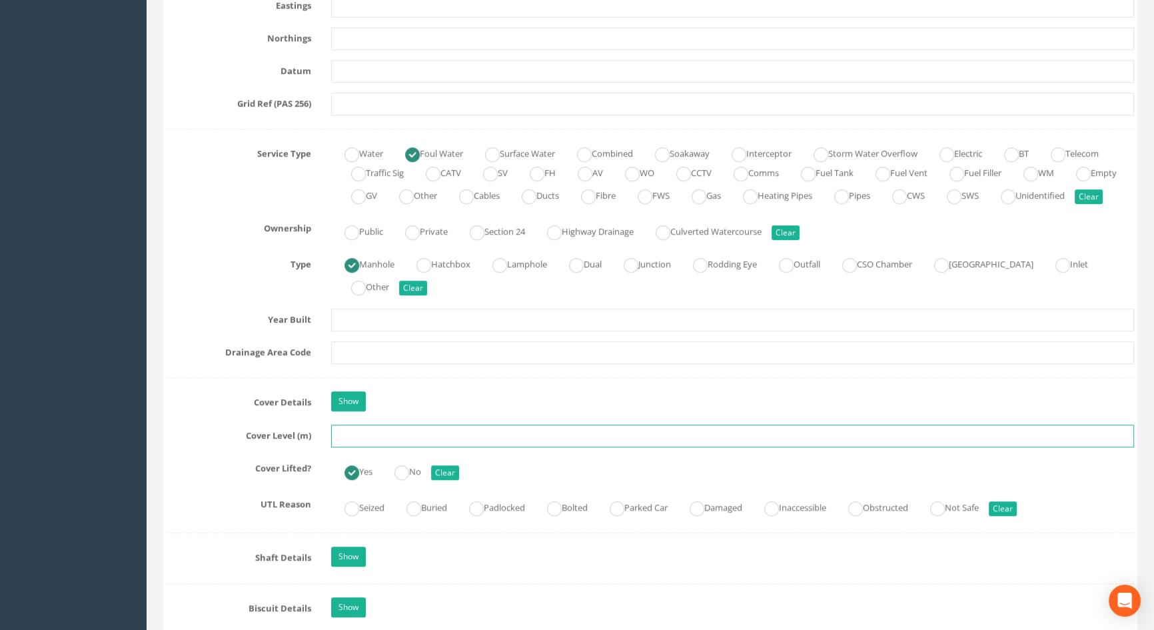
click at [347, 447] on input "text" at bounding box center [732, 435] width 803 height 23
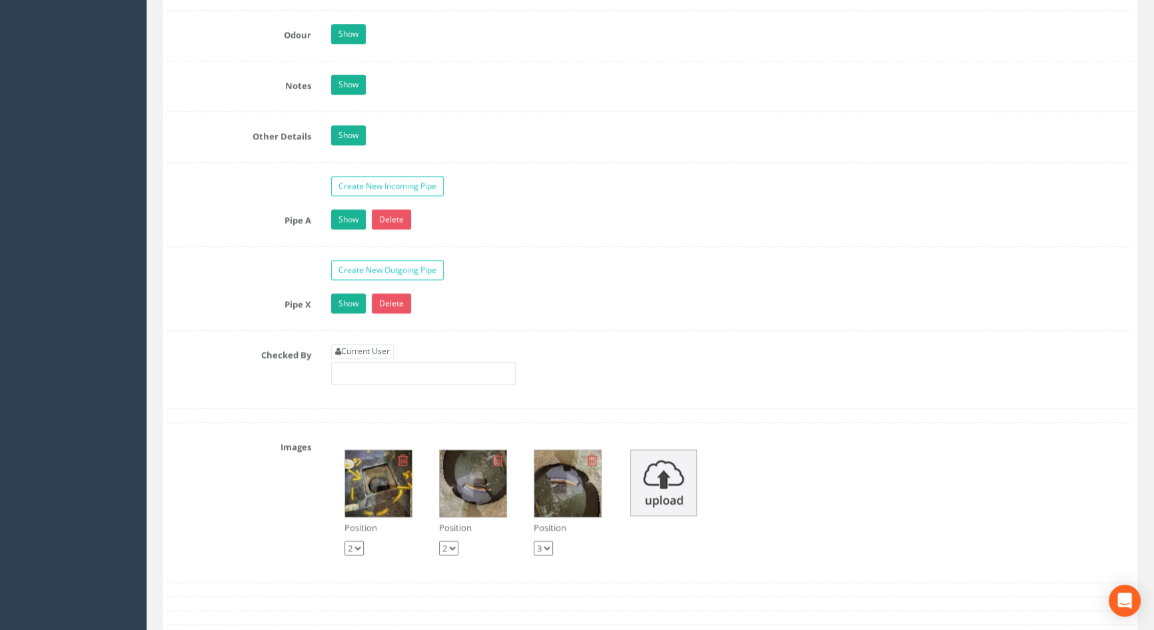
scroll to position [2119, 0]
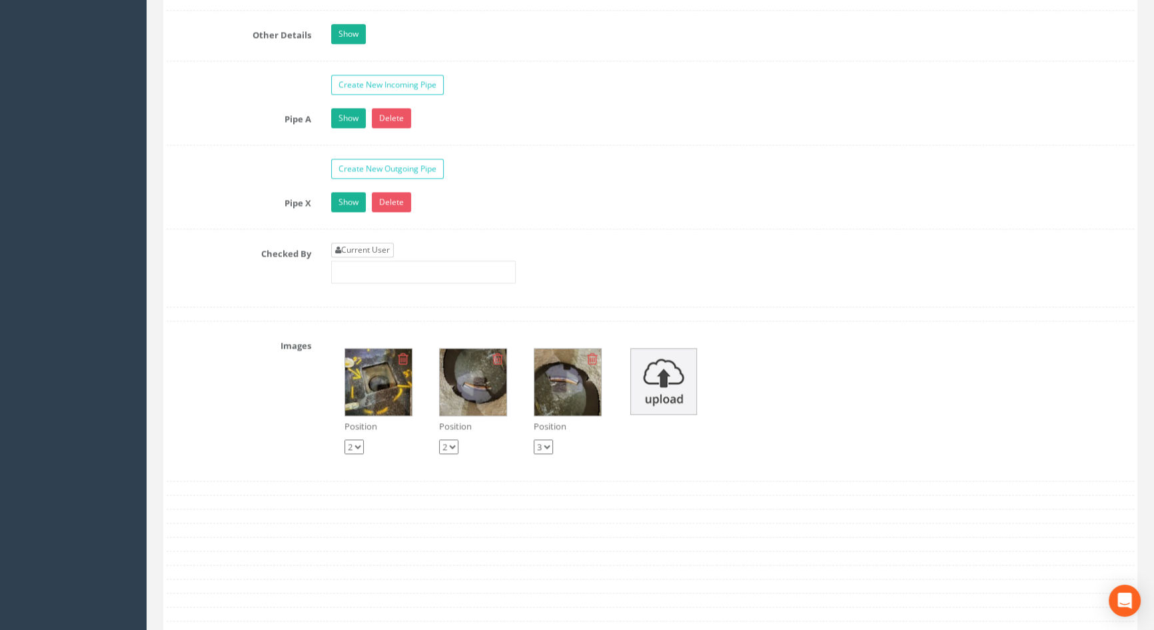
type input "116.38"
click at [373, 257] on link "Current User" at bounding box center [362, 250] width 63 height 15
type input "[PERSON_NAME]"
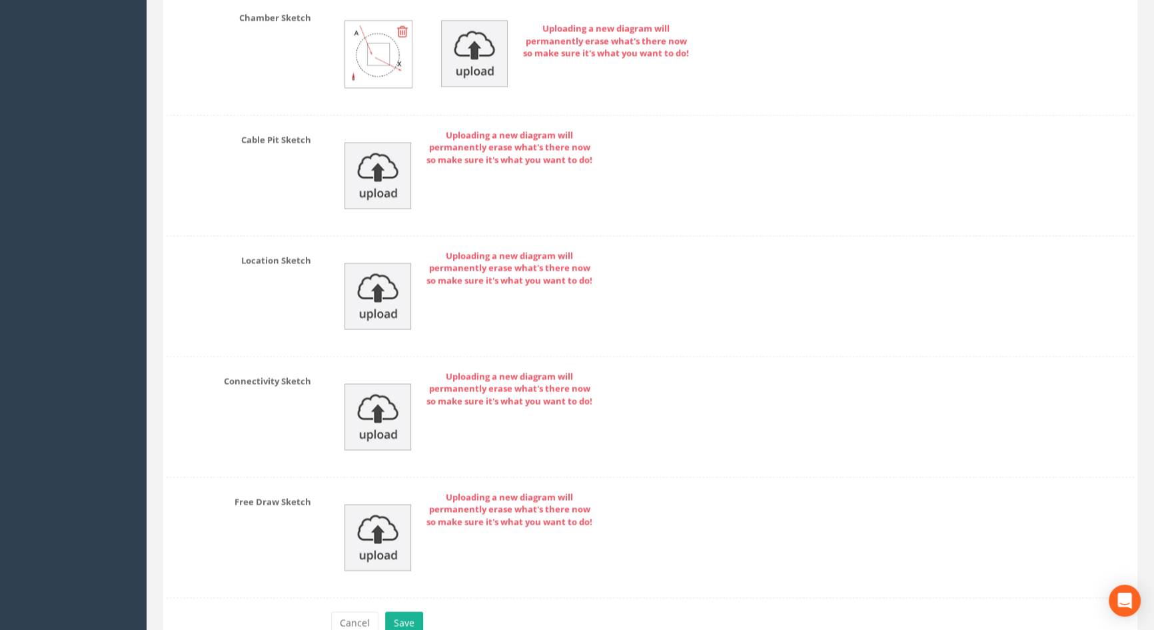
scroll to position [2878, 0]
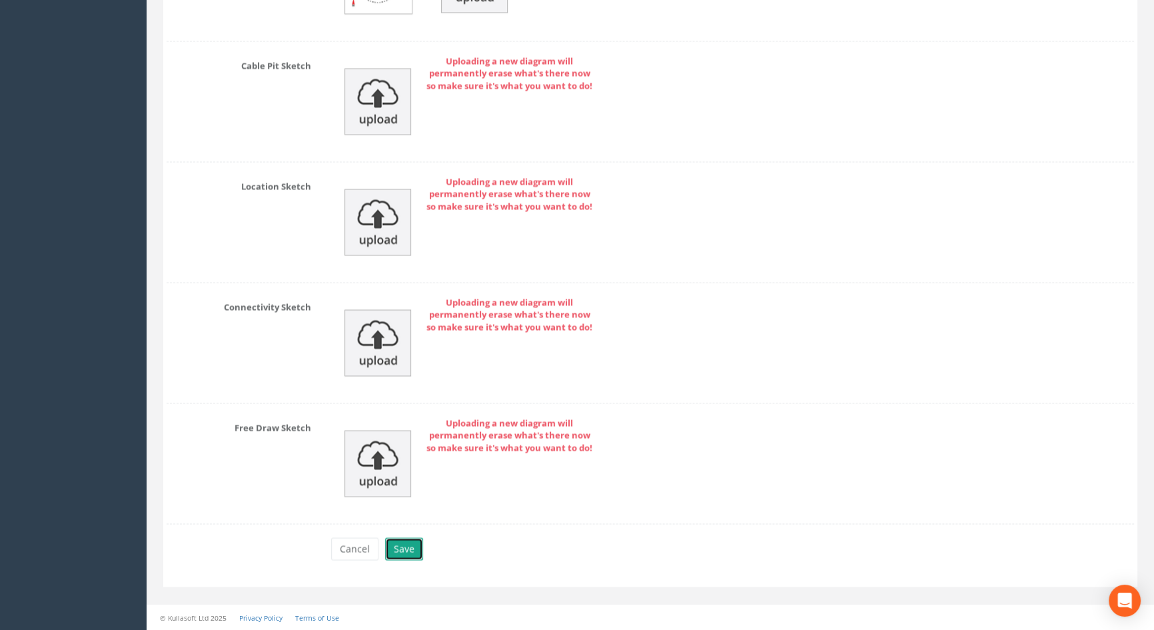
click at [406, 548] on button "Save" at bounding box center [404, 548] width 38 height 23
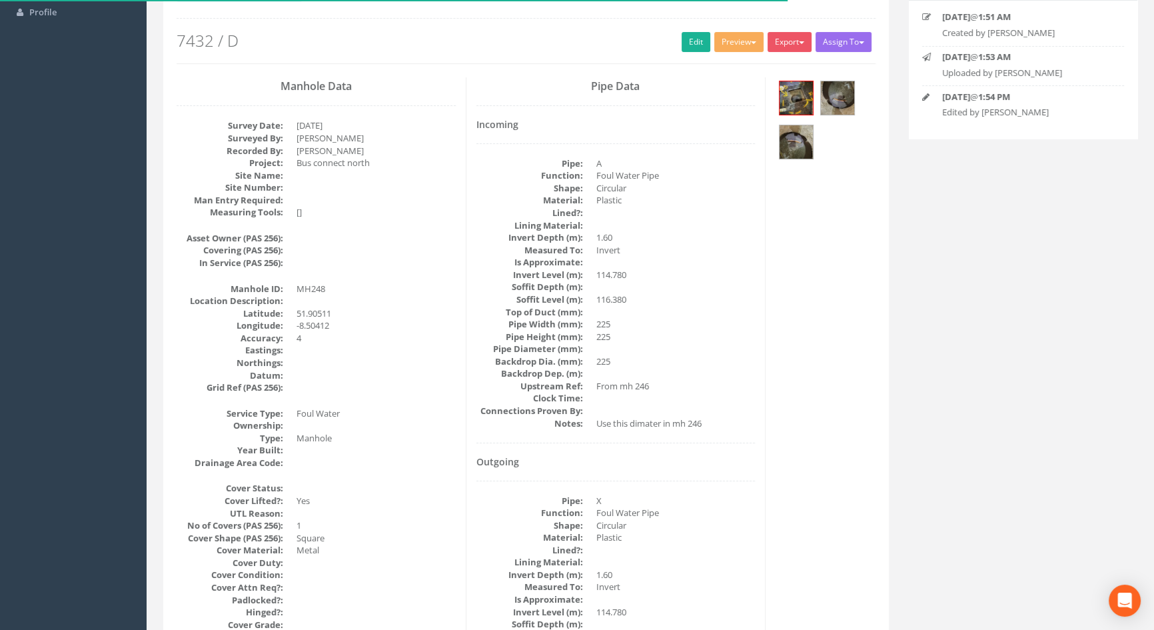
scroll to position [0, 0]
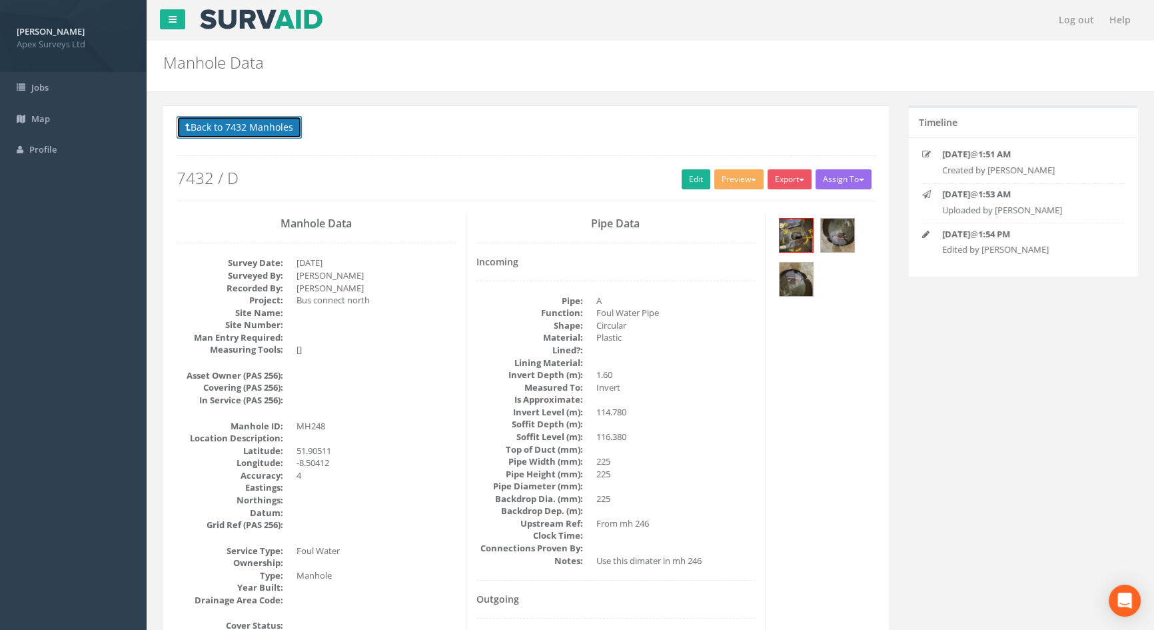
click at [243, 123] on button "Back to 7432 Manholes" at bounding box center [239, 127] width 125 height 23
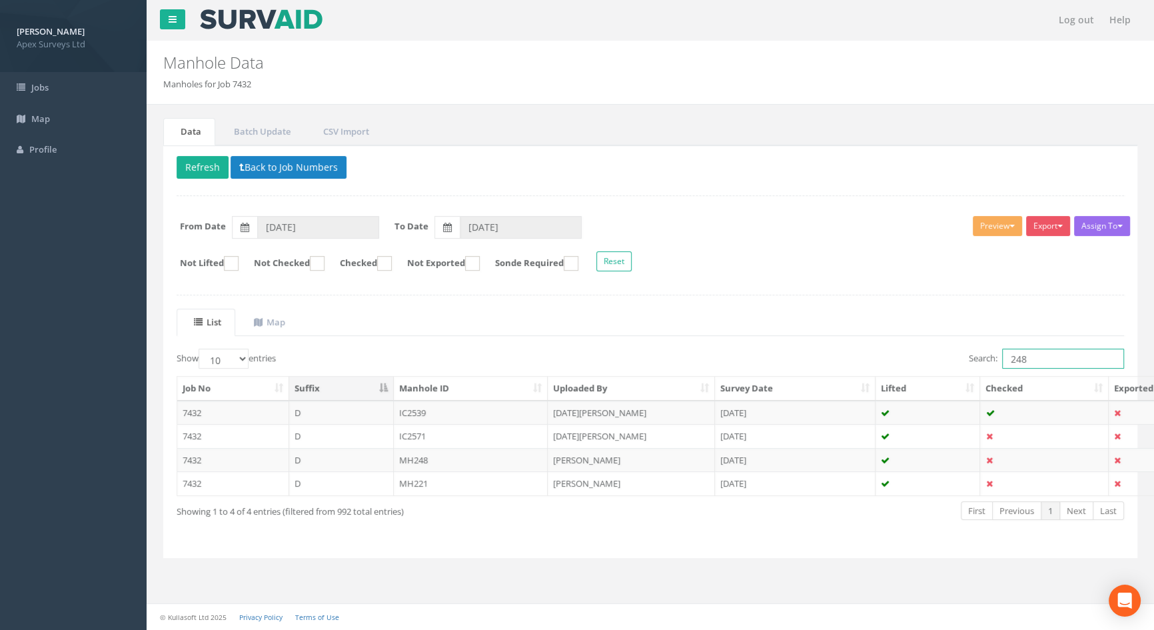
click at [1035, 354] on input "248" at bounding box center [1063, 358] width 122 height 20
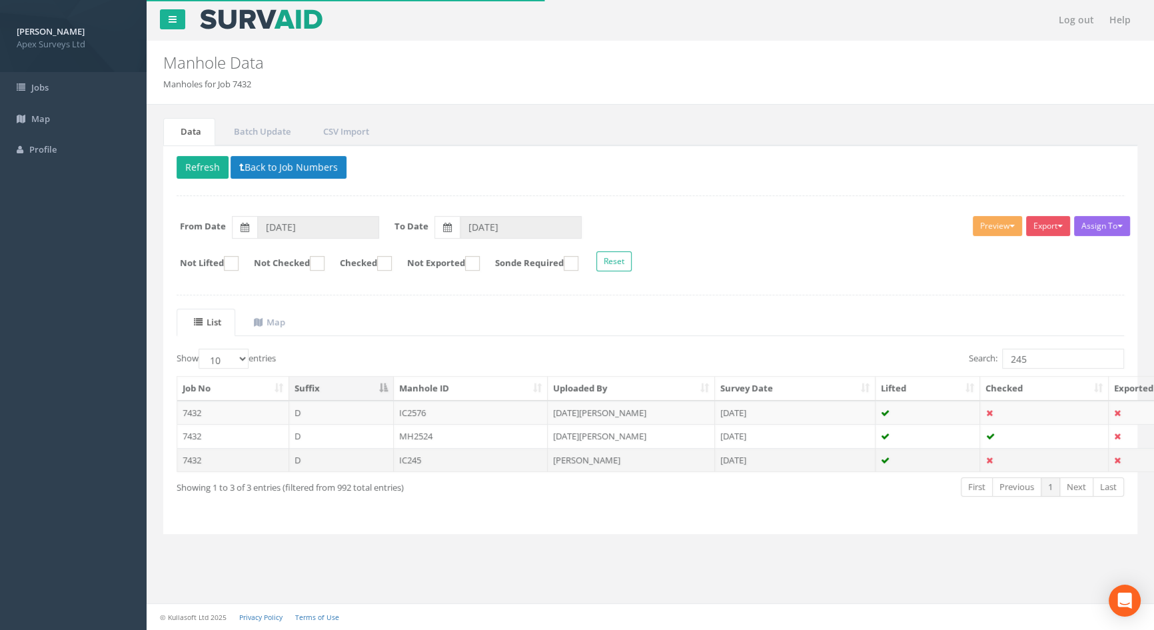
click at [411, 459] on td "IC245" at bounding box center [471, 460] width 155 height 24
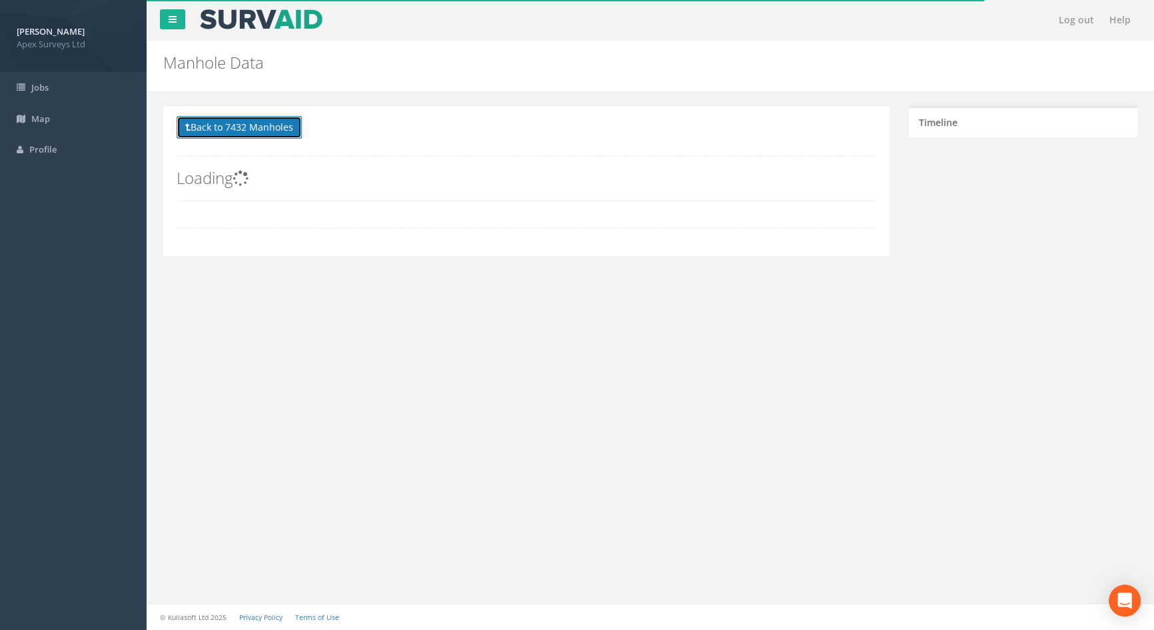
click at [289, 125] on button "Back to 7432 Manholes" at bounding box center [239, 127] width 125 height 23
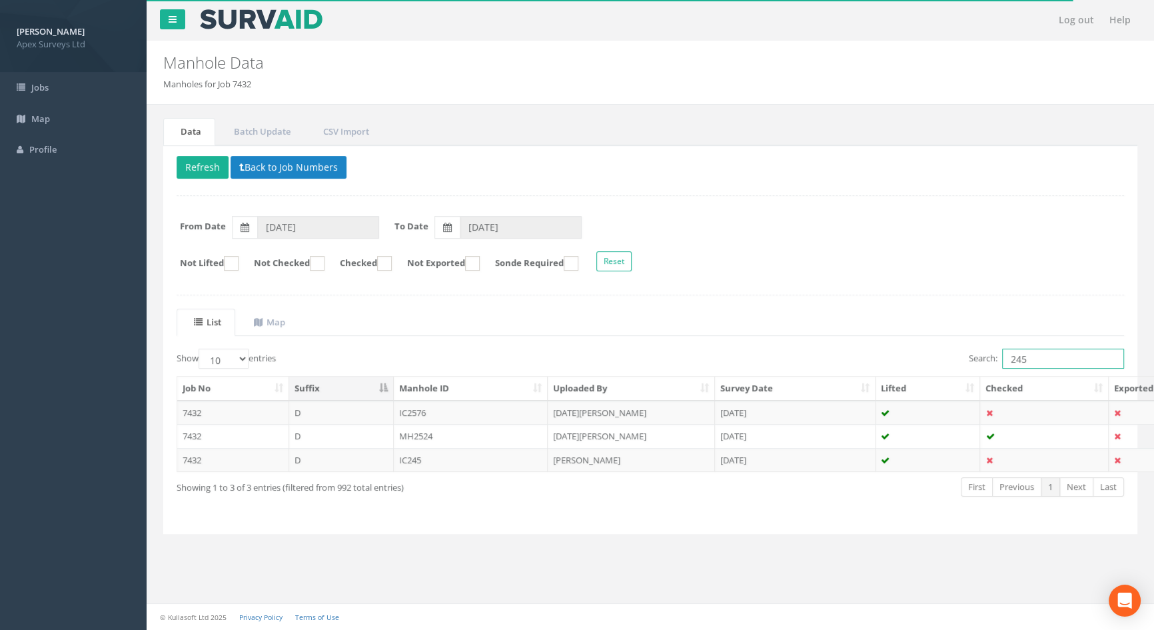
click at [1038, 360] on input "245" at bounding box center [1063, 358] width 122 height 20
click at [410, 455] on td "IC245" at bounding box center [471, 460] width 155 height 24
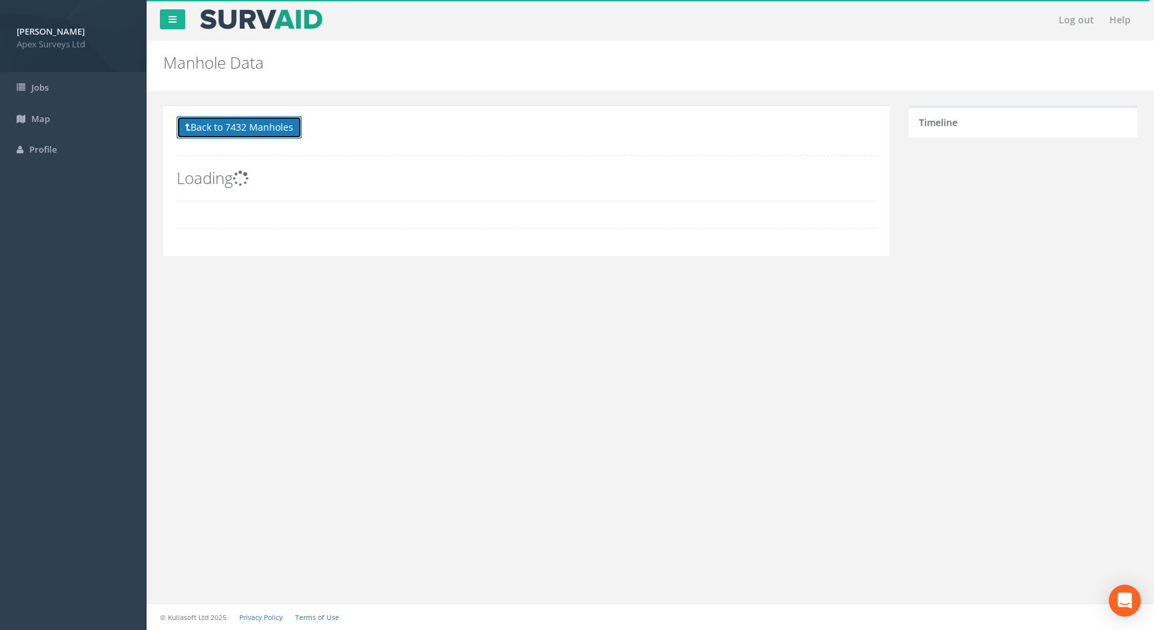
click at [253, 133] on button "Back to 7432 Manholes" at bounding box center [239, 127] width 125 height 23
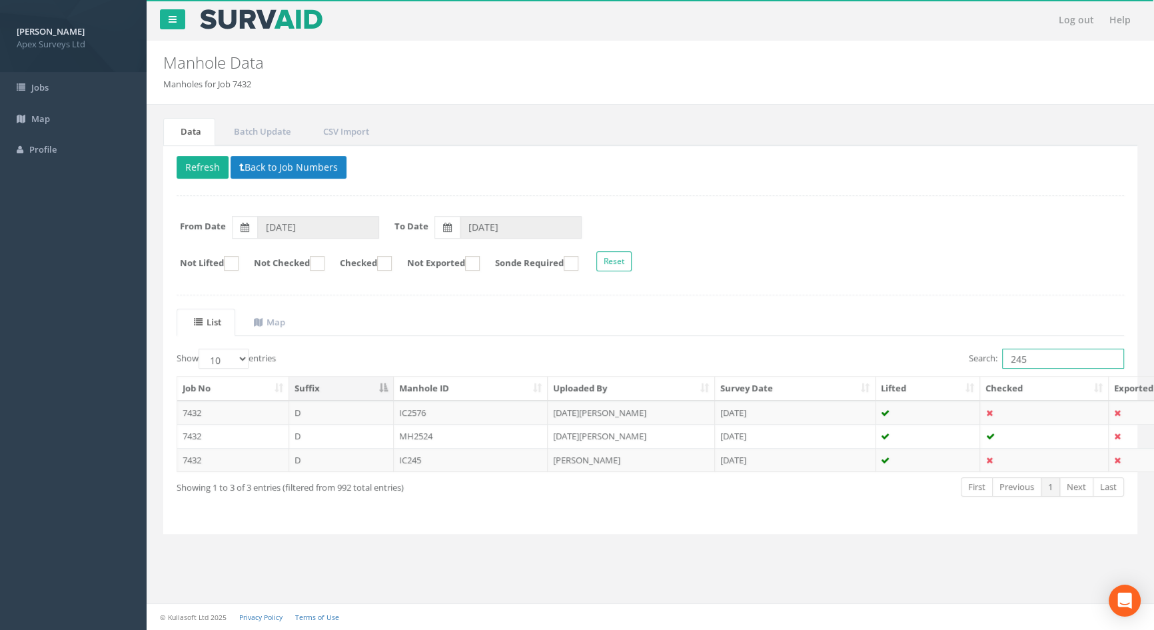
click at [1041, 361] on input "245" at bounding box center [1063, 358] width 122 height 20
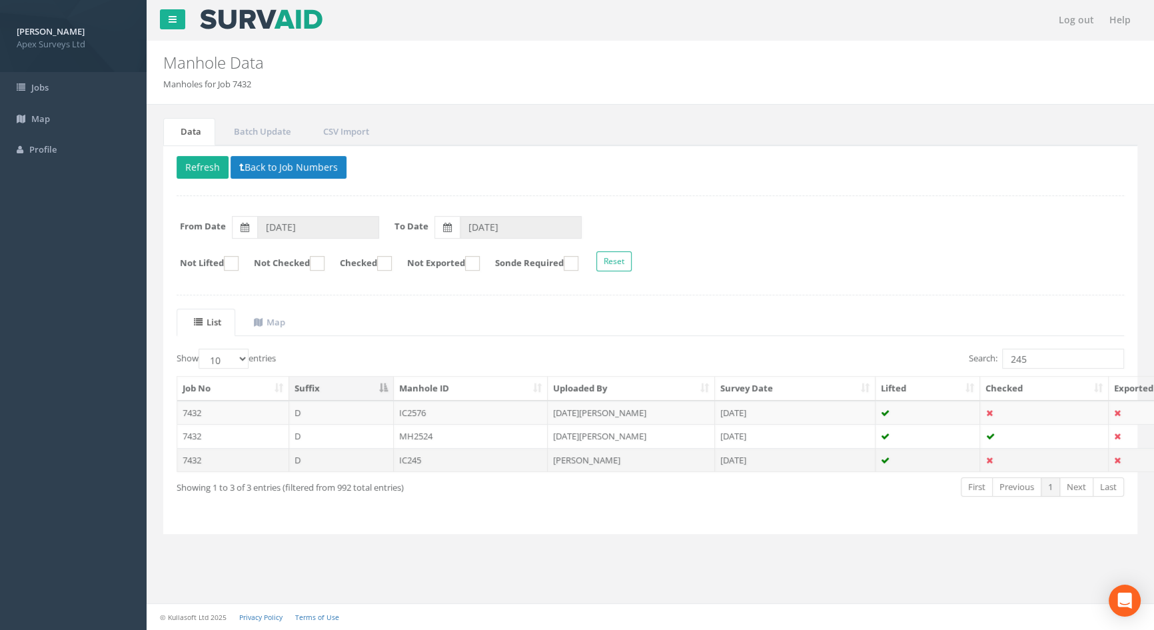
click at [416, 456] on td "IC245" at bounding box center [471, 460] width 155 height 24
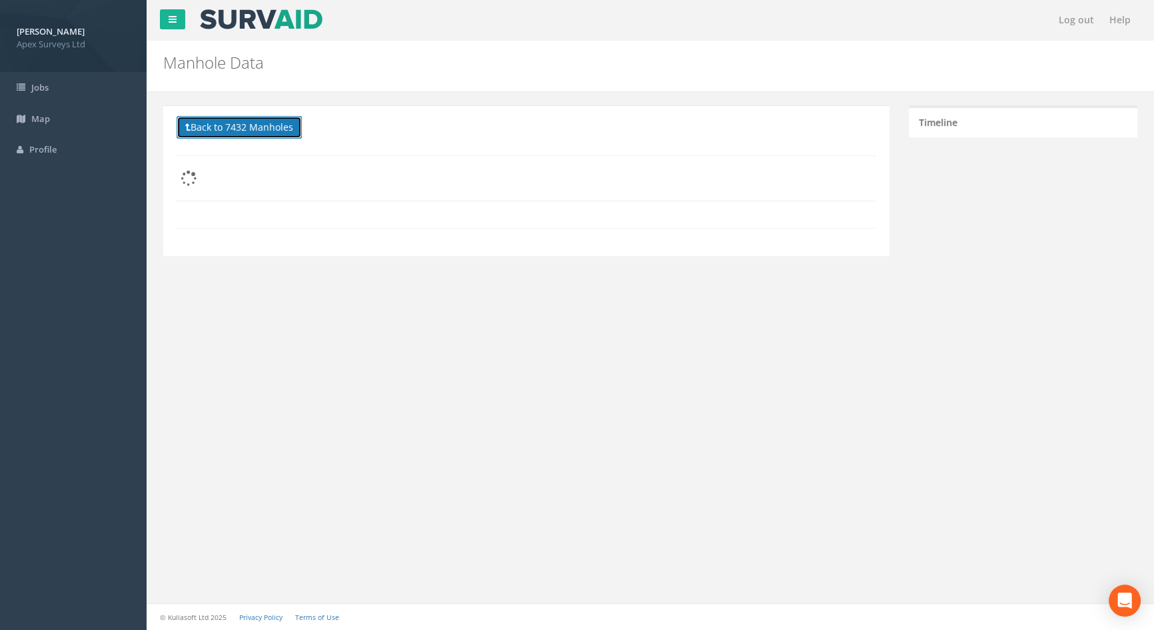
click at [269, 133] on button "Back to 7432 Manholes" at bounding box center [239, 127] width 125 height 23
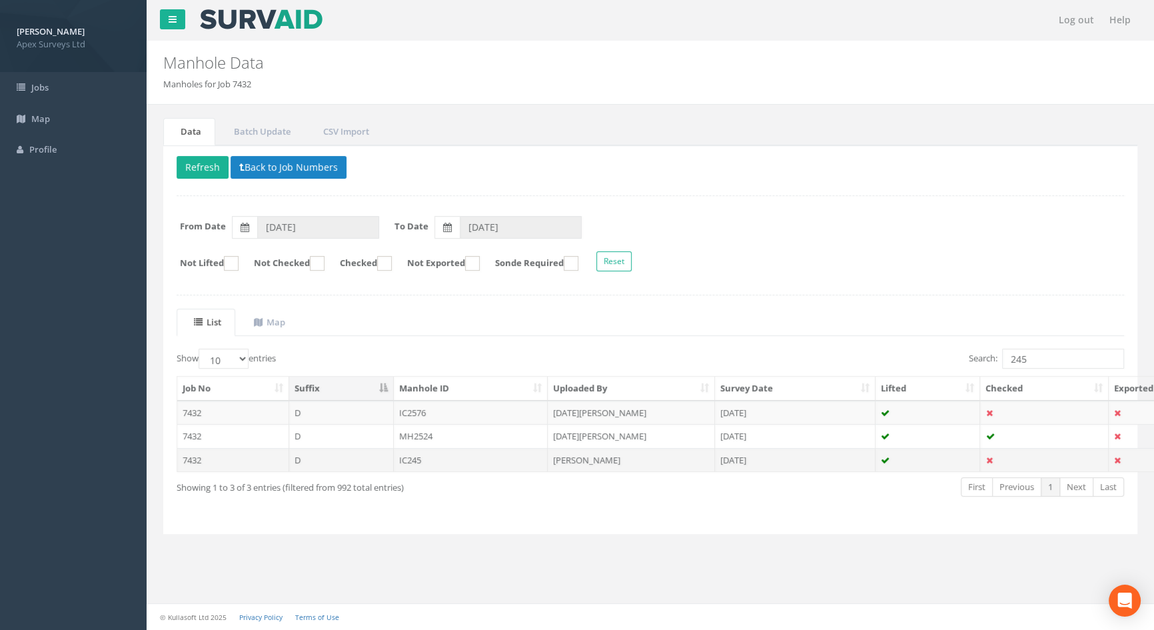
click at [424, 455] on td "IC245" at bounding box center [471, 460] width 155 height 24
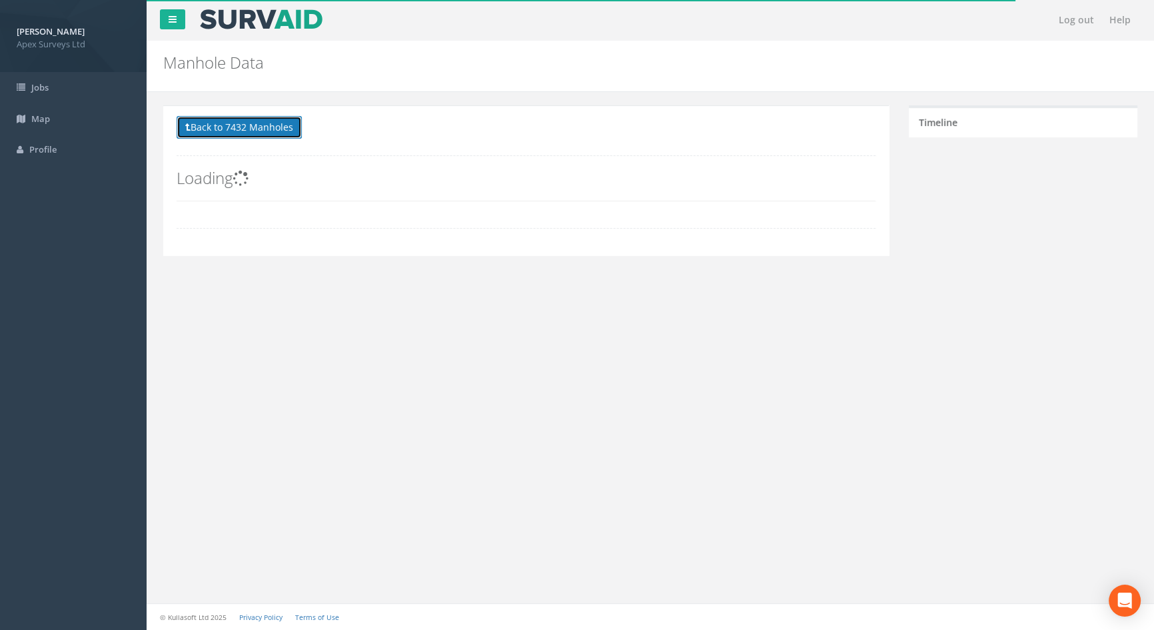
click at [274, 130] on button "Back to 7432 Manholes" at bounding box center [239, 127] width 125 height 23
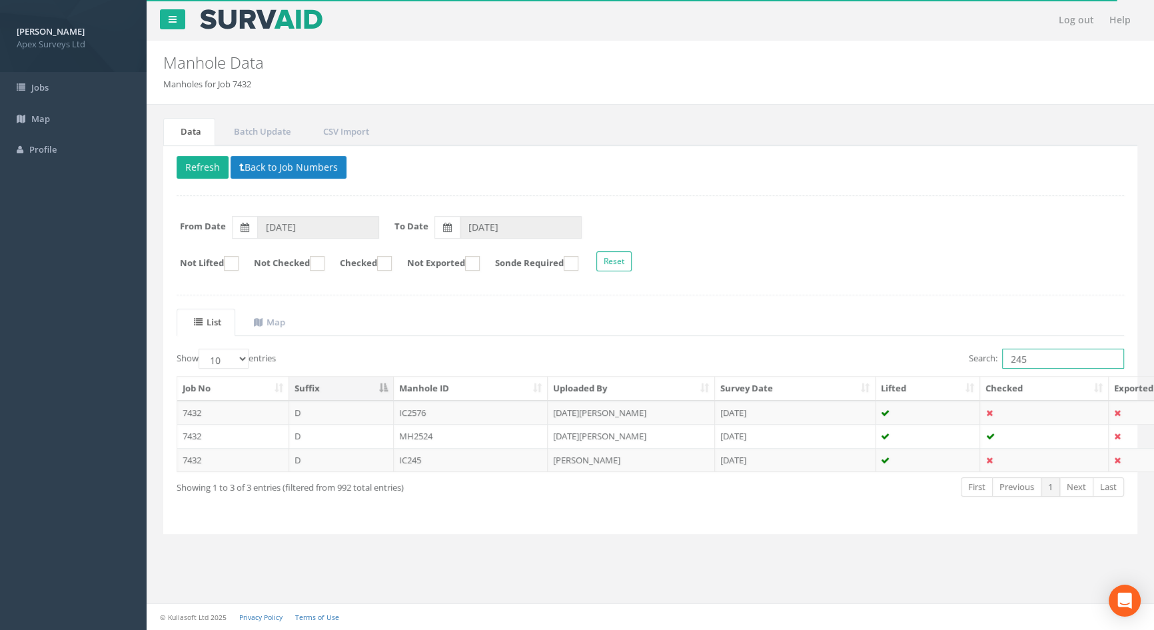
click at [1043, 360] on input "245" at bounding box center [1063, 358] width 122 height 20
click at [414, 454] on td "IC245" at bounding box center [471, 460] width 155 height 24
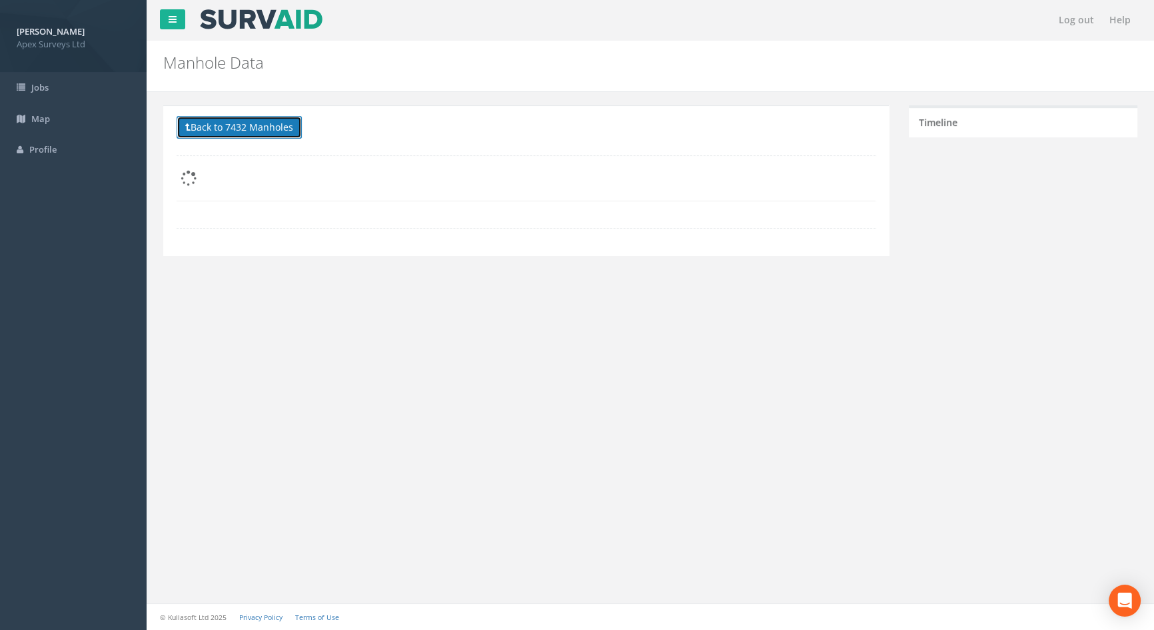
click at [255, 125] on button "Back to 7432 Manholes" at bounding box center [239, 127] width 125 height 23
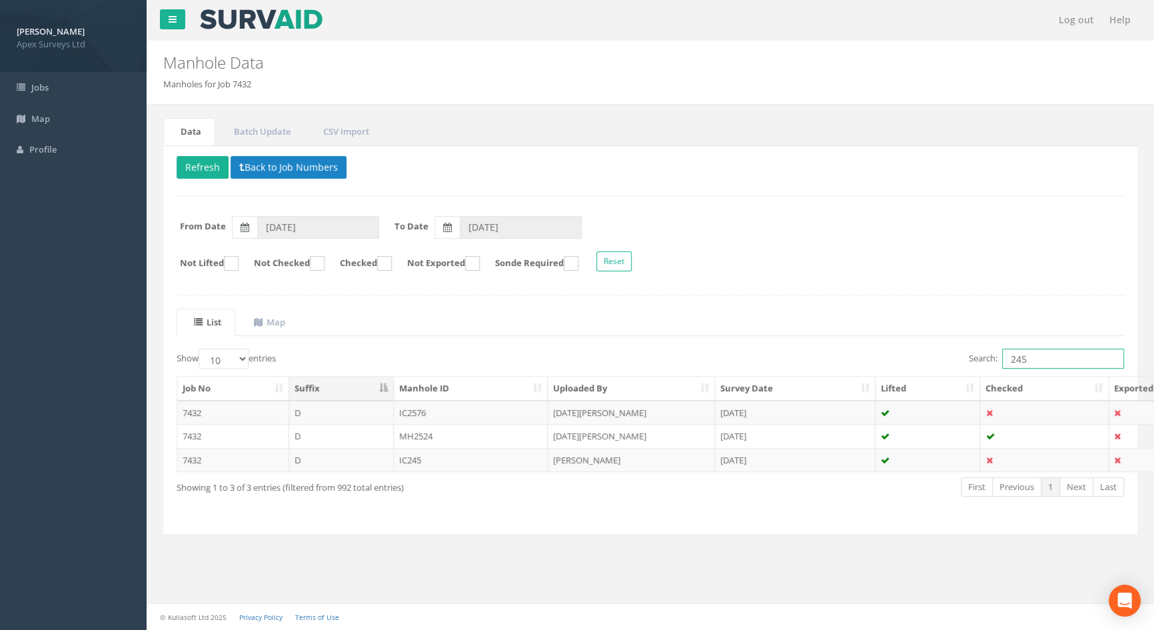
click at [1047, 360] on input "245" at bounding box center [1063, 358] width 122 height 20
click at [421, 454] on td "IC245" at bounding box center [471, 460] width 155 height 24
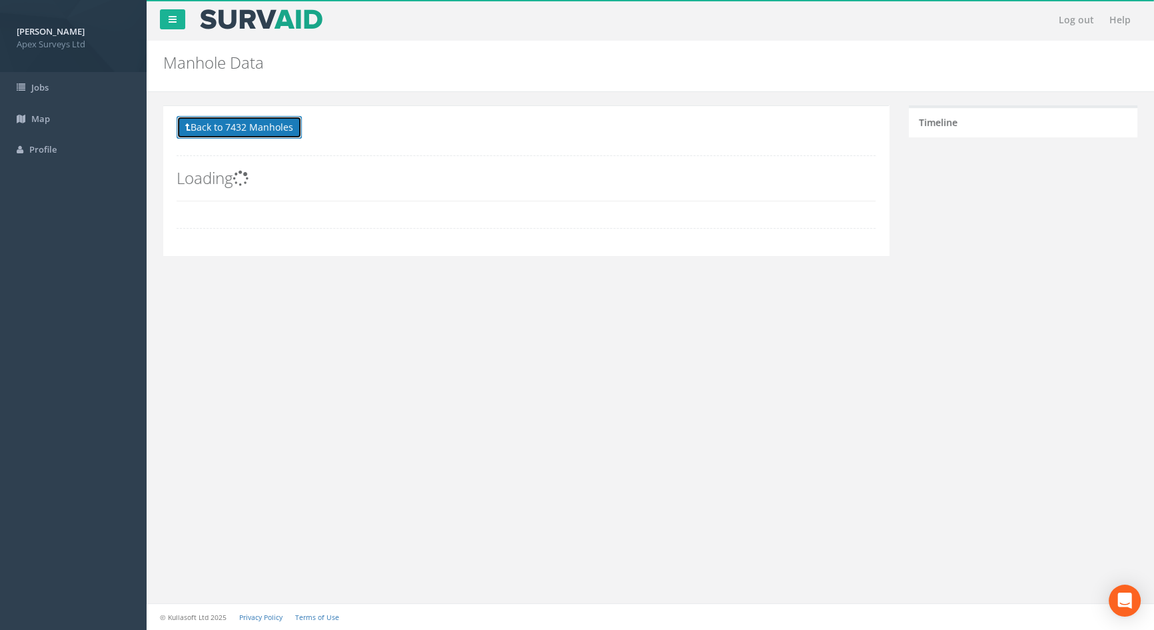
click at [253, 129] on button "Back to 7432 Manholes" at bounding box center [239, 127] width 125 height 23
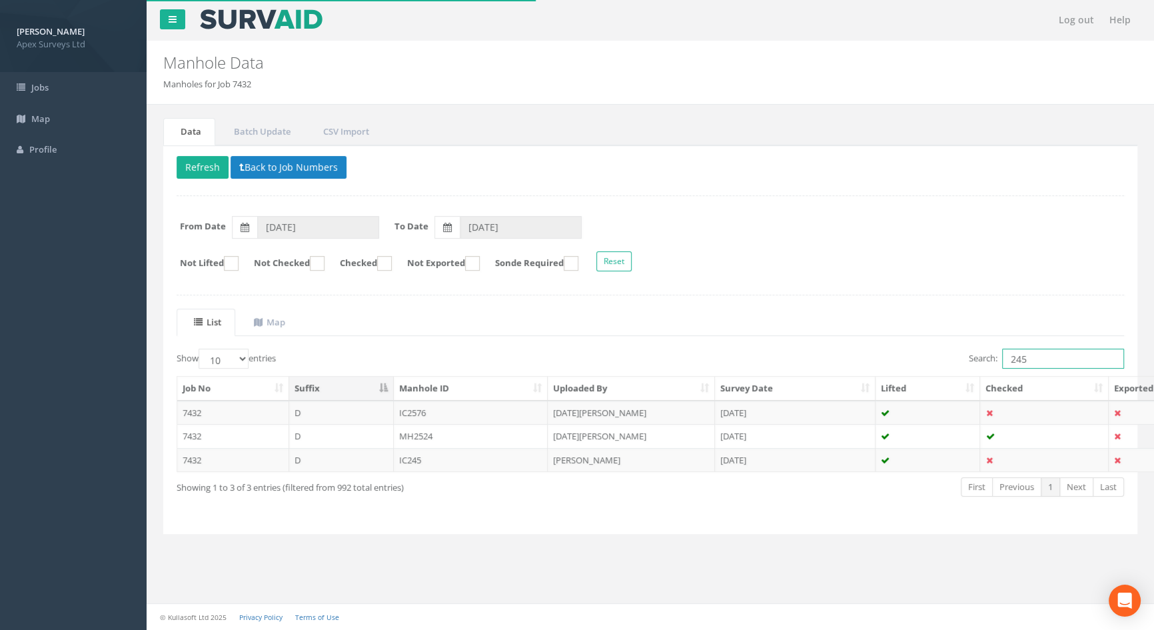
click at [1031, 362] on input "245" at bounding box center [1063, 358] width 122 height 20
click at [415, 456] on td "IC245" at bounding box center [471, 460] width 155 height 24
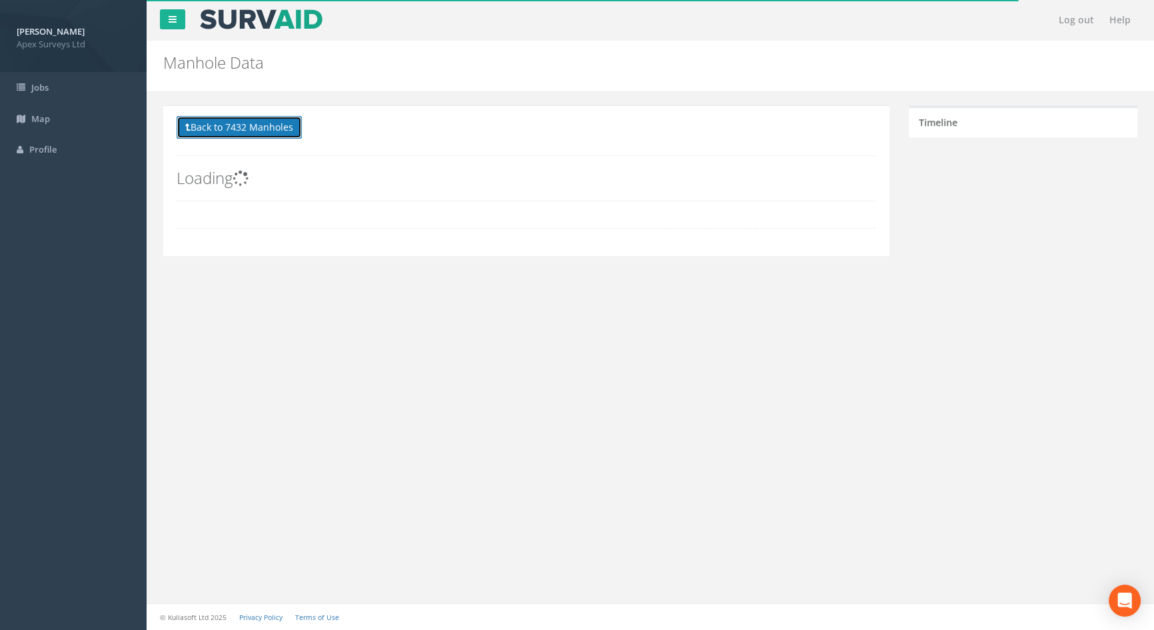
click at [251, 129] on button "Back to 7432 Manholes" at bounding box center [239, 127] width 125 height 23
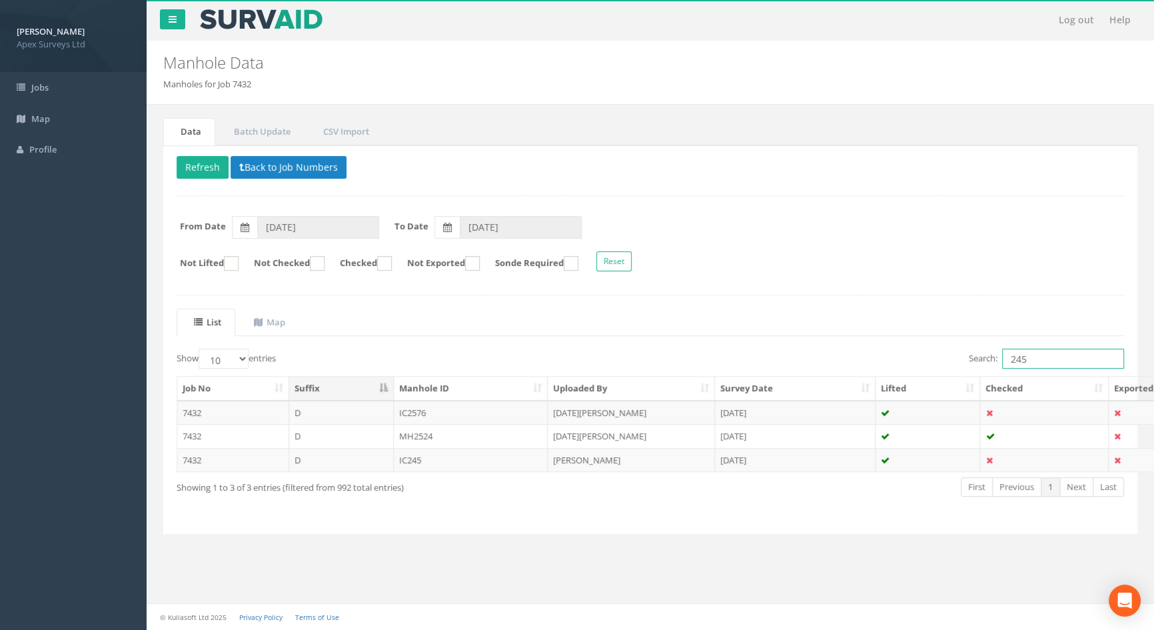
click at [1051, 361] on input "245" at bounding box center [1063, 358] width 122 height 20
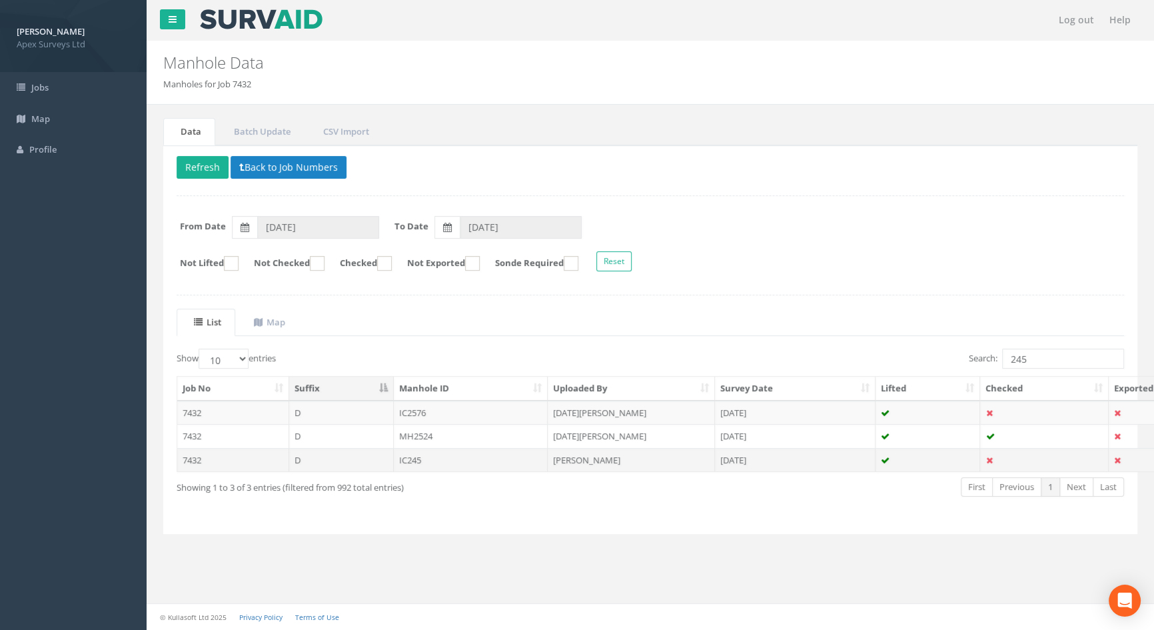
click at [413, 460] on td "IC245" at bounding box center [471, 460] width 155 height 24
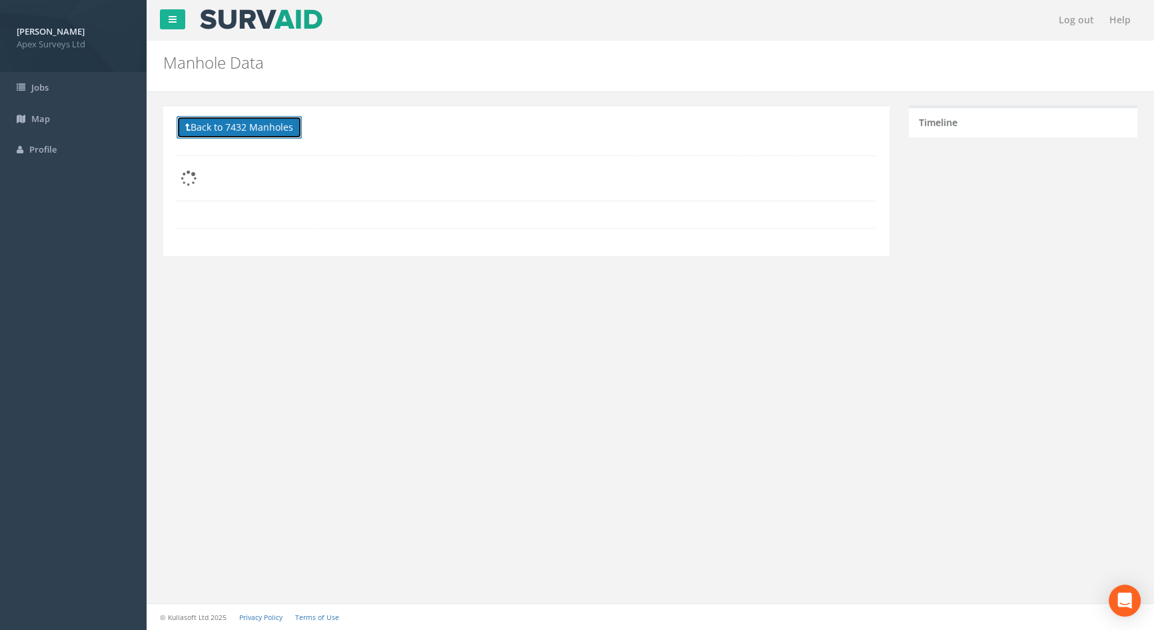
click at [267, 130] on button "Back to 7432 Manholes" at bounding box center [239, 127] width 125 height 23
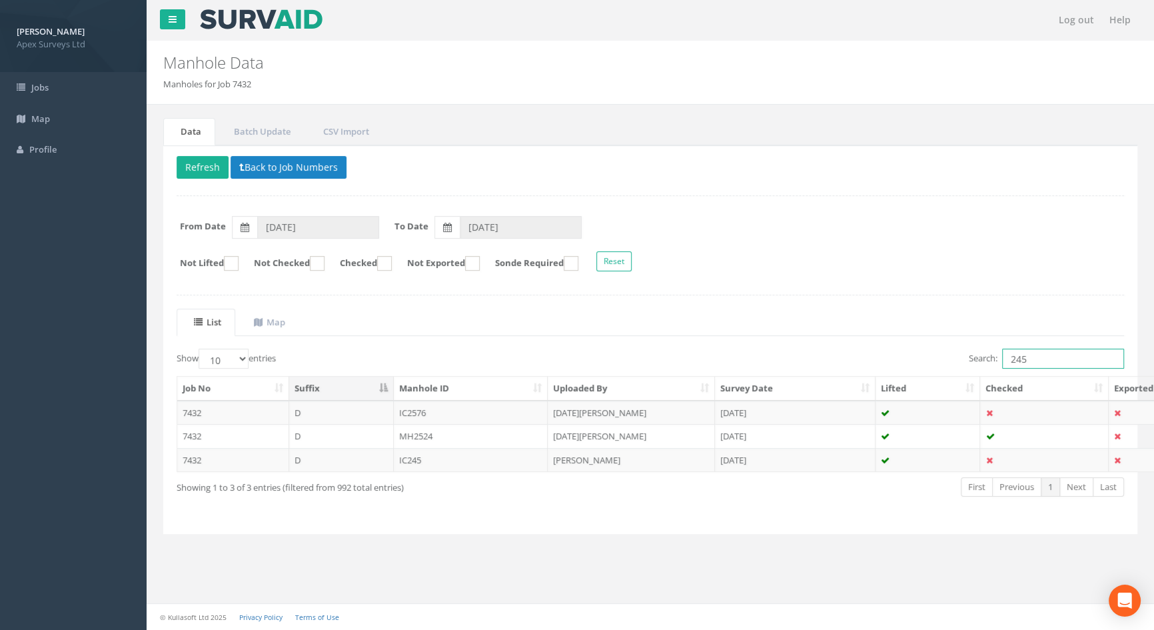
click at [1044, 360] on input "245" at bounding box center [1063, 358] width 122 height 20
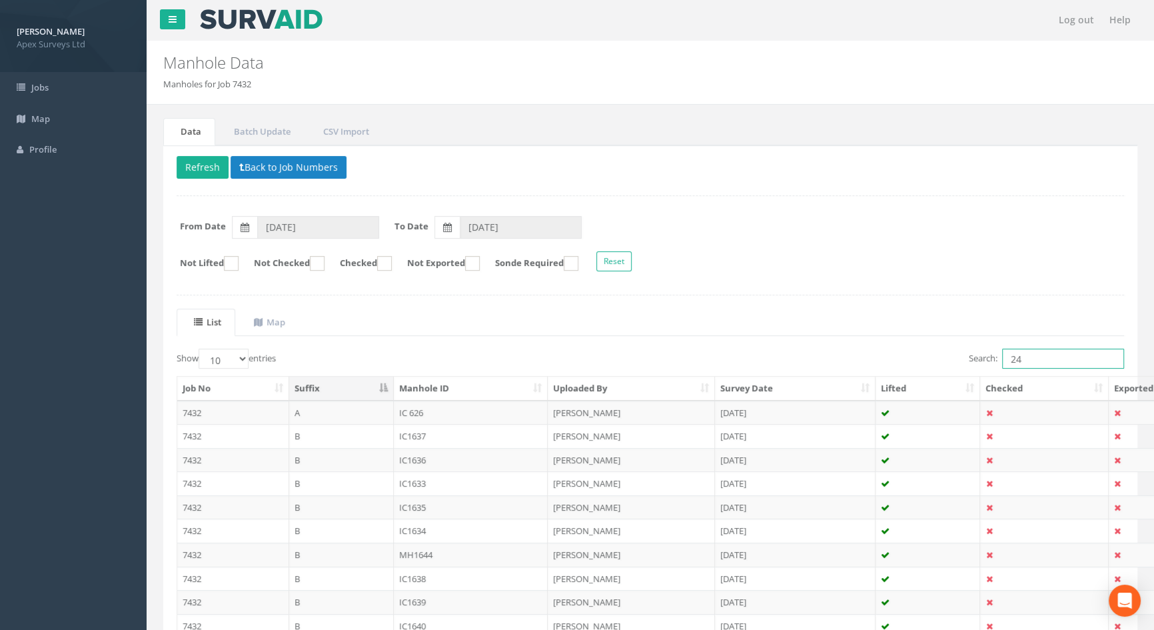
type input "245"
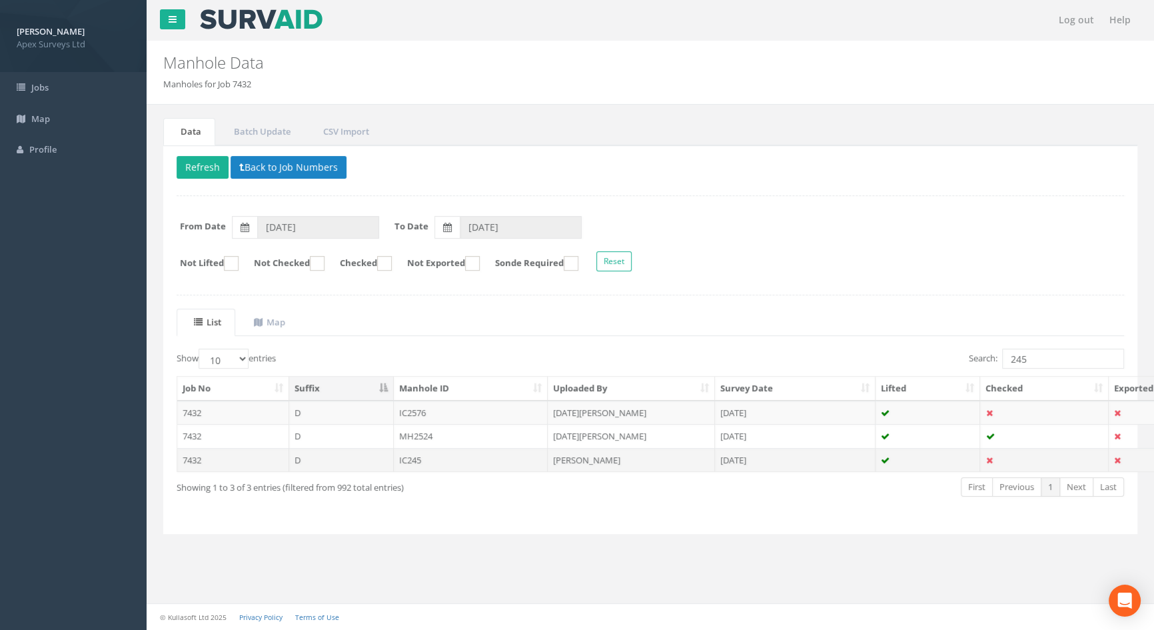
click at [419, 459] on td "IC245" at bounding box center [471, 460] width 155 height 24
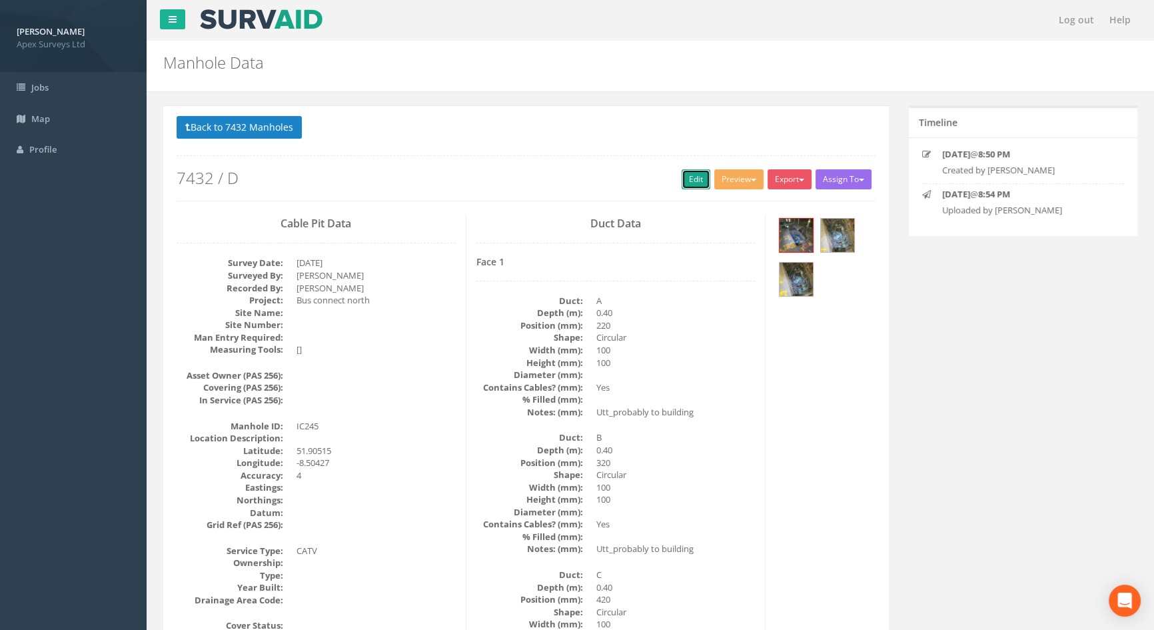
click at [684, 181] on link "Edit" at bounding box center [696, 179] width 29 height 20
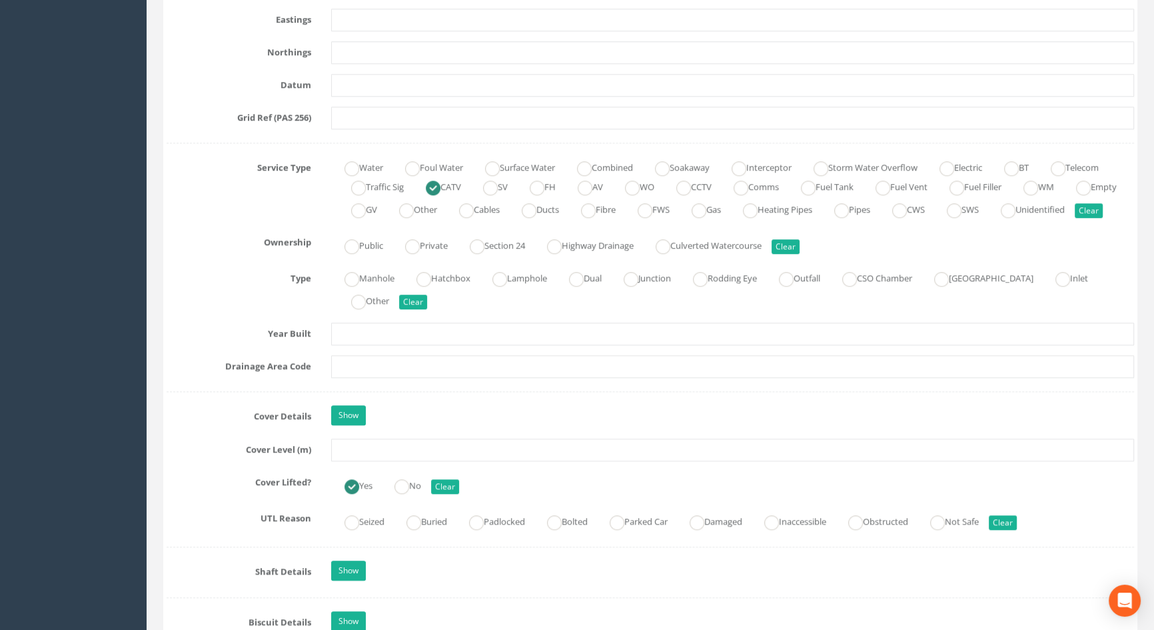
scroll to position [969, 0]
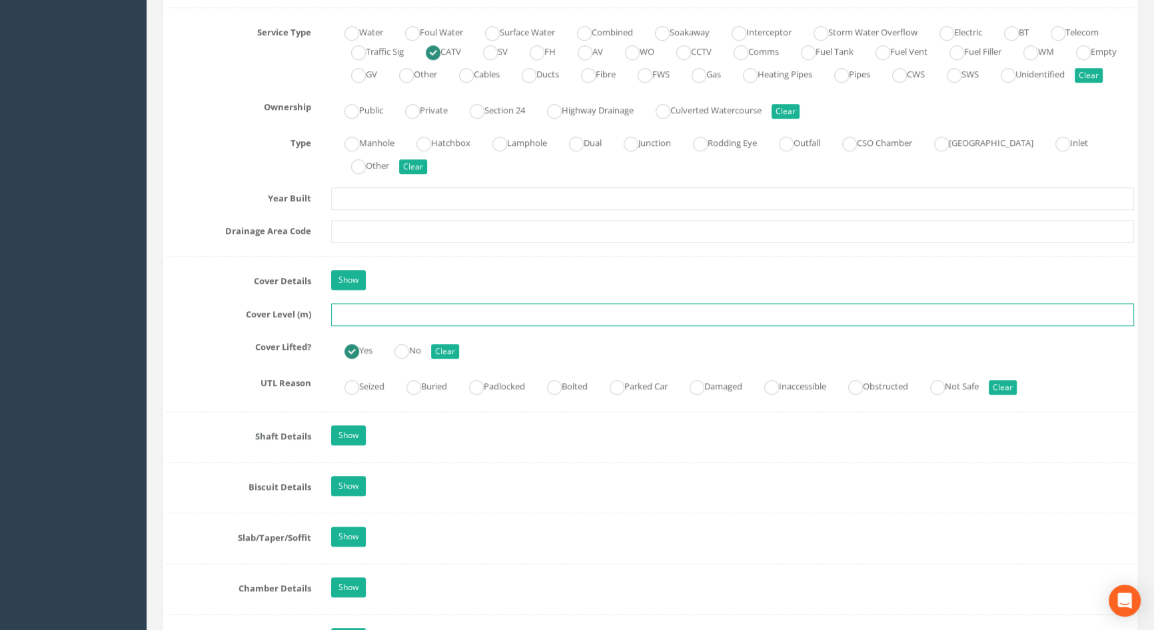
click at [337, 326] on input "text" at bounding box center [732, 314] width 803 height 23
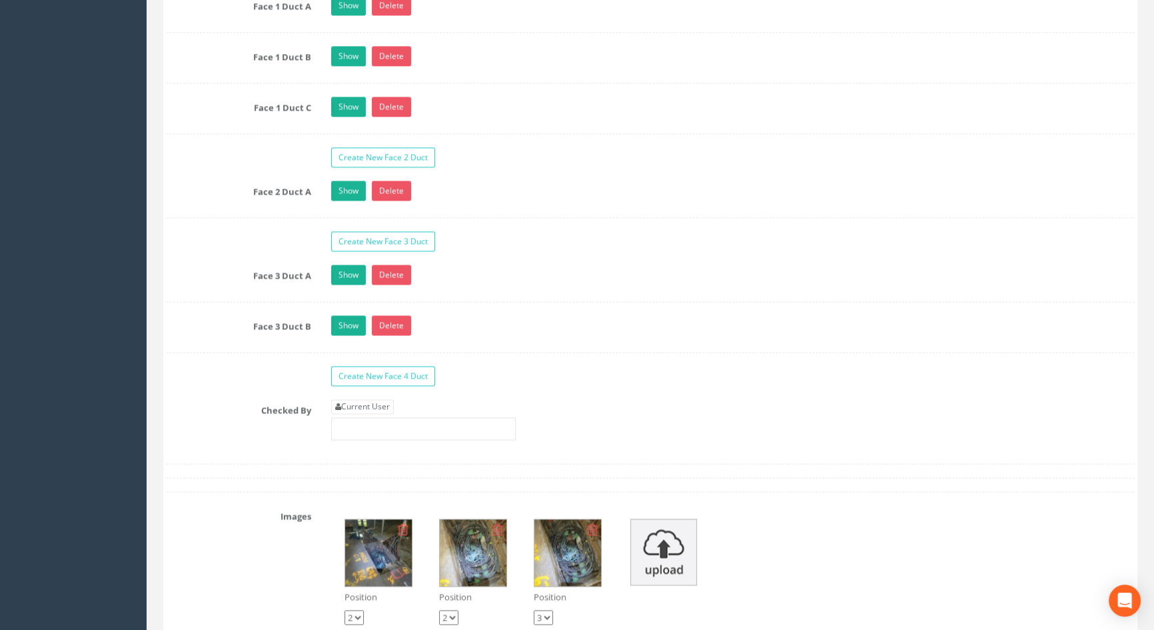
scroll to position [2362, 0]
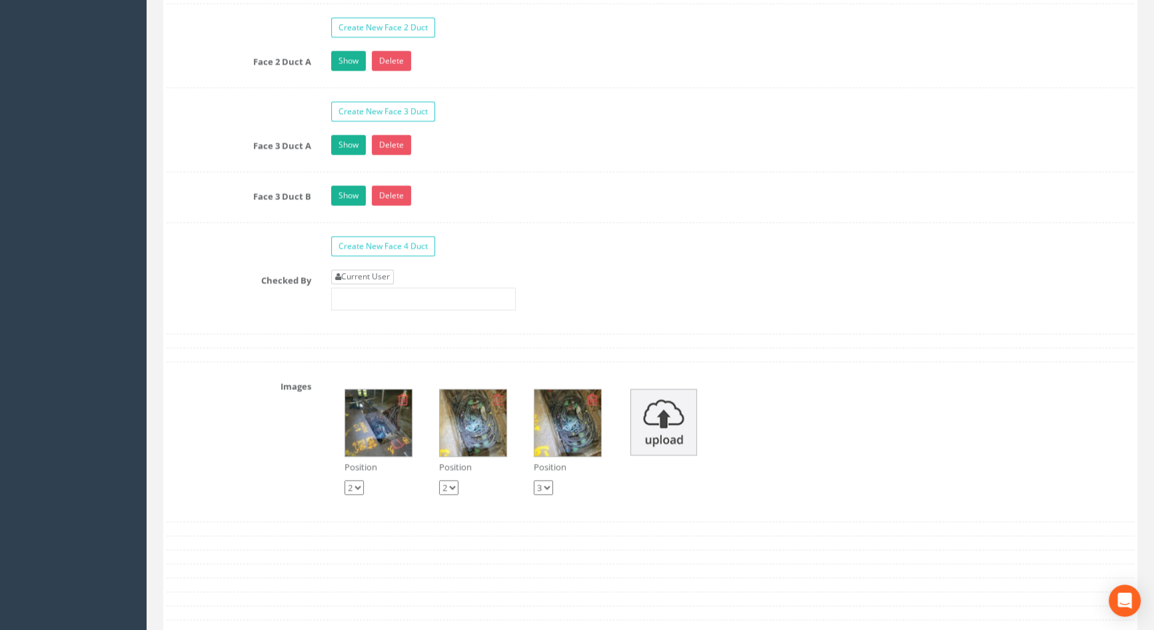
type input "116.52"
click at [381, 284] on link "Current User" at bounding box center [362, 276] width 63 height 15
type input "[PERSON_NAME]"
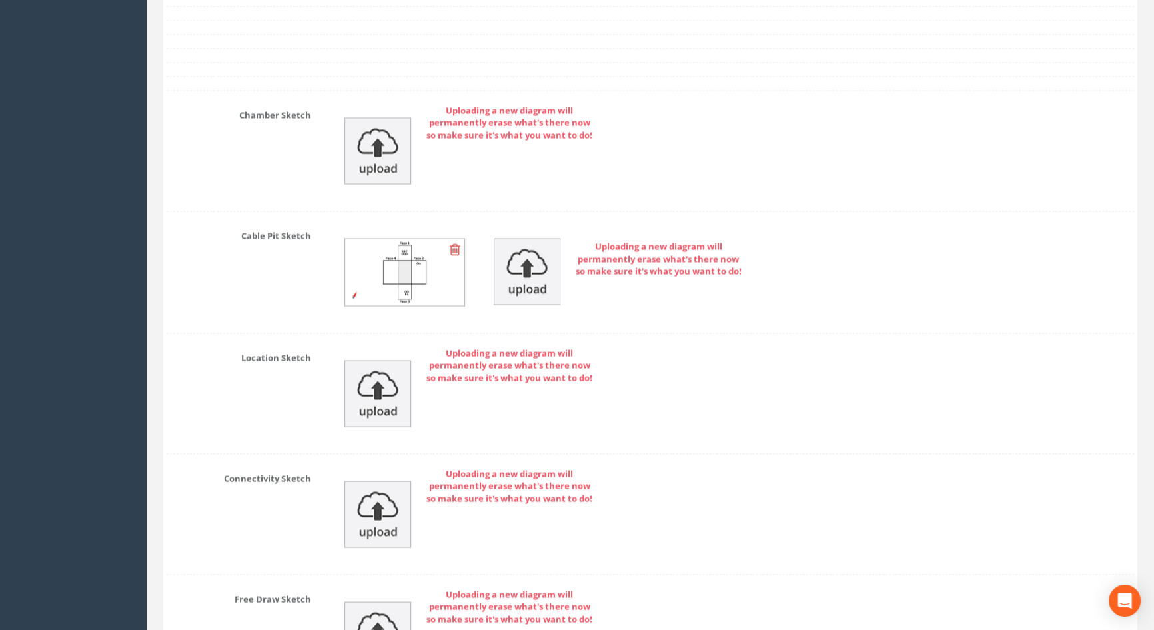
scroll to position [3159, 0]
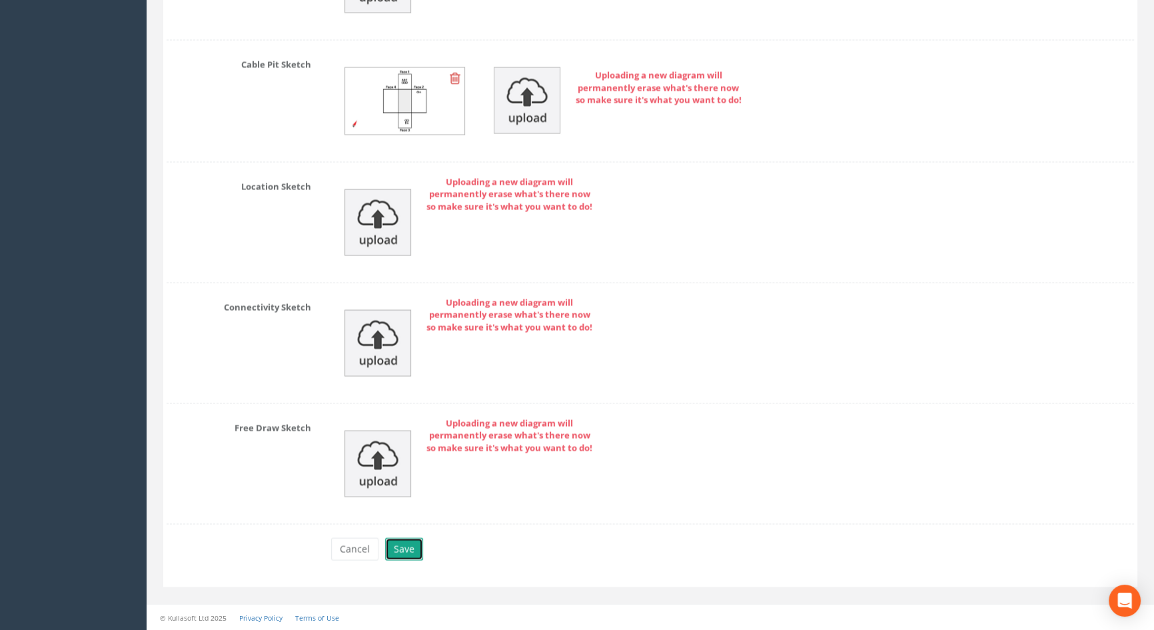
click at [402, 548] on button "Save" at bounding box center [404, 548] width 38 height 23
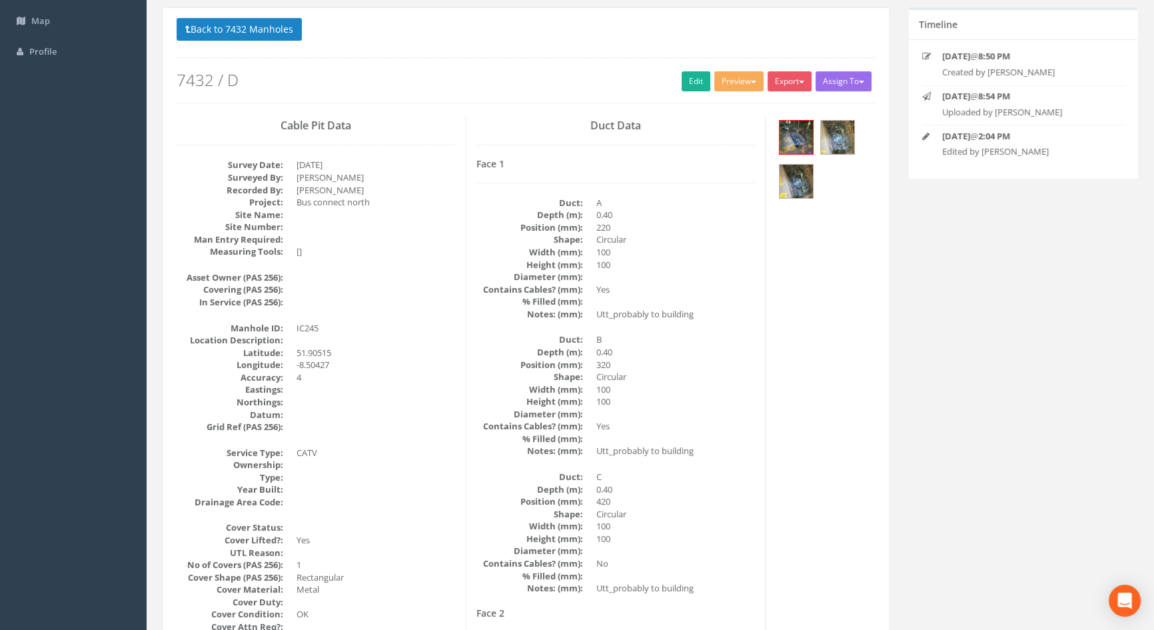
scroll to position [0, 0]
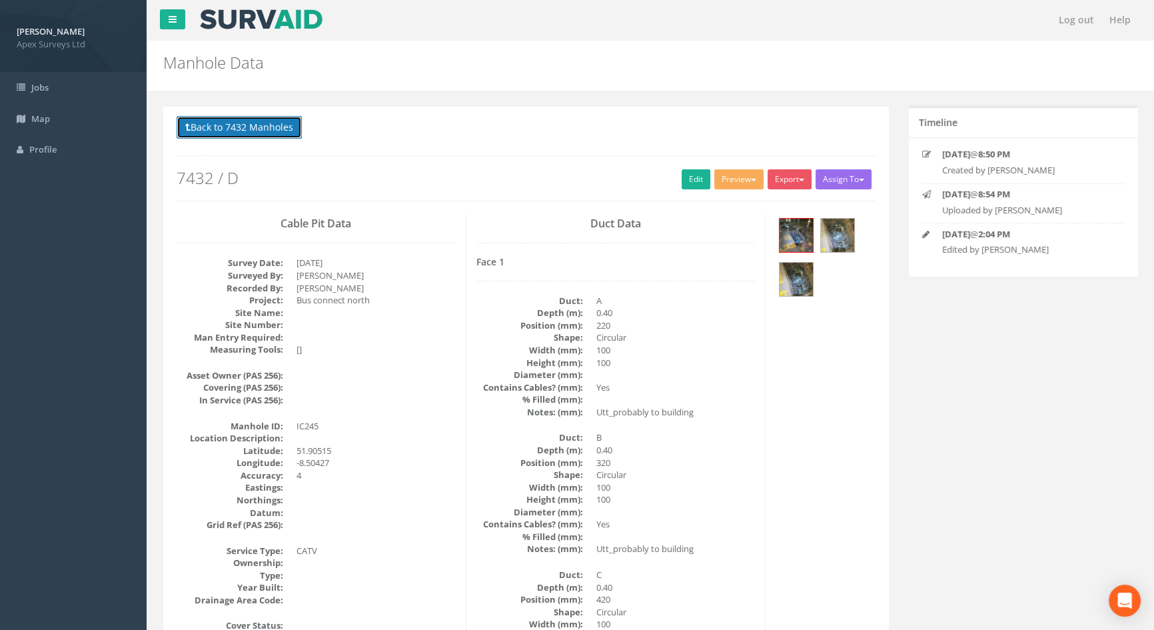
click at [268, 123] on button "Back to 7432 Manholes" at bounding box center [239, 127] width 125 height 23
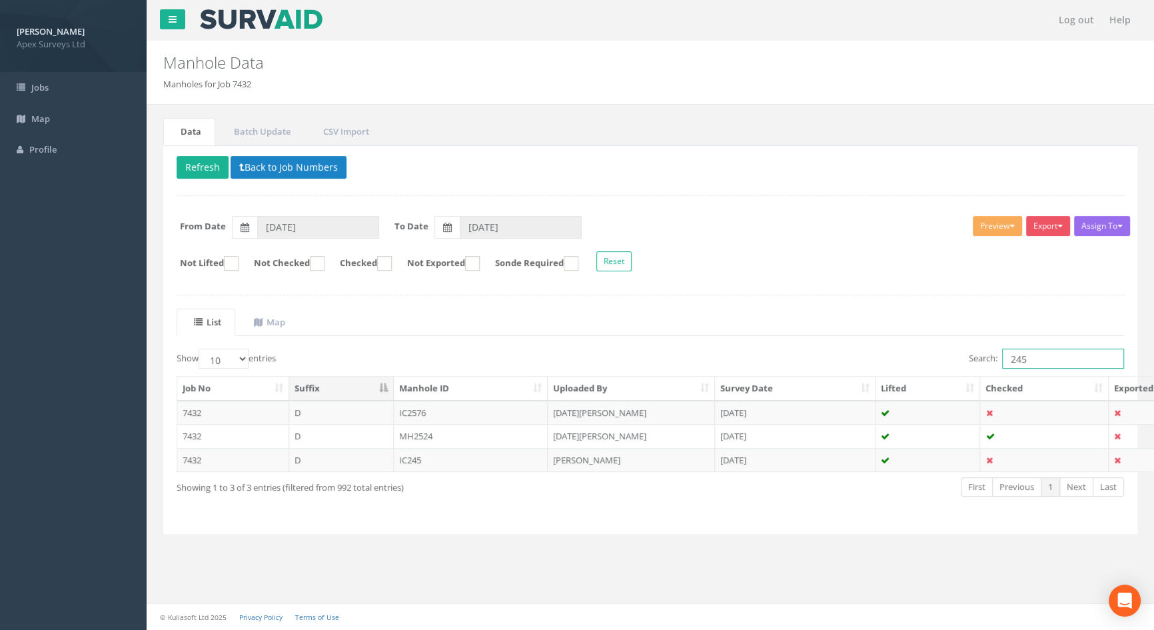
click at [1030, 360] on input "245" at bounding box center [1063, 358] width 122 height 20
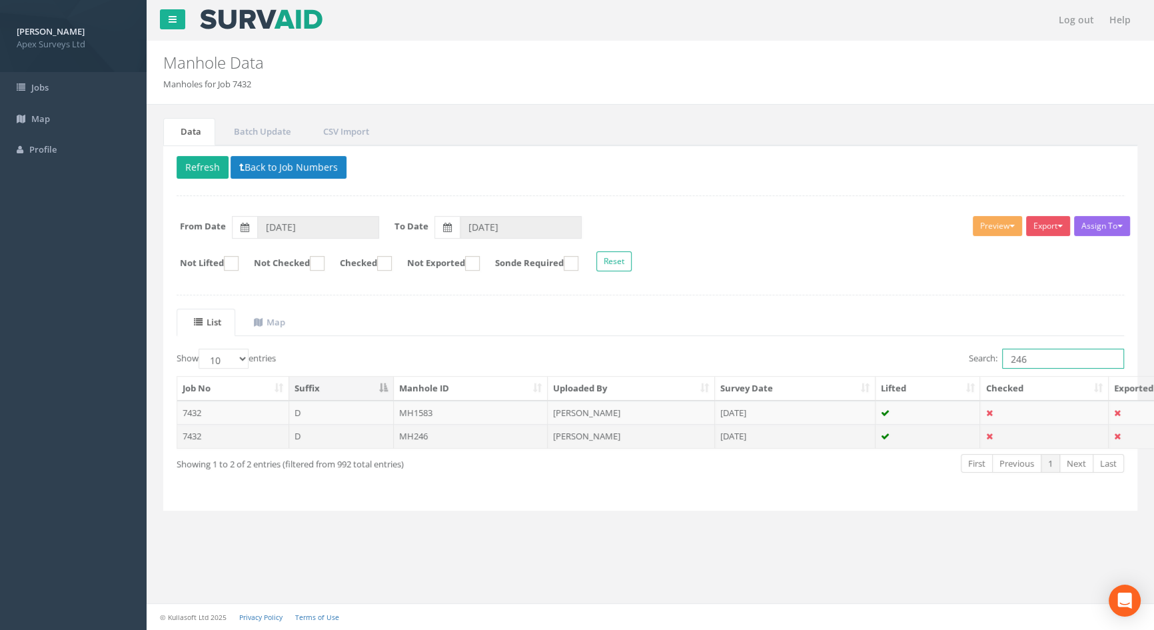
type input "246"
click at [415, 434] on td "MH246" at bounding box center [471, 436] width 155 height 24
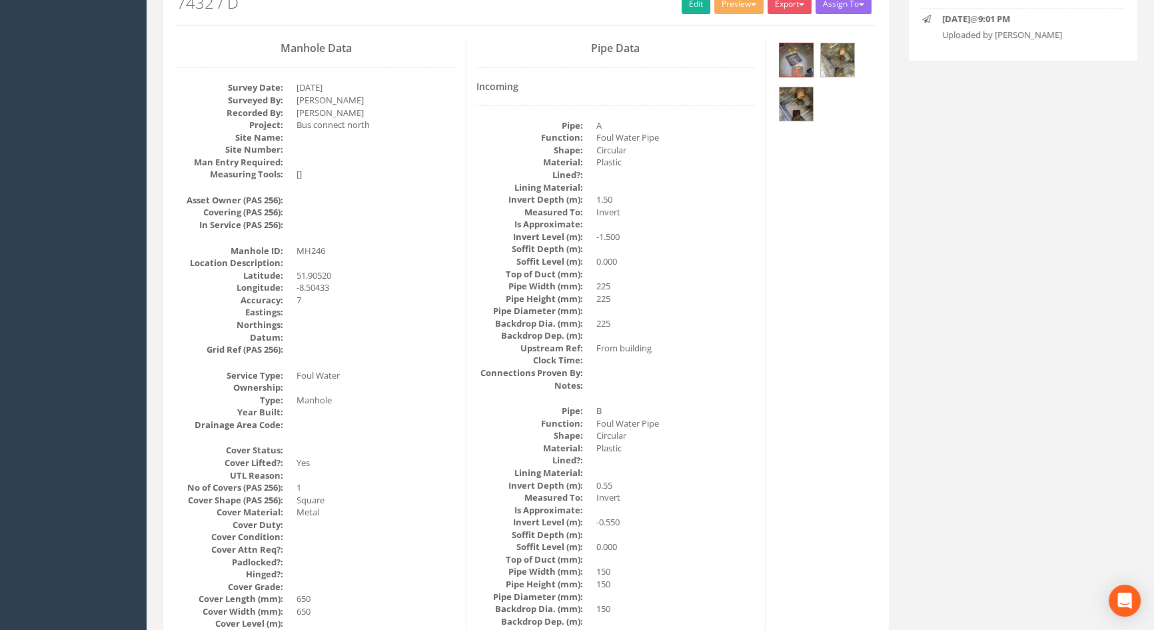
scroll to position [32, 0]
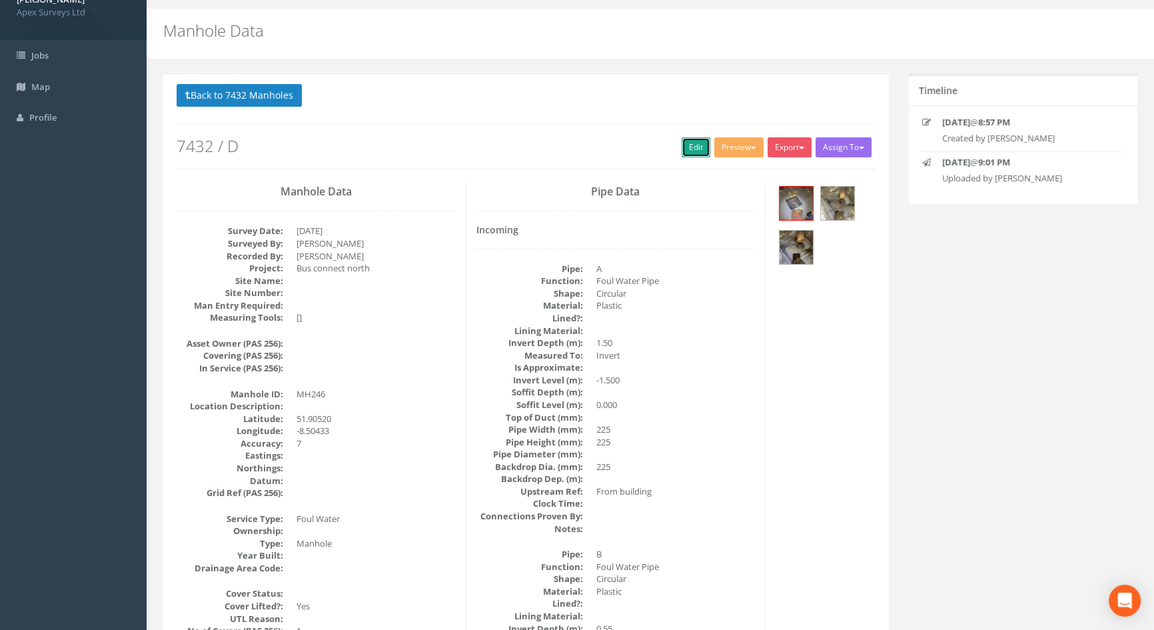
click at [685, 146] on link "Edit" at bounding box center [696, 147] width 29 height 20
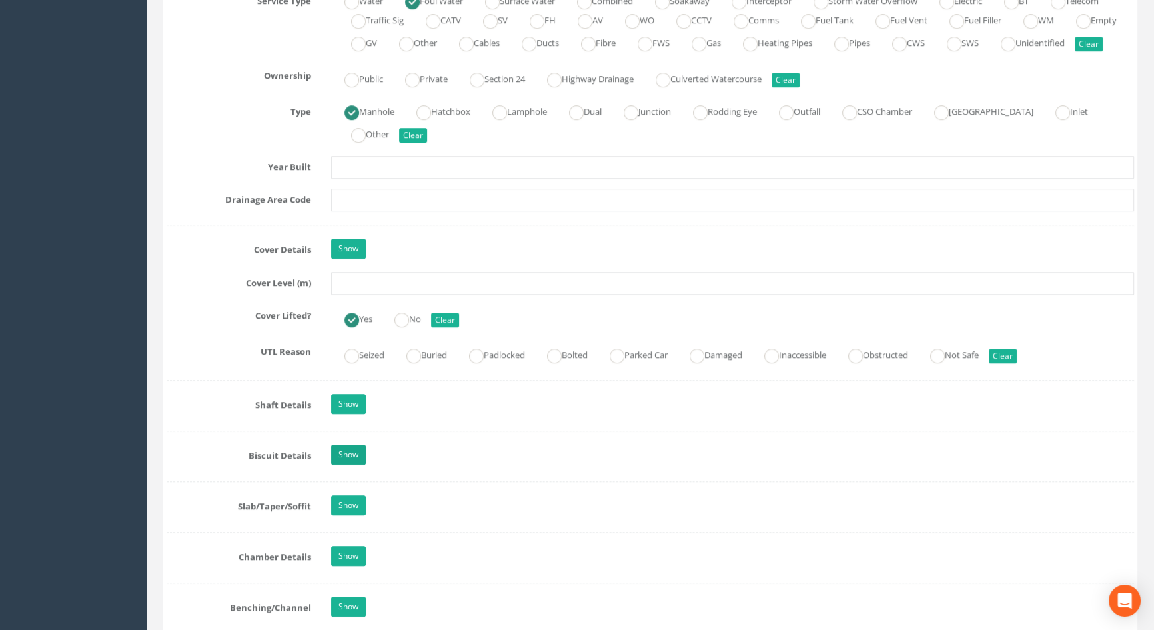
scroll to position [1001, 0]
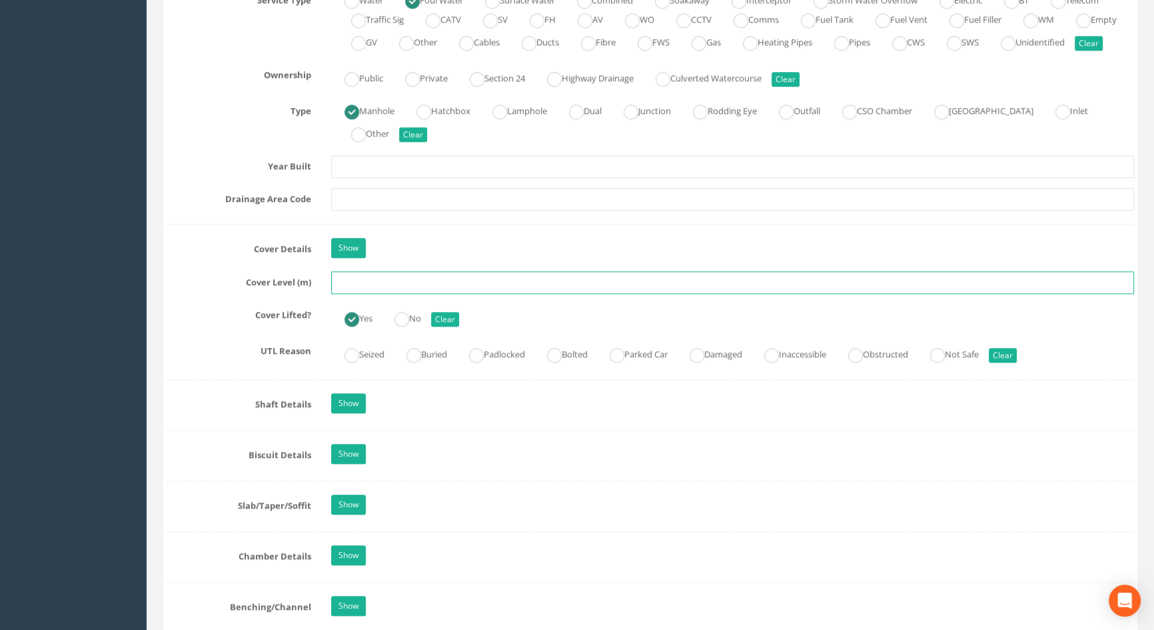
click at [353, 294] on input "text" at bounding box center [732, 282] width 803 height 23
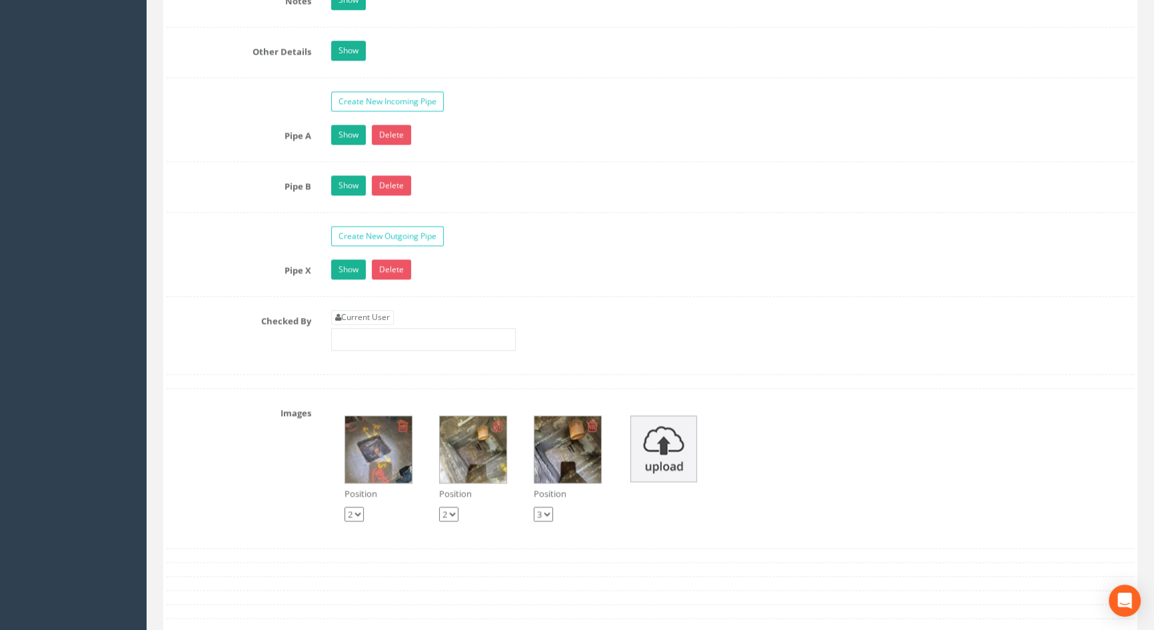
scroll to position [2273, 0]
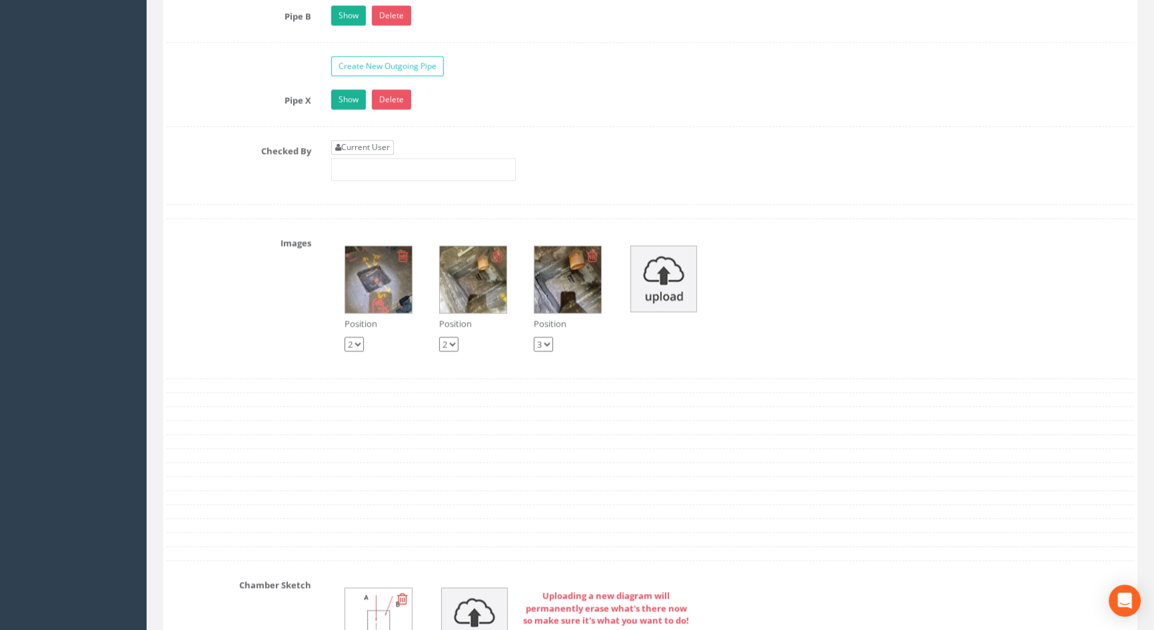
type input "116.57"
click at [363, 155] on link "Current User" at bounding box center [362, 147] width 63 height 15
type input "[PERSON_NAME]"
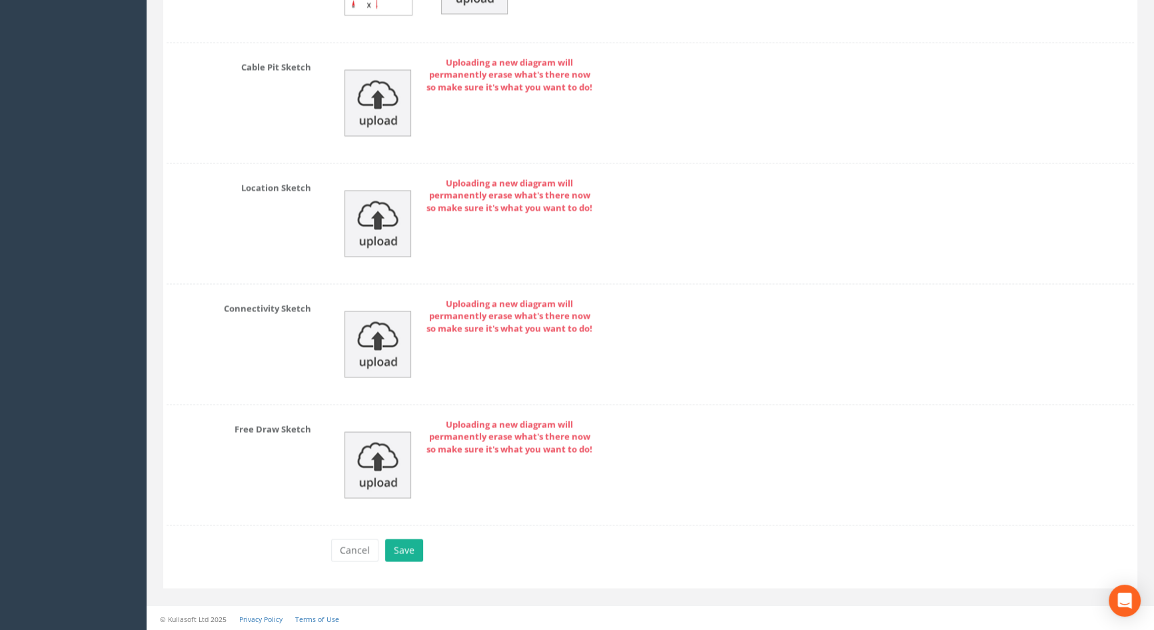
scroll to position [2928, 0]
click at [401, 545] on button "Save" at bounding box center [404, 548] width 38 height 23
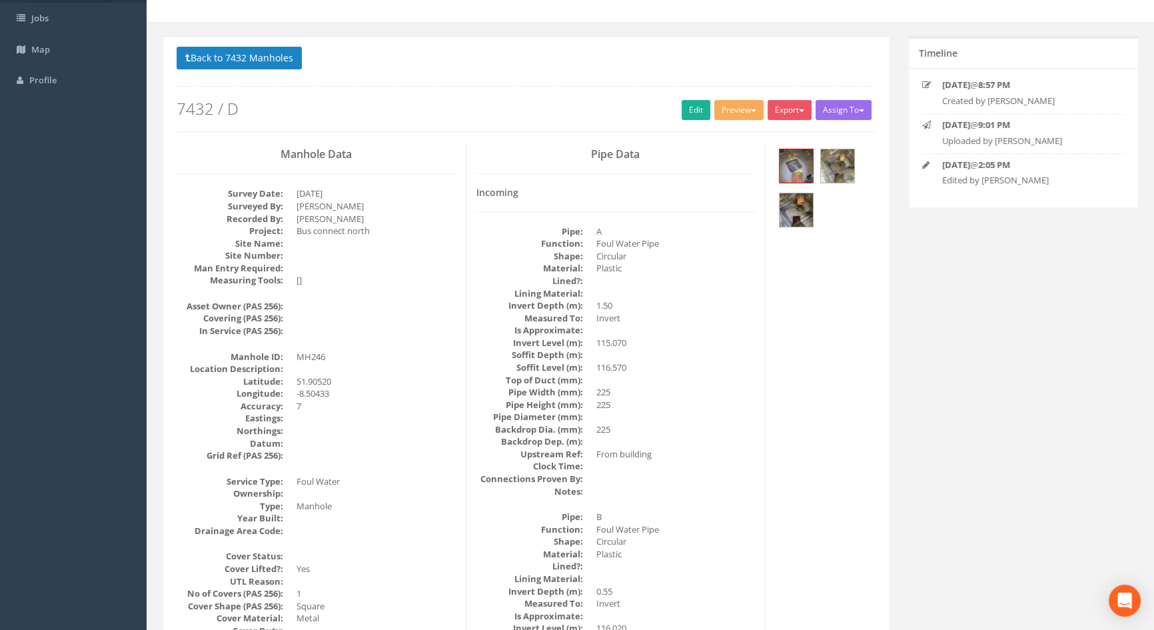
scroll to position [0, 0]
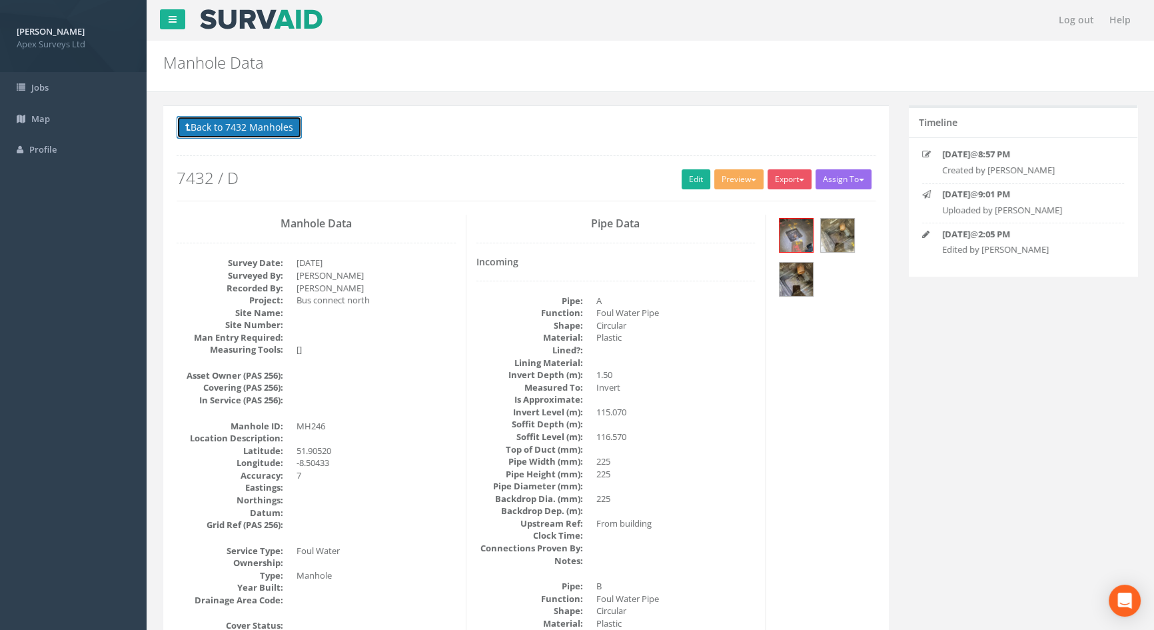
click at [249, 129] on button "Back to 7432 Manholes" at bounding box center [239, 127] width 125 height 23
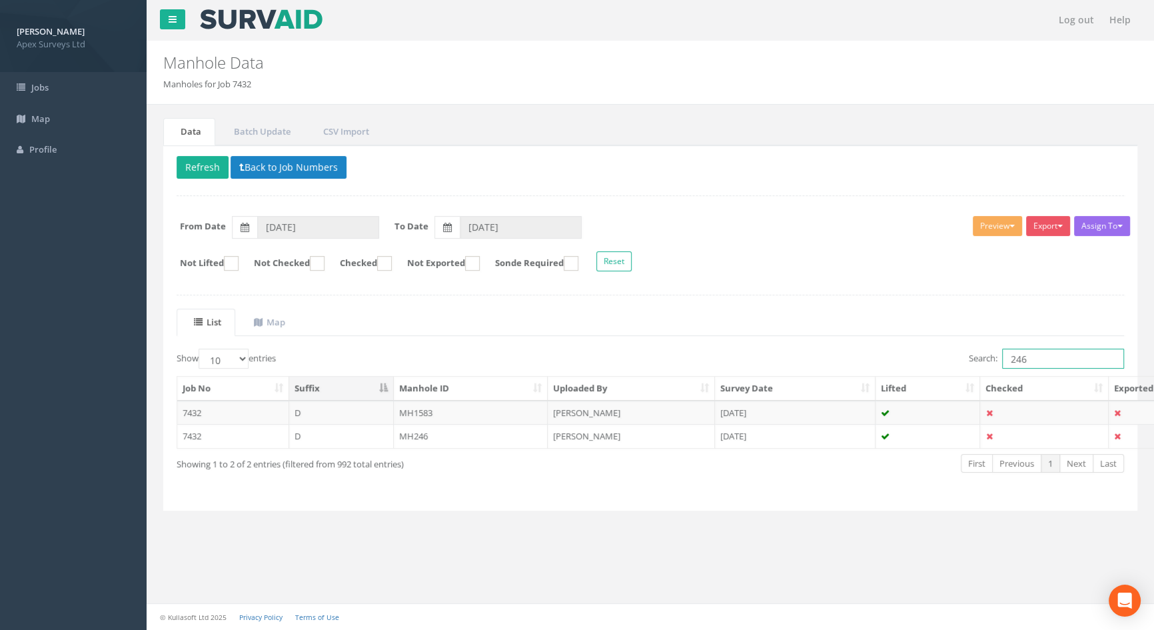
click at [1035, 358] on input "246" at bounding box center [1063, 358] width 122 height 20
click at [427, 433] on td "MH247" at bounding box center [471, 436] width 155 height 24
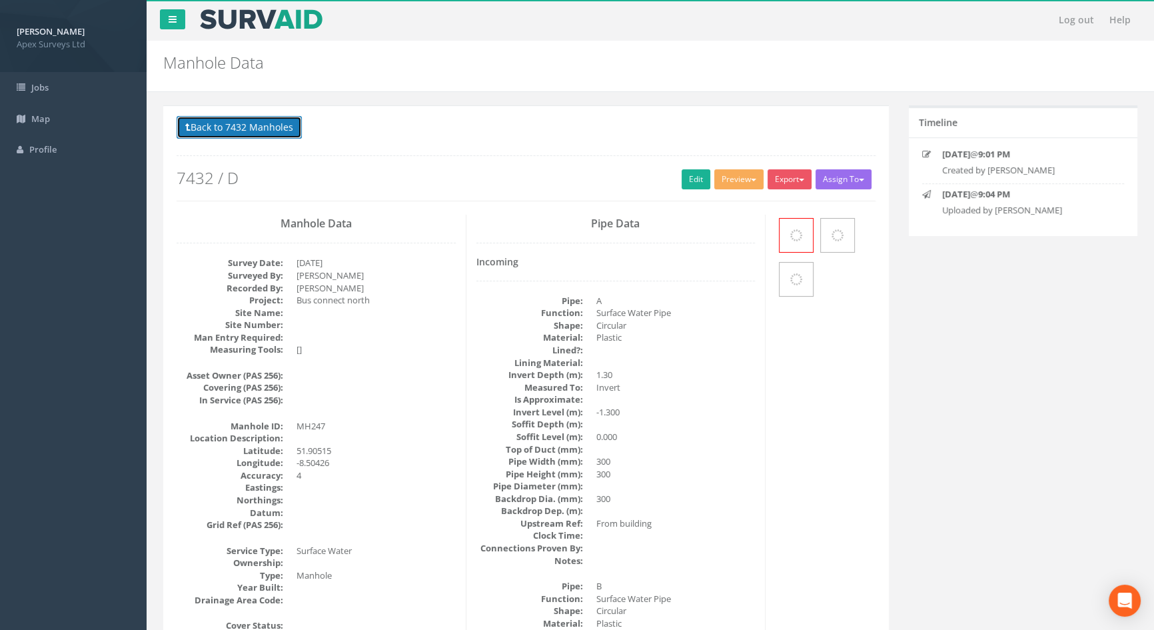
click at [241, 121] on button "Back to 7432 Manholes" at bounding box center [239, 127] width 125 height 23
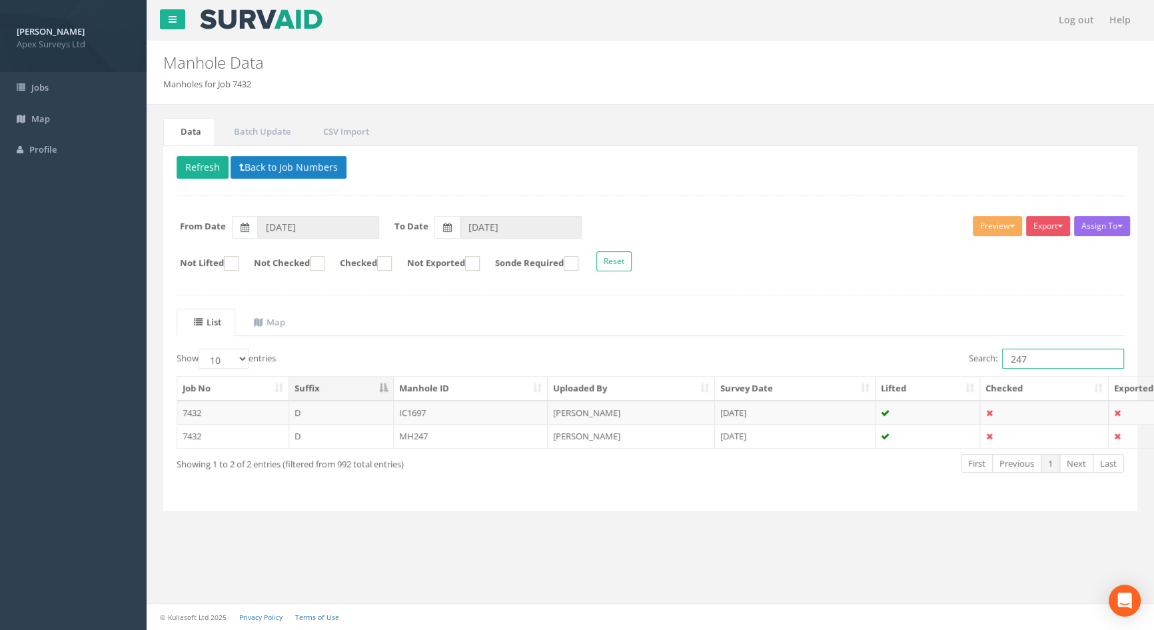
click at [1045, 353] on input "247" at bounding box center [1063, 358] width 122 height 20
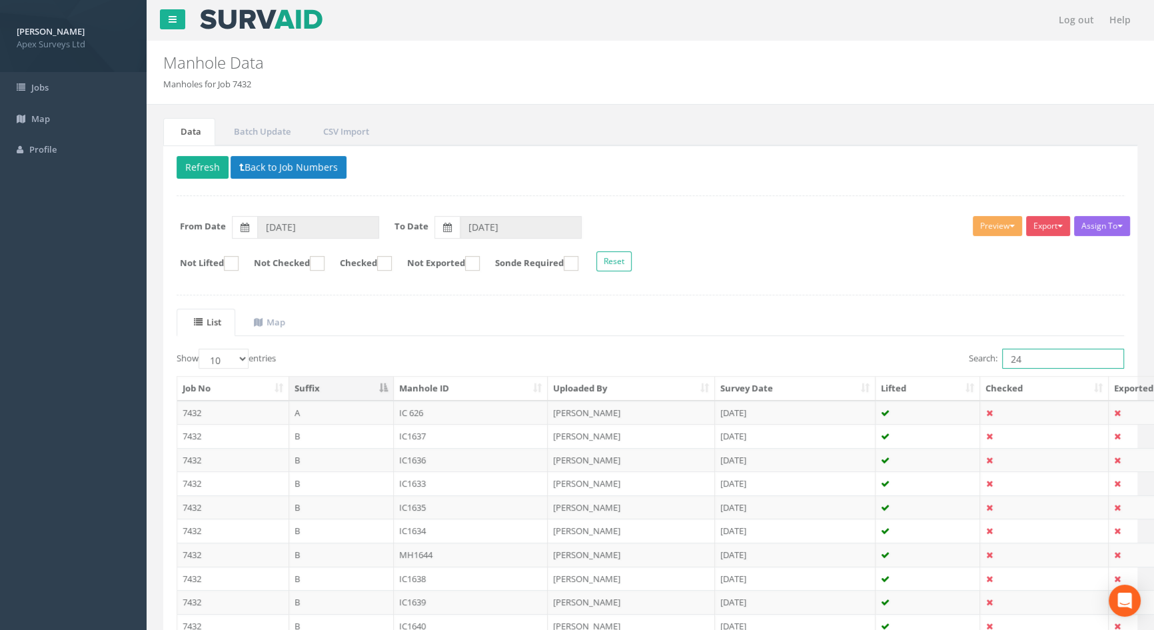
type input "247"
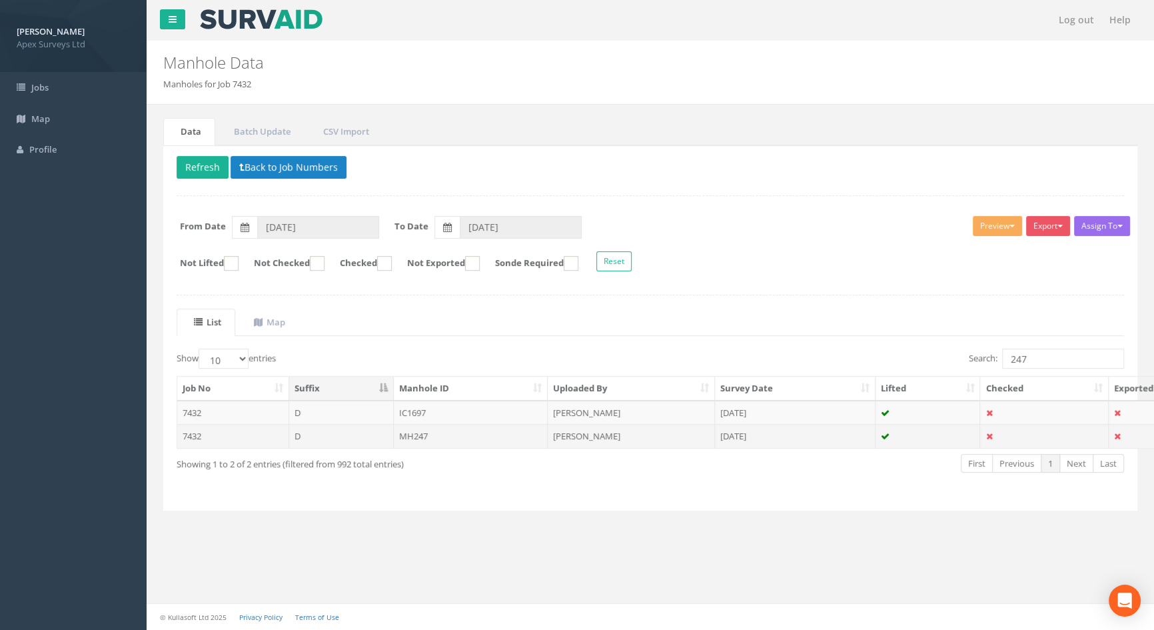
click at [428, 432] on td "MH247" at bounding box center [471, 436] width 155 height 24
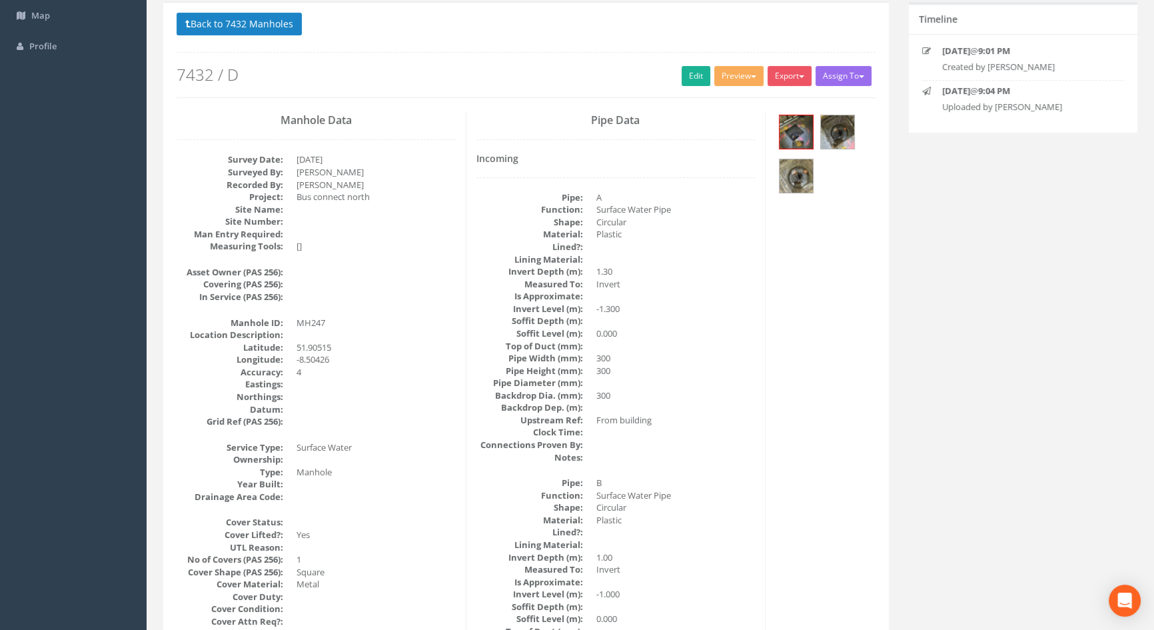
scroll to position [93, 0]
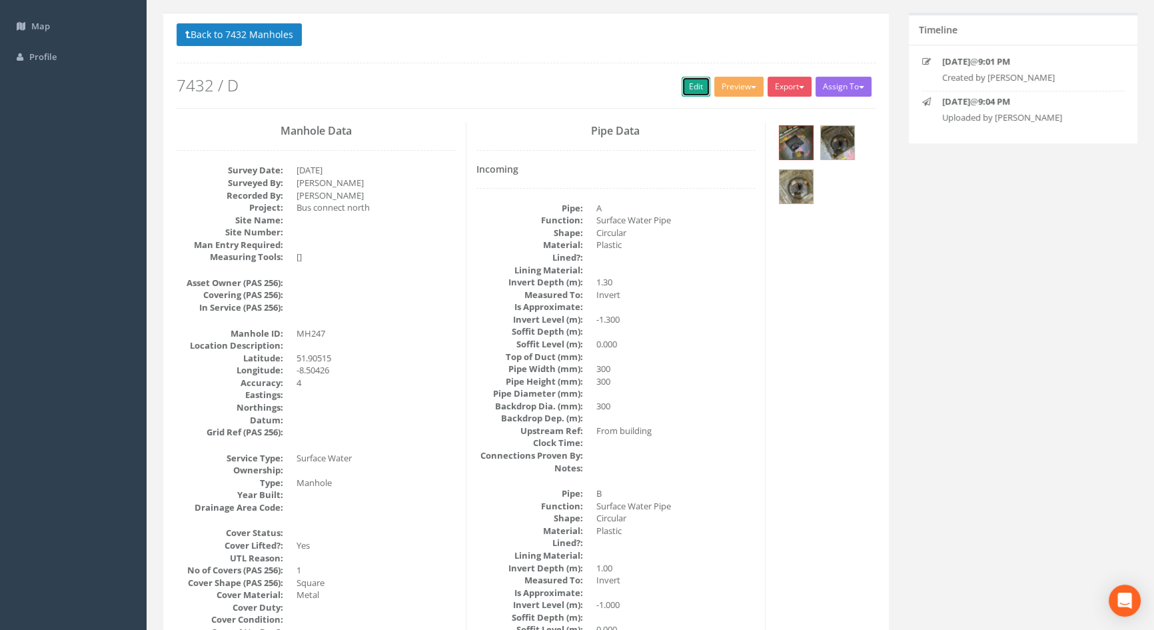
click at [683, 84] on link "Edit" at bounding box center [696, 87] width 29 height 20
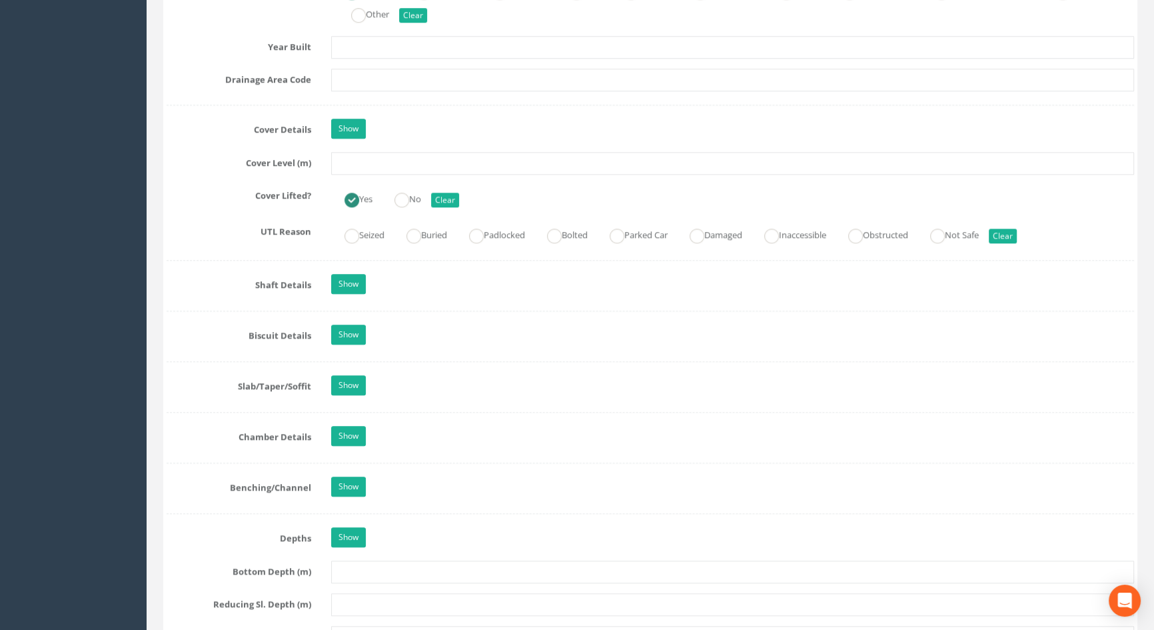
scroll to position [1122, 0]
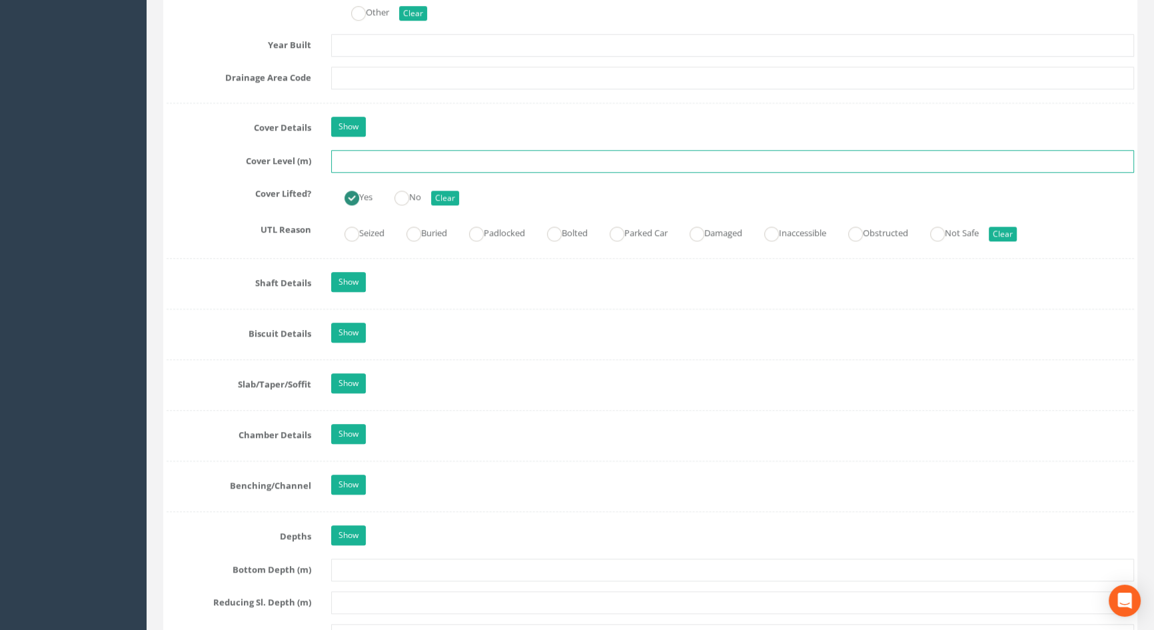
click at [397, 173] on input "text" at bounding box center [732, 161] width 803 height 23
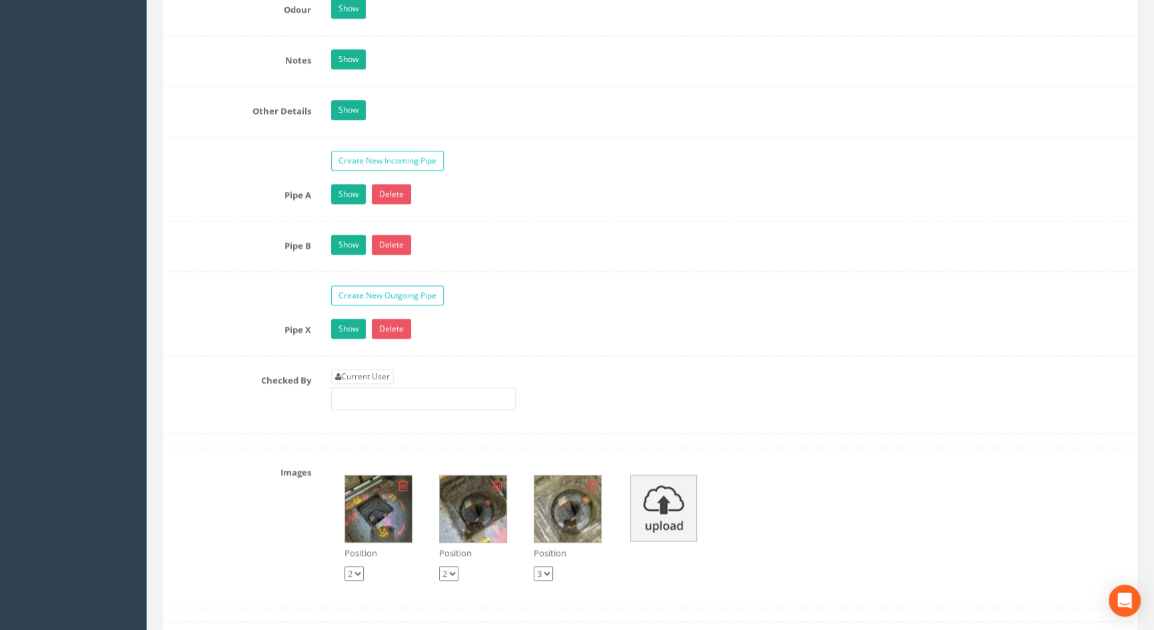
scroll to position [2212, 0]
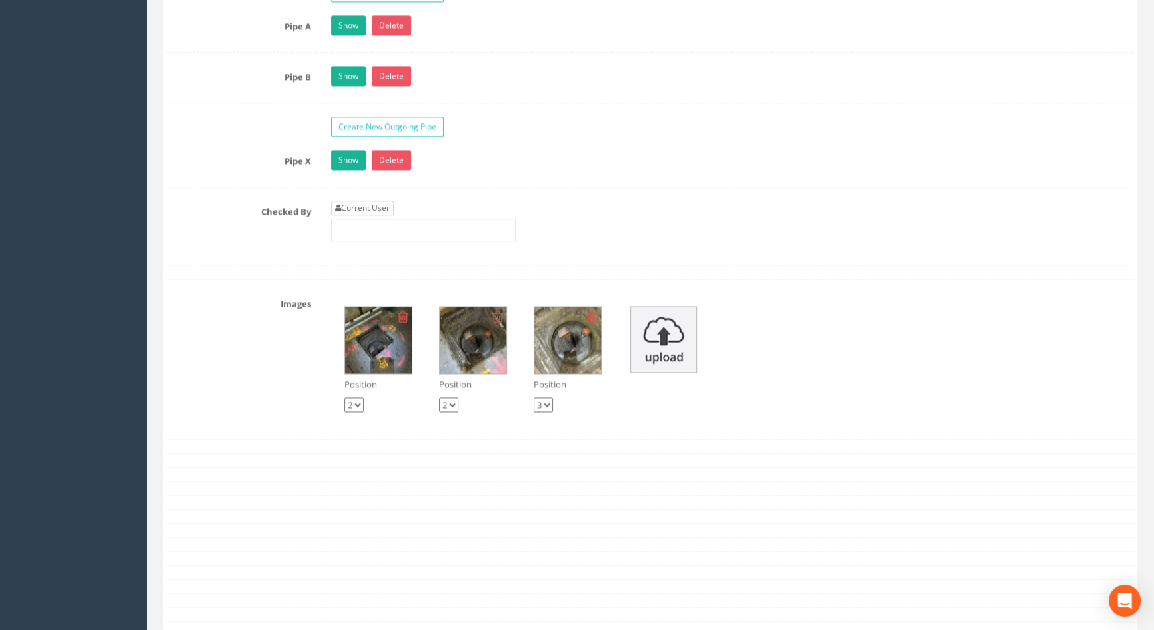
type input "116.58"
click at [362, 215] on link "Current User" at bounding box center [362, 208] width 63 height 15
type input "[PERSON_NAME]"
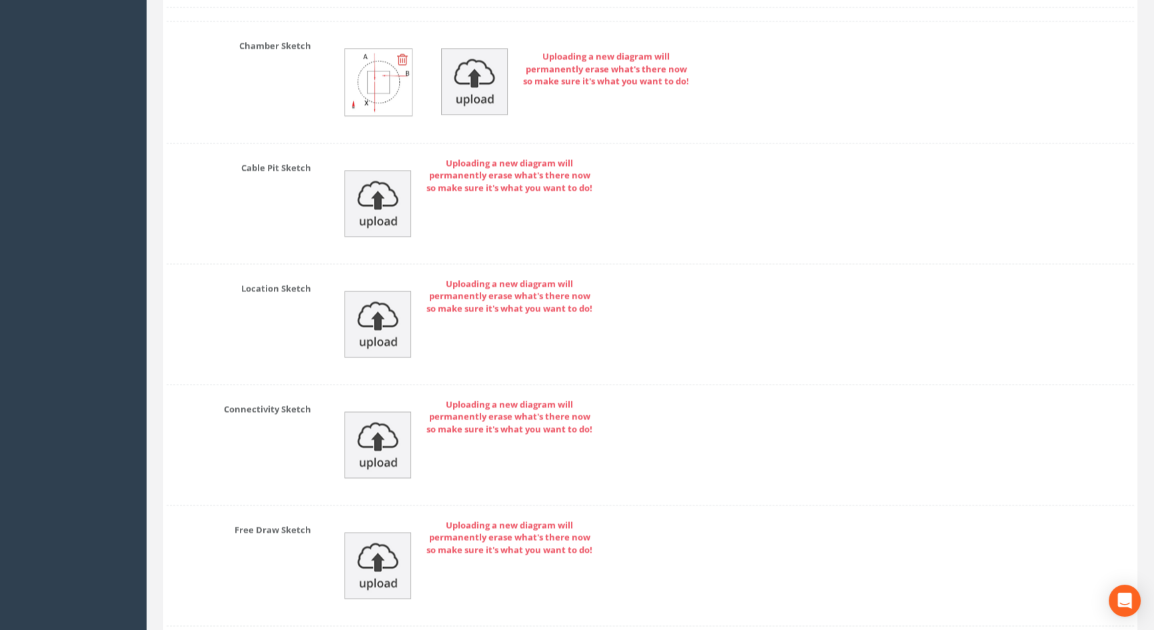
scroll to position [2928, 0]
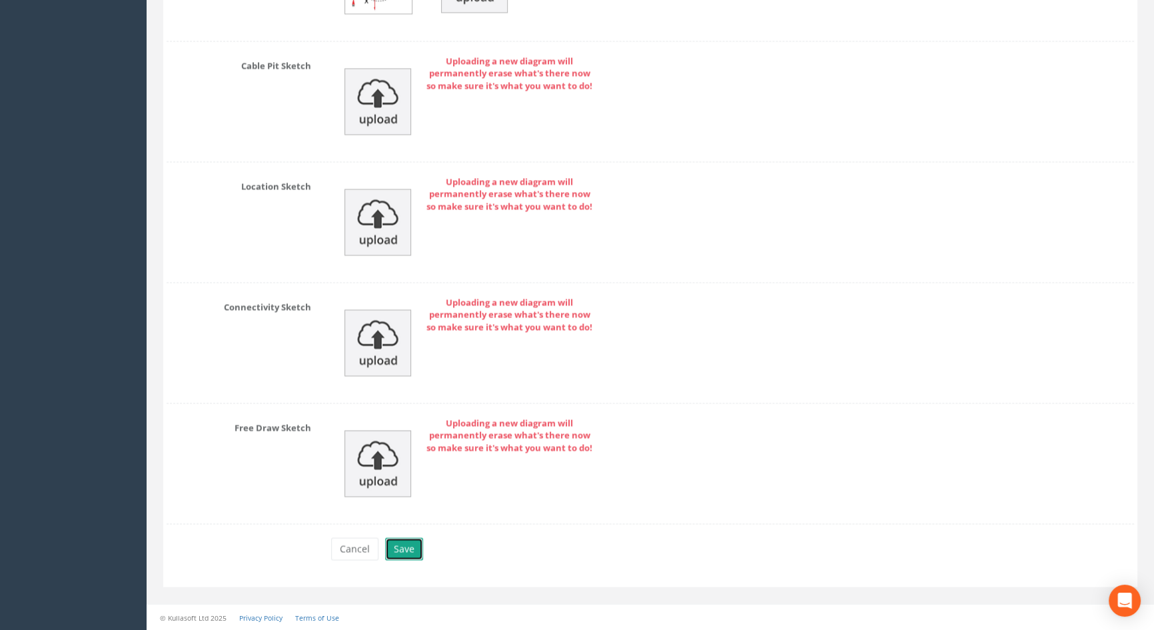
click at [406, 545] on button "Save" at bounding box center [404, 548] width 38 height 23
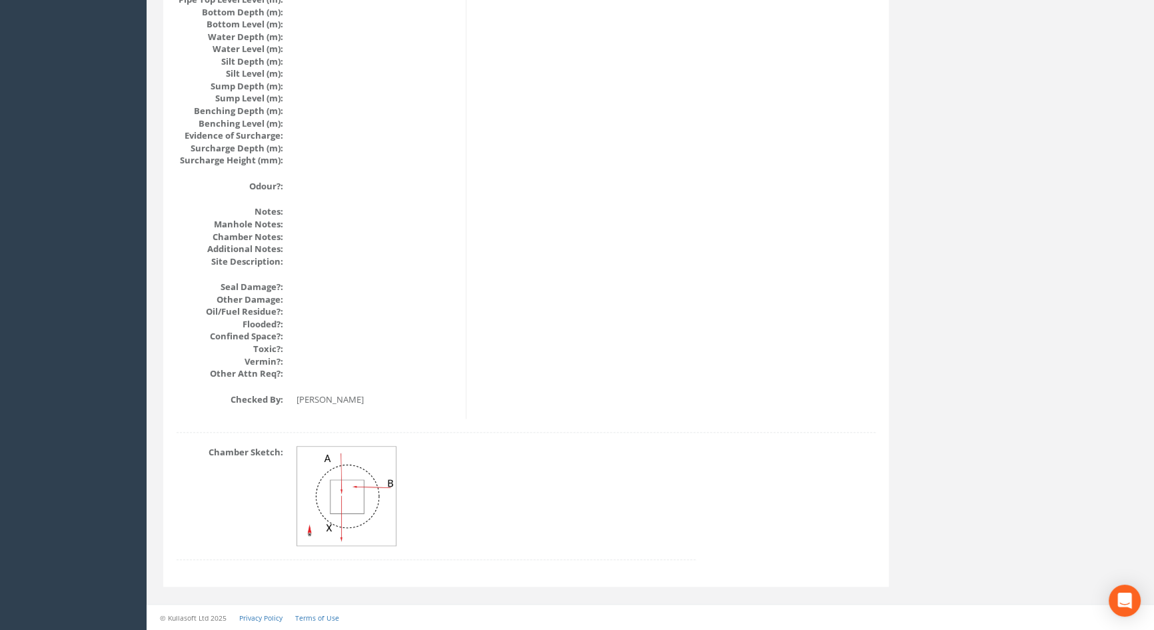
scroll to position [1425, 0]
